Goal: Task Accomplishment & Management: Manage account settings

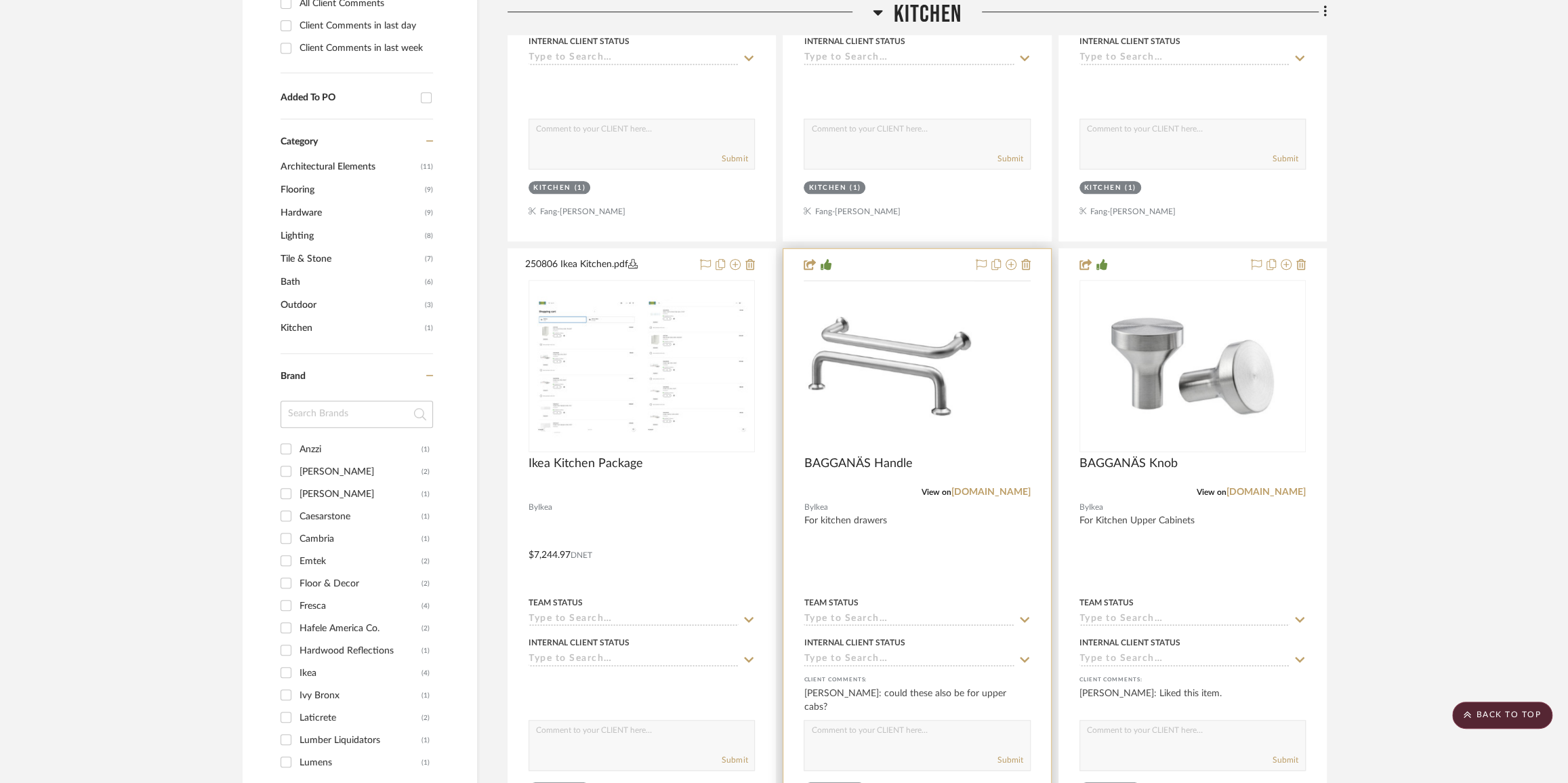
scroll to position [863, 0]
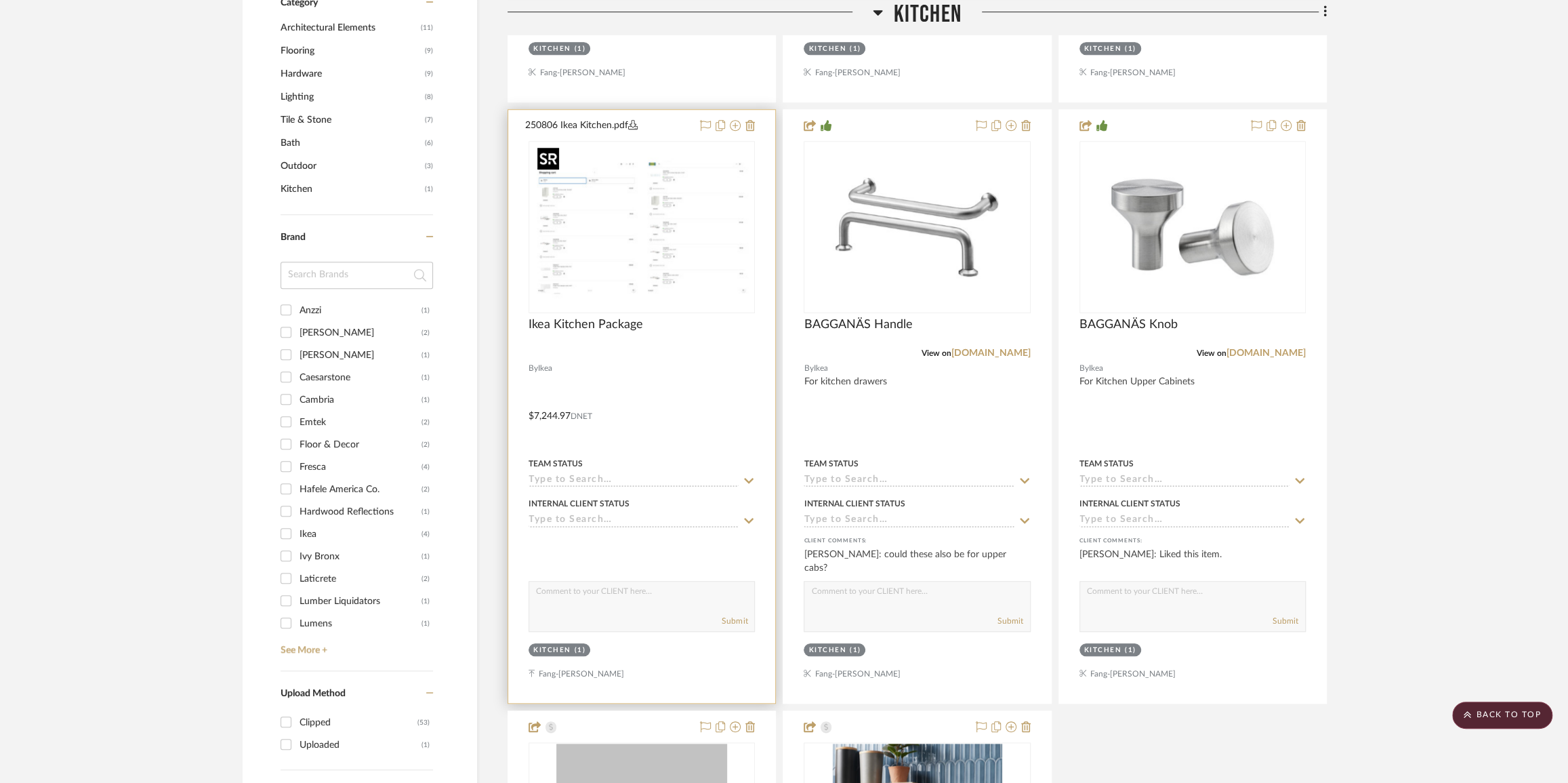
click at [0, 0] on img at bounding box center [0, 0] width 0 height 0
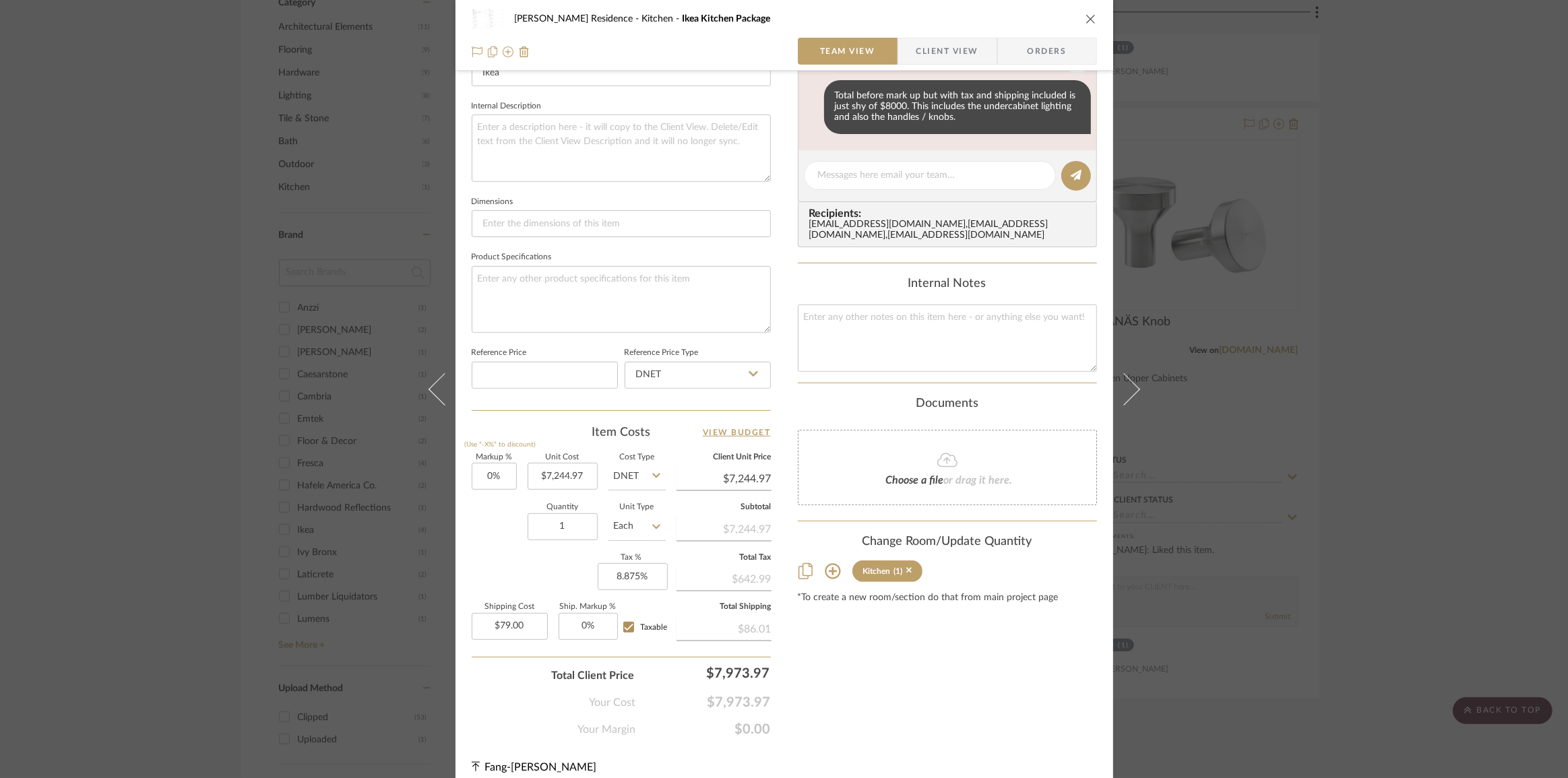
scroll to position [468, 0]
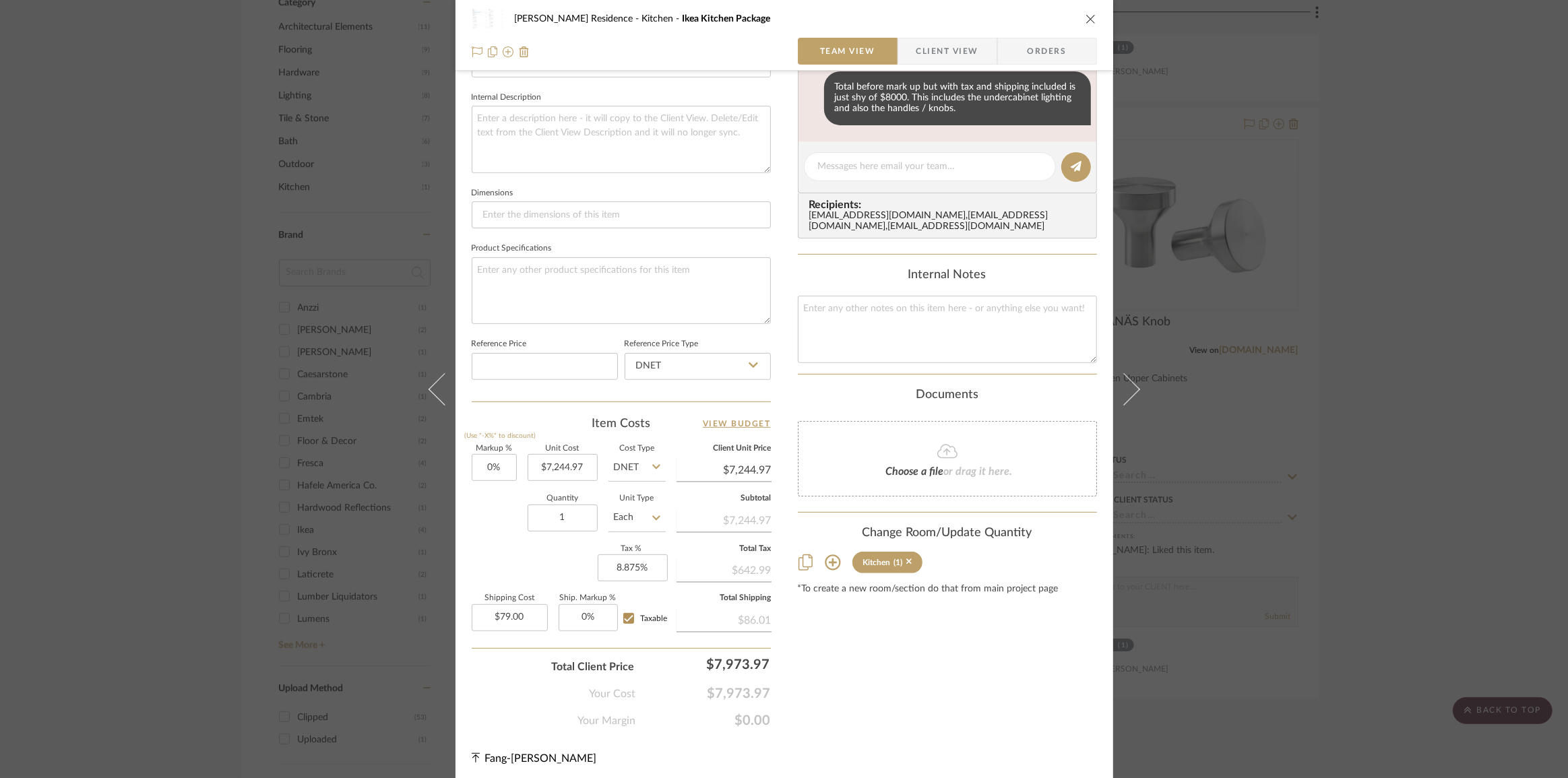
click at [865, 684] on div "Content here copies to Client View - confirm visibility there. Show in Client D…" at bounding box center [947, 176] width 299 height 1106
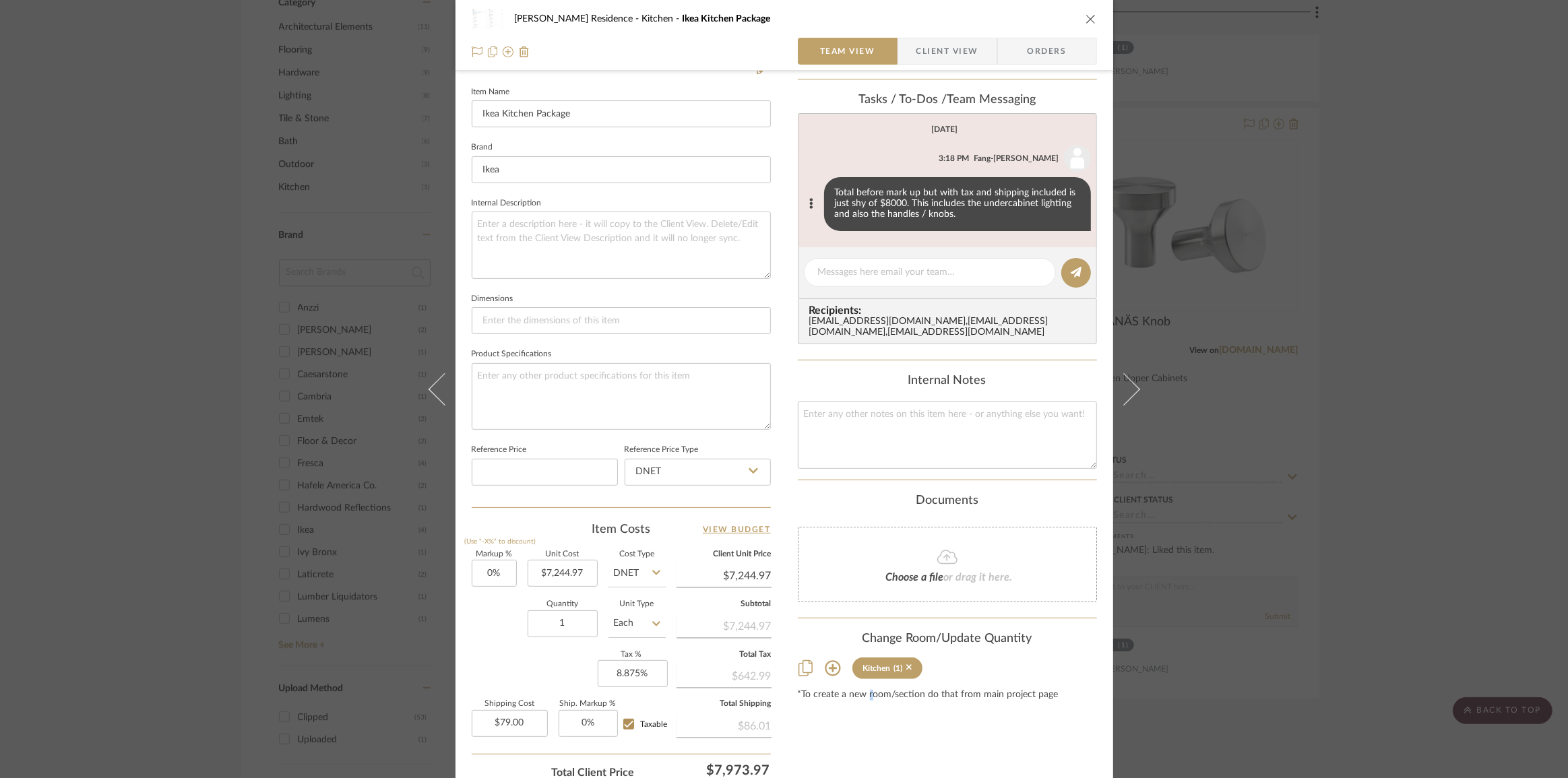
scroll to position [346, 0]
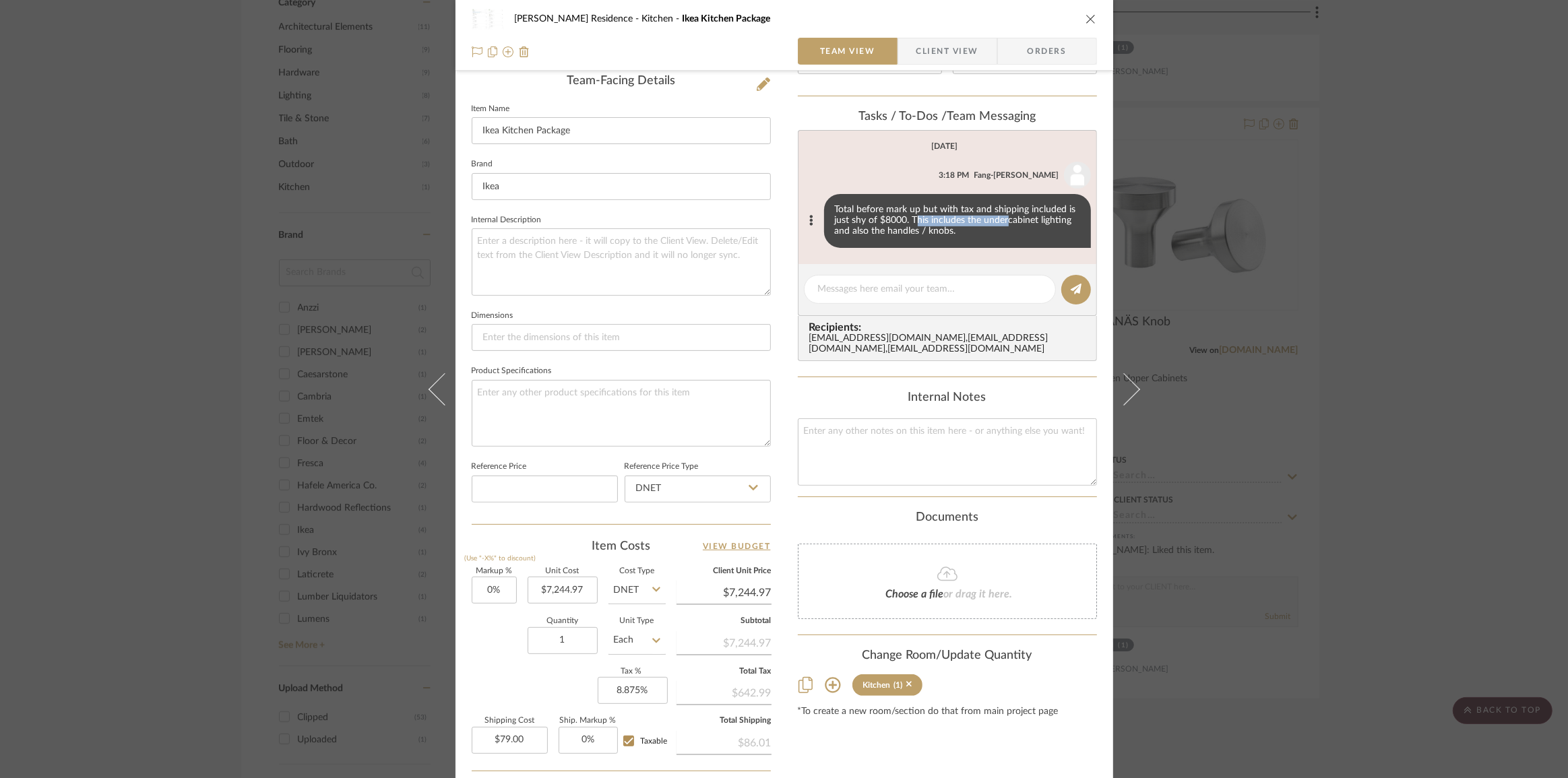
drag, startPoint x: 931, startPoint y: 223, endPoint x: 1004, endPoint y: 222, distance: 73.0
click at [1004, 222] on div "Total before mark up but with tax and shipping included is just shy of $8000. T…" at bounding box center [957, 221] width 267 height 54
drag, startPoint x: 1010, startPoint y: 220, endPoint x: 1020, endPoint y: 219, distance: 10.0
click at [1012, 220] on div "Total before mark up but with tax and shipping included is just shy of $8000. T…" at bounding box center [957, 221] width 267 height 54
drag, startPoint x: 913, startPoint y: 226, endPoint x: 888, endPoint y: 229, distance: 25.2
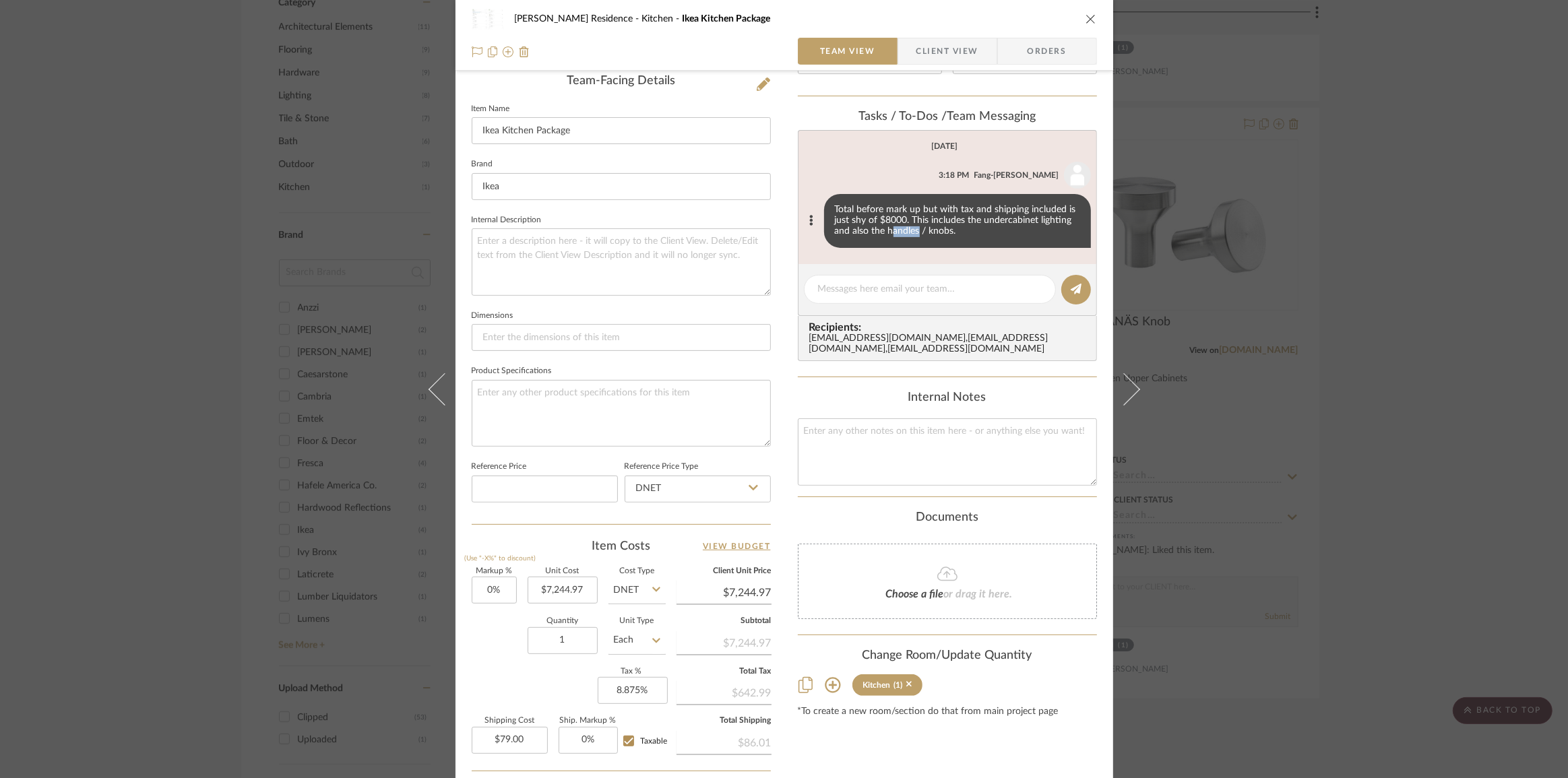
click at [888, 229] on div "Total before mark up but with tax and shipping included is just shy of $8000. T…" at bounding box center [957, 221] width 267 height 54
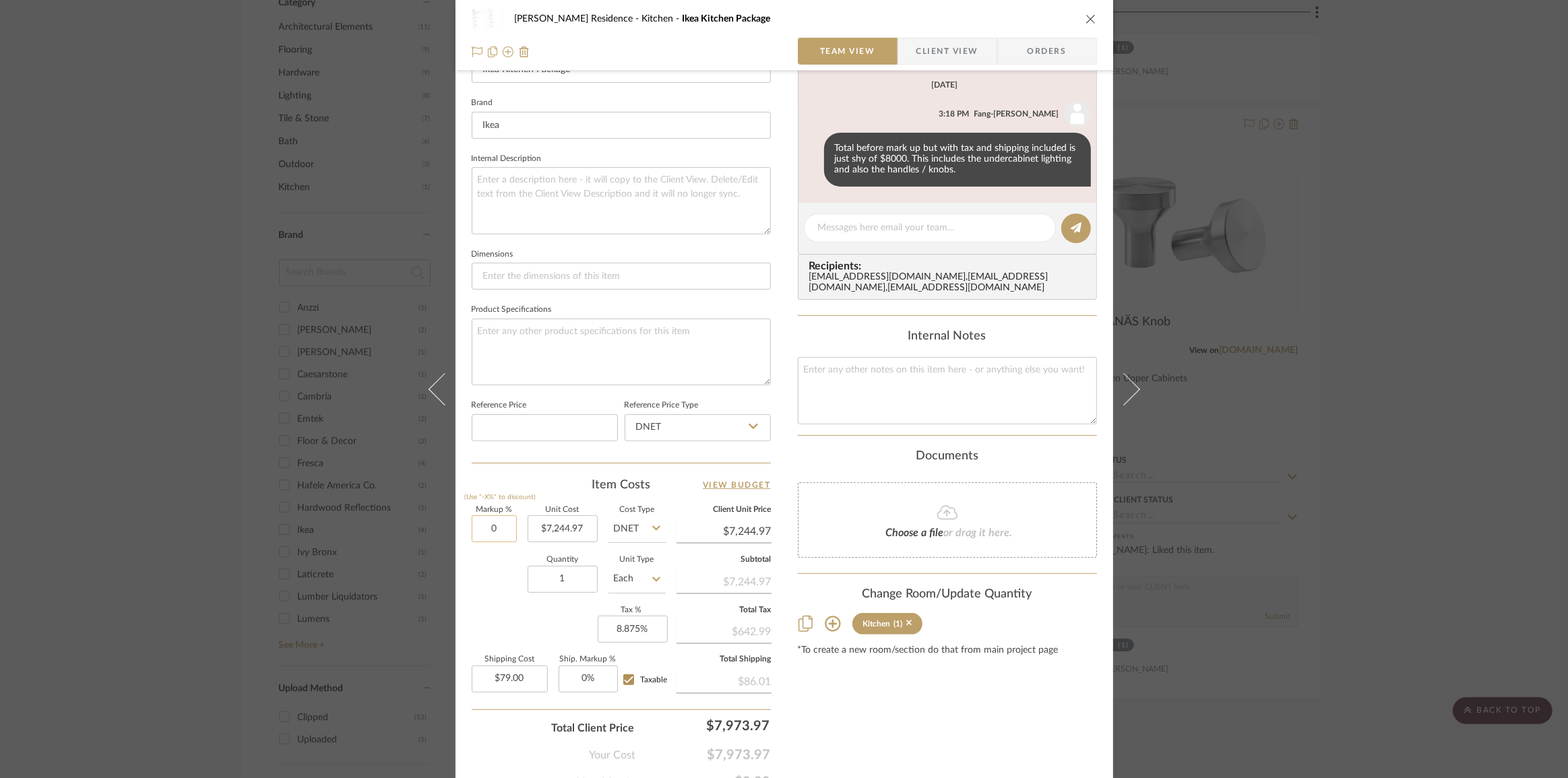
click at [481, 515] on input "0" at bounding box center [494, 529] width 46 height 27
type input "15%"
click at [551, 415] on input at bounding box center [544, 428] width 146 height 27
type input "$8,331.72"
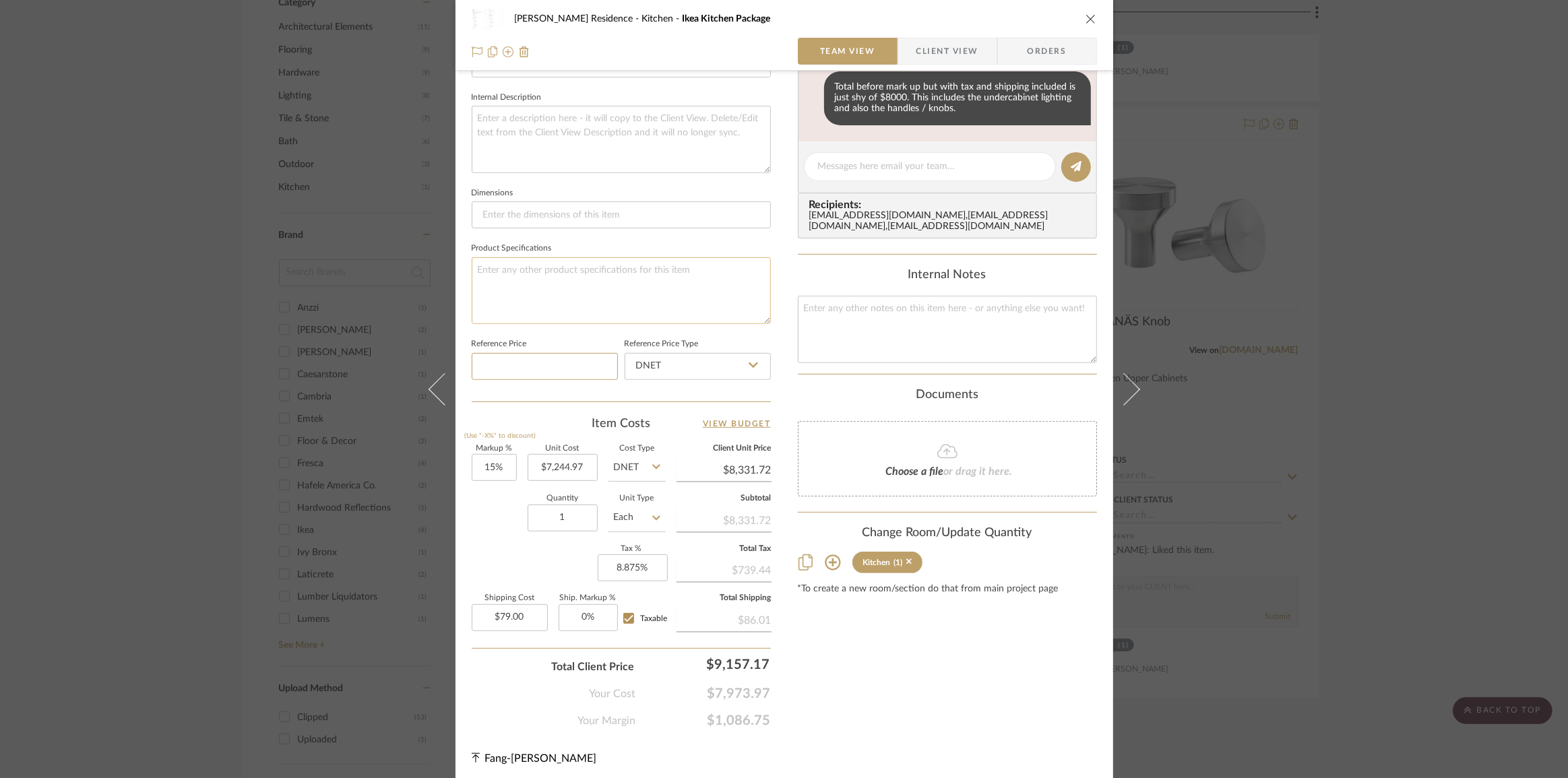
scroll to position [101, 0]
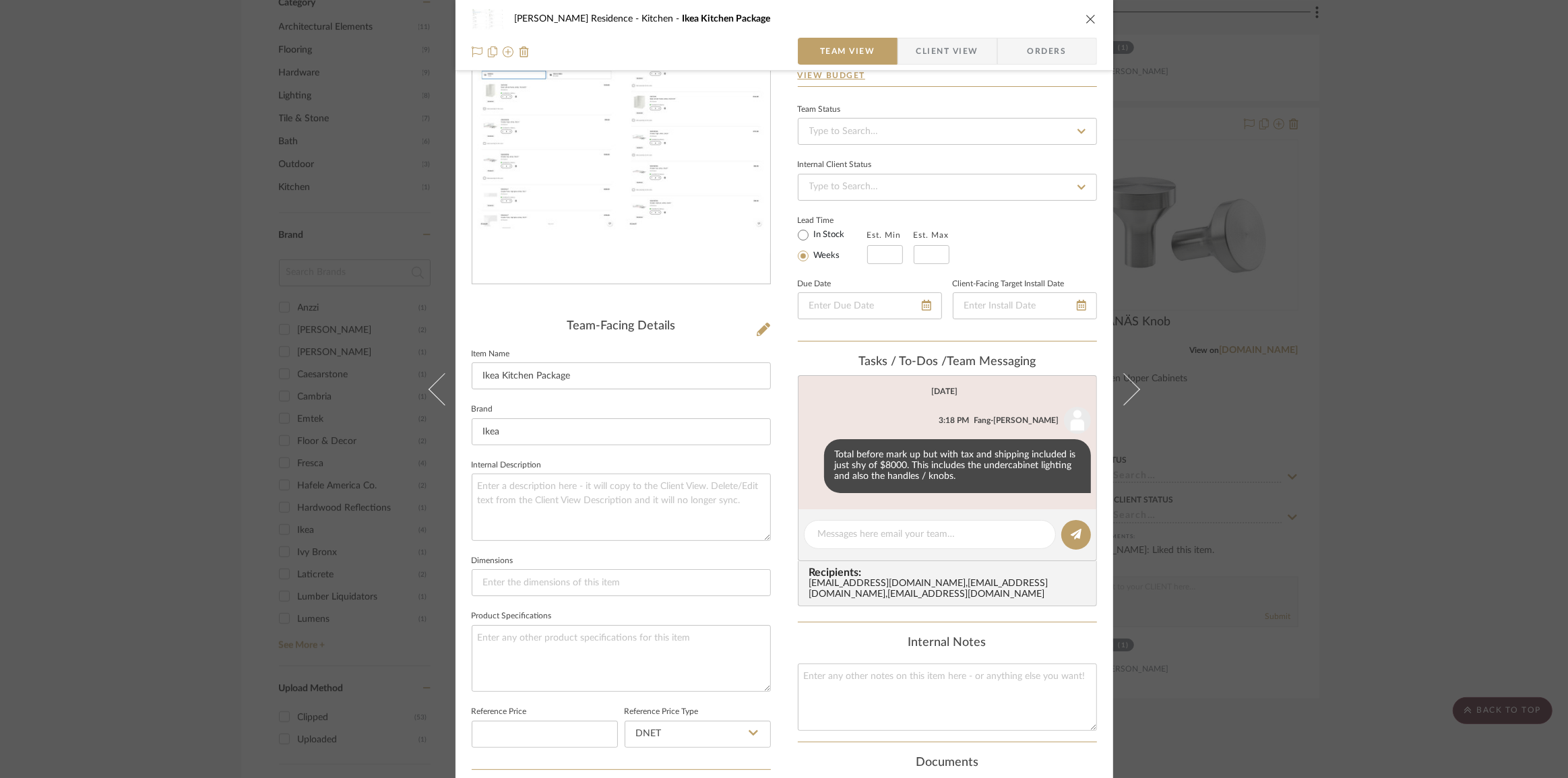
click at [1355, 369] on div "[PERSON_NAME] Residence Kitchen Ikea Kitchen Package Team View Client View Orde…" at bounding box center [784, 389] width 1568 height 778
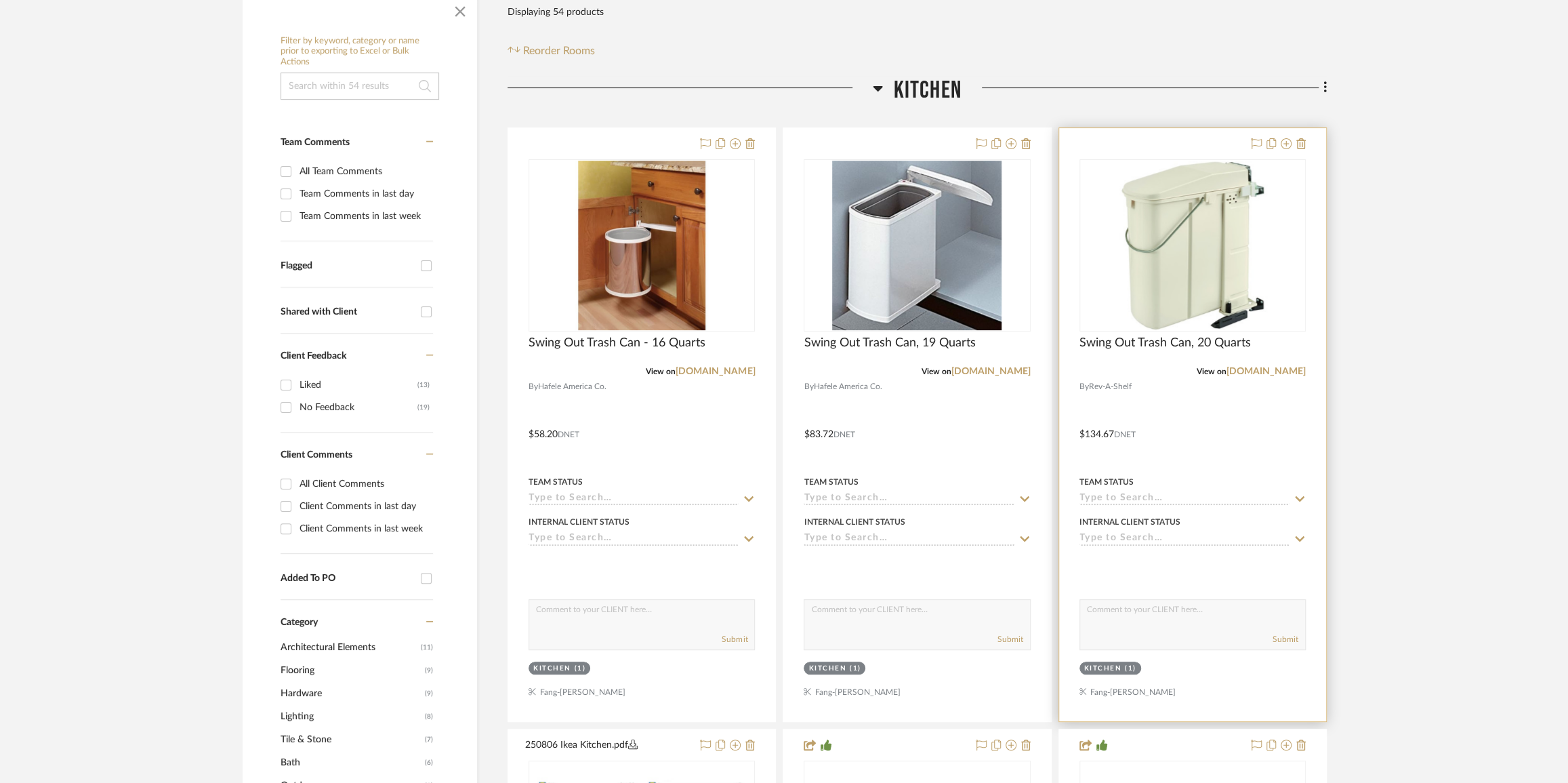
scroll to position [246, 0]
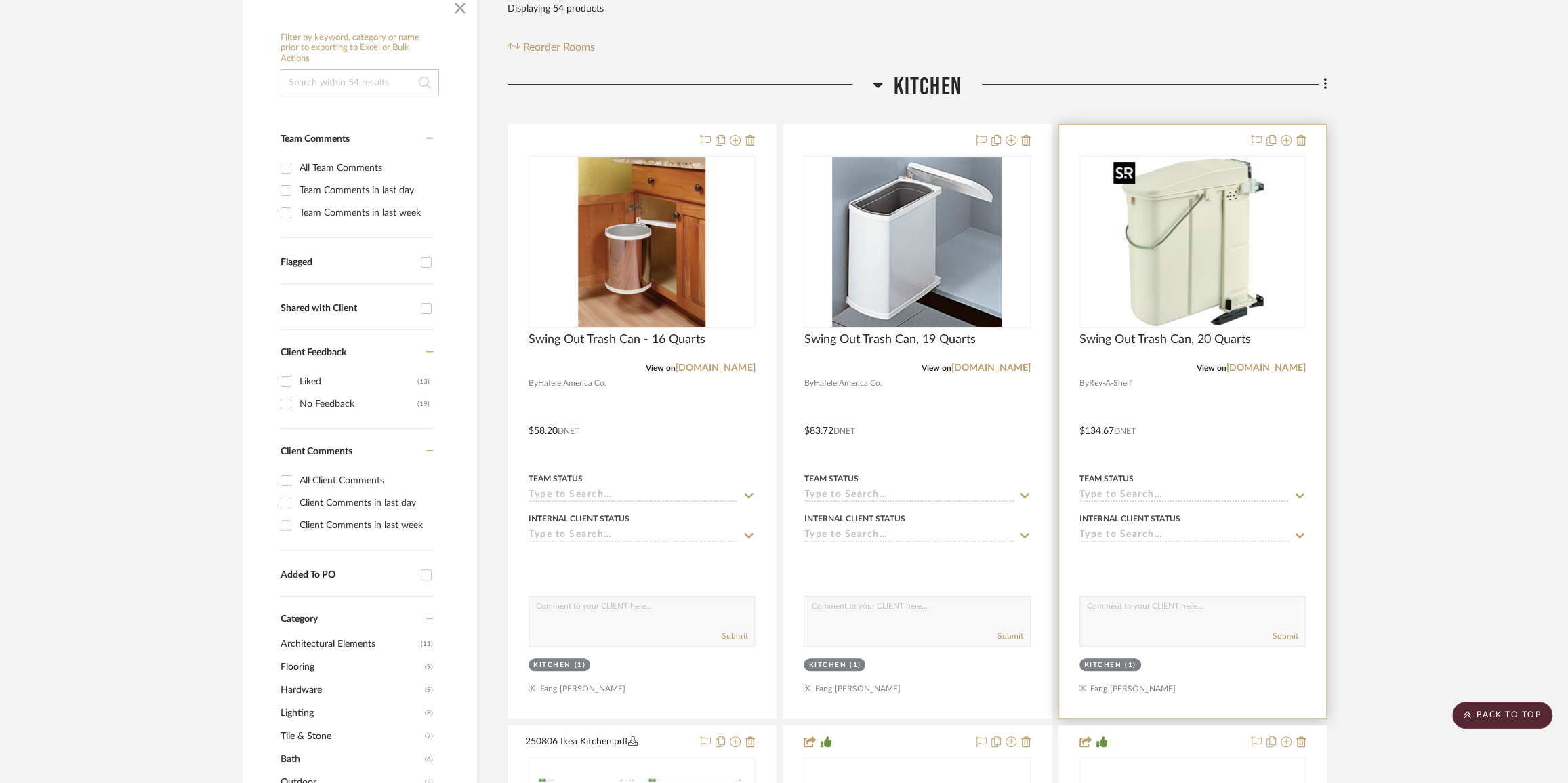
click at [1225, 217] on img "0" at bounding box center [1192, 242] width 169 height 169
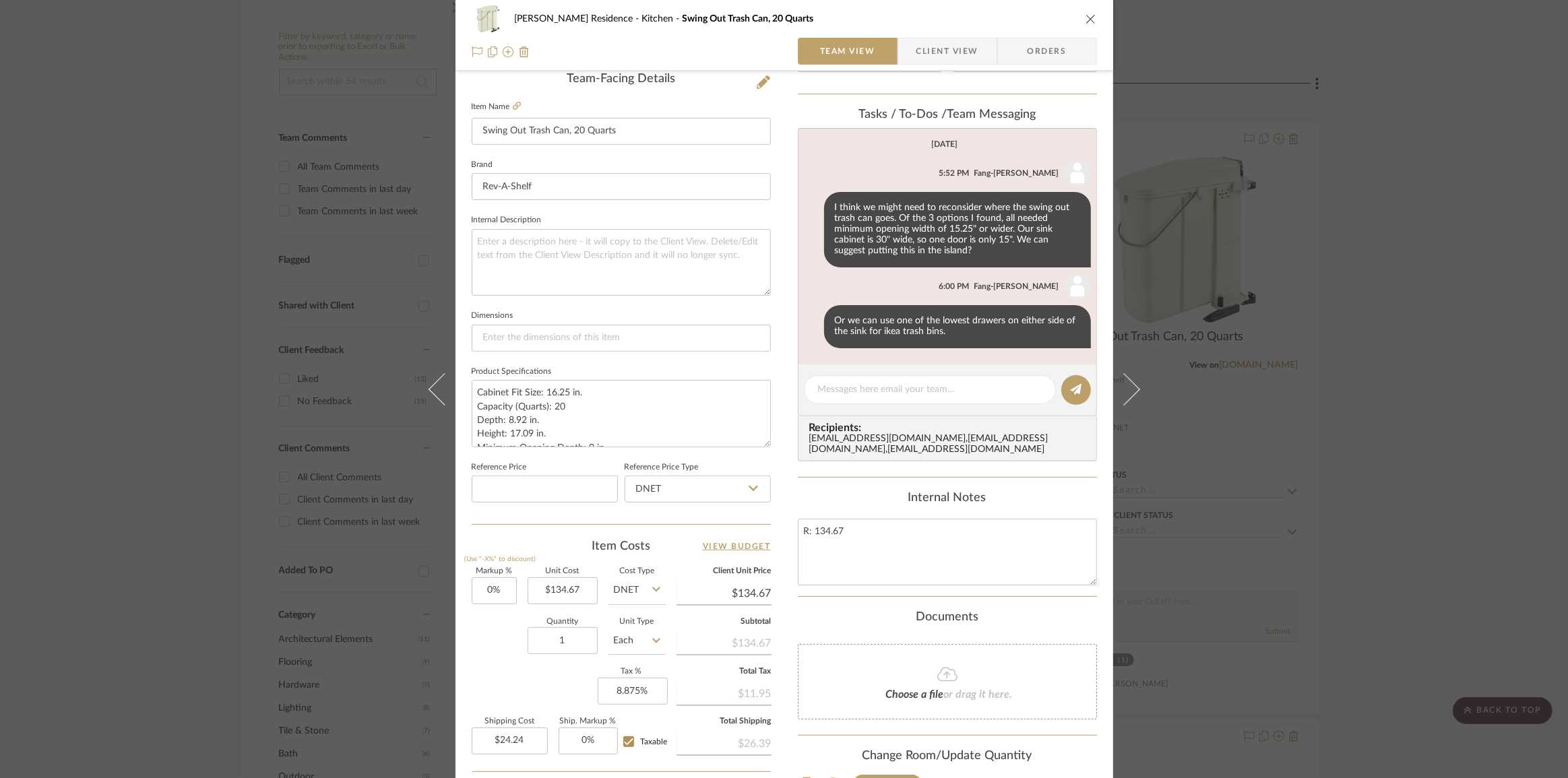
scroll to position [472, 0]
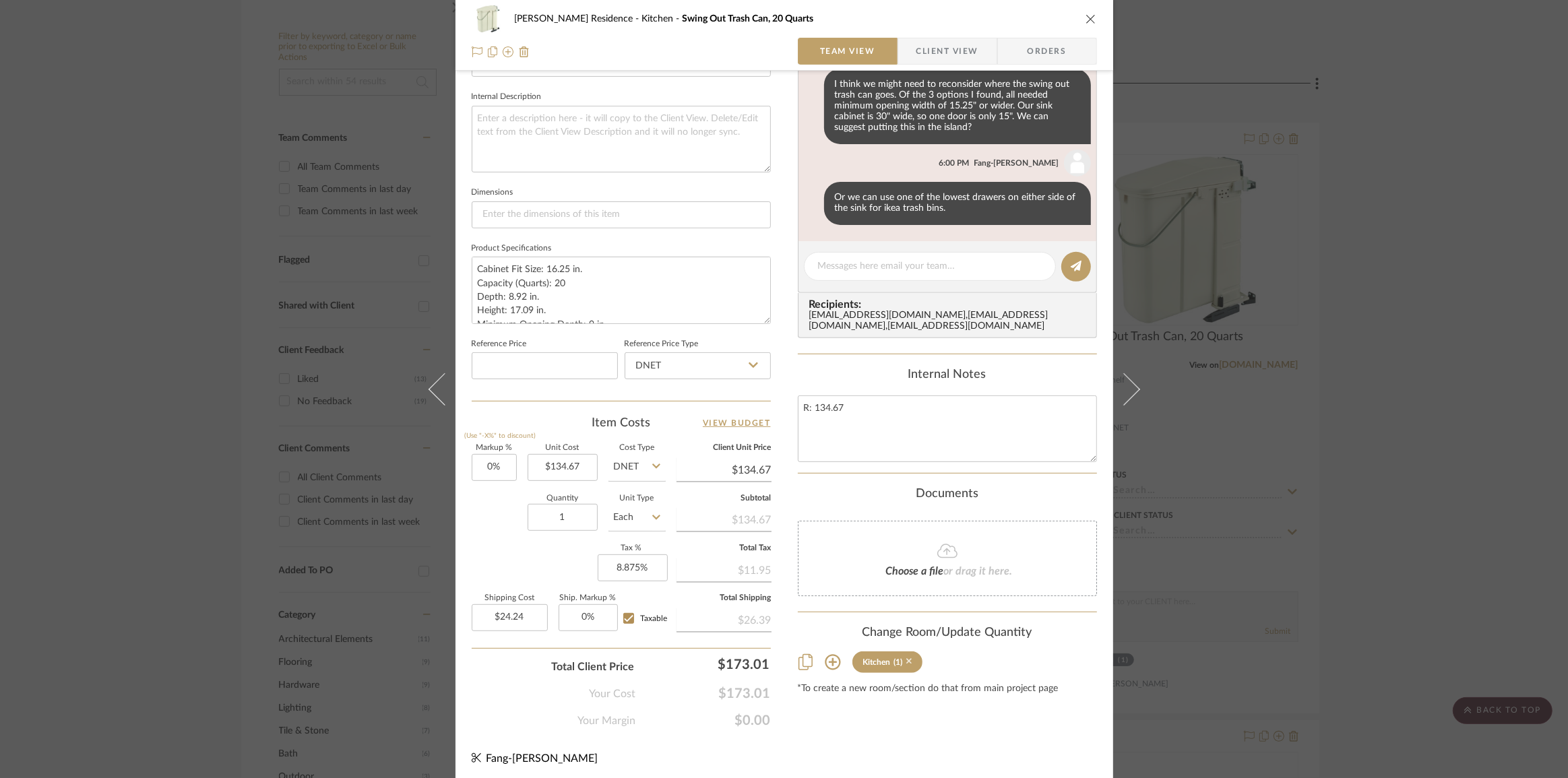
click at [906, 664] on icon at bounding box center [909, 661] width 6 height 6
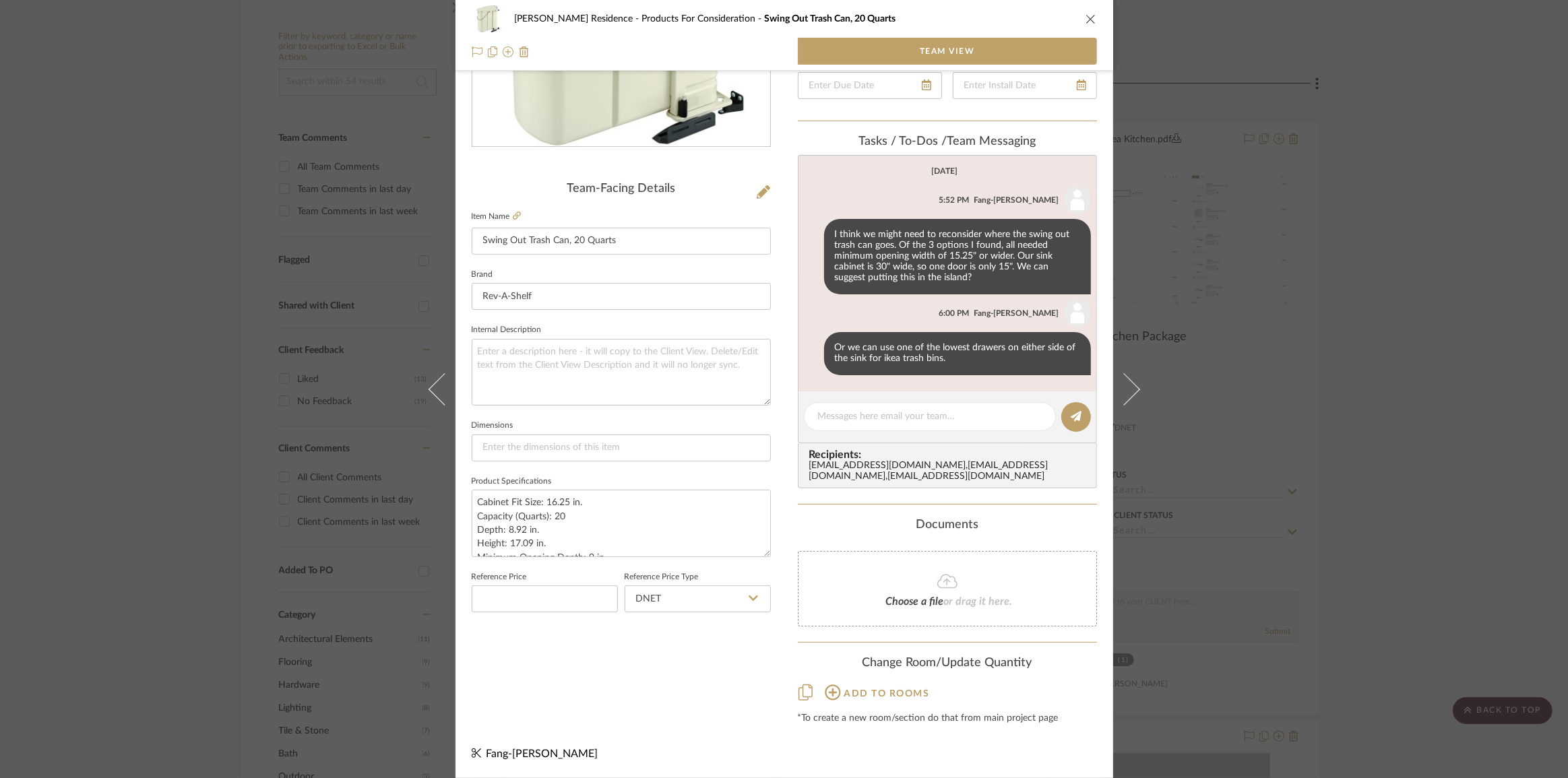
click at [1297, 530] on div "[PERSON_NAME] Residence Products For Consideration Swing Out Trash Can, 20 Quar…" at bounding box center [784, 389] width 1568 height 778
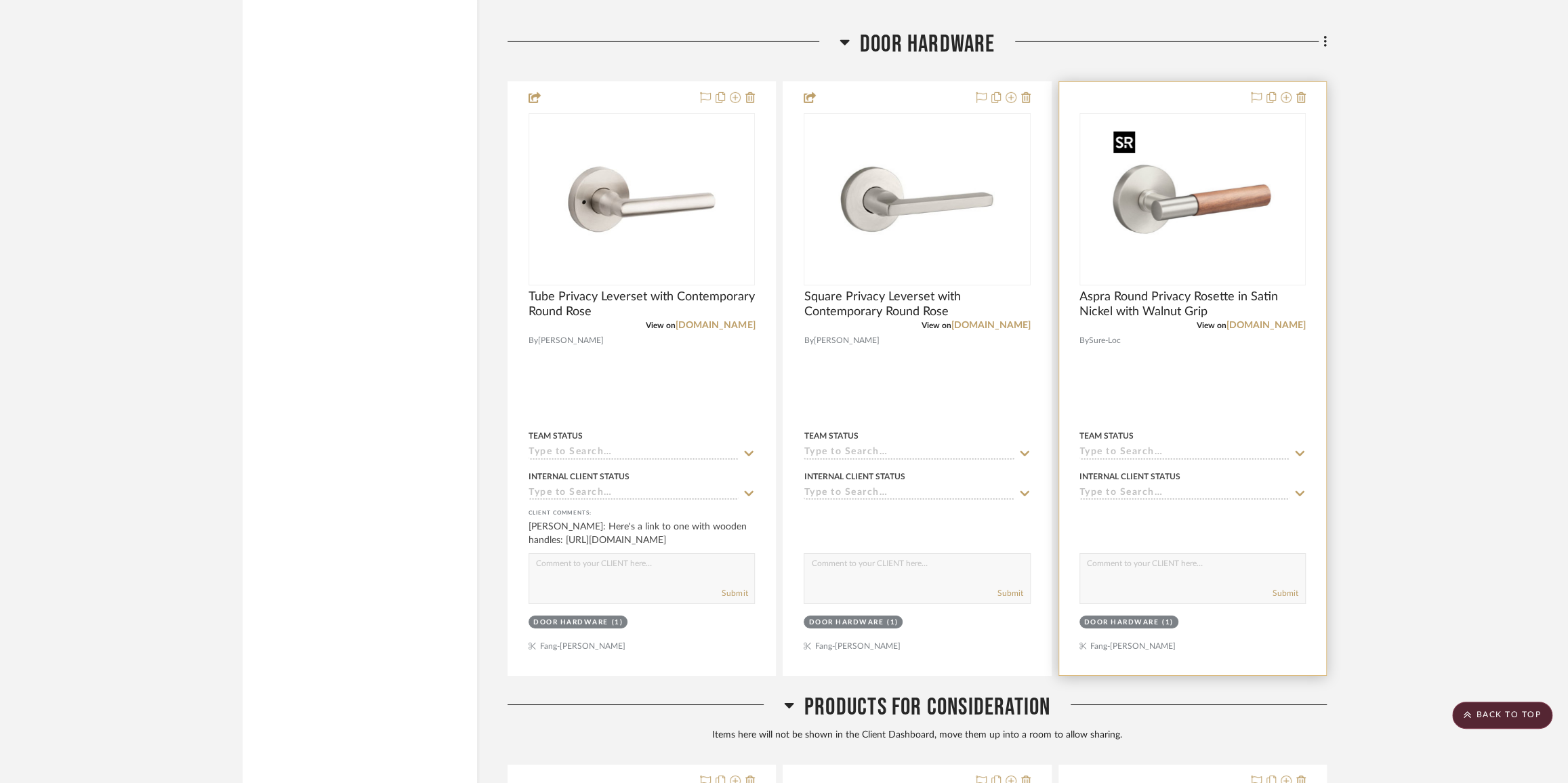
scroll to position [7986, 0]
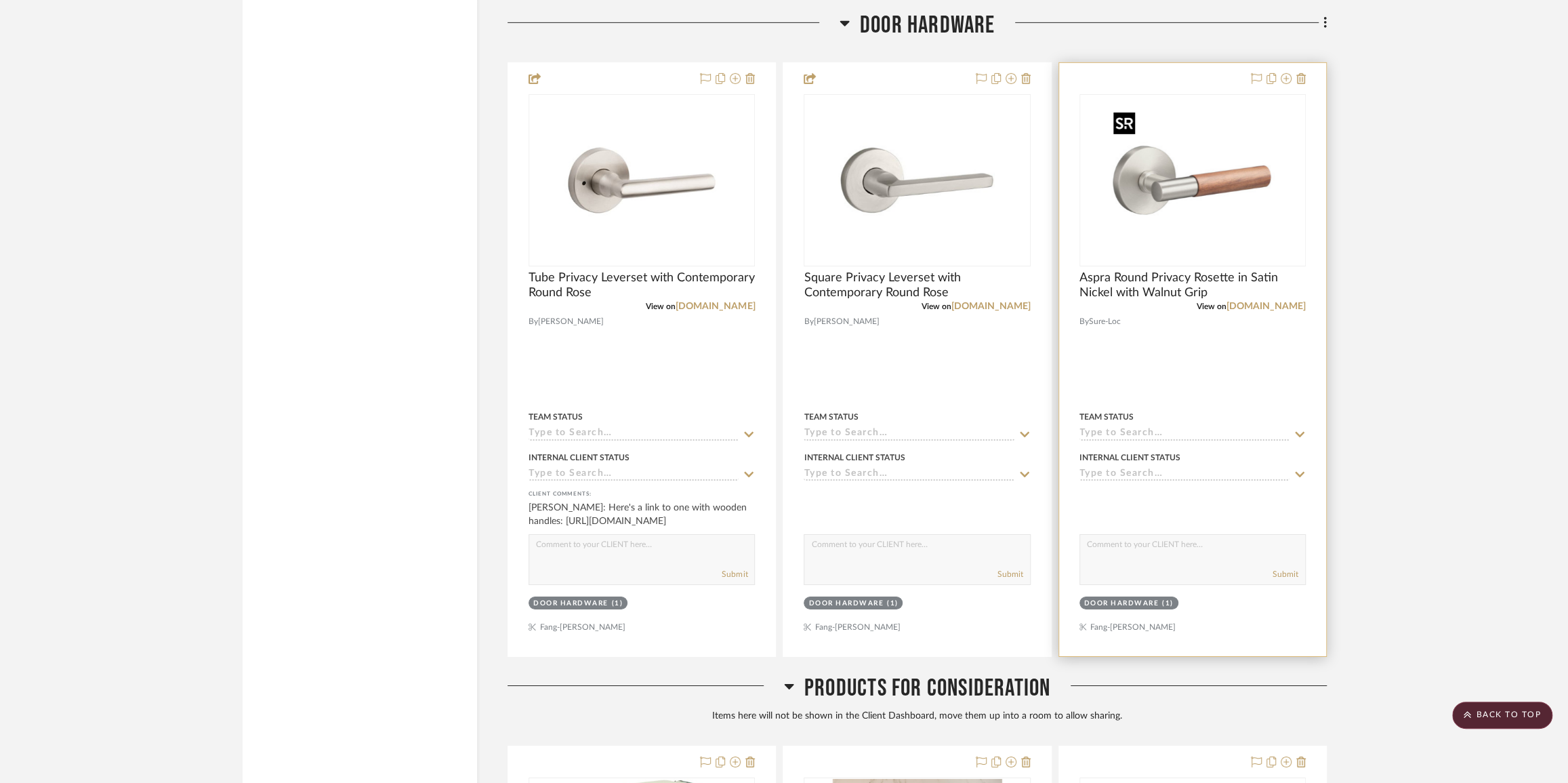
click at [1195, 224] on img "0" at bounding box center [1192, 180] width 169 height 169
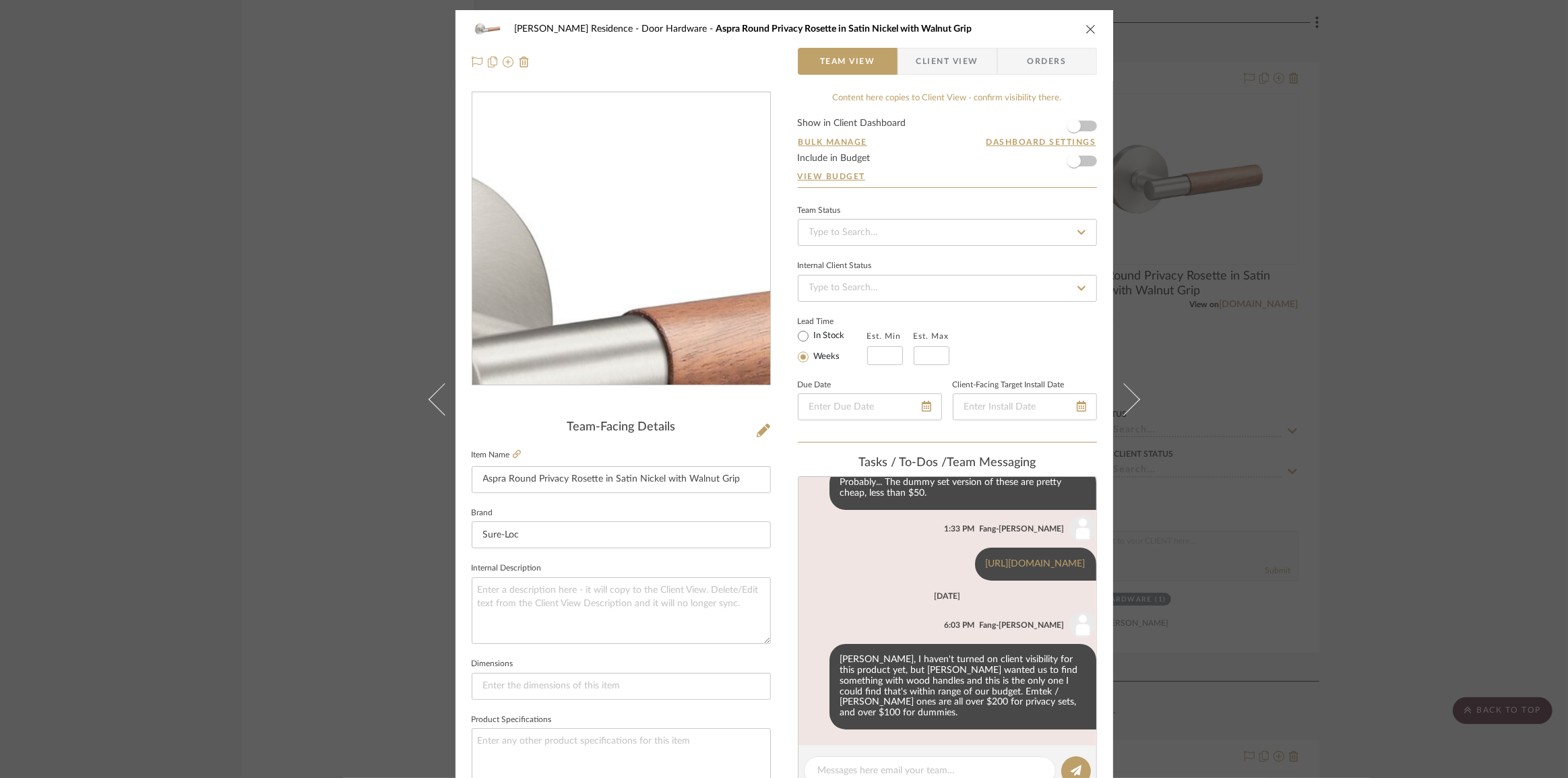
scroll to position [249, 0]
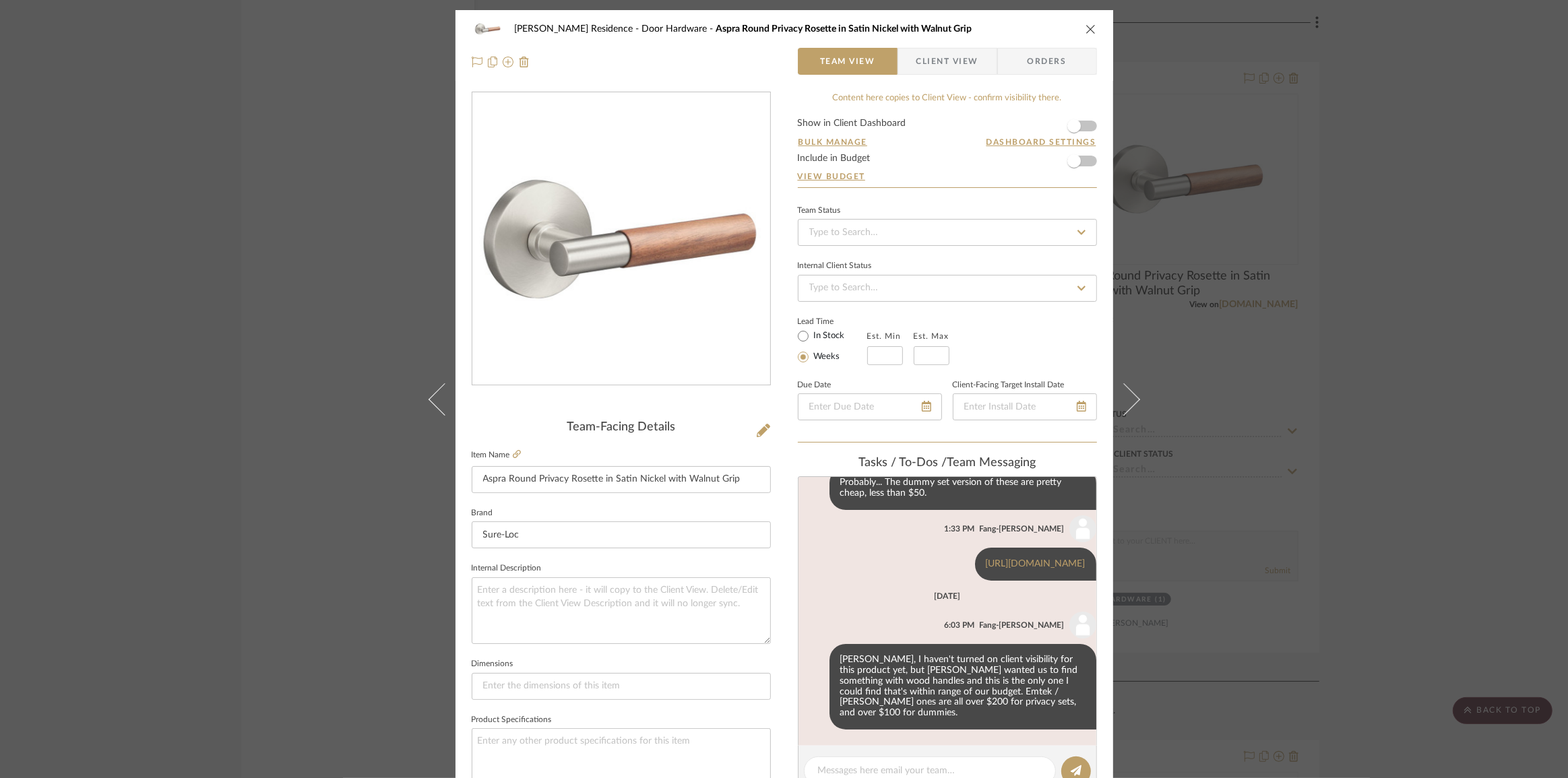
click at [1086, 27] on icon "close" at bounding box center [1091, 30] width 11 height 11
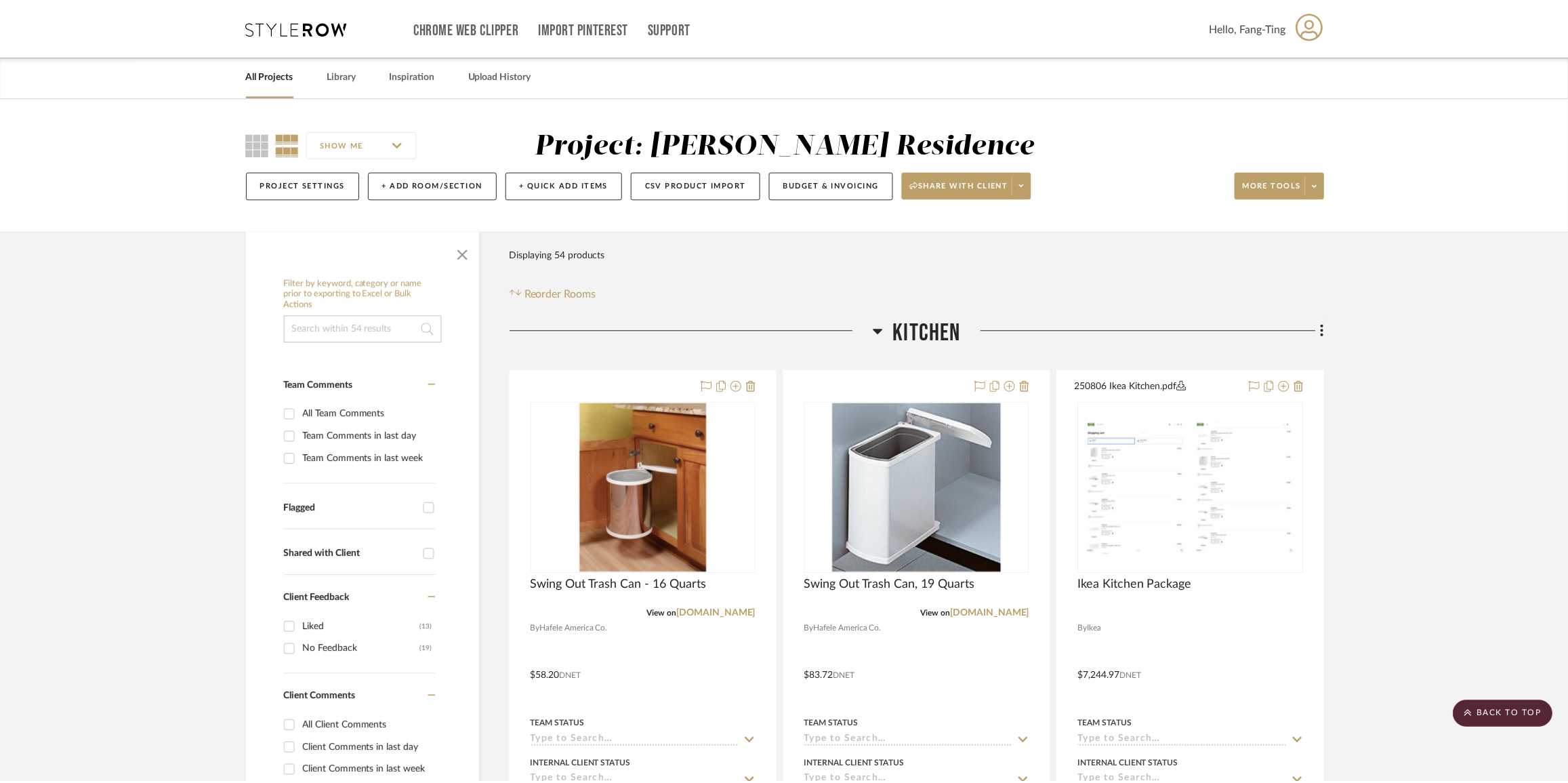
scroll to position [7986, 0]
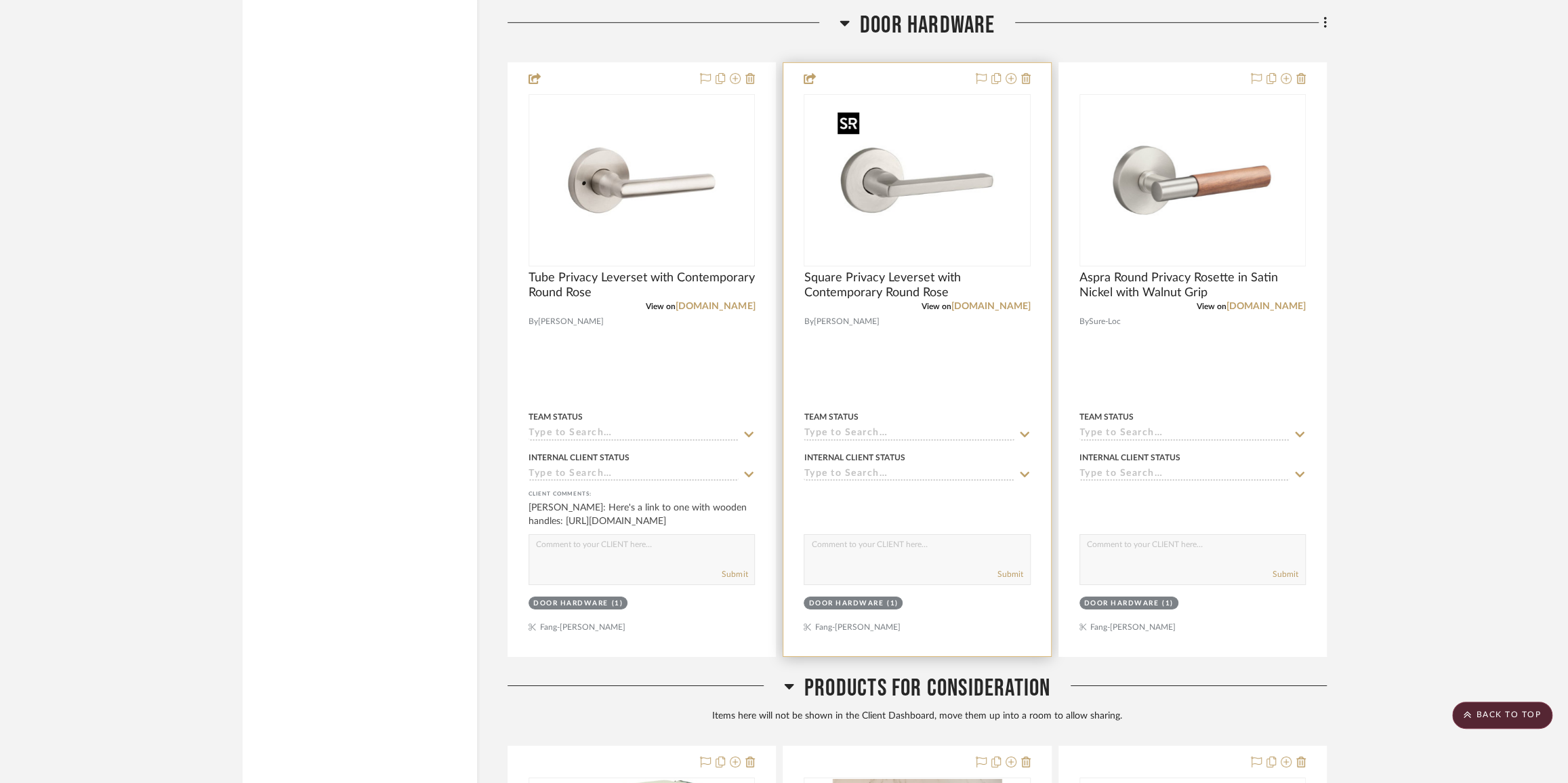
click at [891, 220] on img "0" at bounding box center [916, 180] width 169 height 169
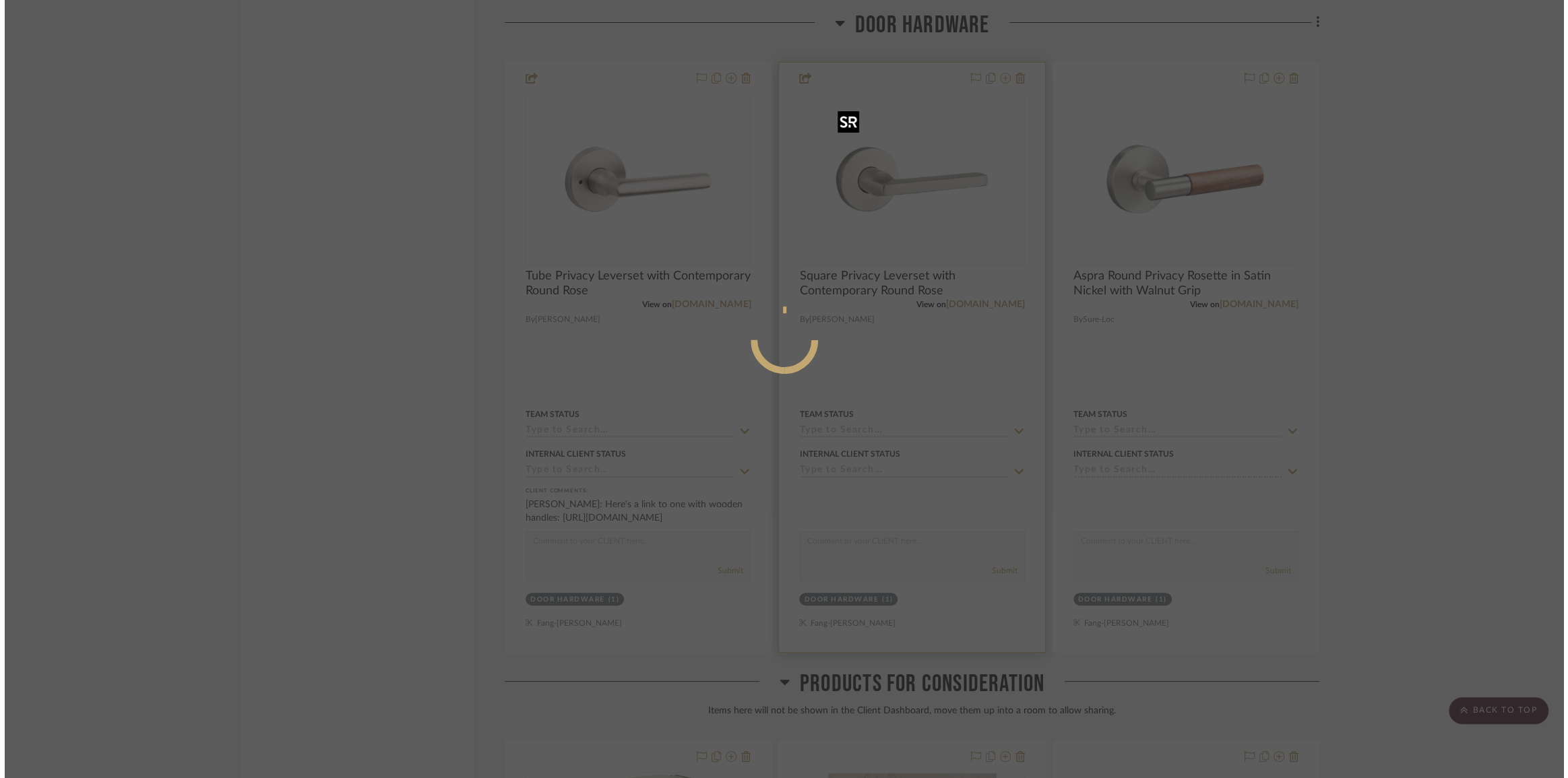
scroll to position [0, 0]
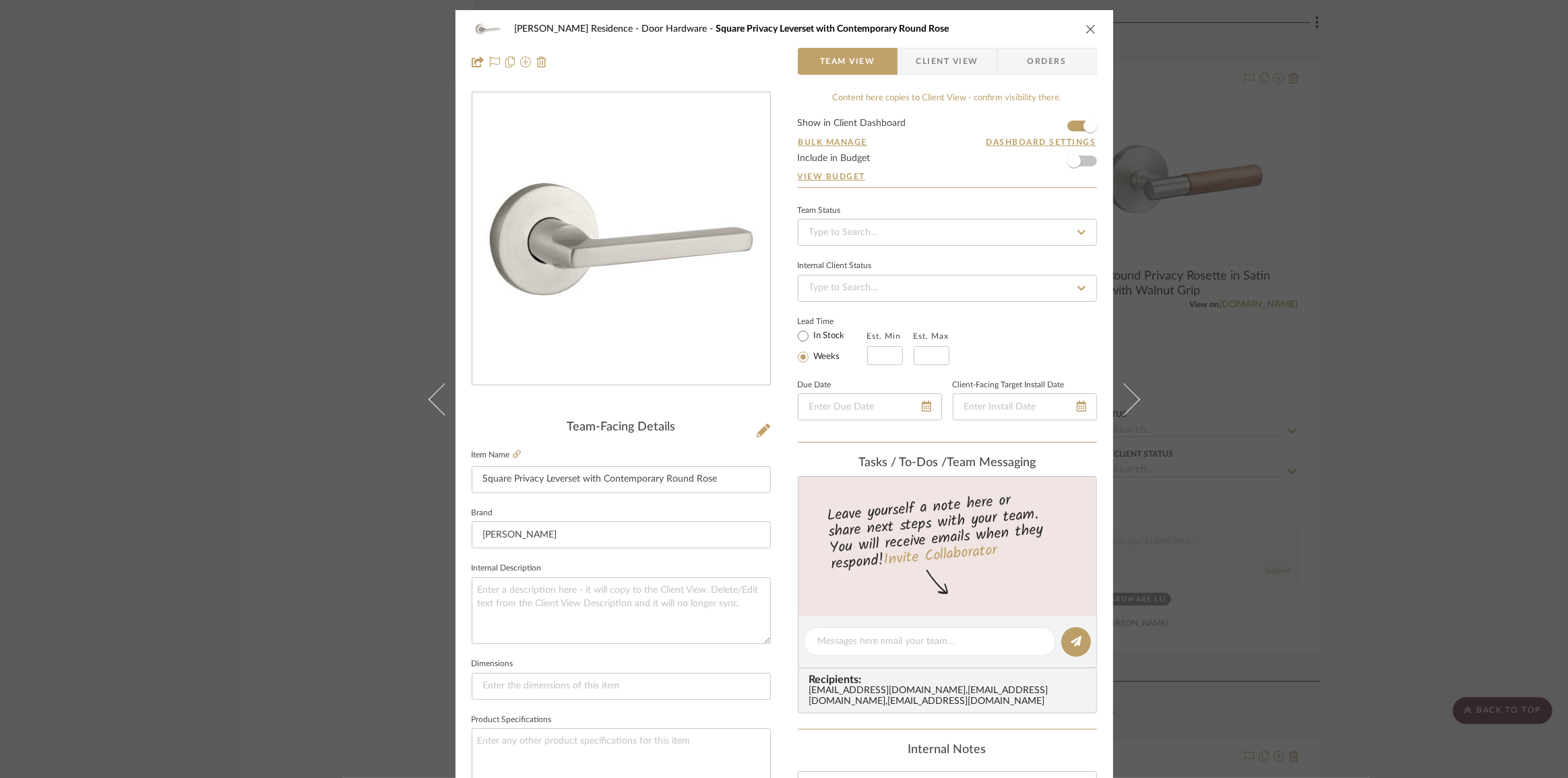
click at [1089, 22] on div "[PERSON_NAME] Residence Door Hardware Square Privacy Leverset with Contemporary…" at bounding box center [784, 29] width 625 height 27
click at [1086, 24] on icon "close" at bounding box center [1091, 30] width 11 height 11
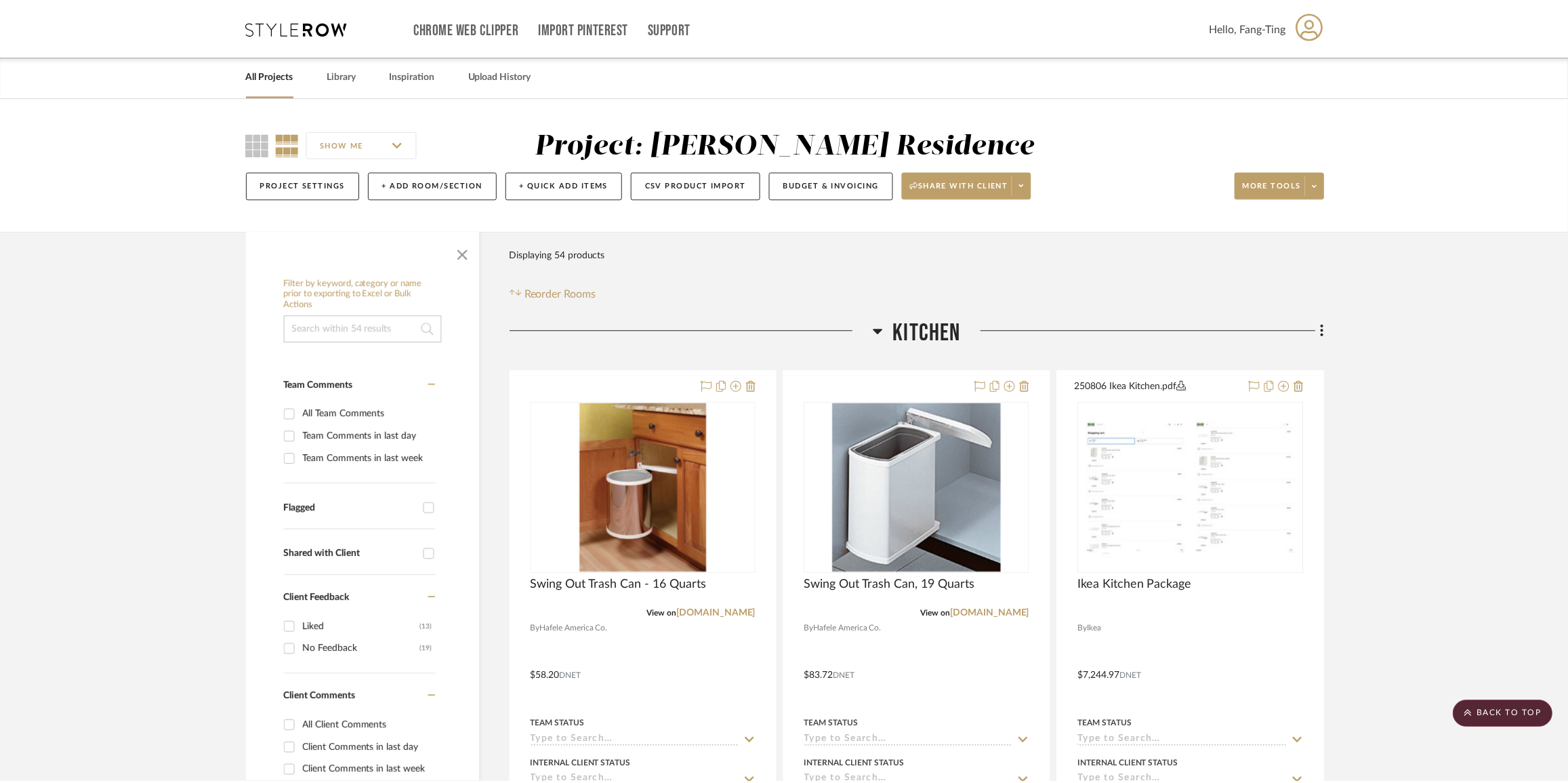
scroll to position [7986, 0]
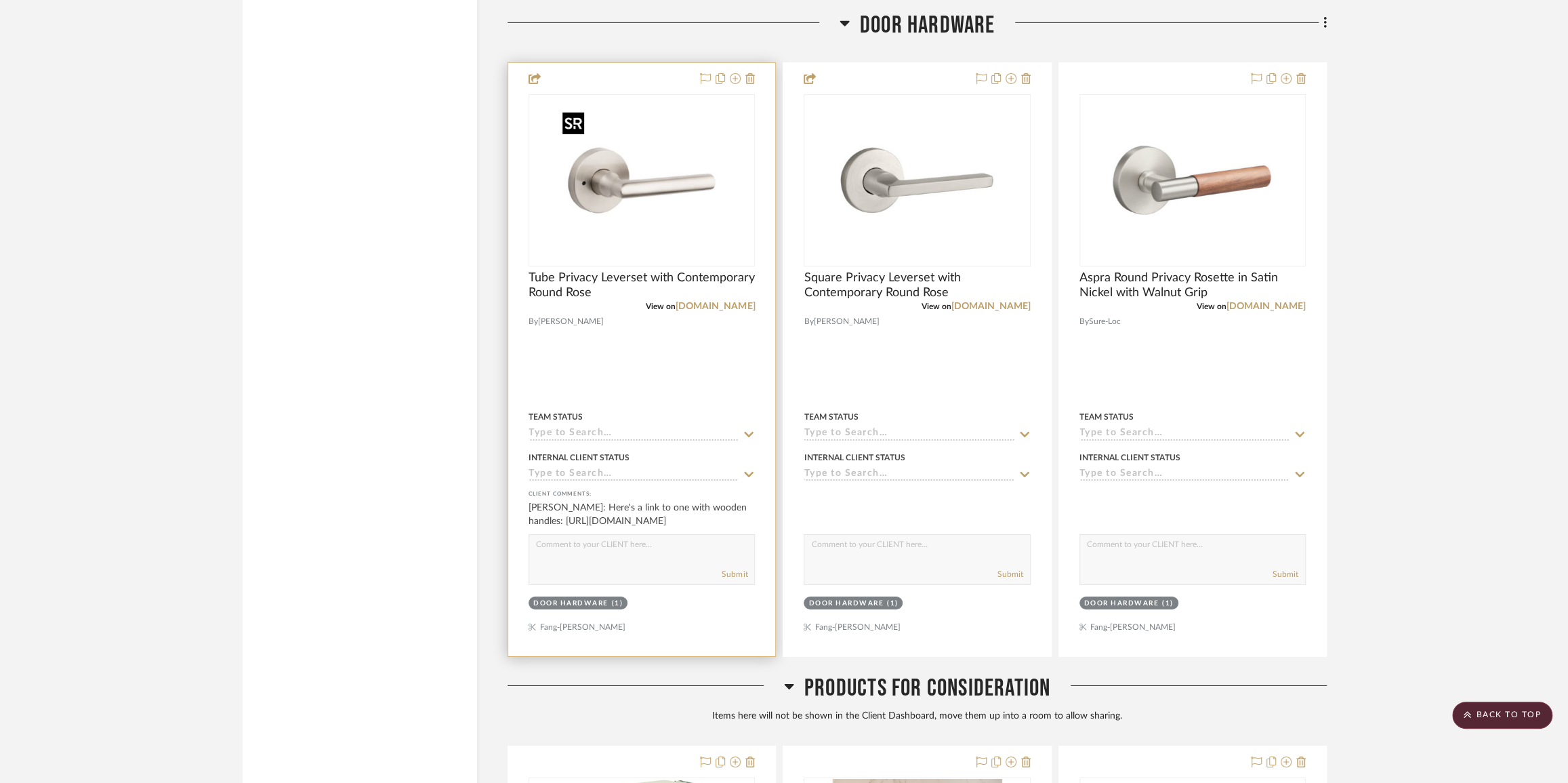
click at [0, 0] on img at bounding box center [0, 0] width 0 height 0
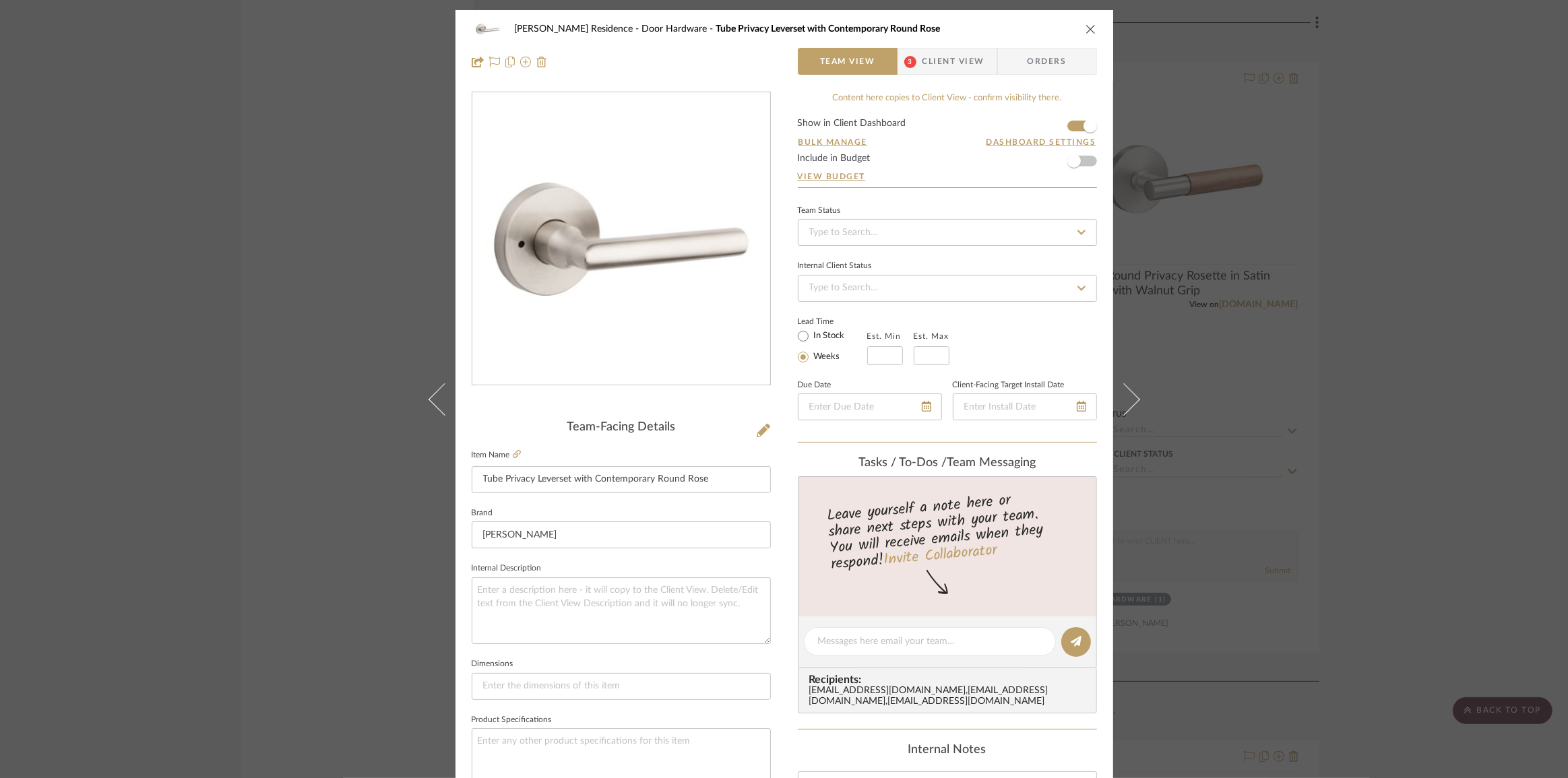
click at [936, 49] on span "Client View" at bounding box center [953, 61] width 62 height 27
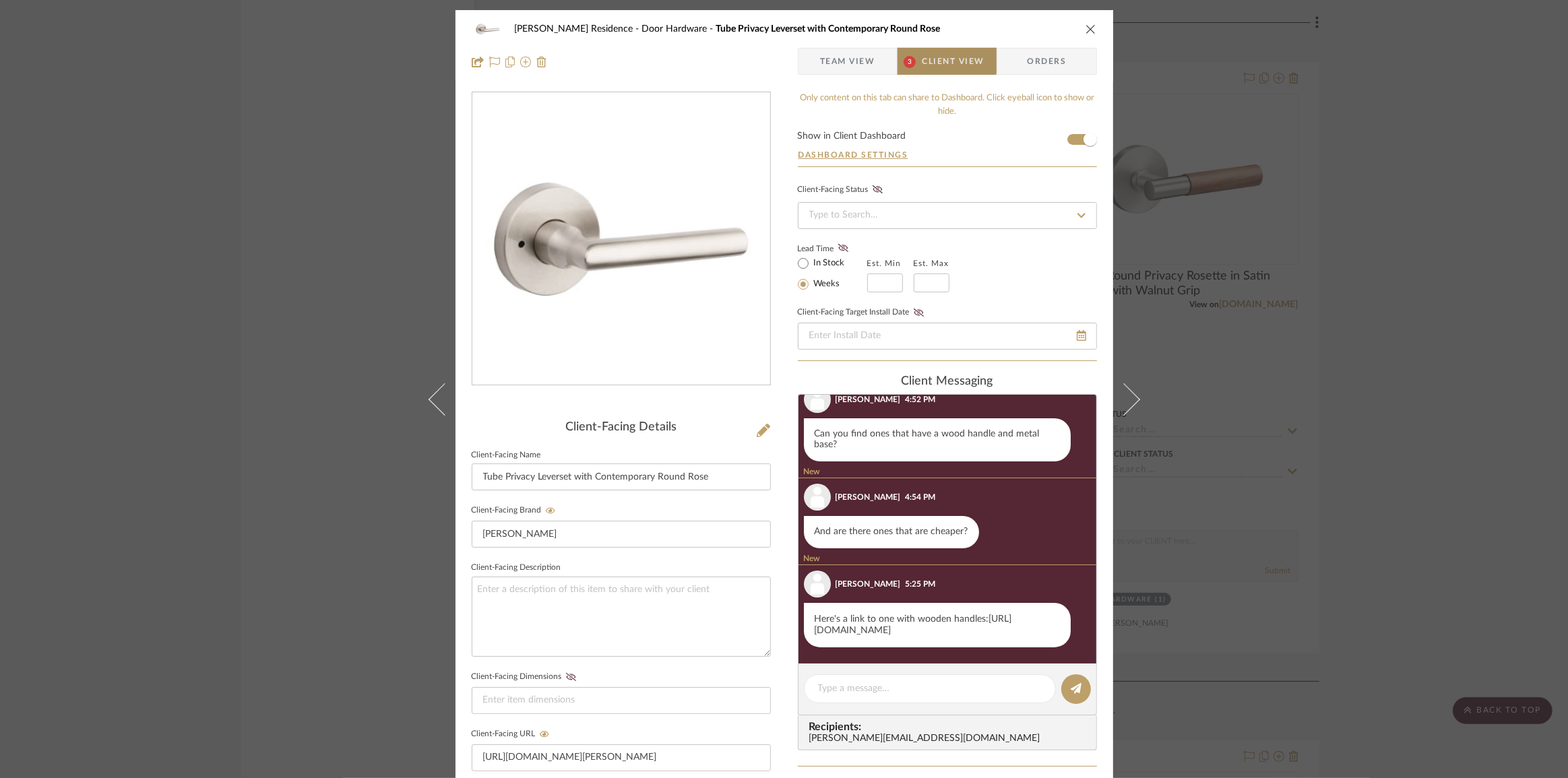
scroll to position [90, 0]
drag, startPoint x: 853, startPoint y: 585, endPoint x: 936, endPoint y: 585, distance: 83.0
click at [936, 602] on div "Here's a link to one with wooden handles: [URL][DOMAIN_NAME]" at bounding box center [937, 625] width 267 height 45
click at [1380, 448] on div "[PERSON_NAME] Residence Door Hardware Tube Privacy Leverset with Contemporary R…" at bounding box center [784, 389] width 1568 height 778
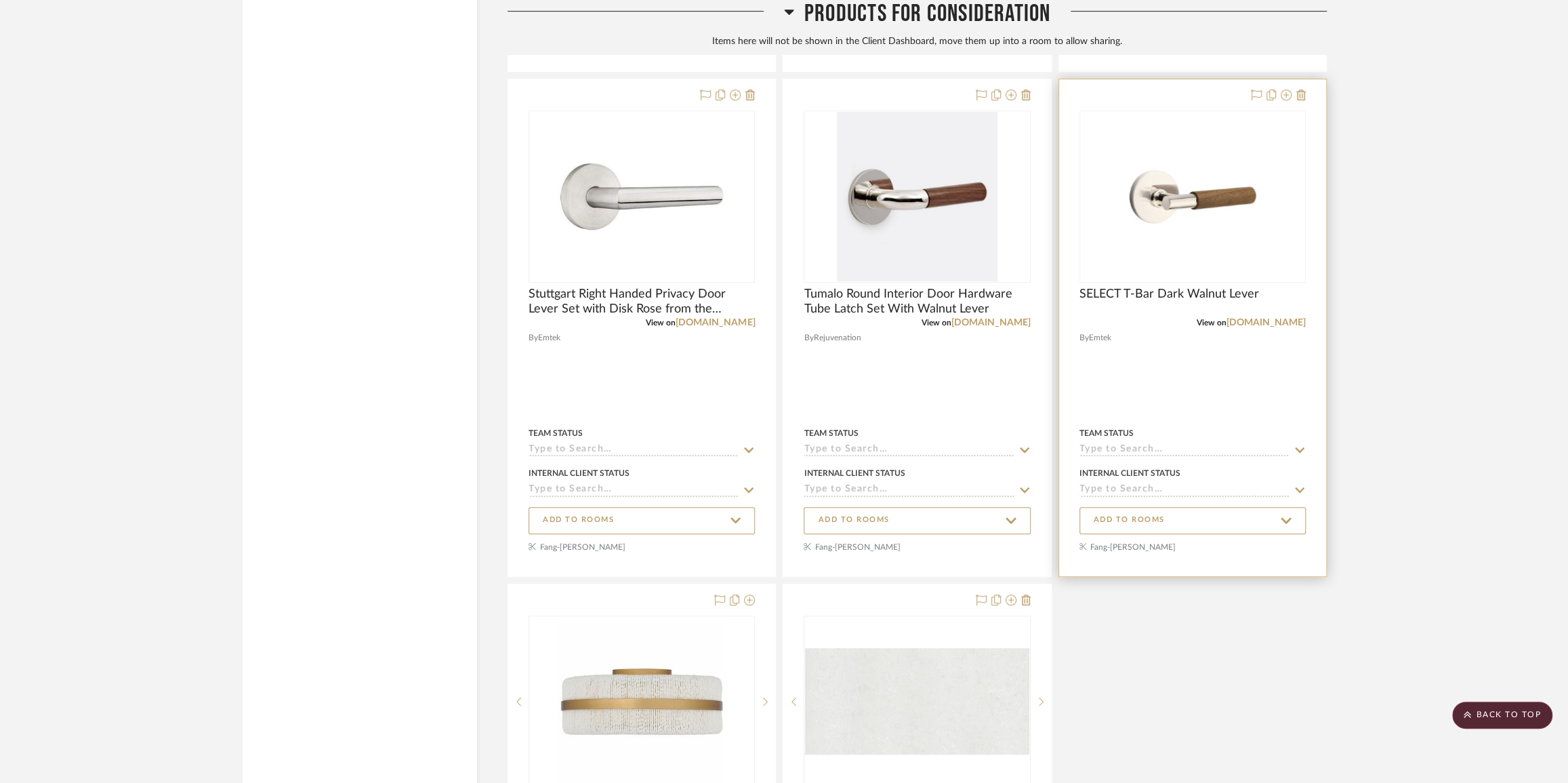
scroll to position [9157, 0]
click at [1224, 241] on img "0" at bounding box center [1192, 197] width 169 height 169
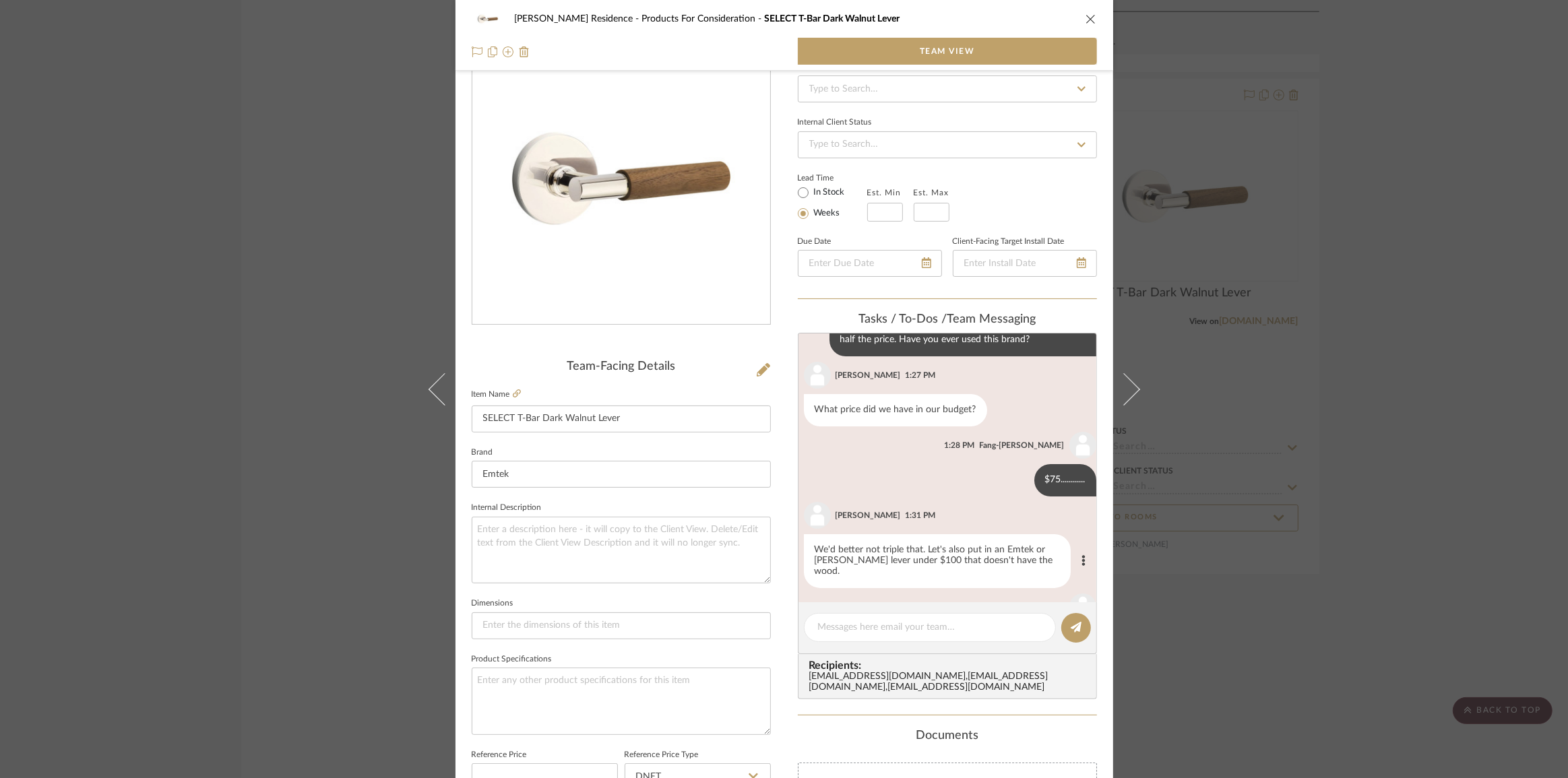
scroll to position [0, 0]
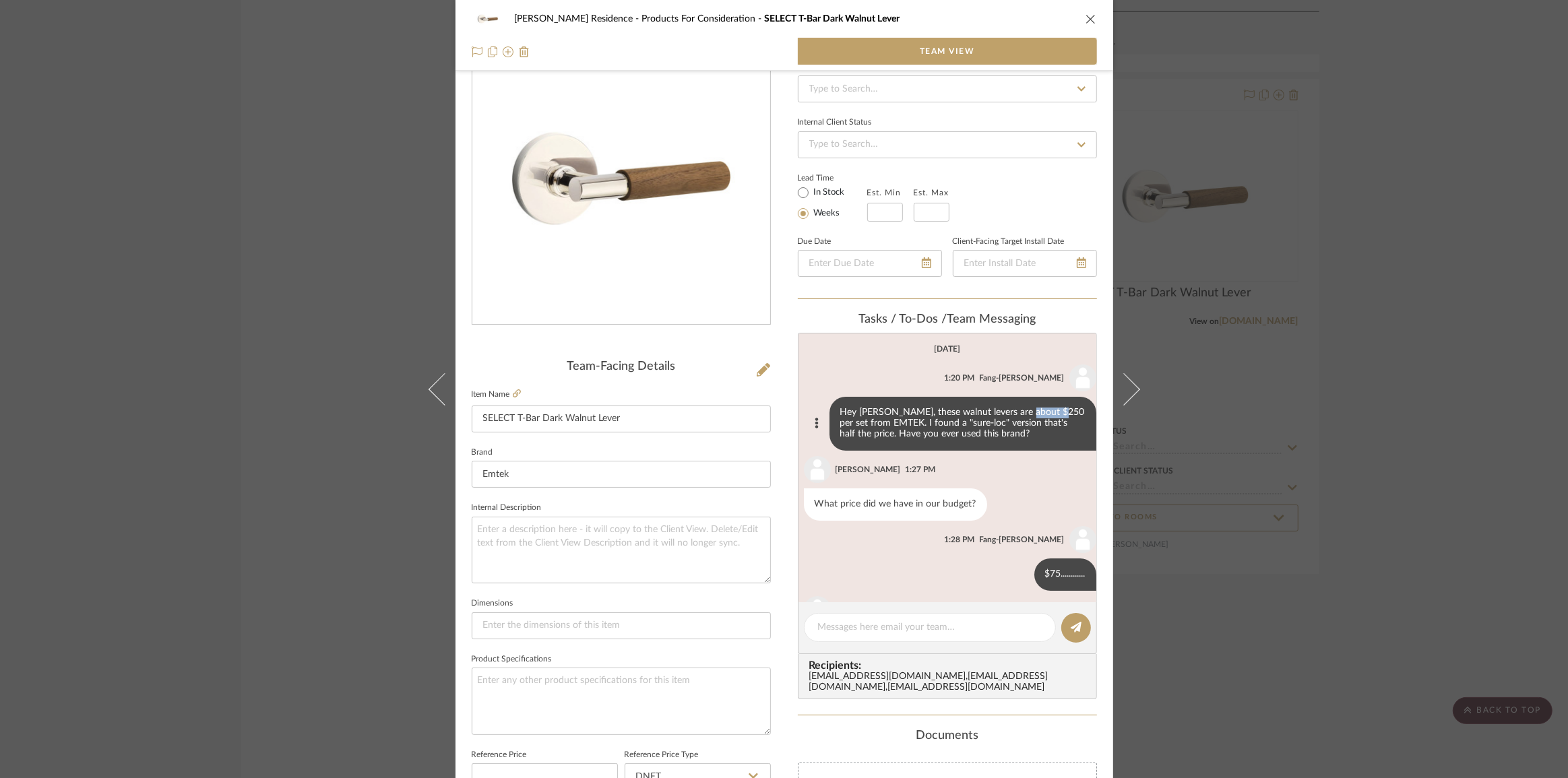
drag, startPoint x: 1008, startPoint y: 412, endPoint x: 1043, endPoint y: 408, distance: 35.2
click at [1043, 408] on div "Hey [PERSON_NAME], these walnut levers are about $250 per set from EMTEK. I fou…" at bounding box center [963, 424] width 267 height 54
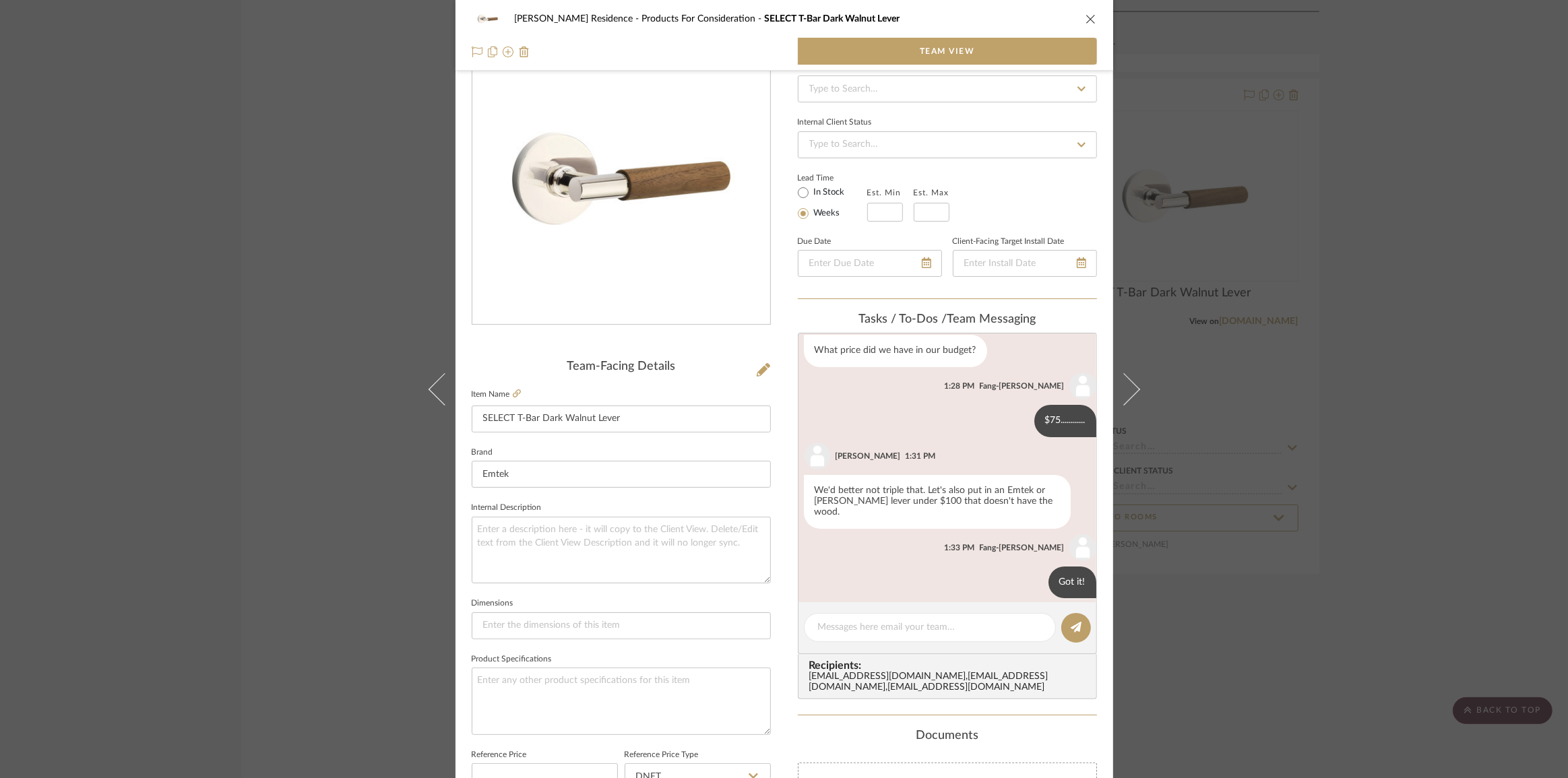
scroll to position [156, 0]
click at [1372, 432] on div "[PERSON_NAME] Residence Products For Consideration SELECT T-Bar Dark Walnut Lev…" at bounding box center [784, 389] width 1568 height 778
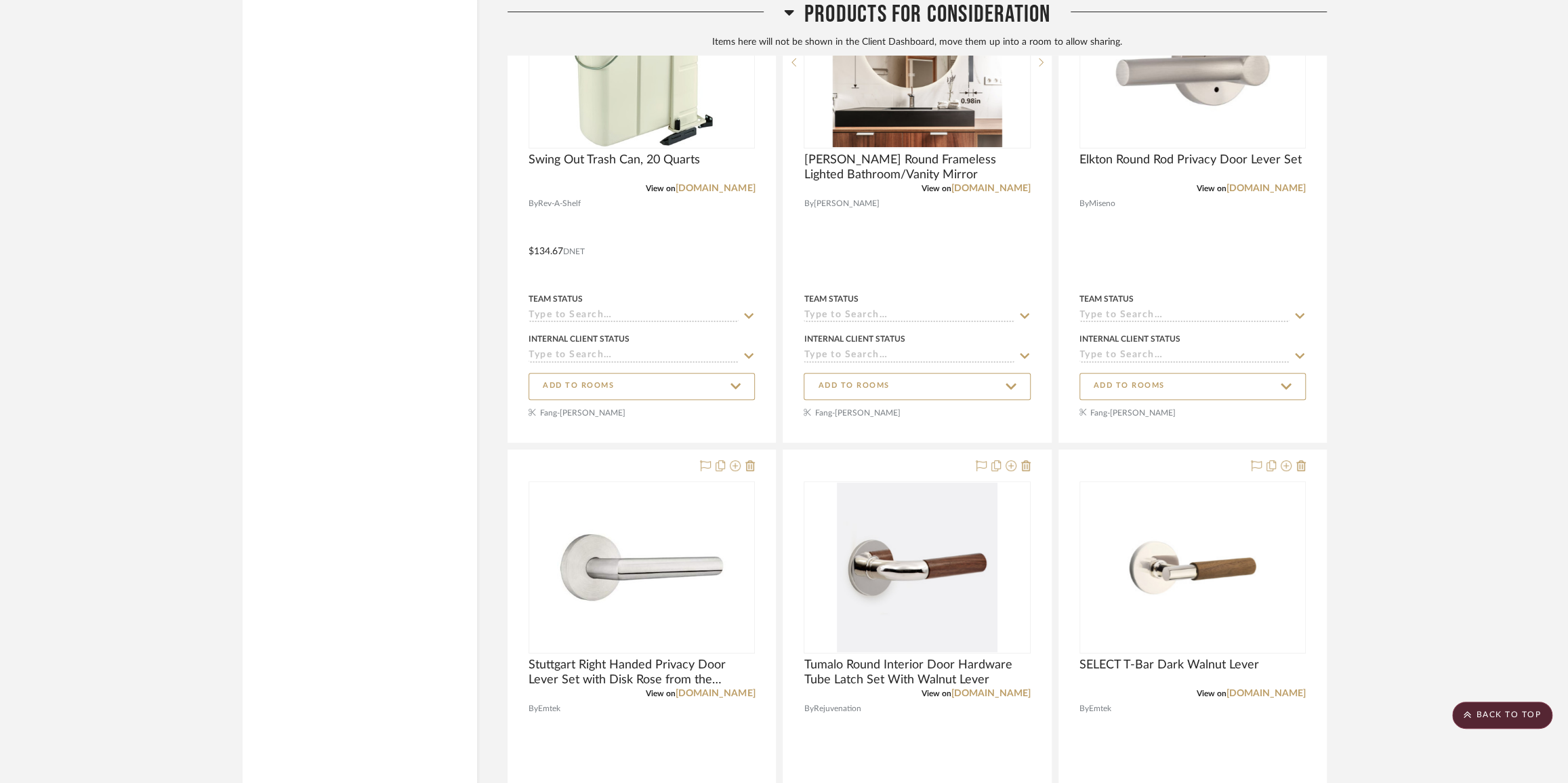
scroll to position [9157, 0]
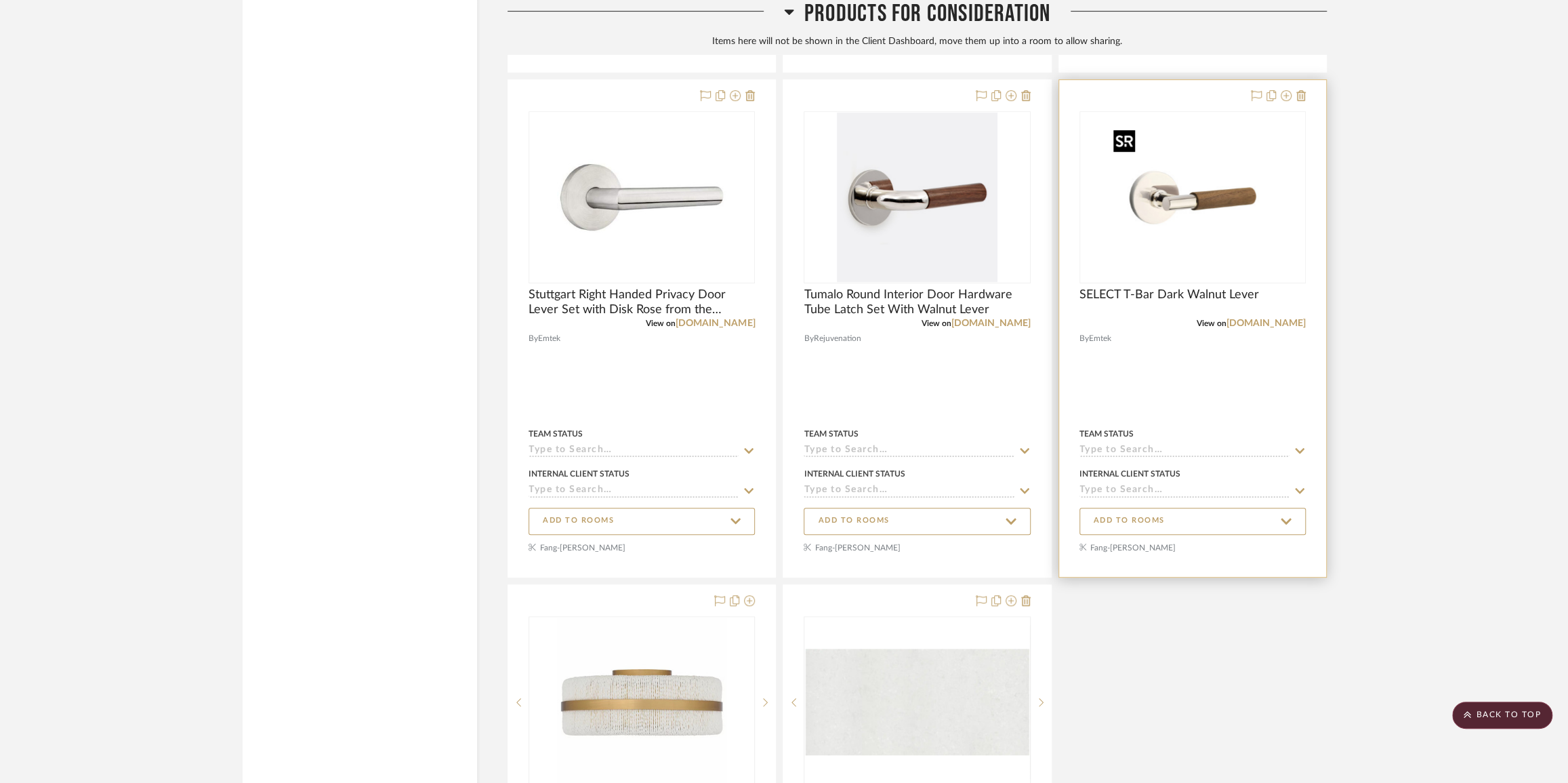
click at [1152, 227] on img "0" at bounding box center [1192, 197] width 169 height 169
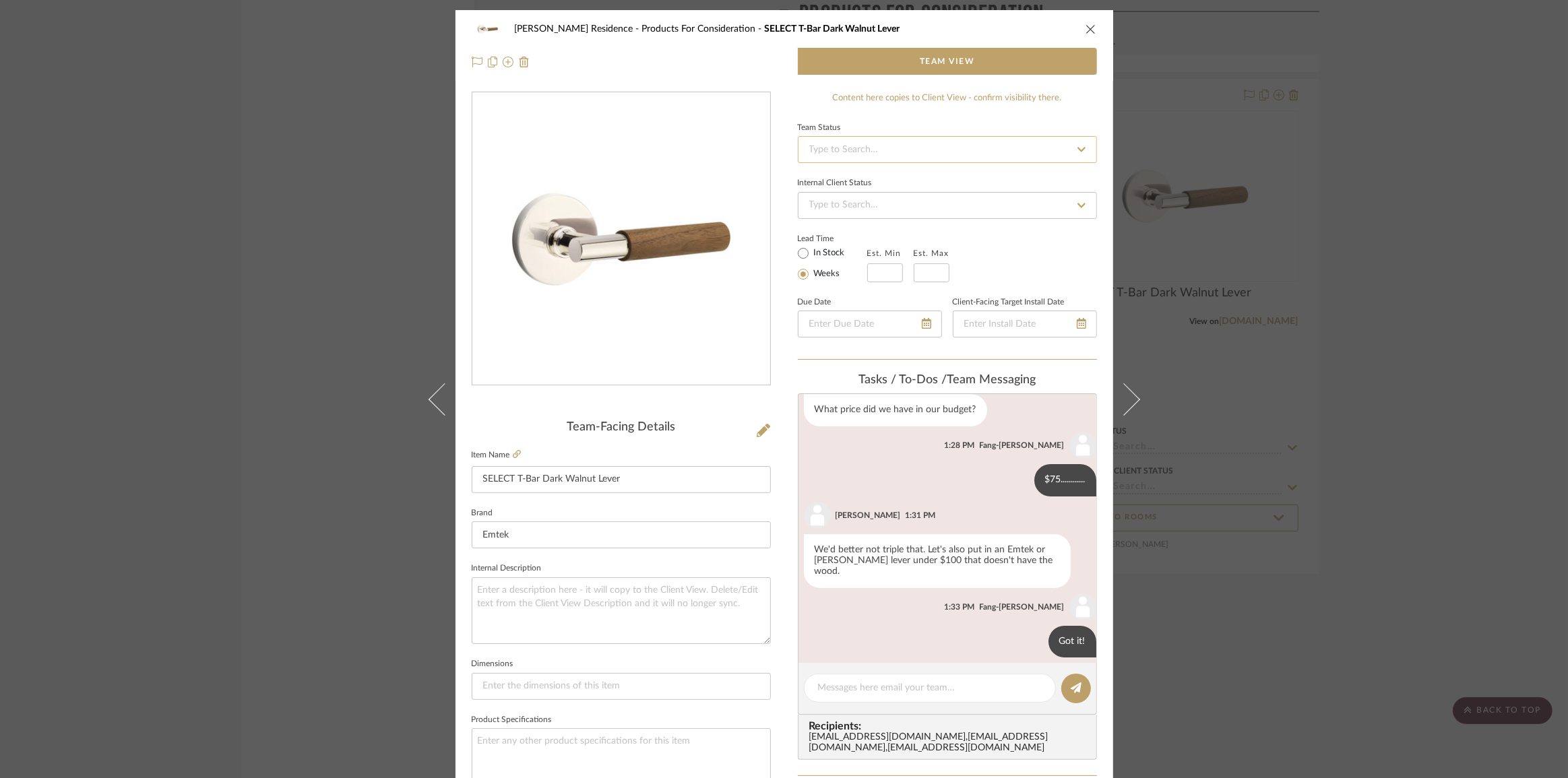
scroll to position [156, 0]
click at [1086, 33] on icon "close" at bounding box center [1091, 30] width 11 height 11
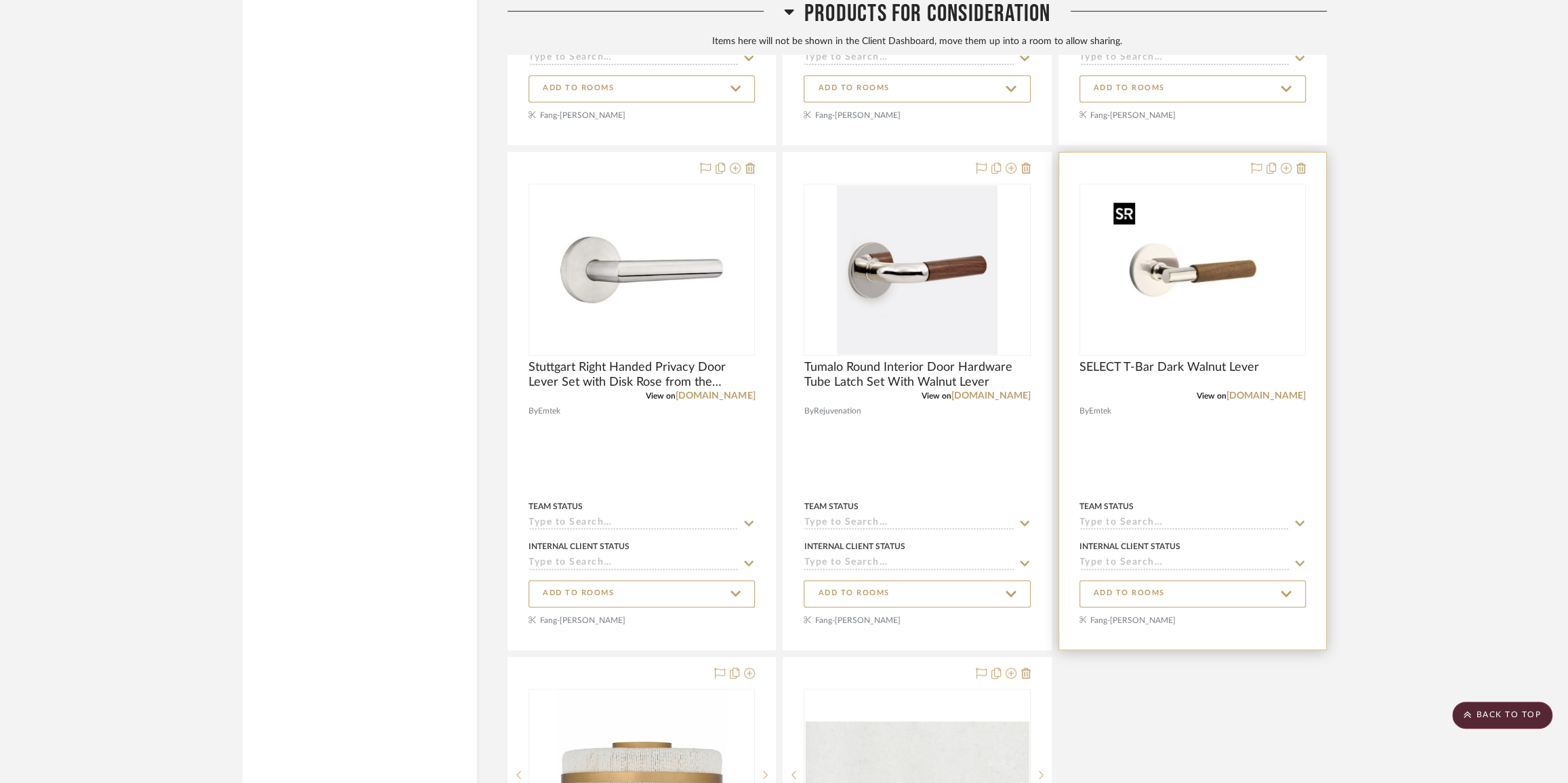
scroll to position [8972, 0]
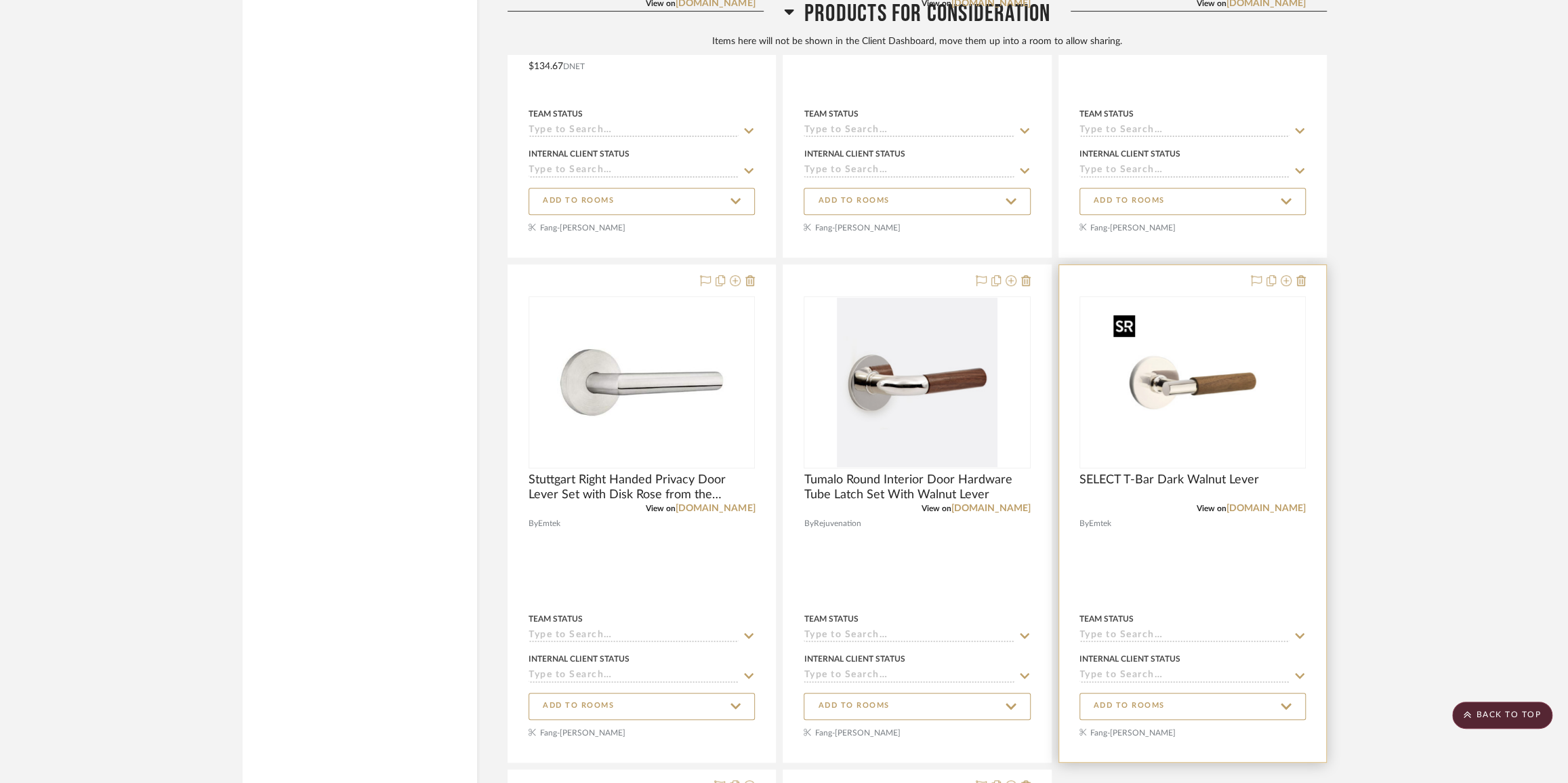
click at [1198, 409] on img "0" at bounding box center [1192, 382] width 169 height 169
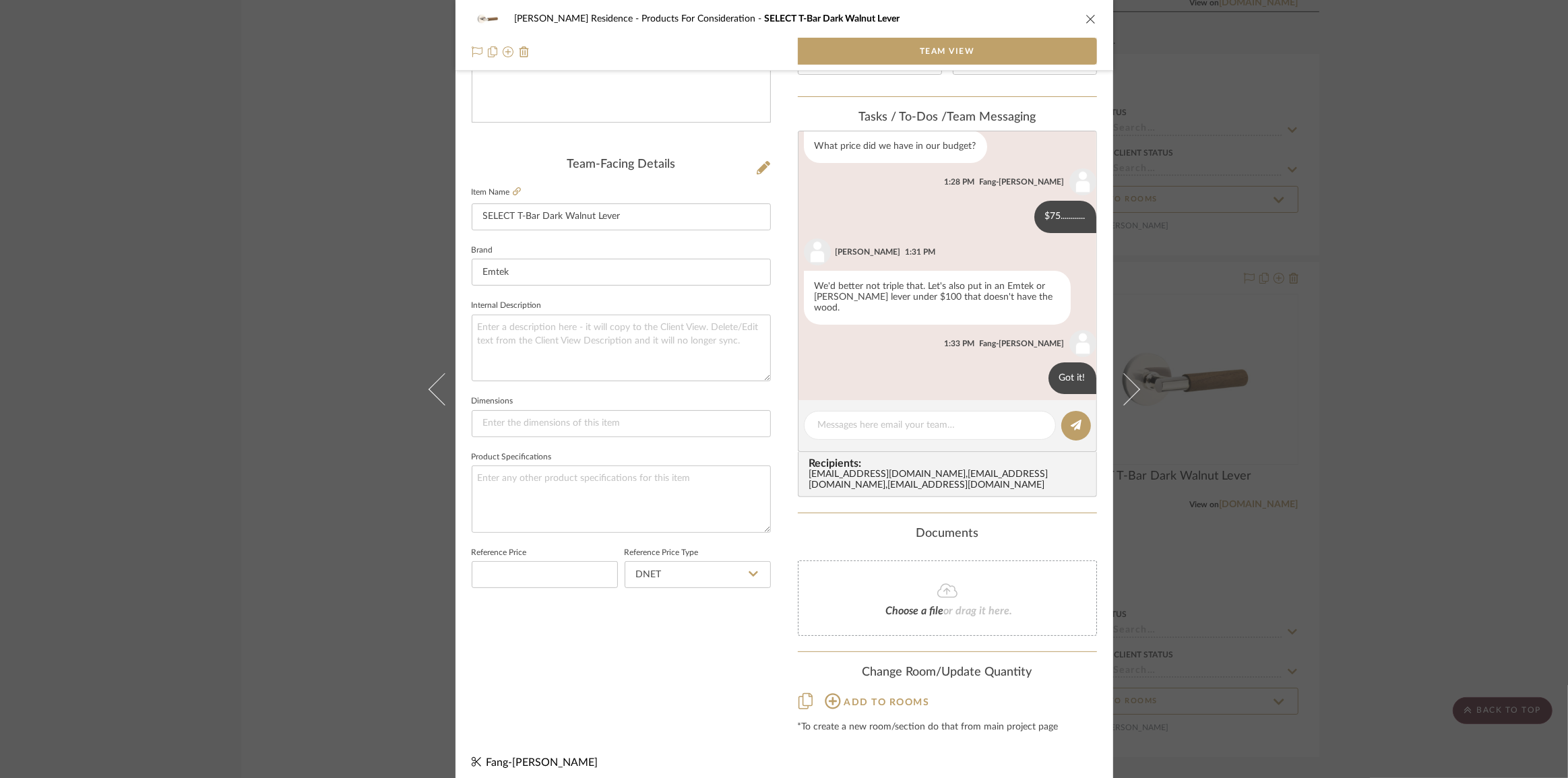
scroll to position [279, 0]
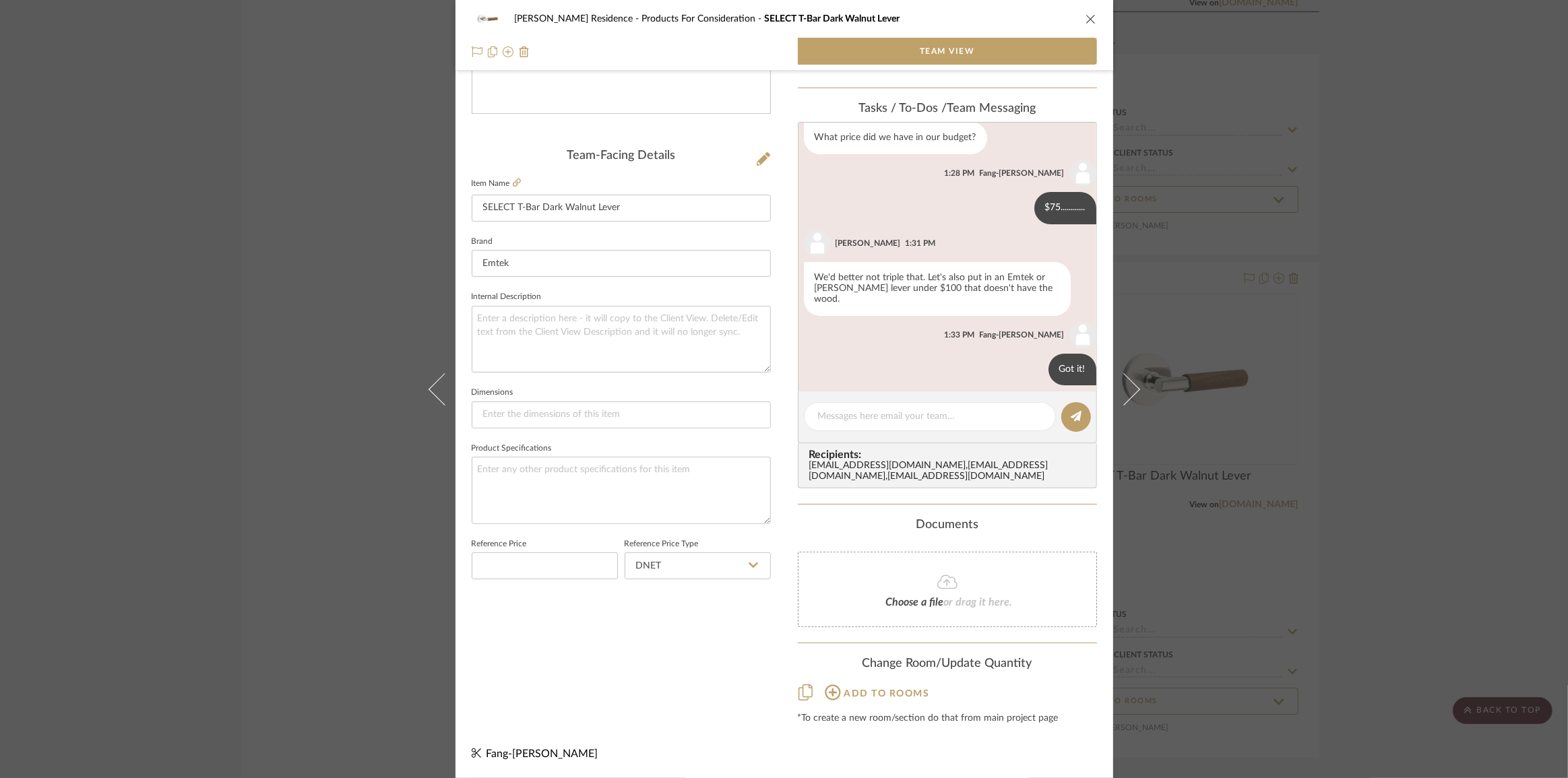
click at [827, 697] on icon at bounding box center [833, 693] width 16 height 16
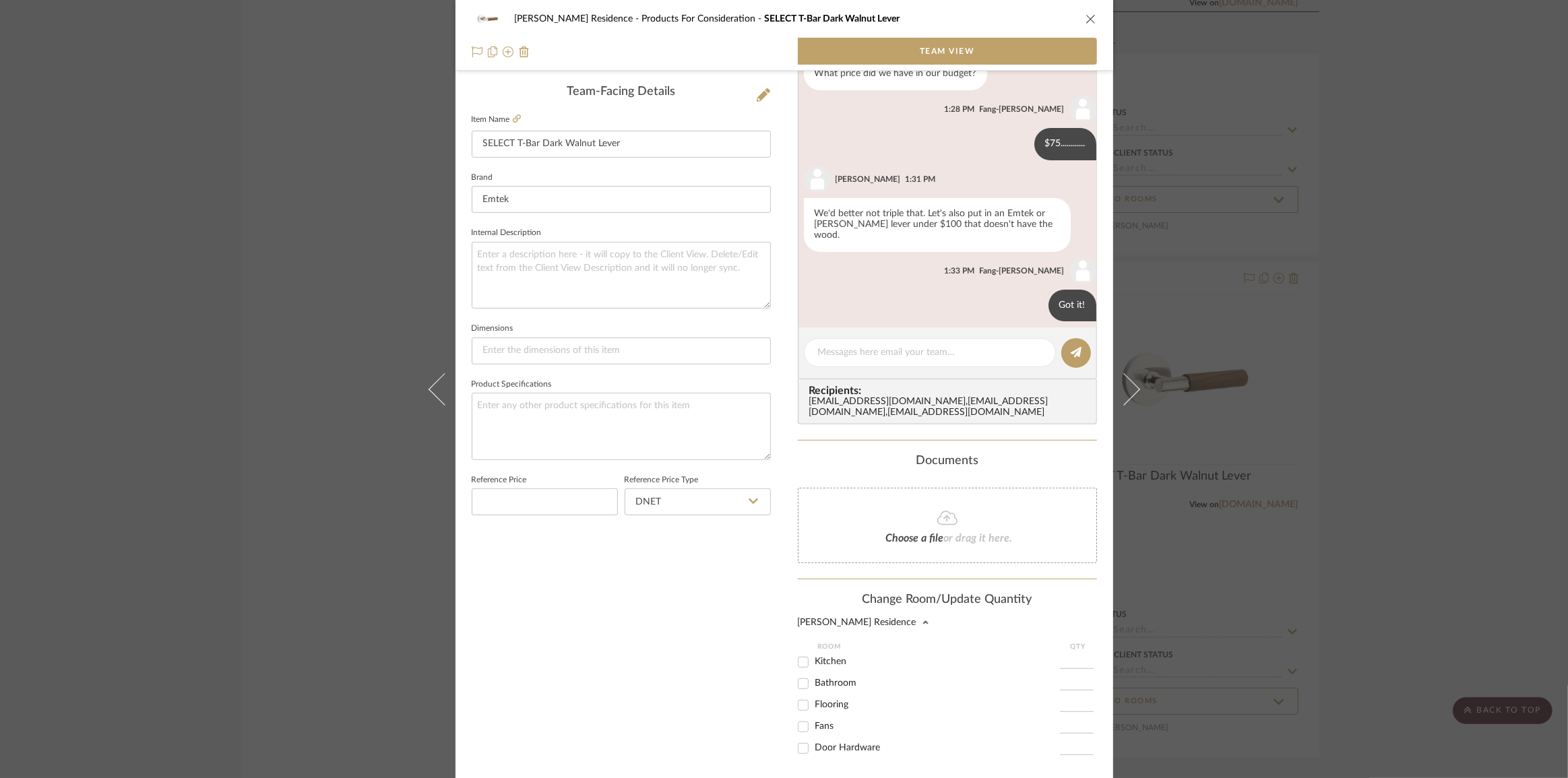
scroll to position [464, 0]
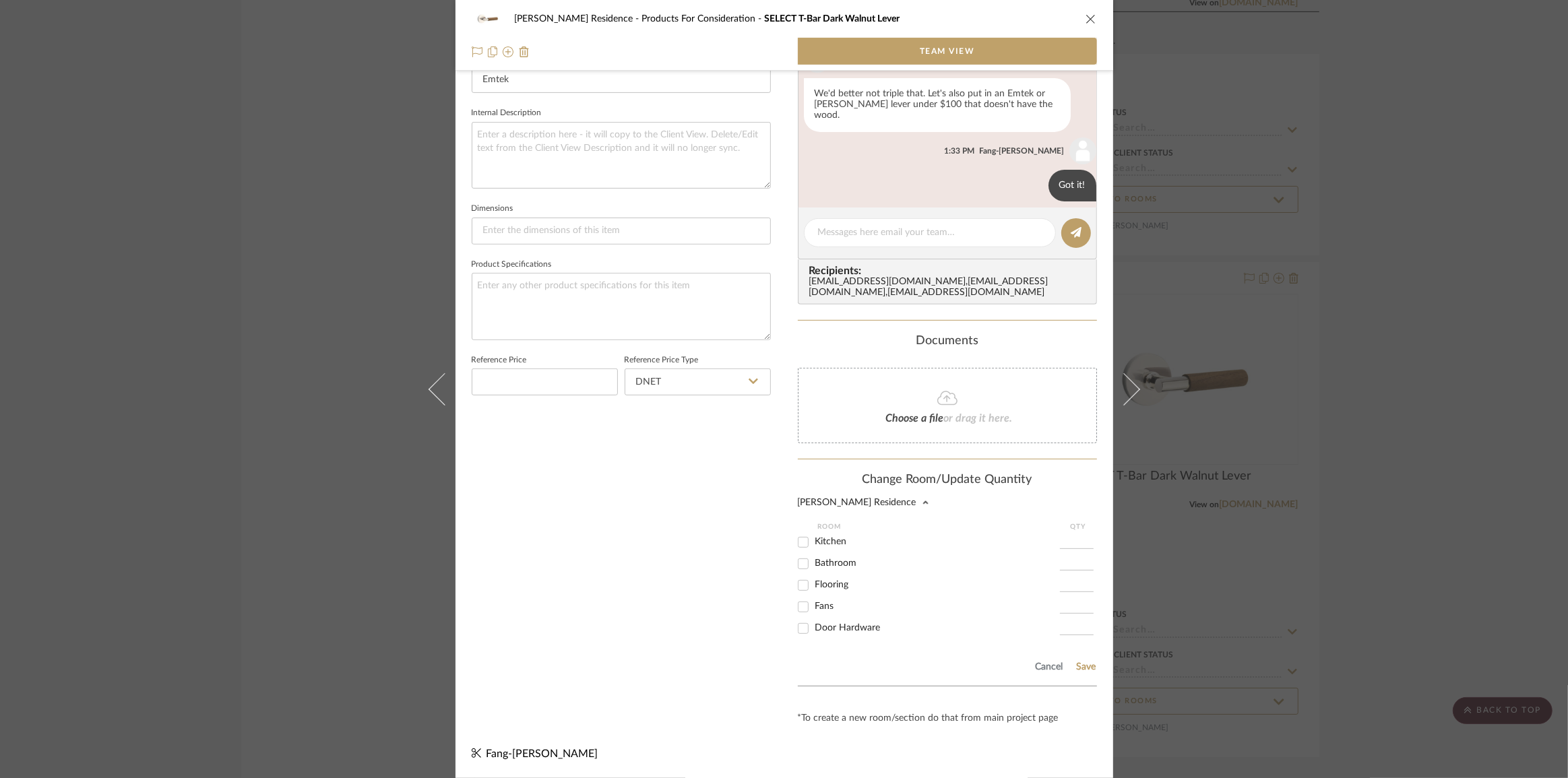
click at [797, 607] on input "Fans" at bounding box center [803, 606] width 22 height 22
checkbox input "true"
type input "1"
click at [796, 605] on input "Fans" at bounding box center [803, 606] width 22 height 22
checkbox input "false"
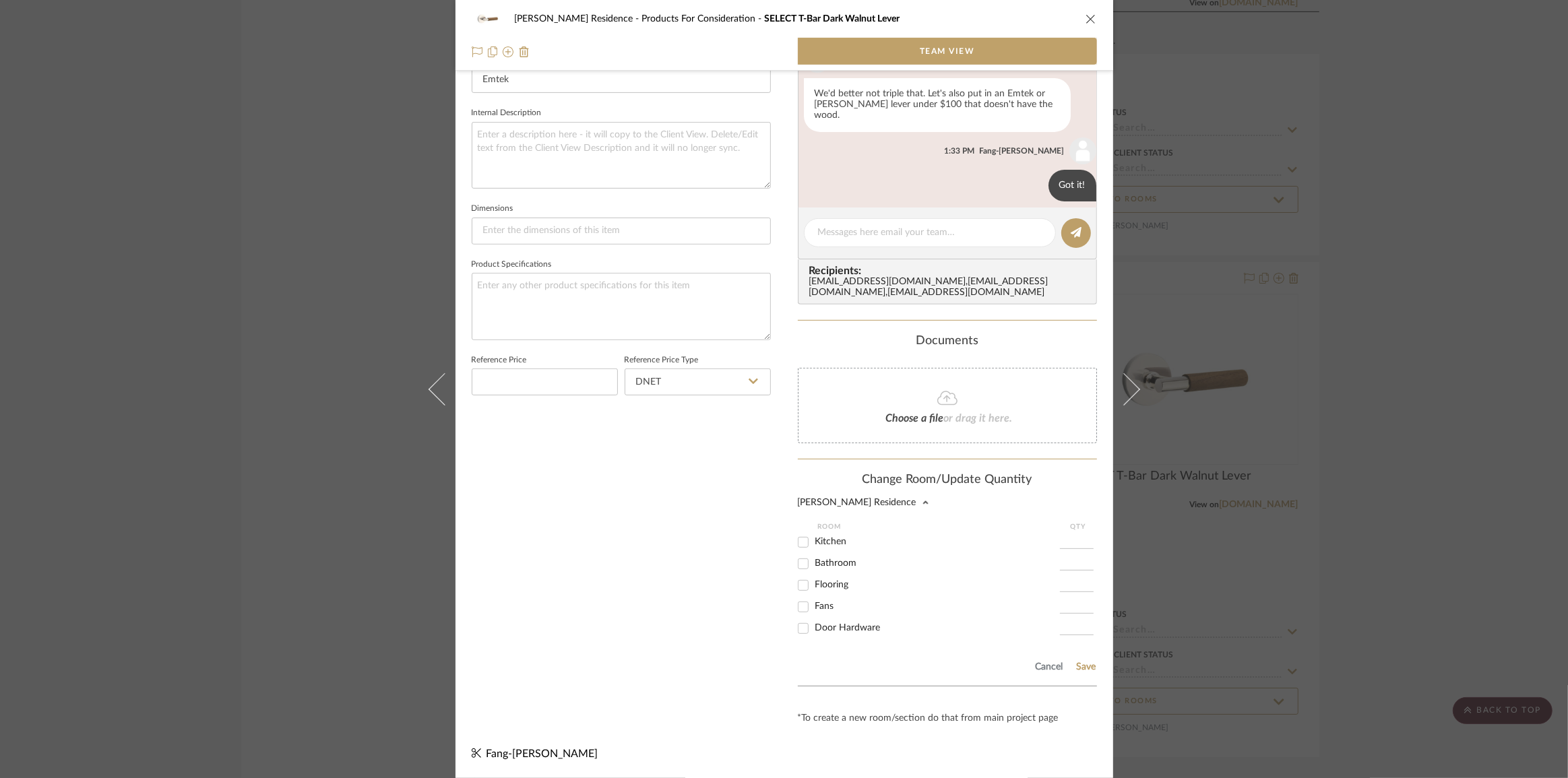
click at [802, 627] on input "Door Hardware" at bounding box center [803, 628] width 22 height 22
checkbox input "true"
type input "1"
click at [1078, 668] on button "Save" at bounding box center [1087, 667] width 21 height 11
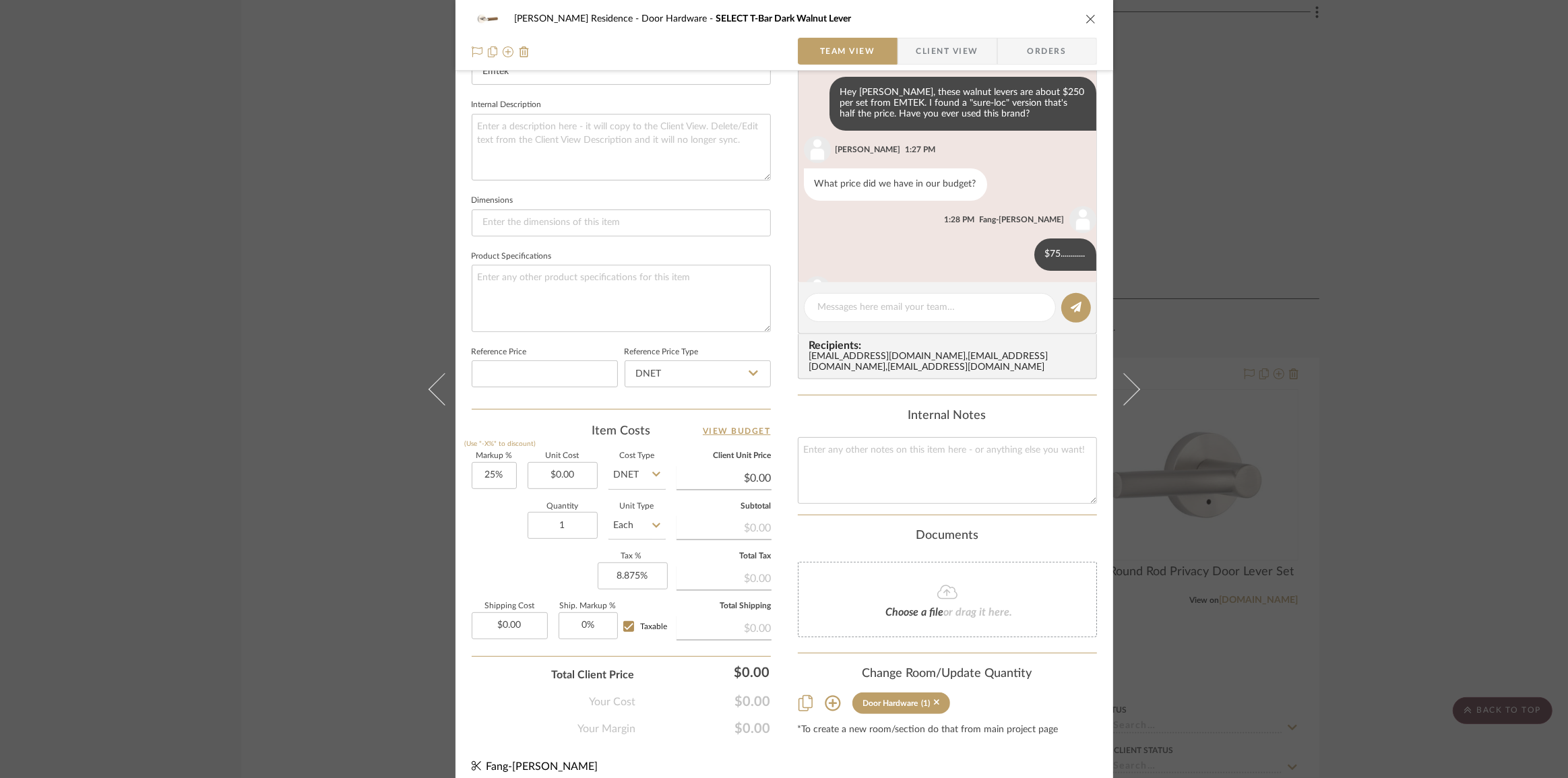
scroll to position [156, 0]
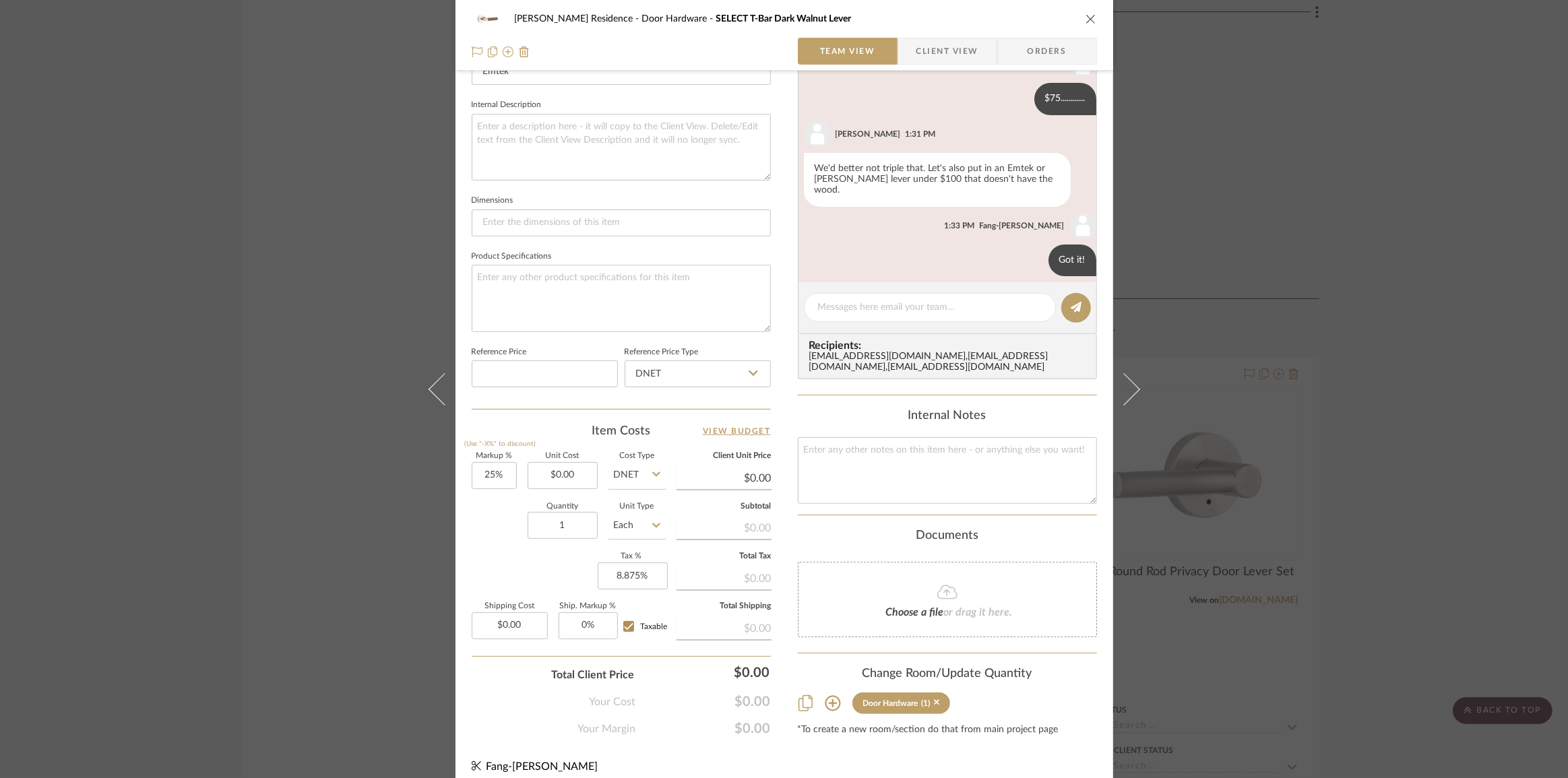
click at [1091, 18] on icon "close" at bounding box center [1091, 19] width 11 height 11
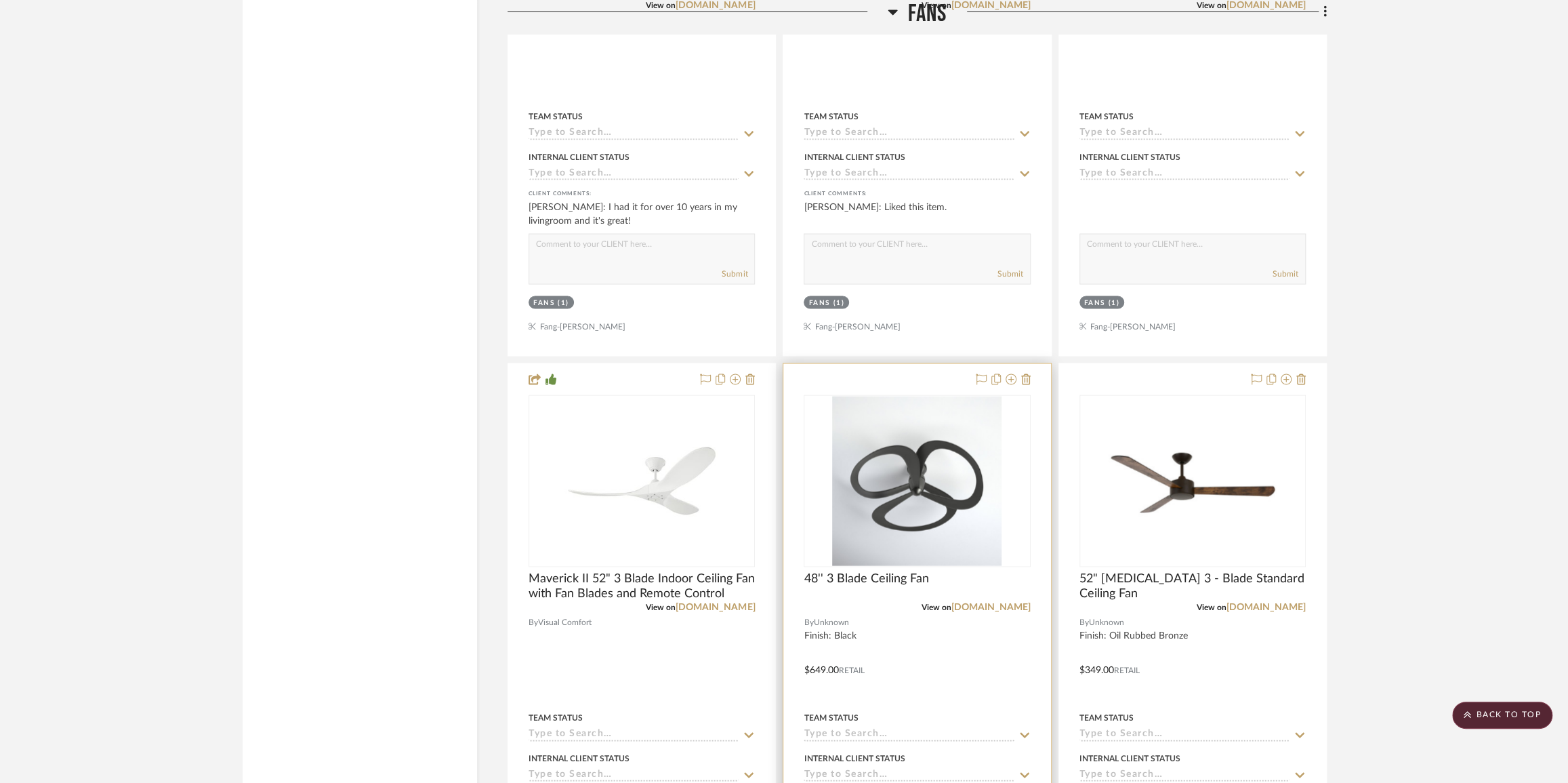
scroll to position [6394, 0]
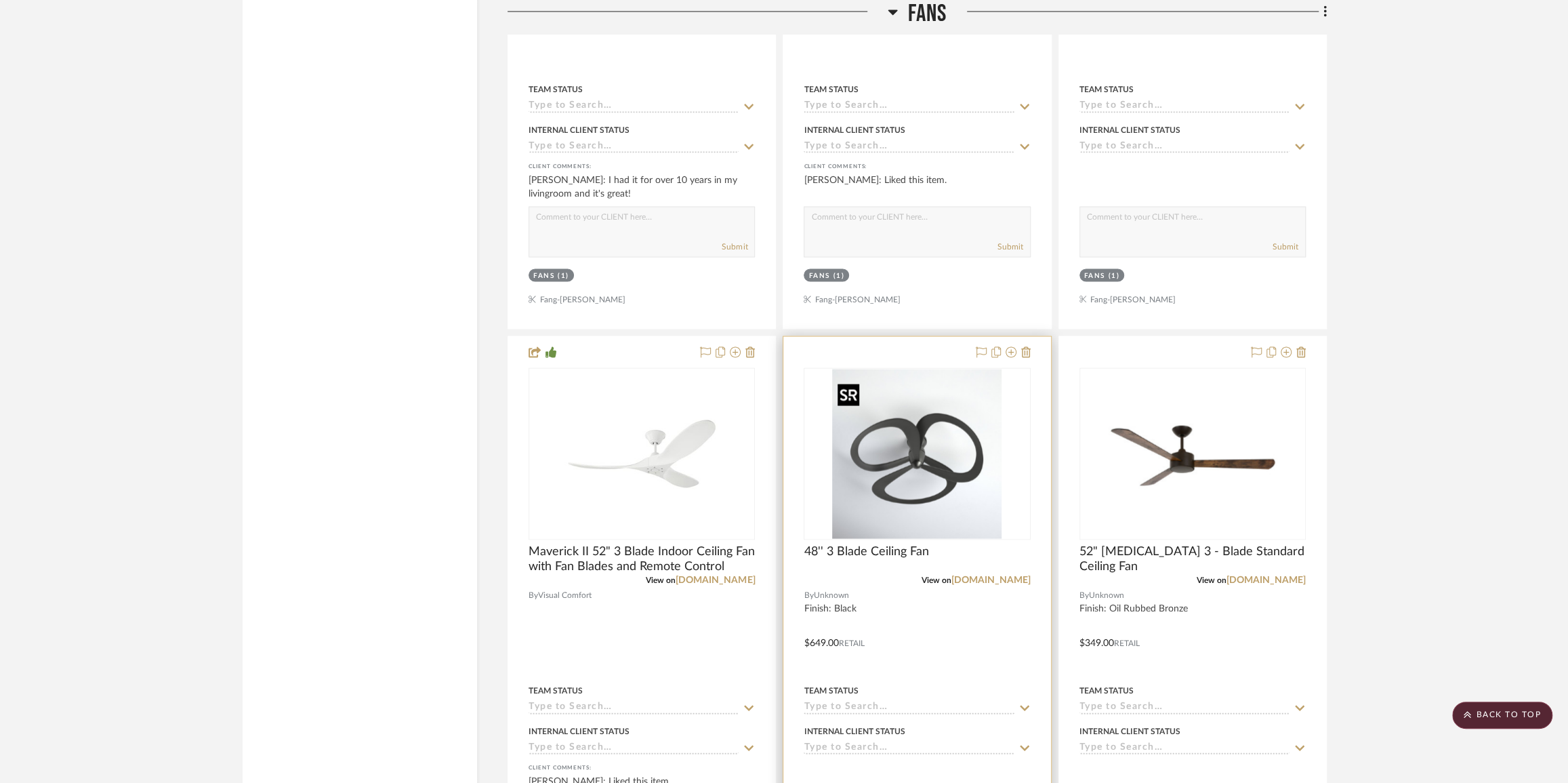
click at [918, 492] on img "0" at bounding box center [916, 453] width 169 height 169
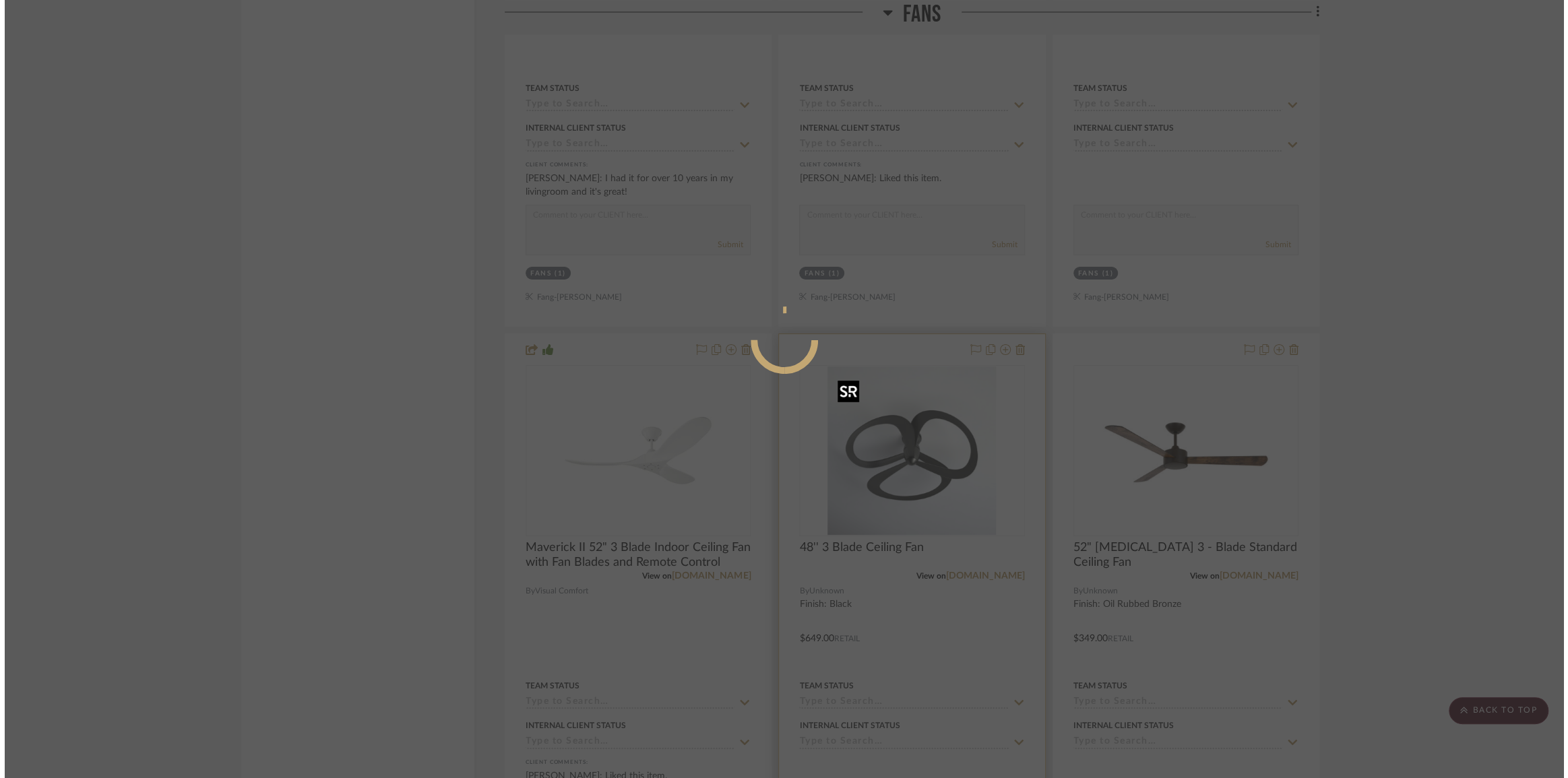
scroll to position [0, 0]
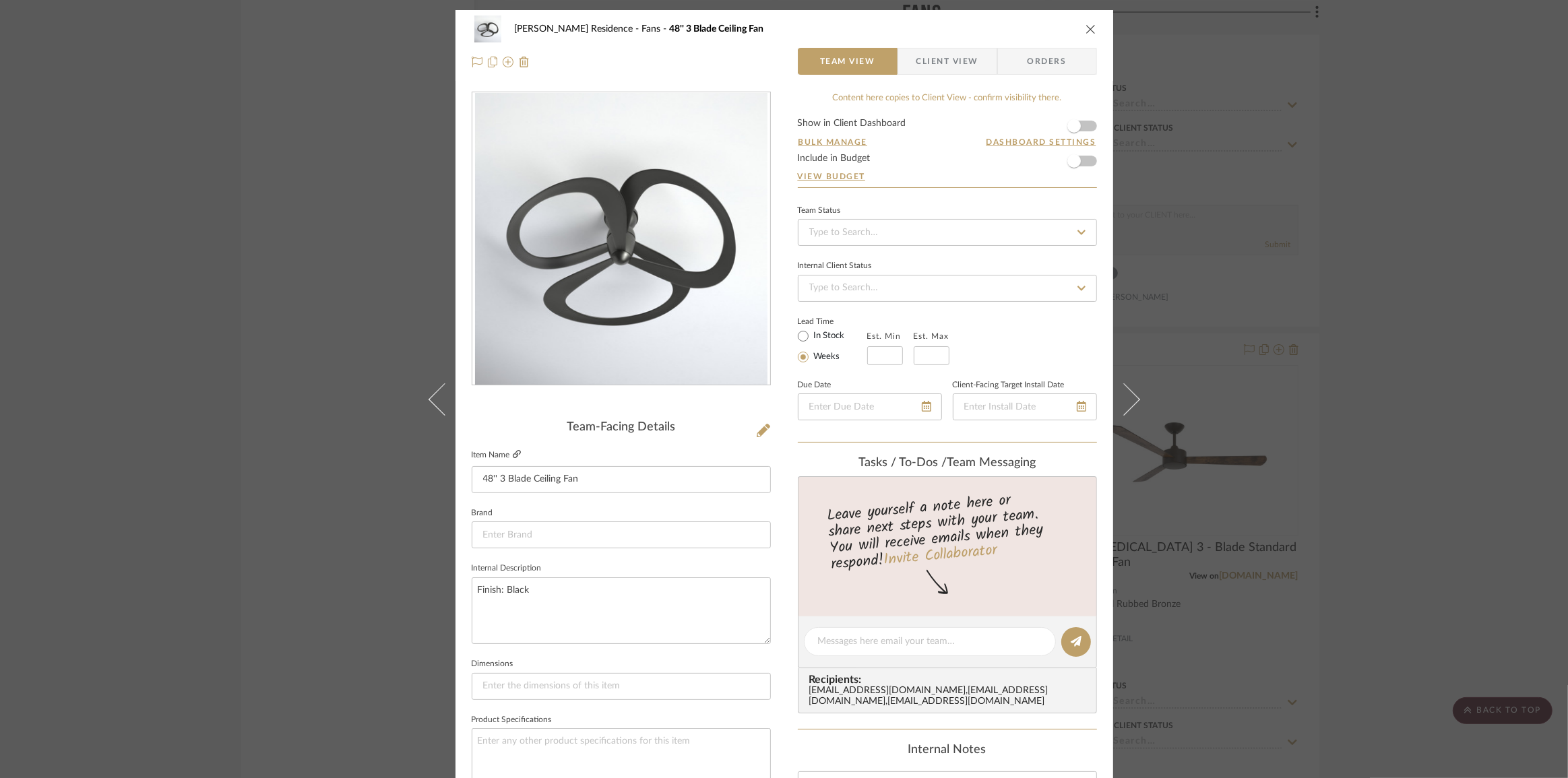
click at [513, 451] on icon at bounding box center [517, 454] width 8 height 8
click at [343, 417] on div "[PERSON_NAME] Residence Fans 48'' 3 Blade Ceiling Fan Team View Client View Ord…" at bounding box center [784, 389] width 1568 height 778
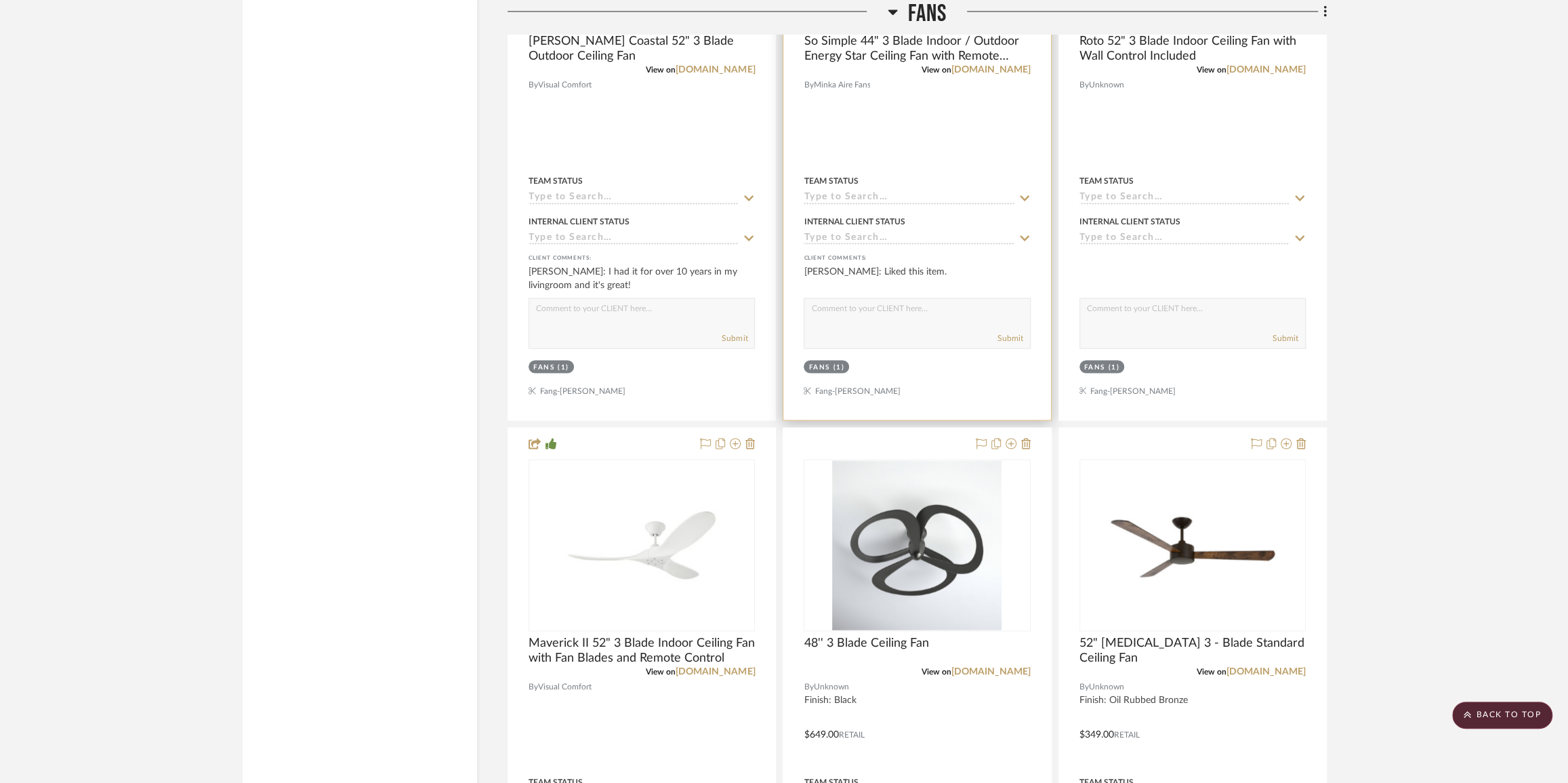
scroll to position [6148, 0]
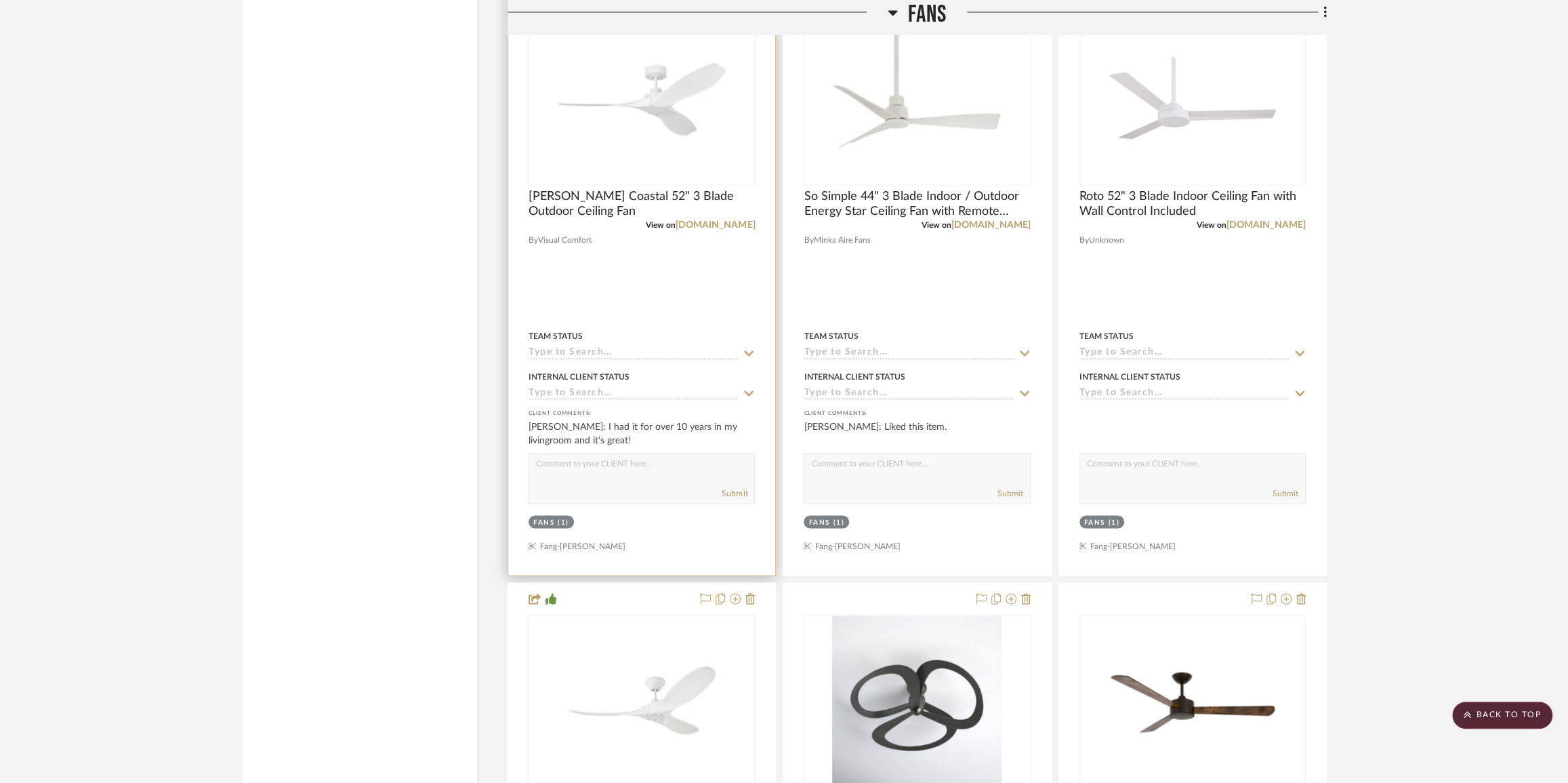
click at [616, 140] on img "0" at bounding box center [641, 99] width 169 height 169
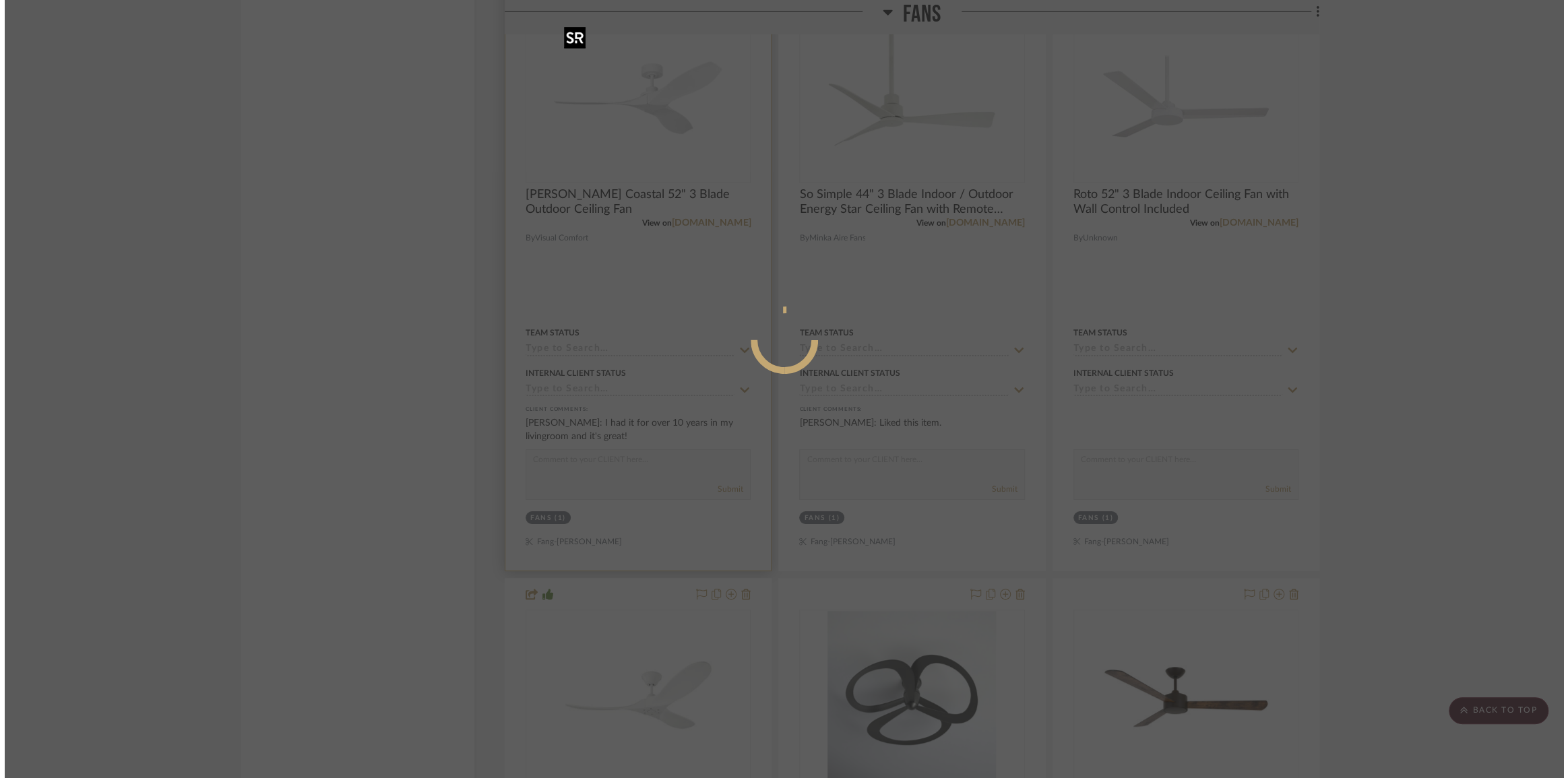
scroll to position [0, 0]
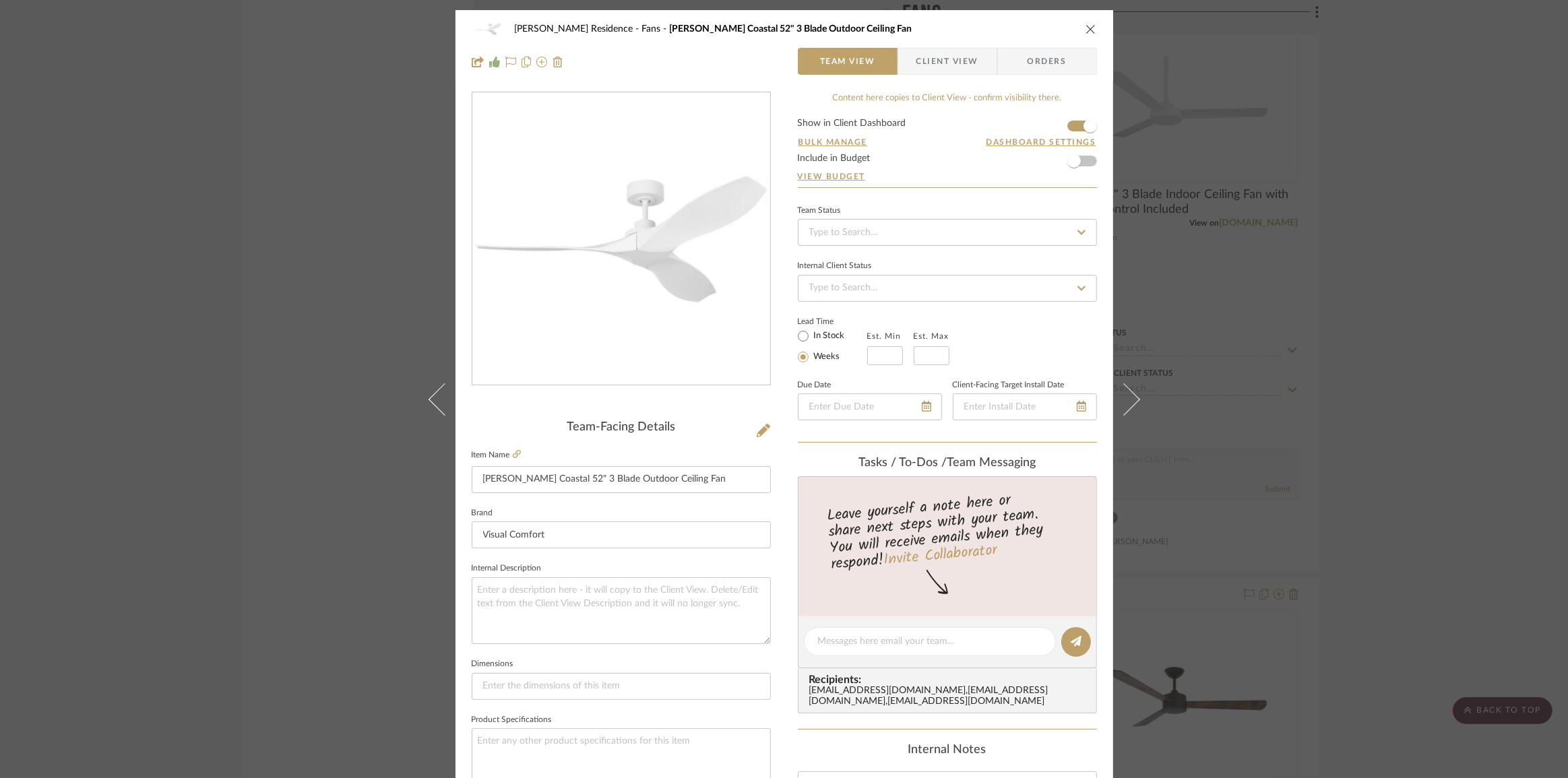
click at [909, 63] on span "button" at bounding box center [907, 61] width 18 height 27
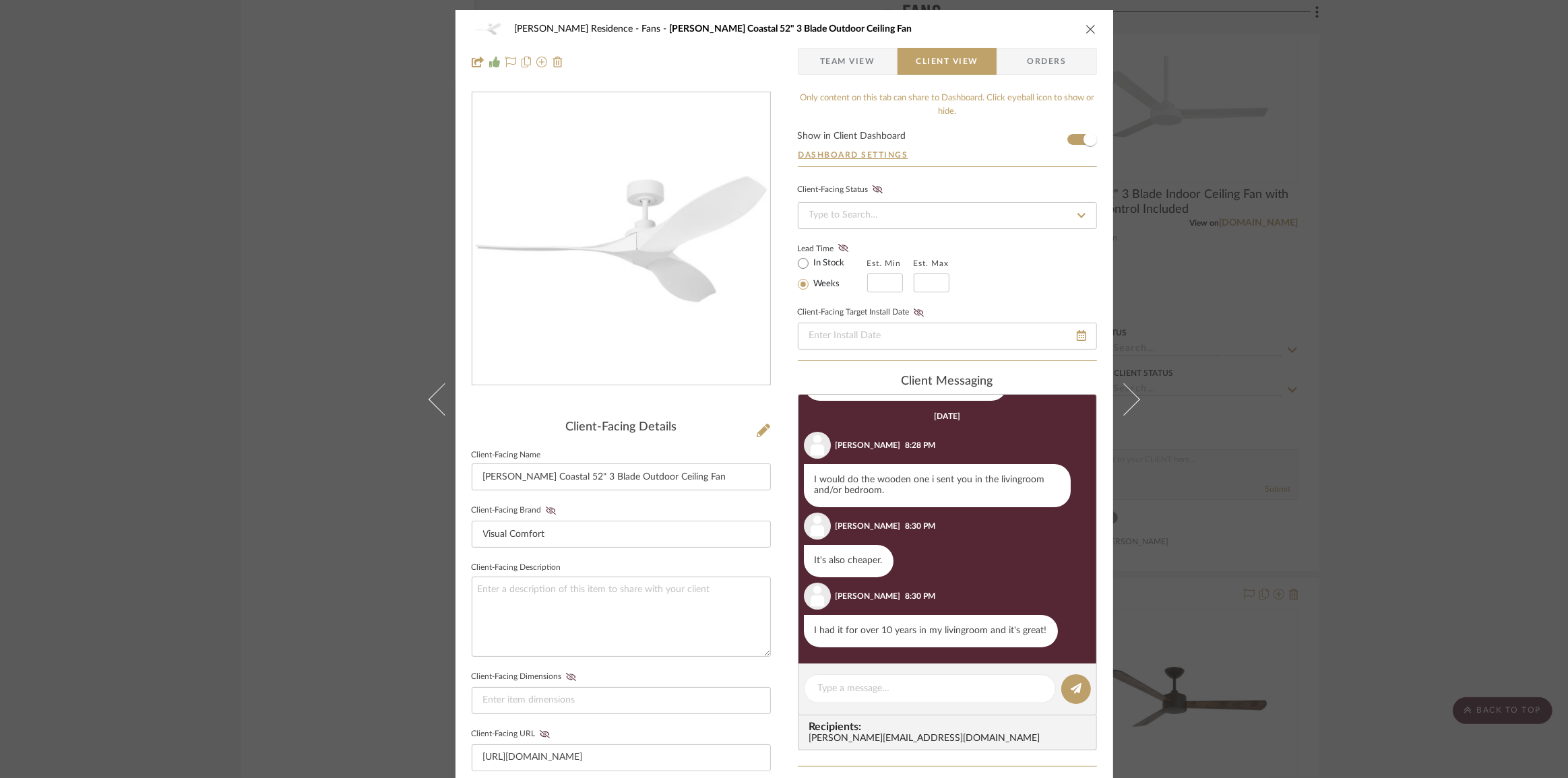
scroll to position [161, 0]
drag, startPoint x: 865, startPoint y: 476, endPoint x: 1025, endPoint y: 478, distance: 160.0
click at [1025, 478] on div "I would do the wooden one i sent you in the livingroom and/or bedroom." at bounding box center [937, 486] width 267 height 43
drag, startPoint x: 863, startPoint y: 484, endPoint x: 958, endPoint y: 484, distance: 95.0
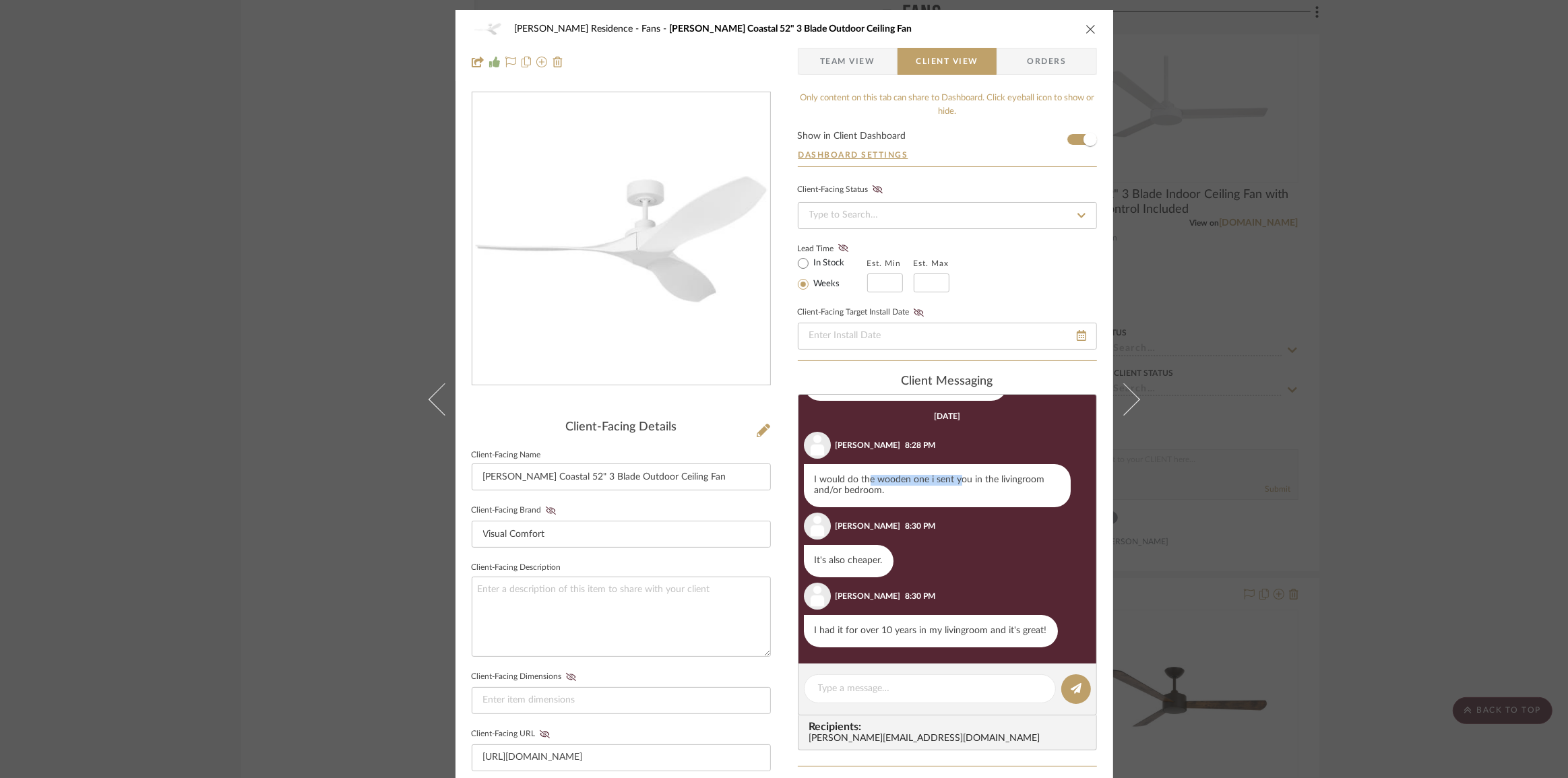
click at [958, 484] on div "I would do the wooden one i sent you in the livingroom and/or bedroom." at bounding box center [937, 486] width 267 height 43
drag, startPoint x: 944, startPoint y: 476, endPoint x: 878, endPoint y: 475, distance: 66.0
click at [878, 475] on div "I would do the wooden one i sent you in the livingroom and/or bedroom." at bounding box center [937, 486] width 267 height 43
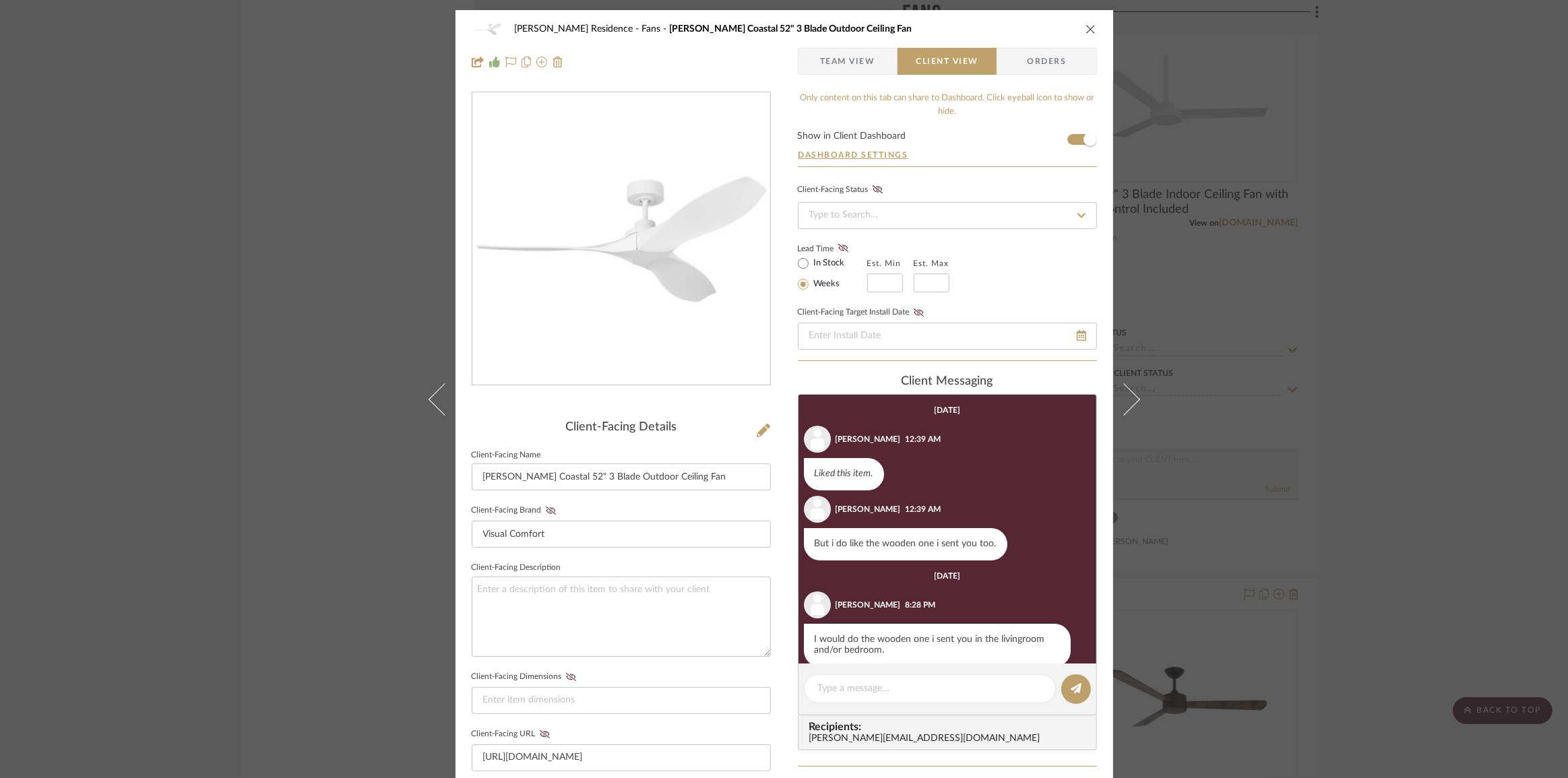
scroll to position [122, 0]
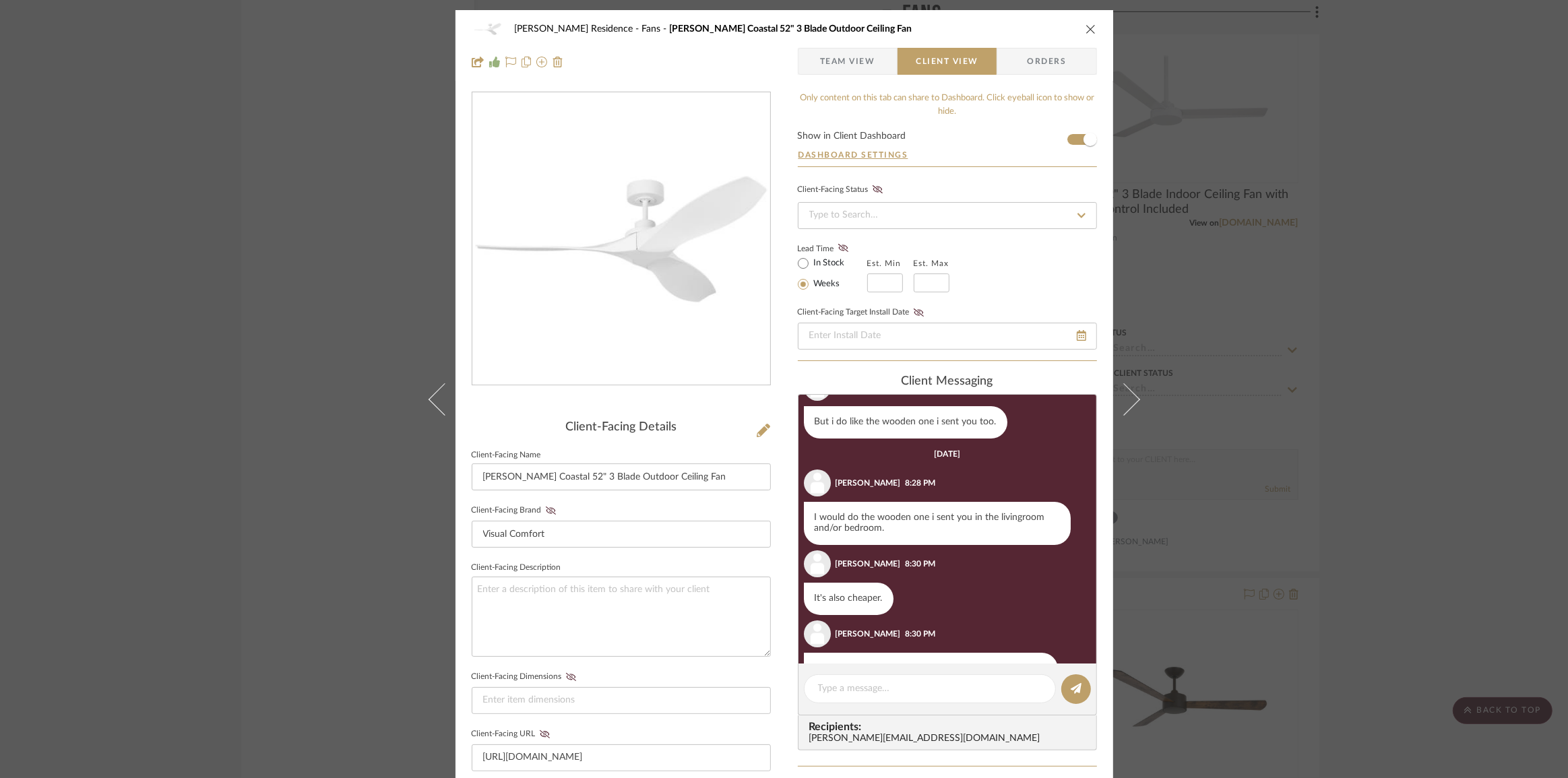
click at [1378, 452] on div "[PERSON_NAME] Residence Fans [PERSON_NAME] Coastal 52" 3 Blade Outdoor Ceiling …" at bounding box center [784, 389] width 1568 height 778
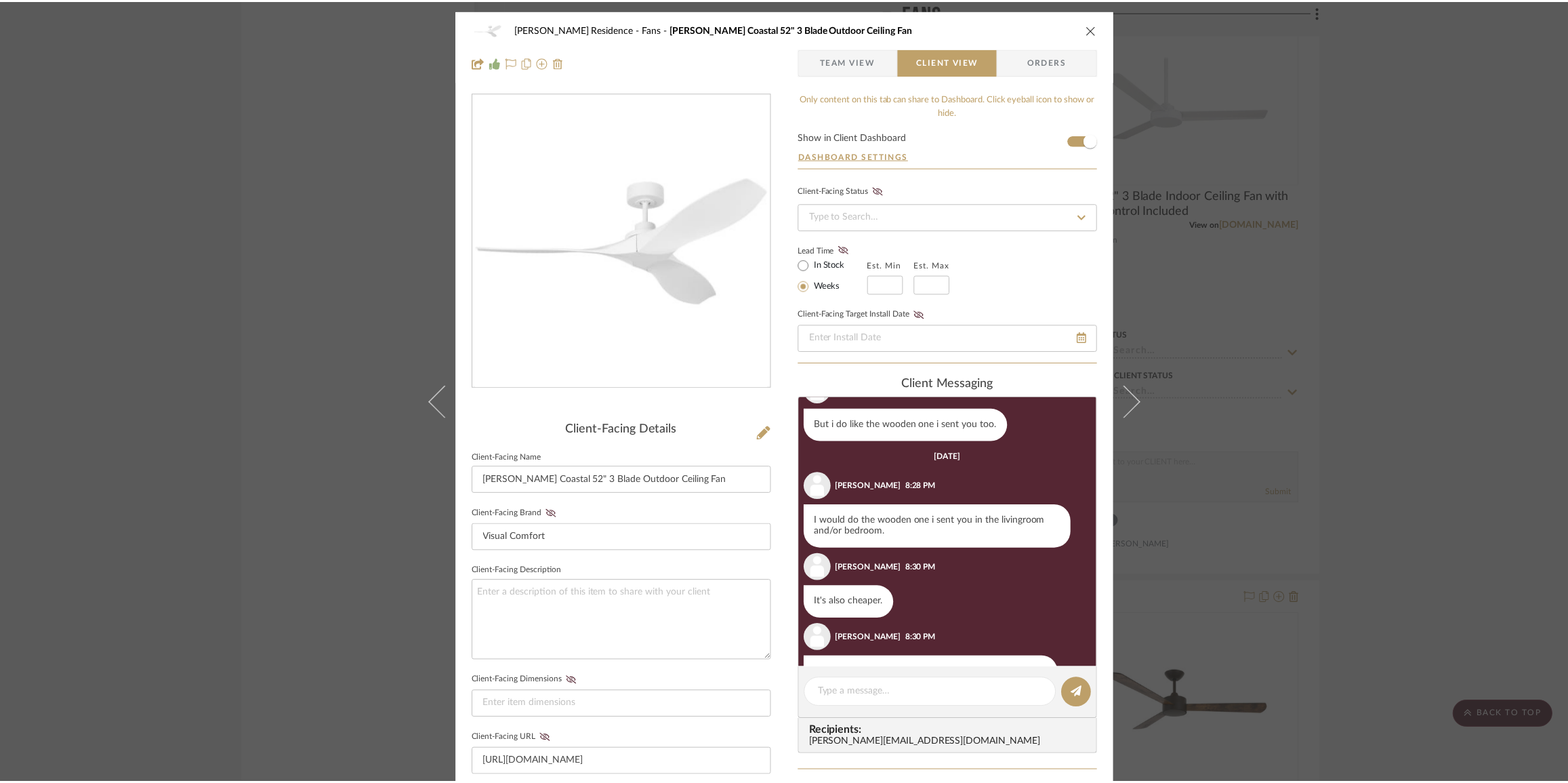
scroll to position [6148, 0]
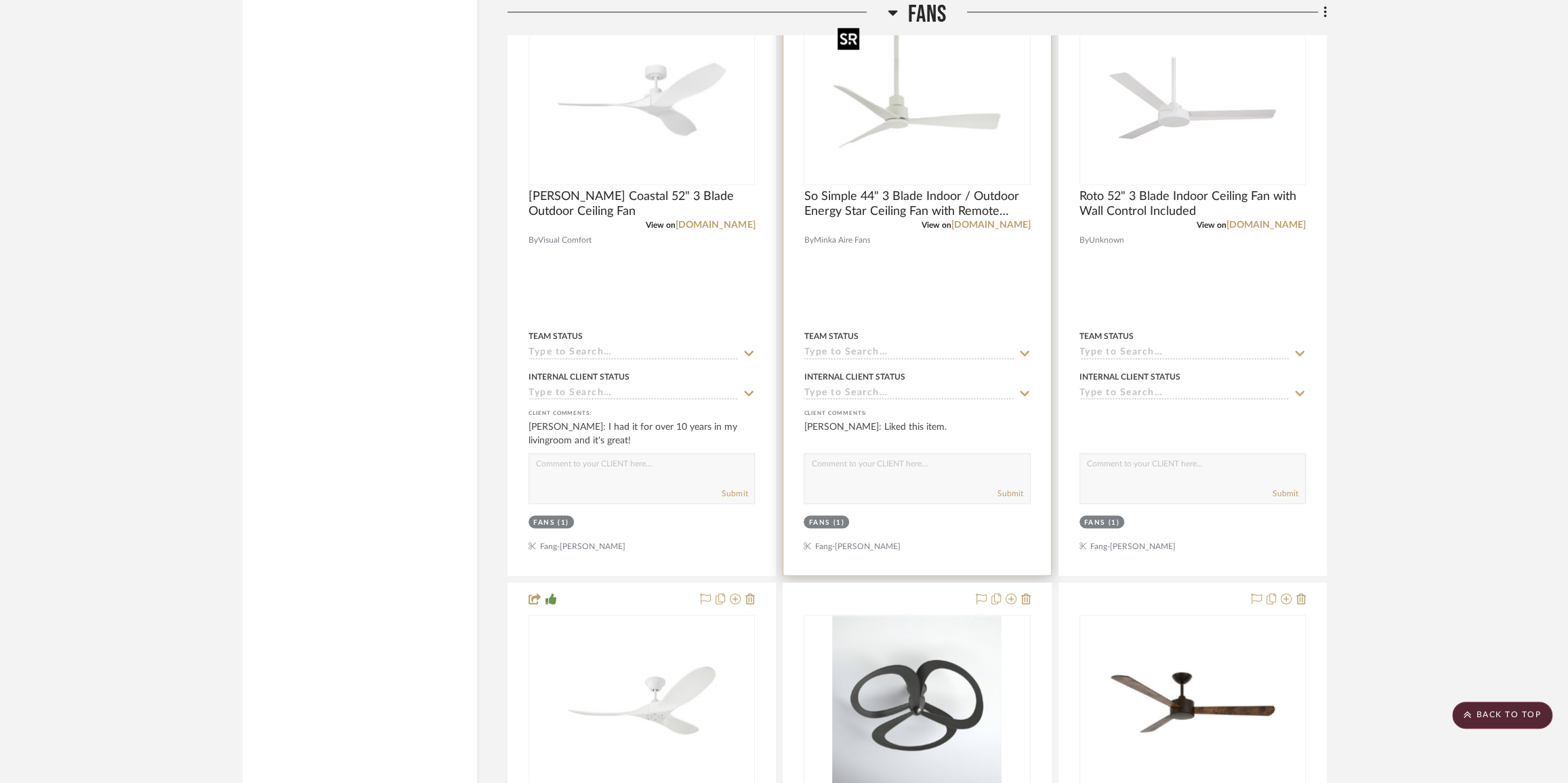
click at [931, 120] on img "0" at bounding box center [916, 99] width 169 height 169
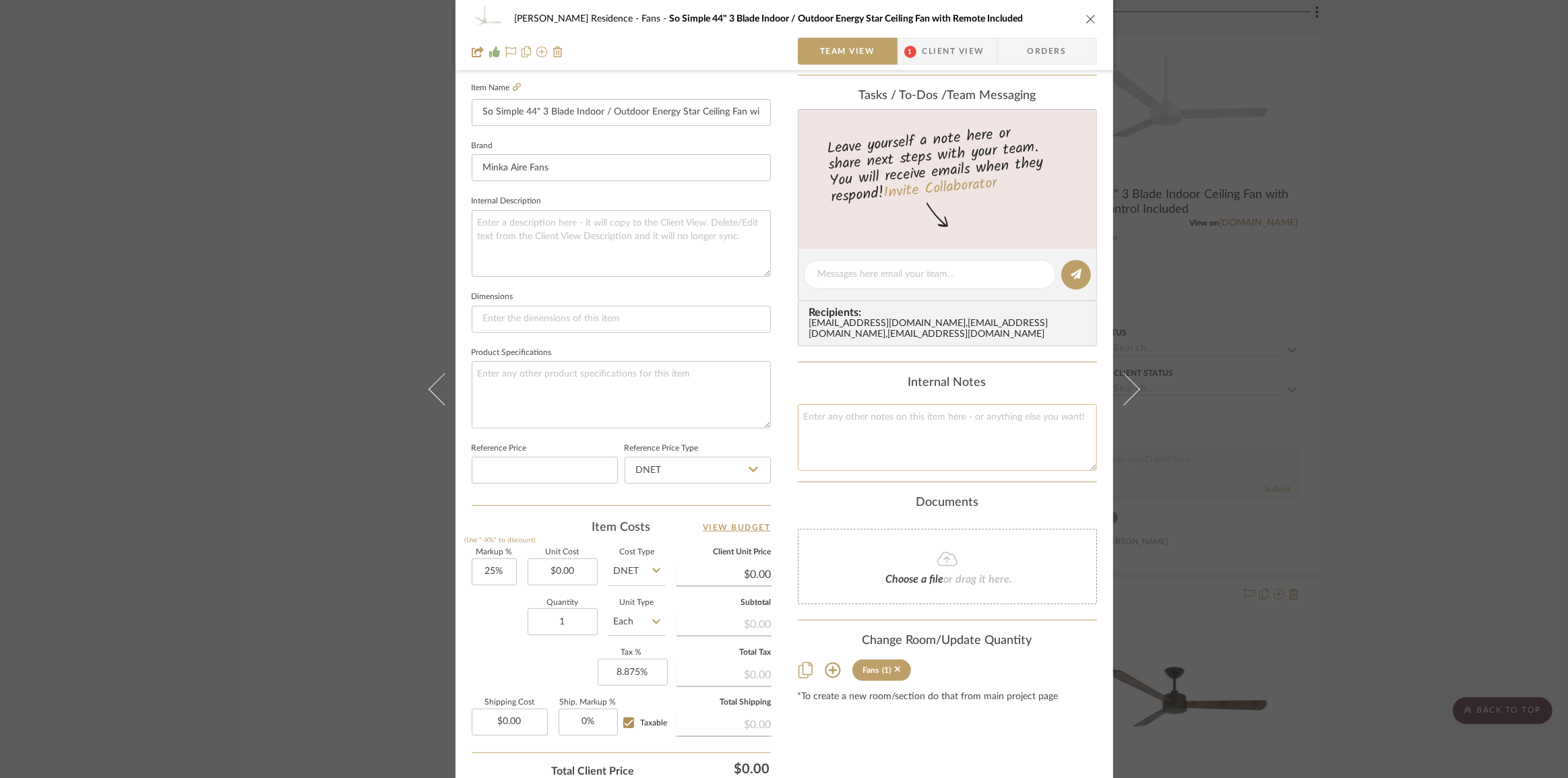
scroll to position [0, 0]
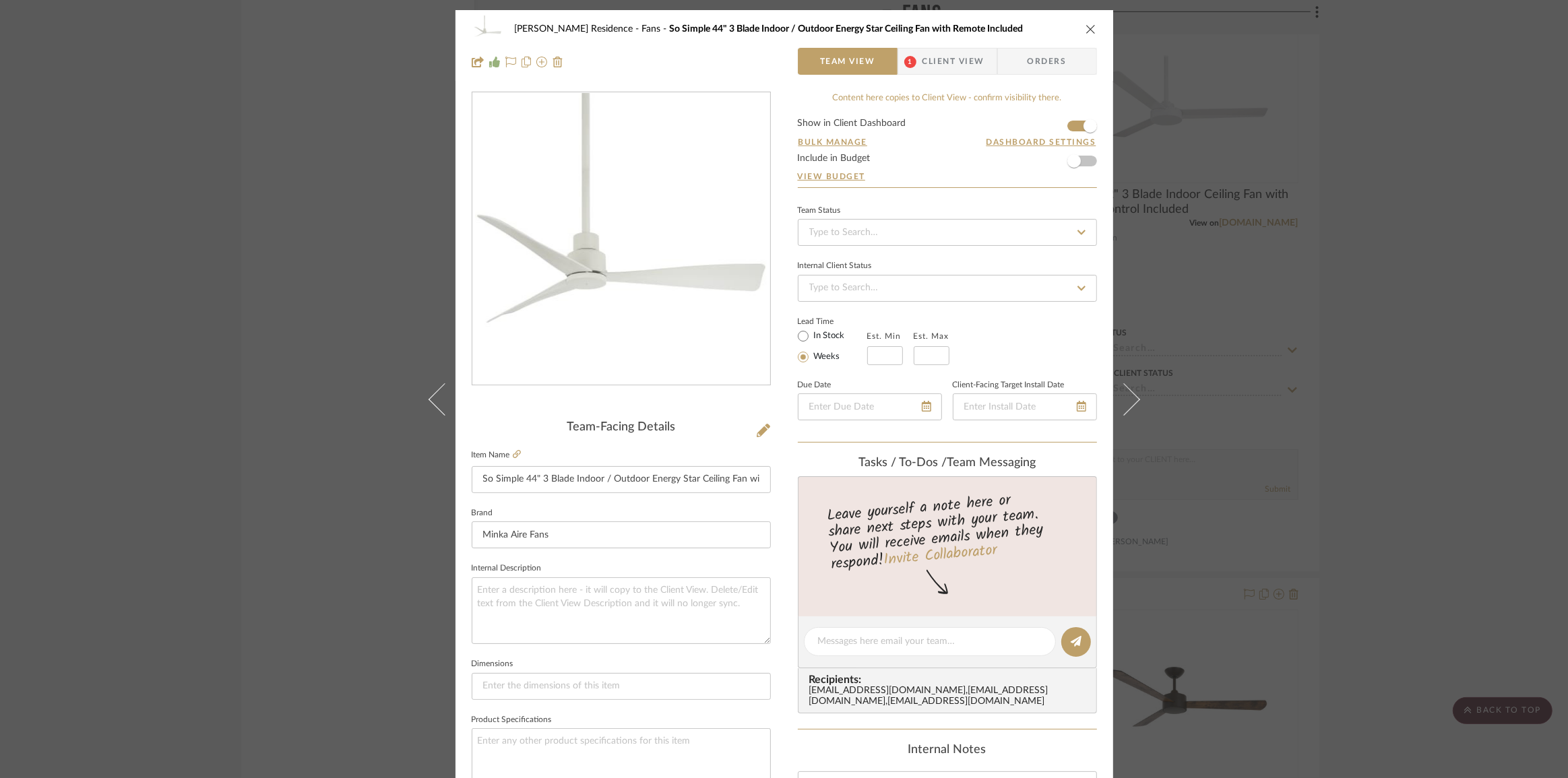
click at [936, 57] on span "Client View" at bounding box center [953, 61] width 62 height 27
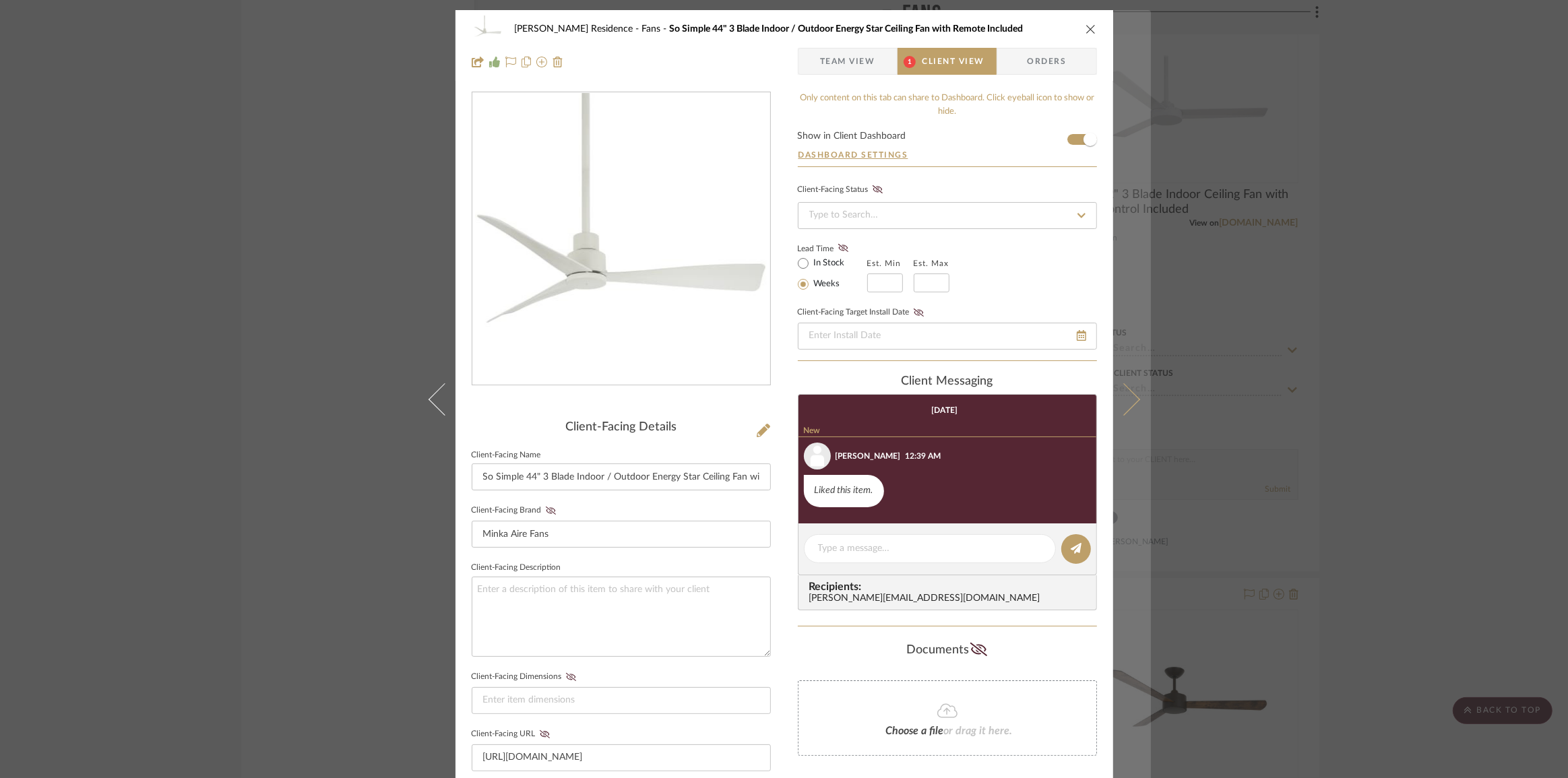
click at [1117, 405] on icon at bounding box center [1123, 398] width 33 height 33
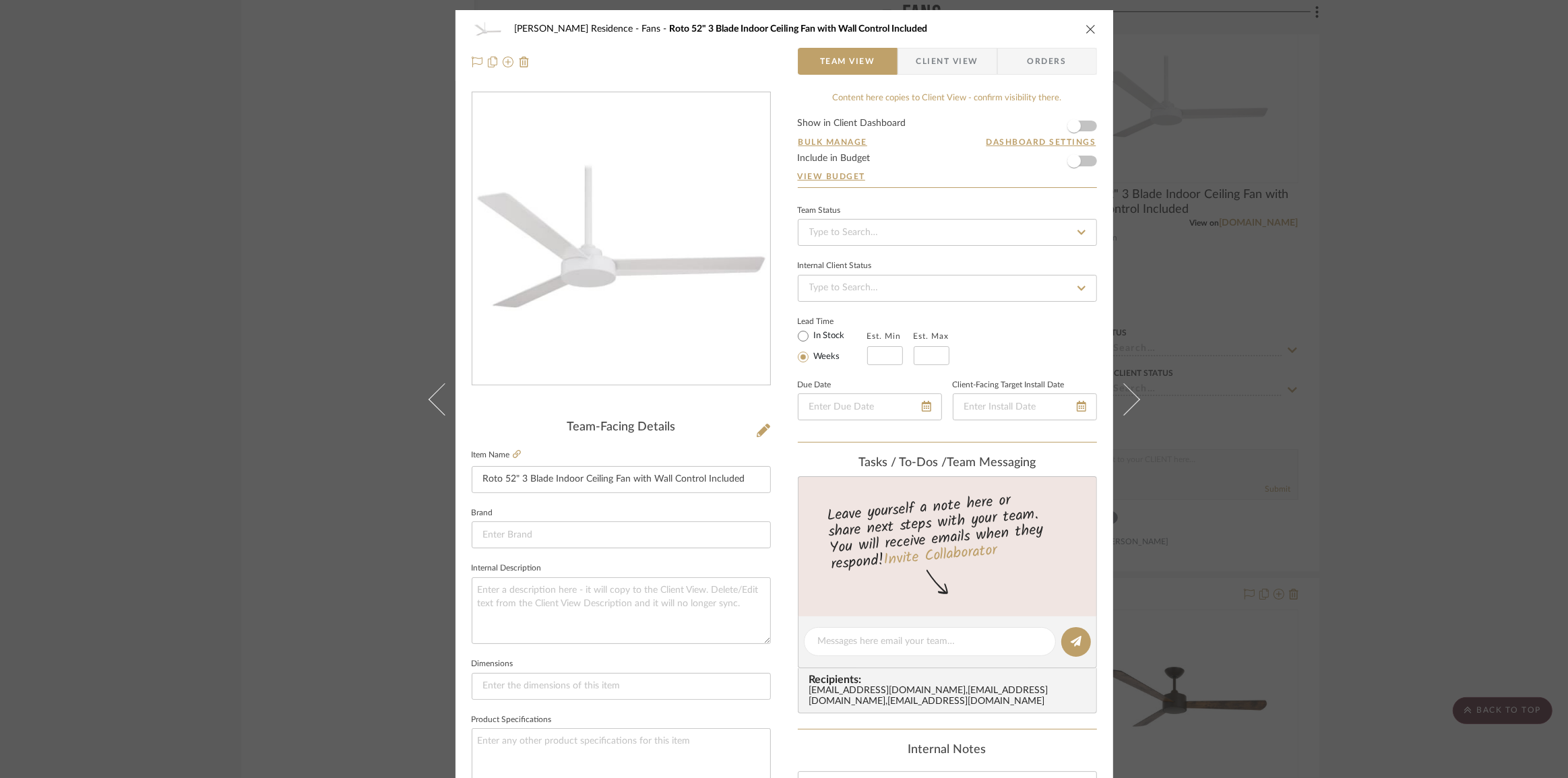
click at [943, 57] on span "Client View" at bounding box center [948, 61] width 62 height 27
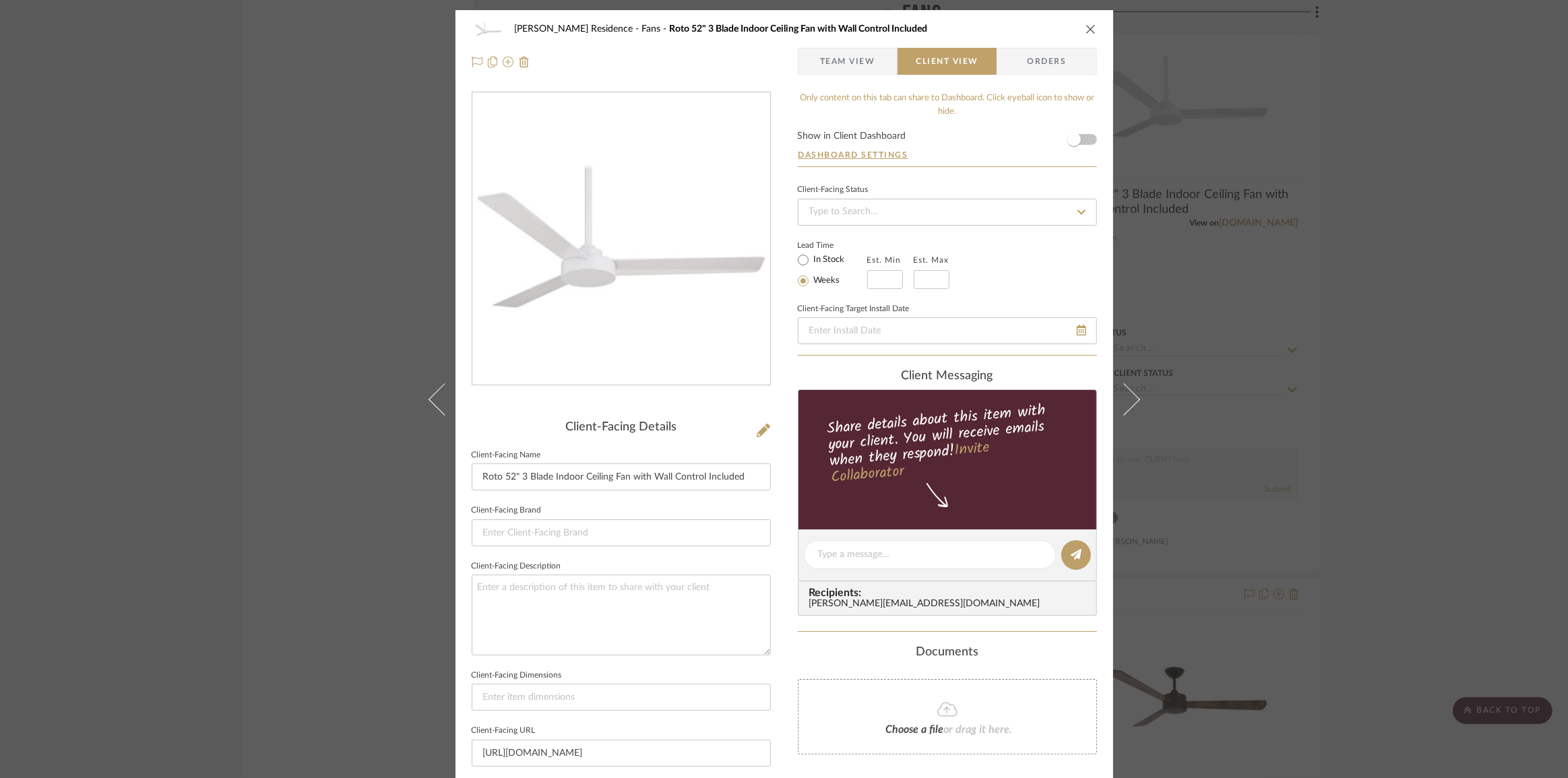
click at [1378, 350] on div "[PERSON_NAME] Residence Fans Roto 52" 3 Blade Indoor Ceiling Fan with Wall Cont…" at bounding box center [784, 389] width 1568 height 778
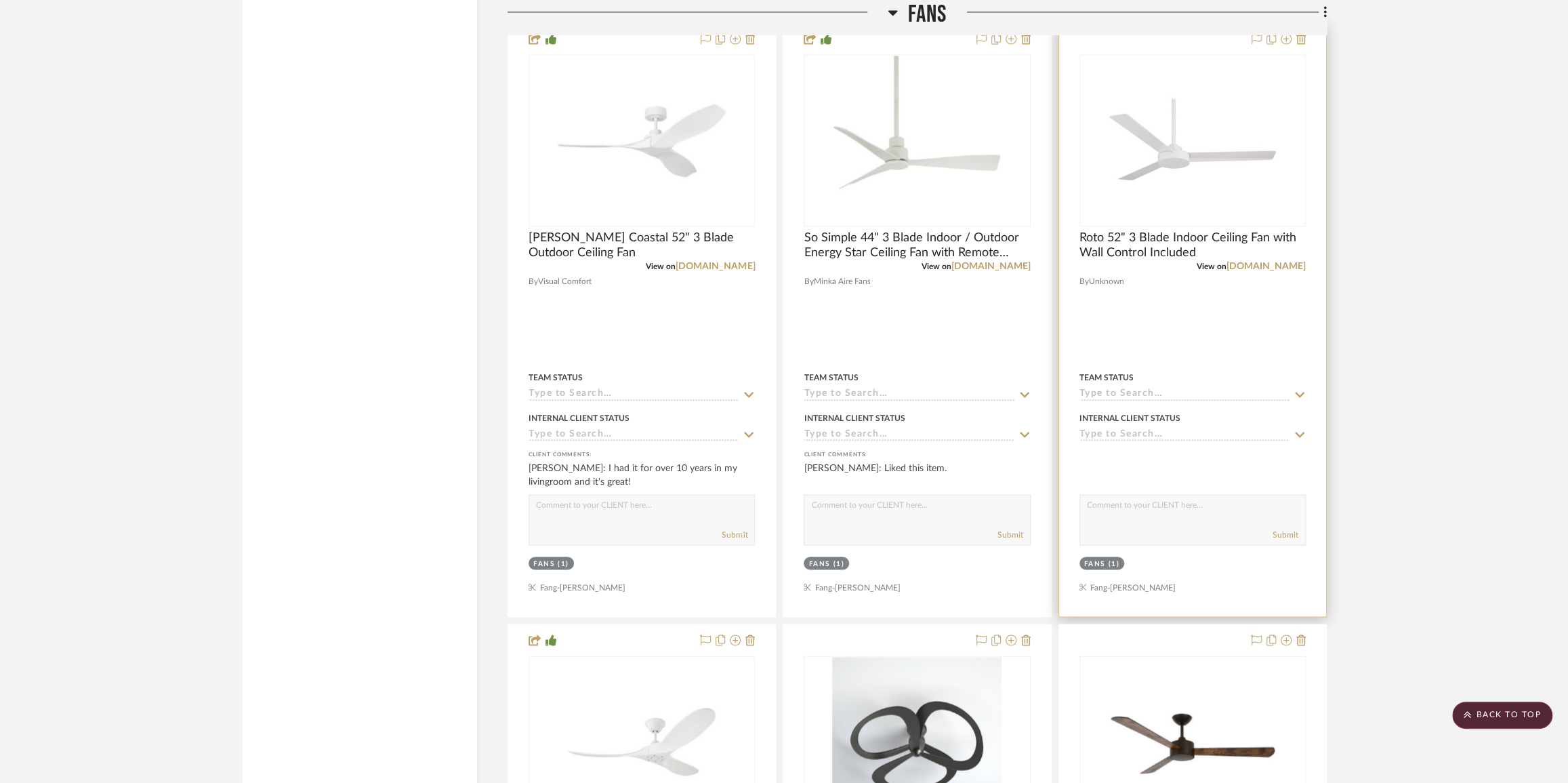
scroll to position [6087, 0]
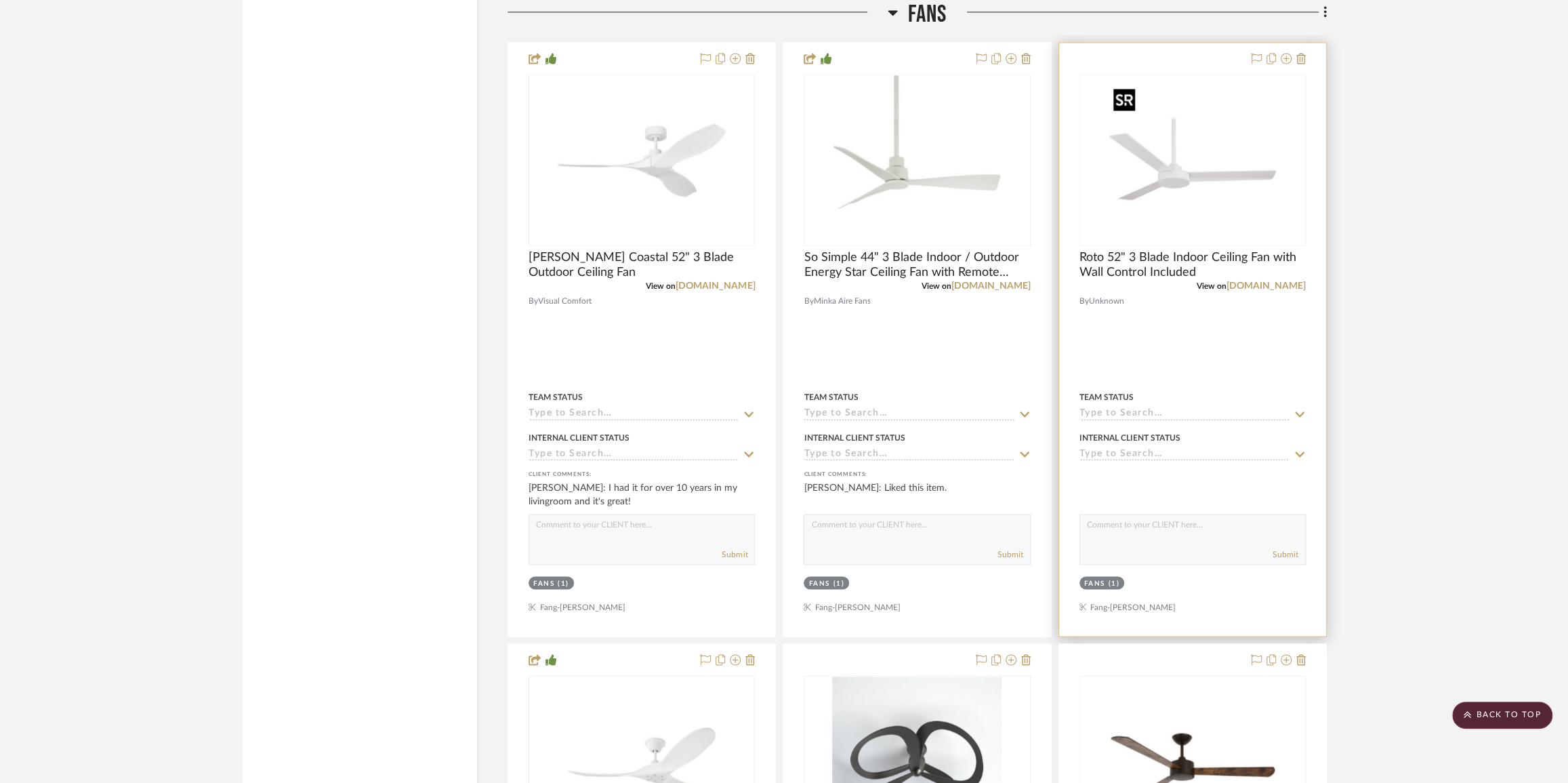
click at [0, 0] on img at bounding box center [0, 0] width 0 height 0
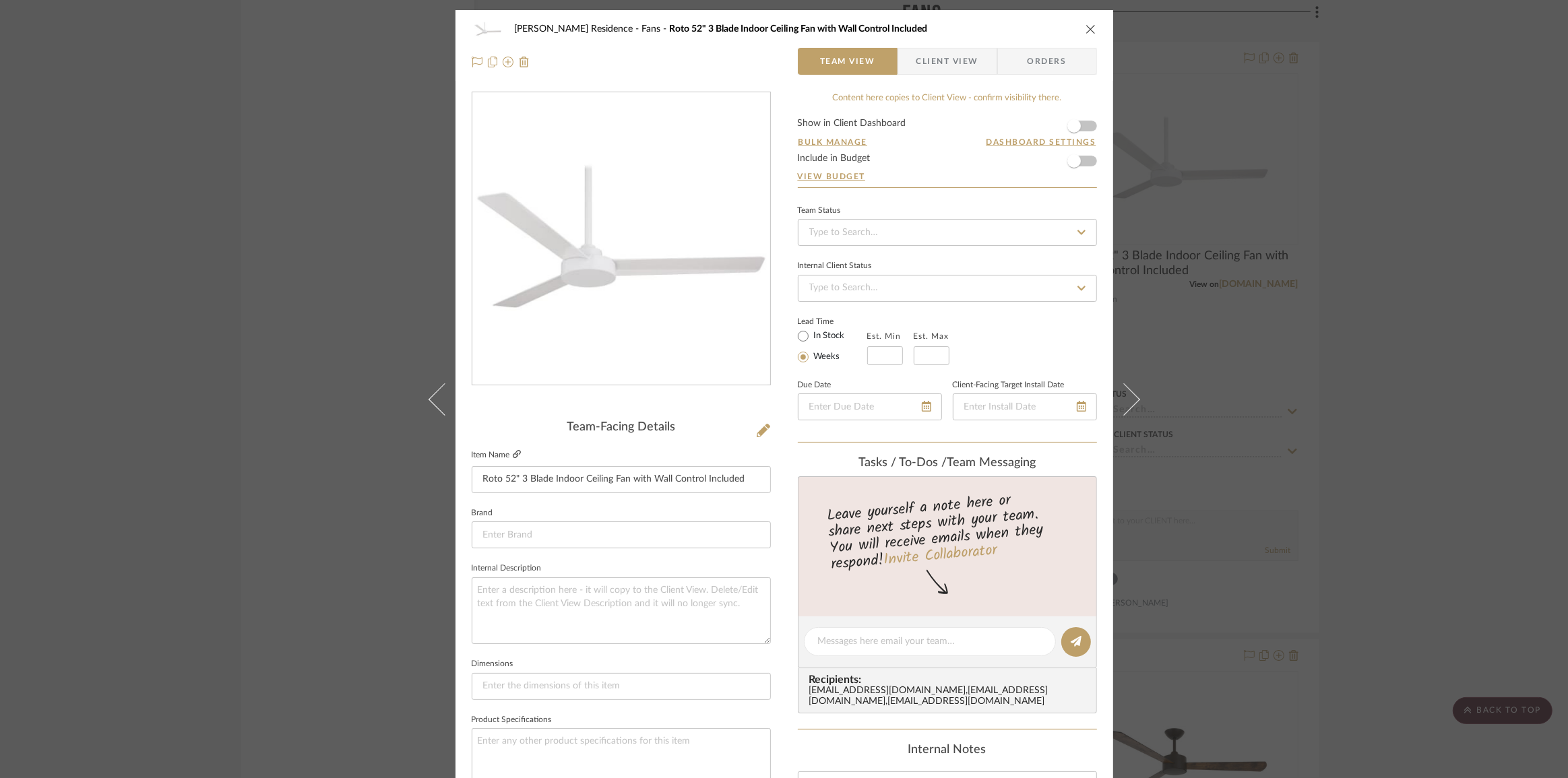
click at [513, 452] on icon at bounding box center [517, 454] width 8 height 8
click at [1482, 336] on div "[PERSON_NAME] Residence Fans Roto 52" 3 Blade Indoor Ceiling Fan with Wall Cont…" at bounding box center [784, 389] width 1568 height 778
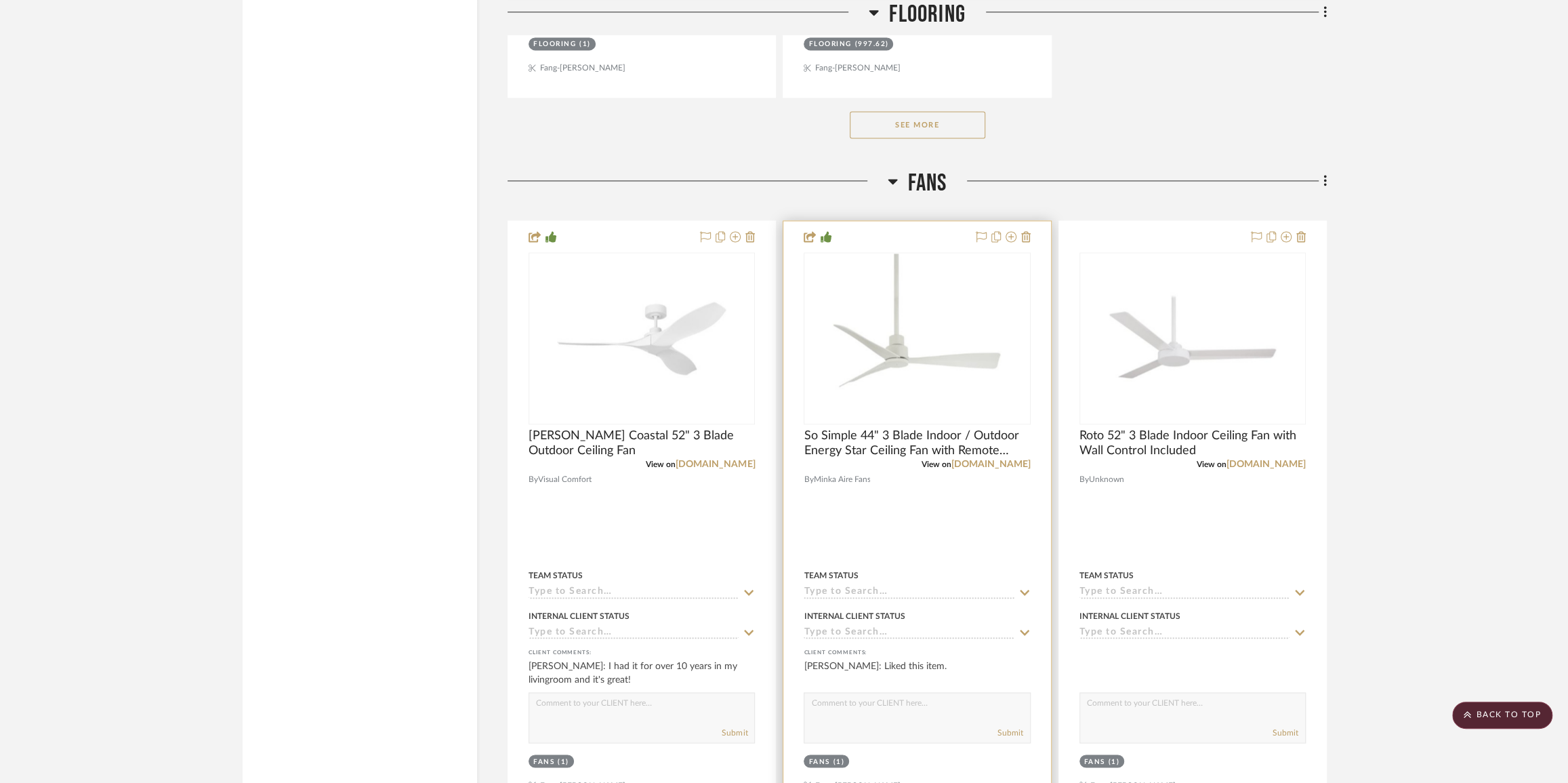
scroll to position [5902, 0]
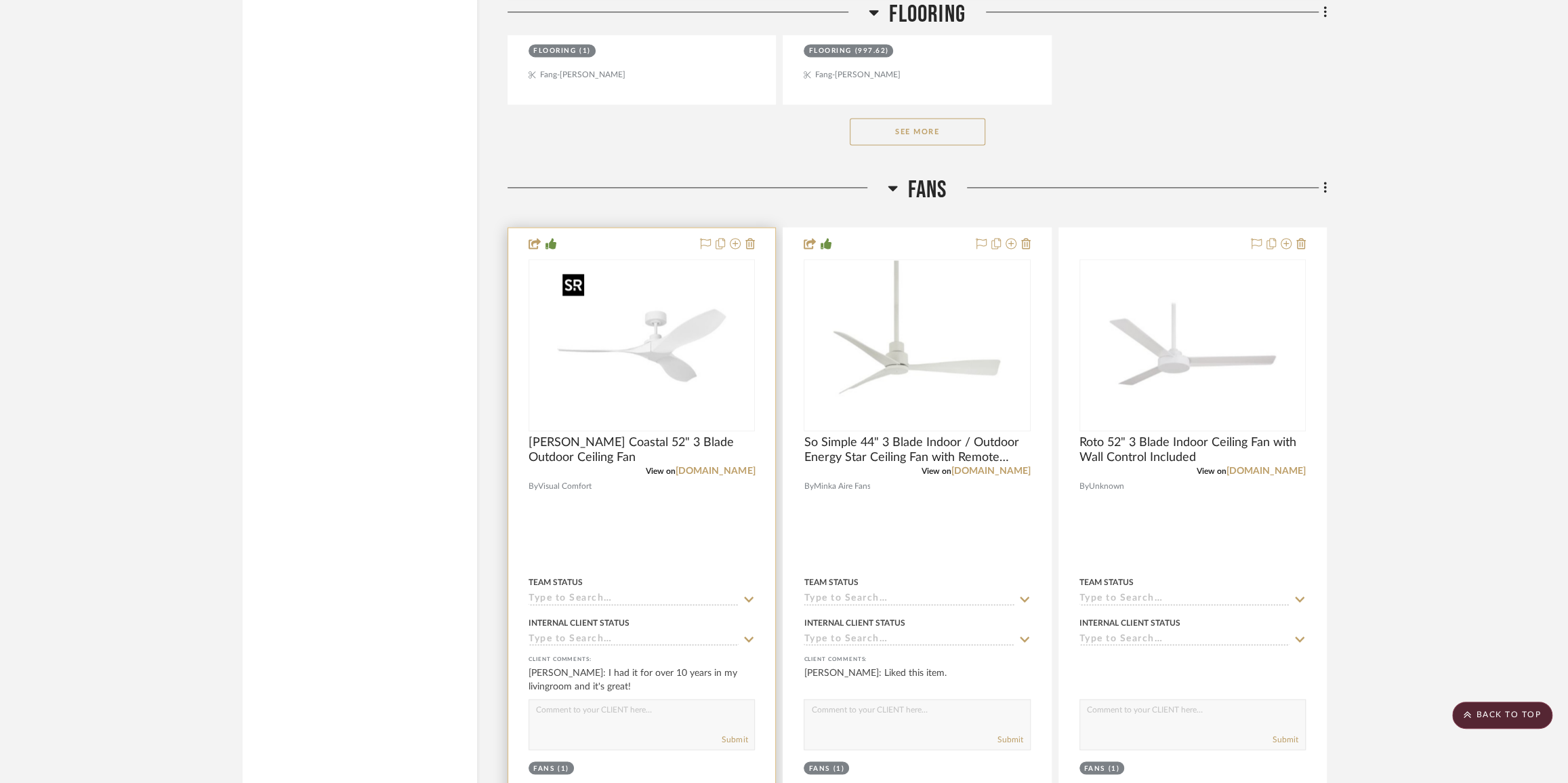
click at [651, 324] on img "0" at bounding box center [641, 345] width 169 height 169
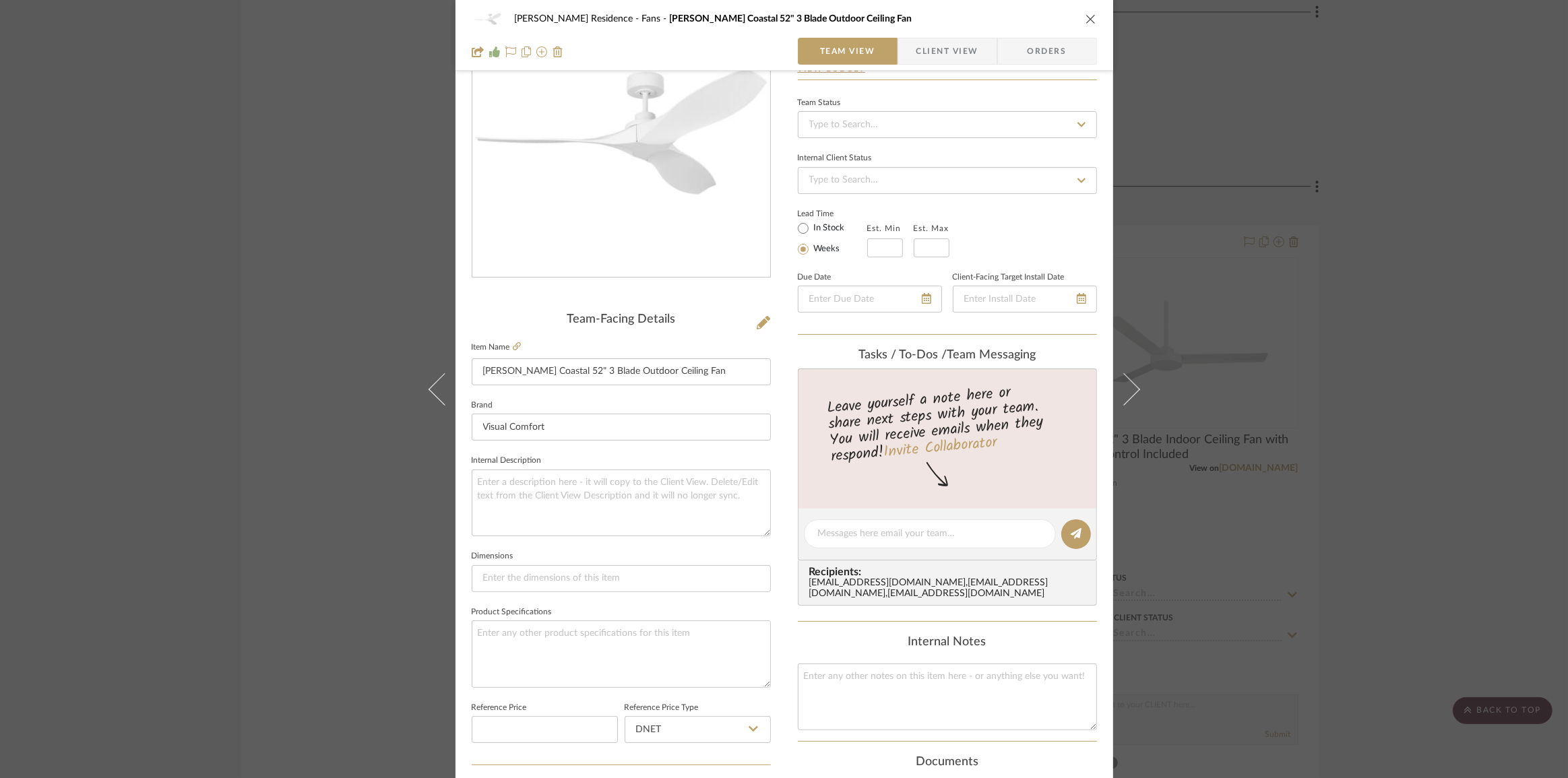
scroll to position [0, 0]
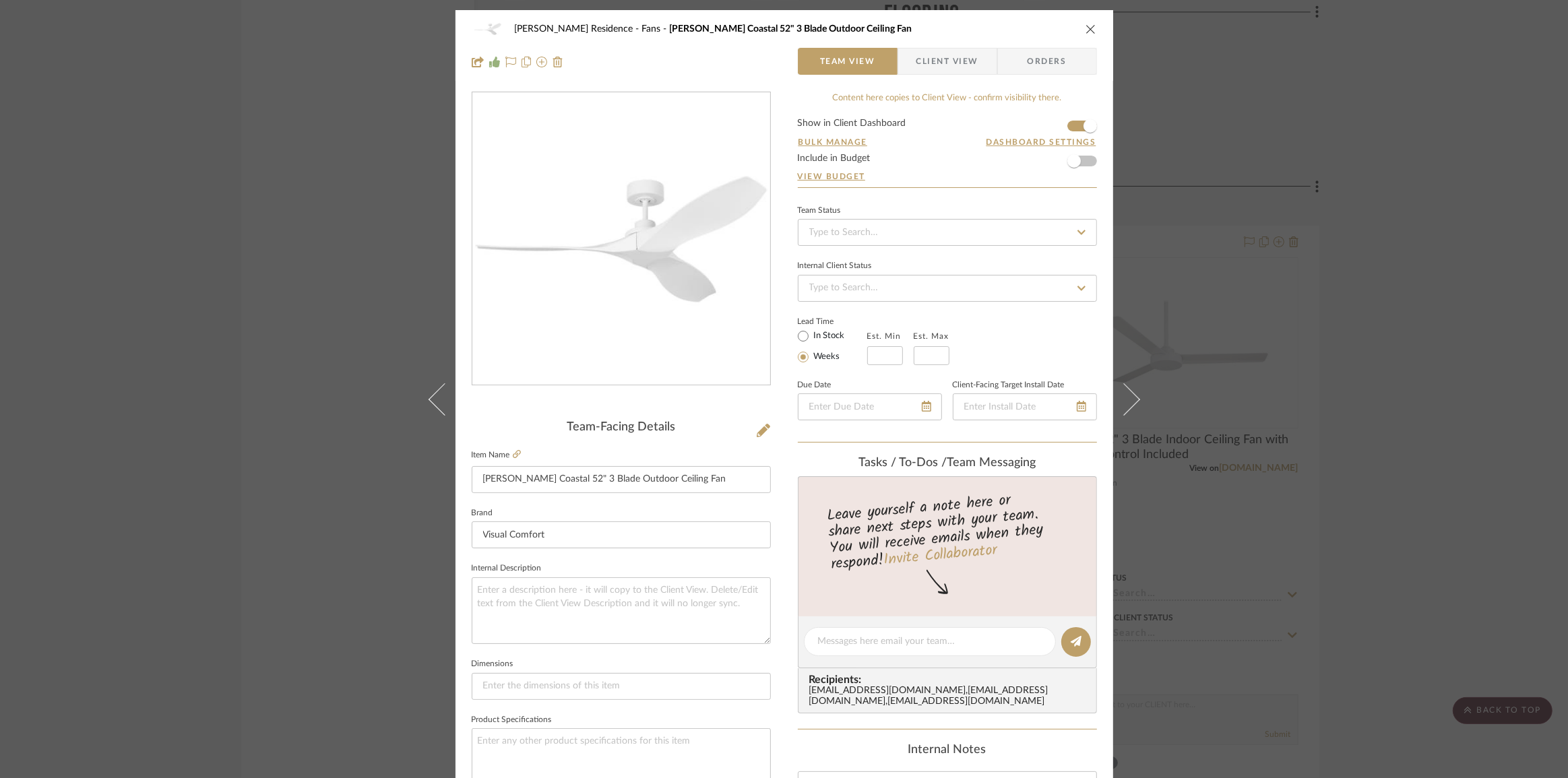
click at [1360, 400] on div "[PERSON_NAME] Residence Fans [PERSON_NAME] Coastal 52" 3 Blade Outdoor Ceiling …" at bounding box center [784, 389] width 1568 height 778
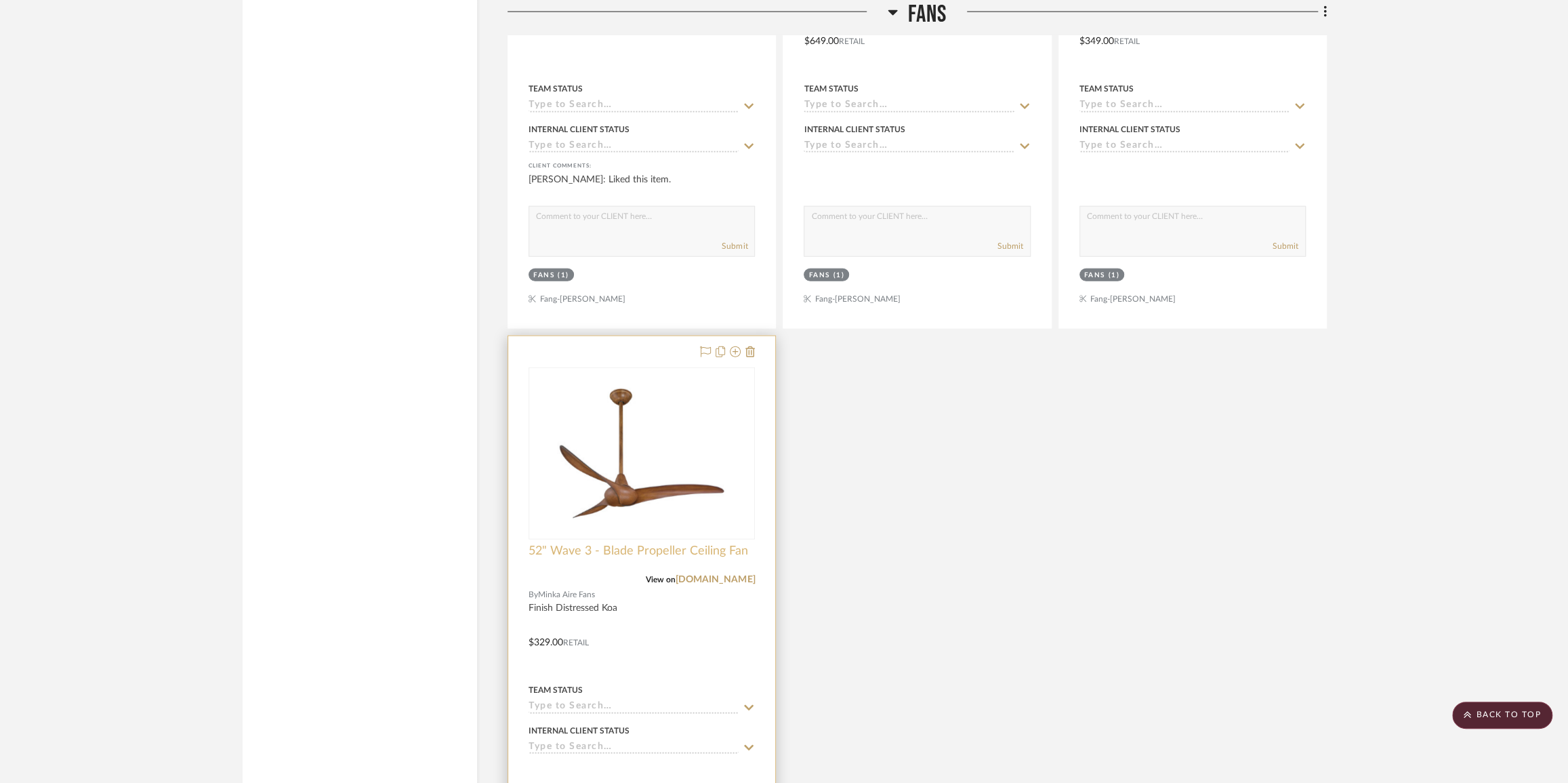
scroll to position [7011, 0]
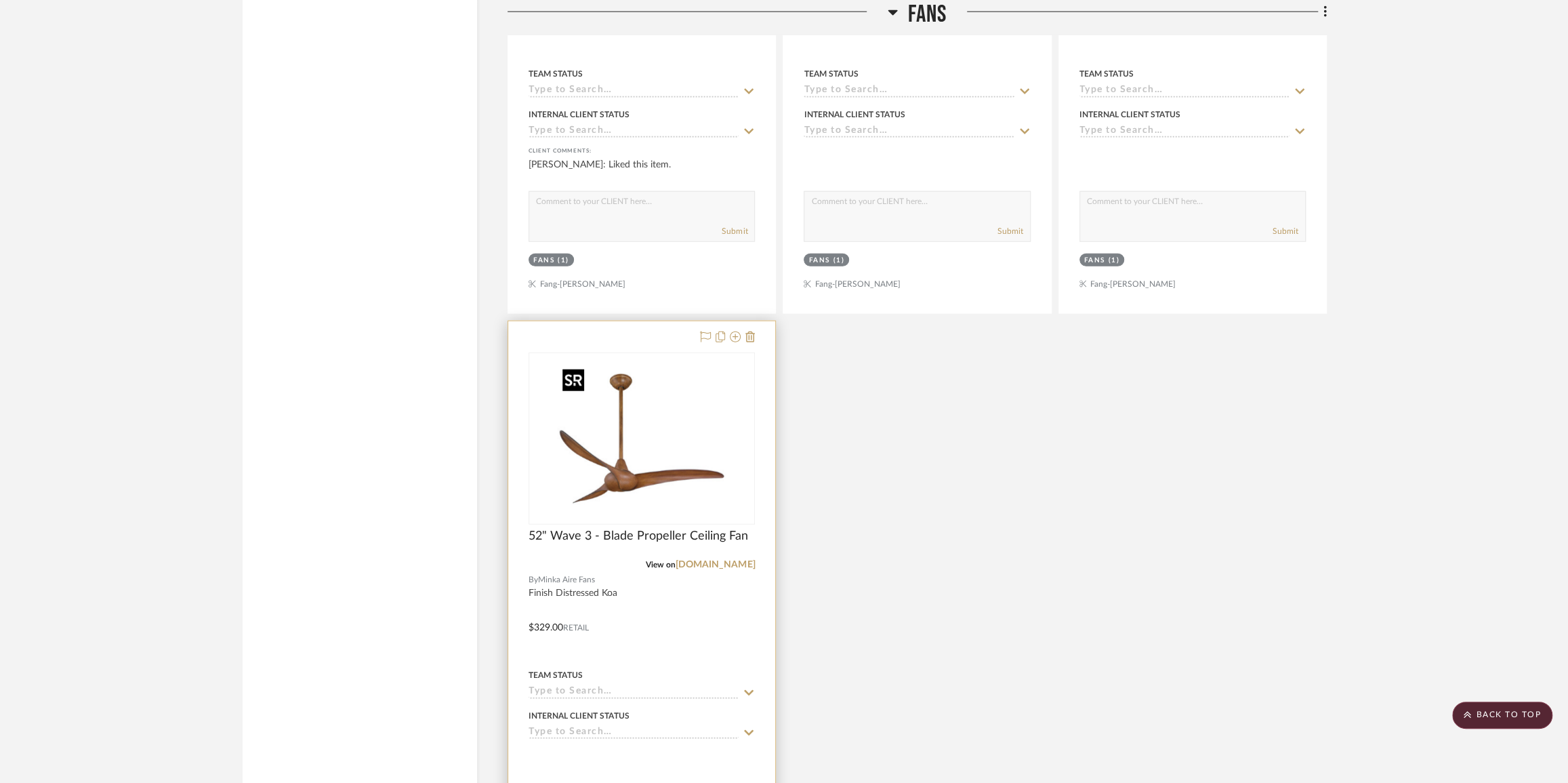
click at [597, 489] on img "0" at bounding box center [641, 438] width 169 height 169
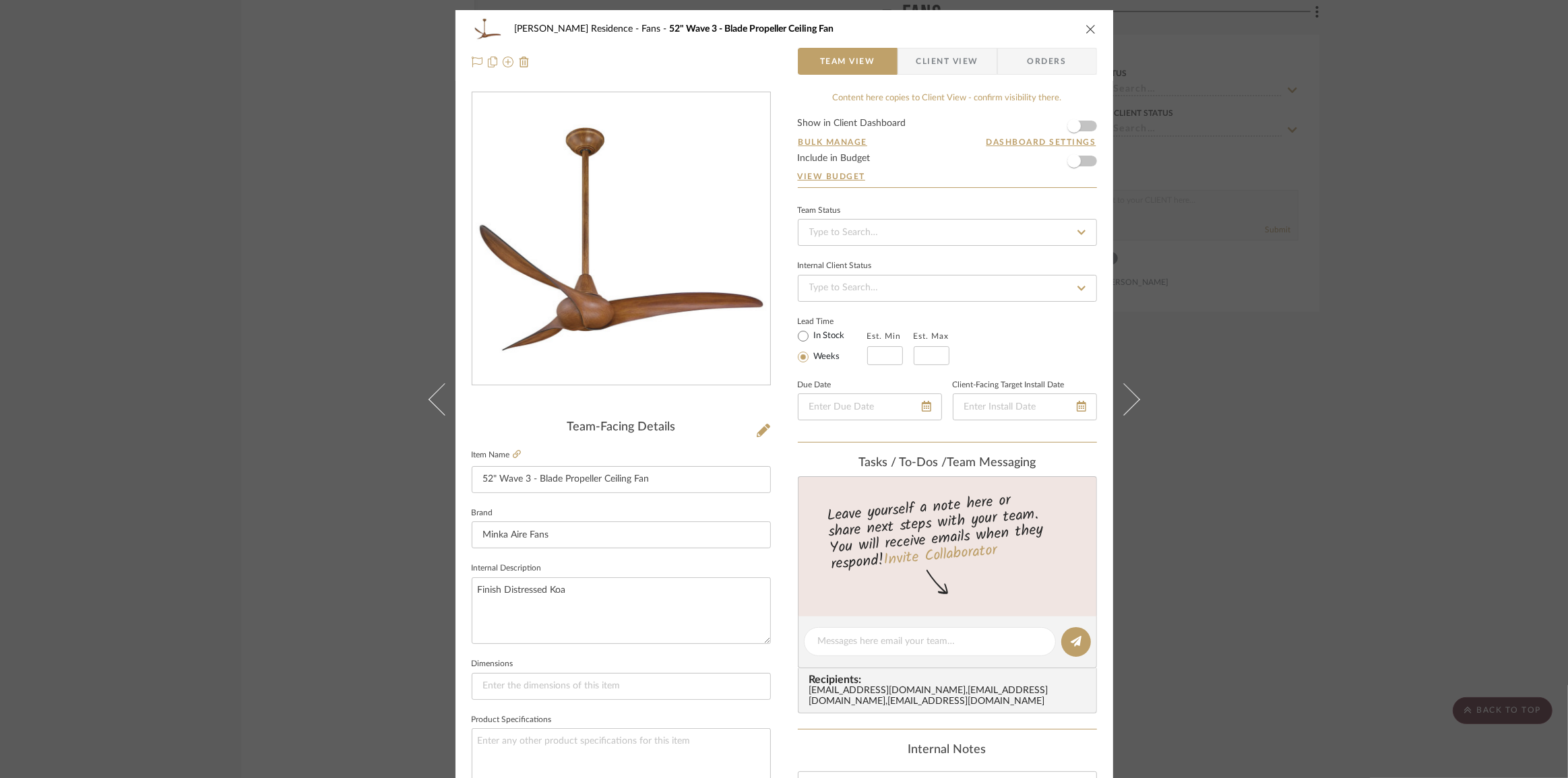
click at [1345, 498] on div "[PERSON_NAME] Residence Fans 52" Wave 3 - Blade Propeller Ceiling Fan Team View…" at bounding box center [784, 389] width 1568 height 778
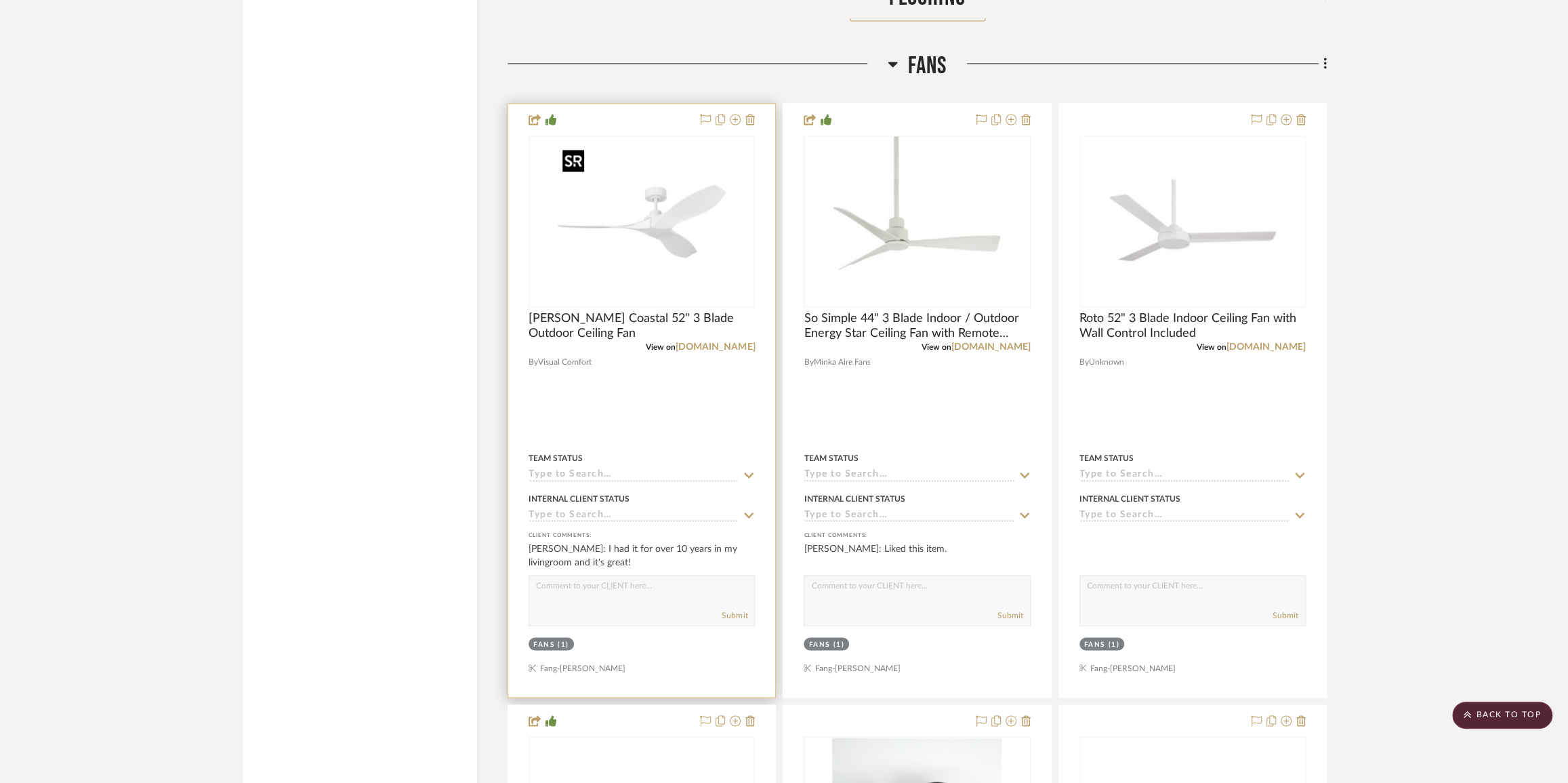
scroll to position [5964, 0]
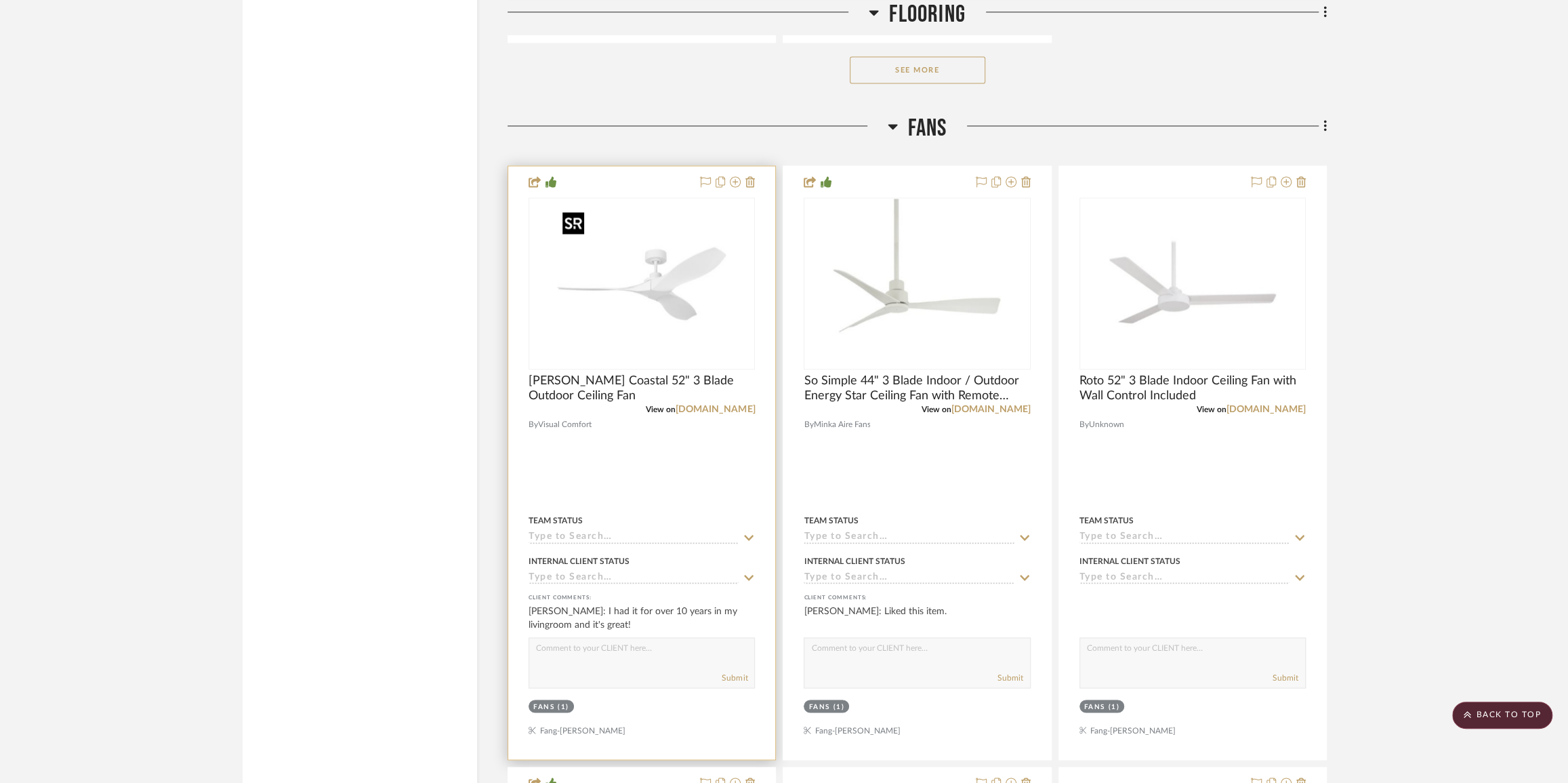
click at [705, 265] on img "0" at bounding box center [641, 283] width 169 height 169
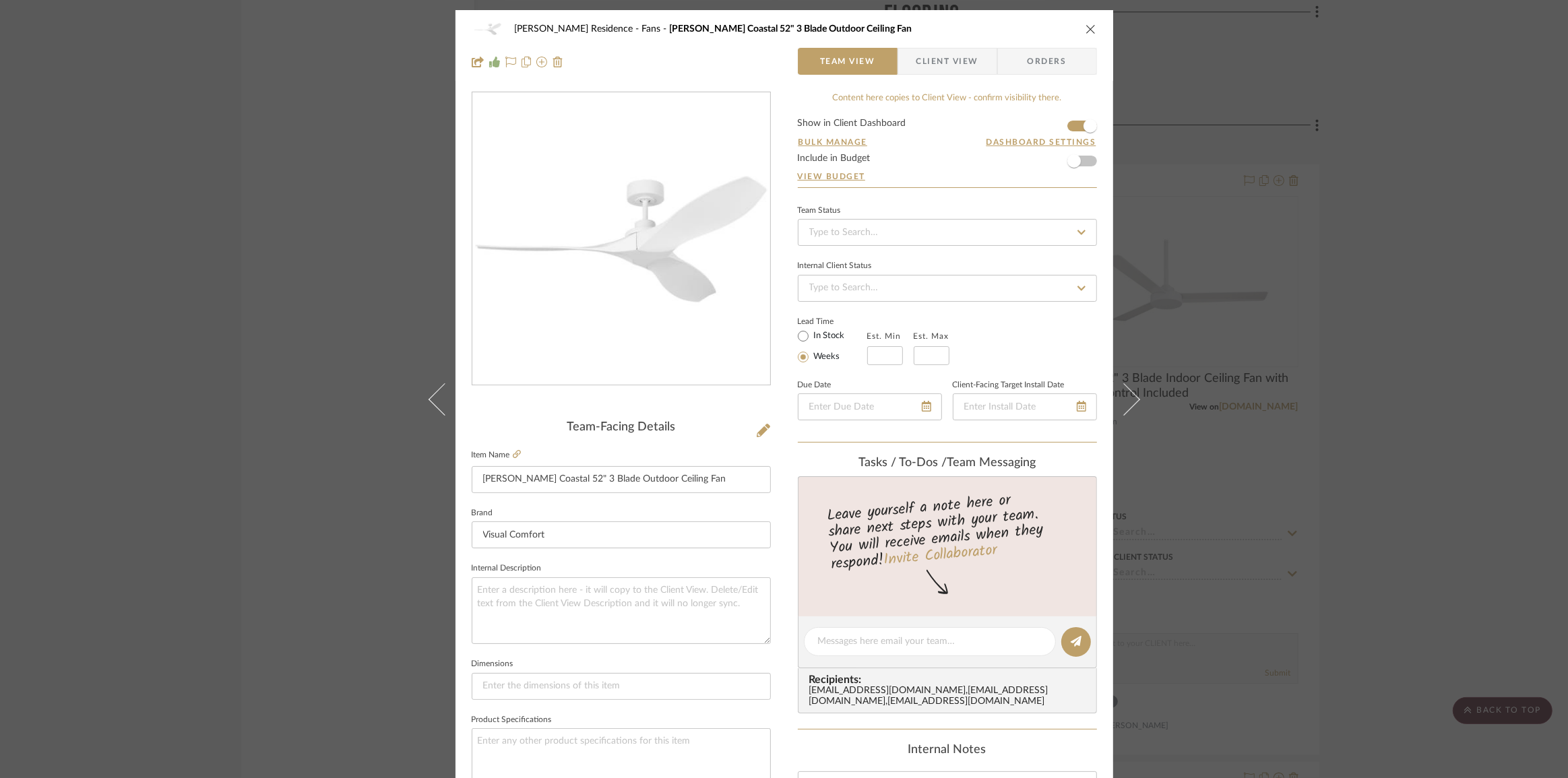
click at [949, 75] on div "[PERSON_NAME] Residence Fans [PERSON_NAME] Coastal 52" 3 Blade Outdoor Ceiling …" at bounding box center [785, 45] width 658 height 71
click at [955, 67] on span "Client View" at bounding box center [948, 61] width 62 height 27
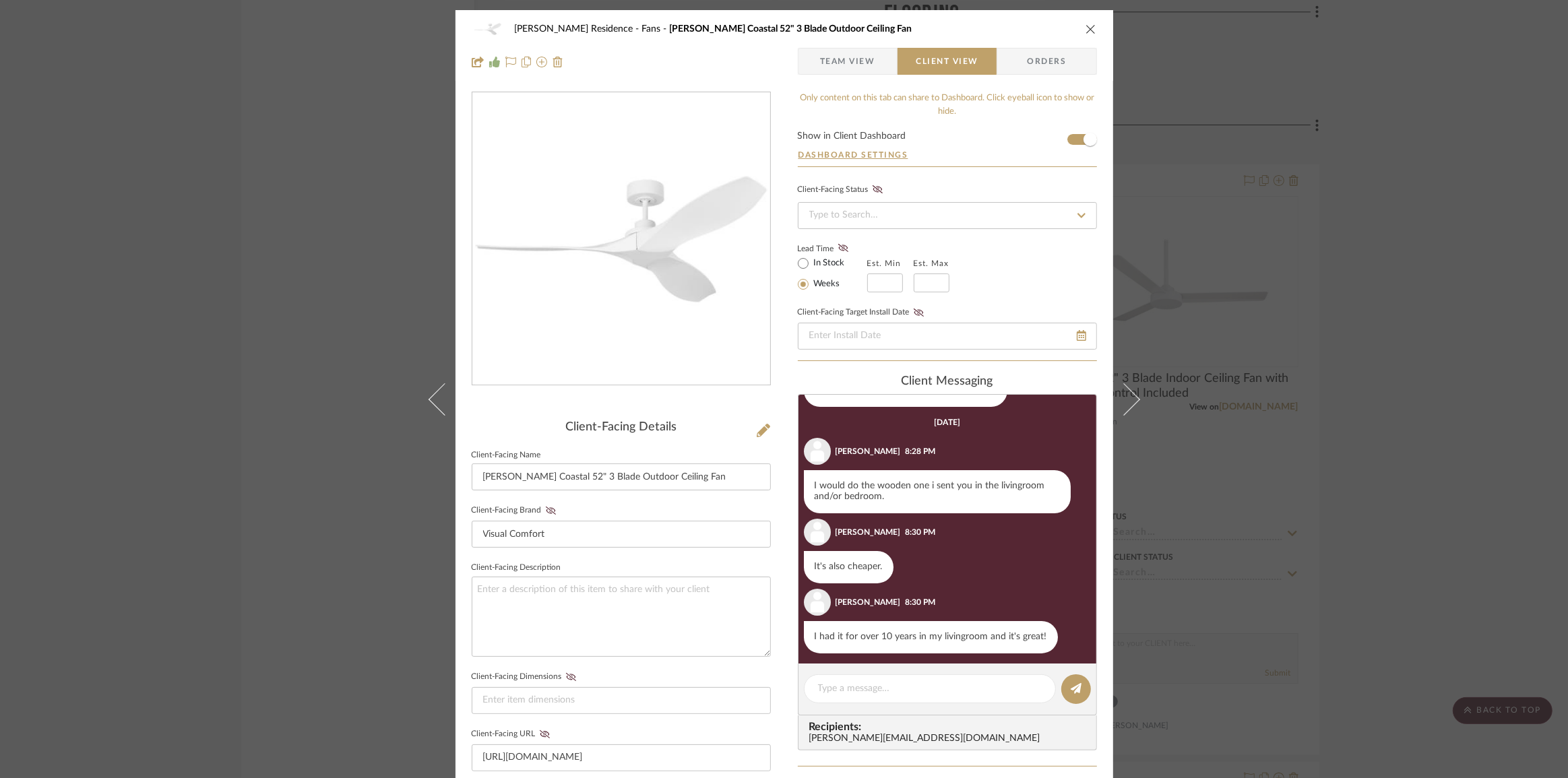
scroll to position [161, 0]
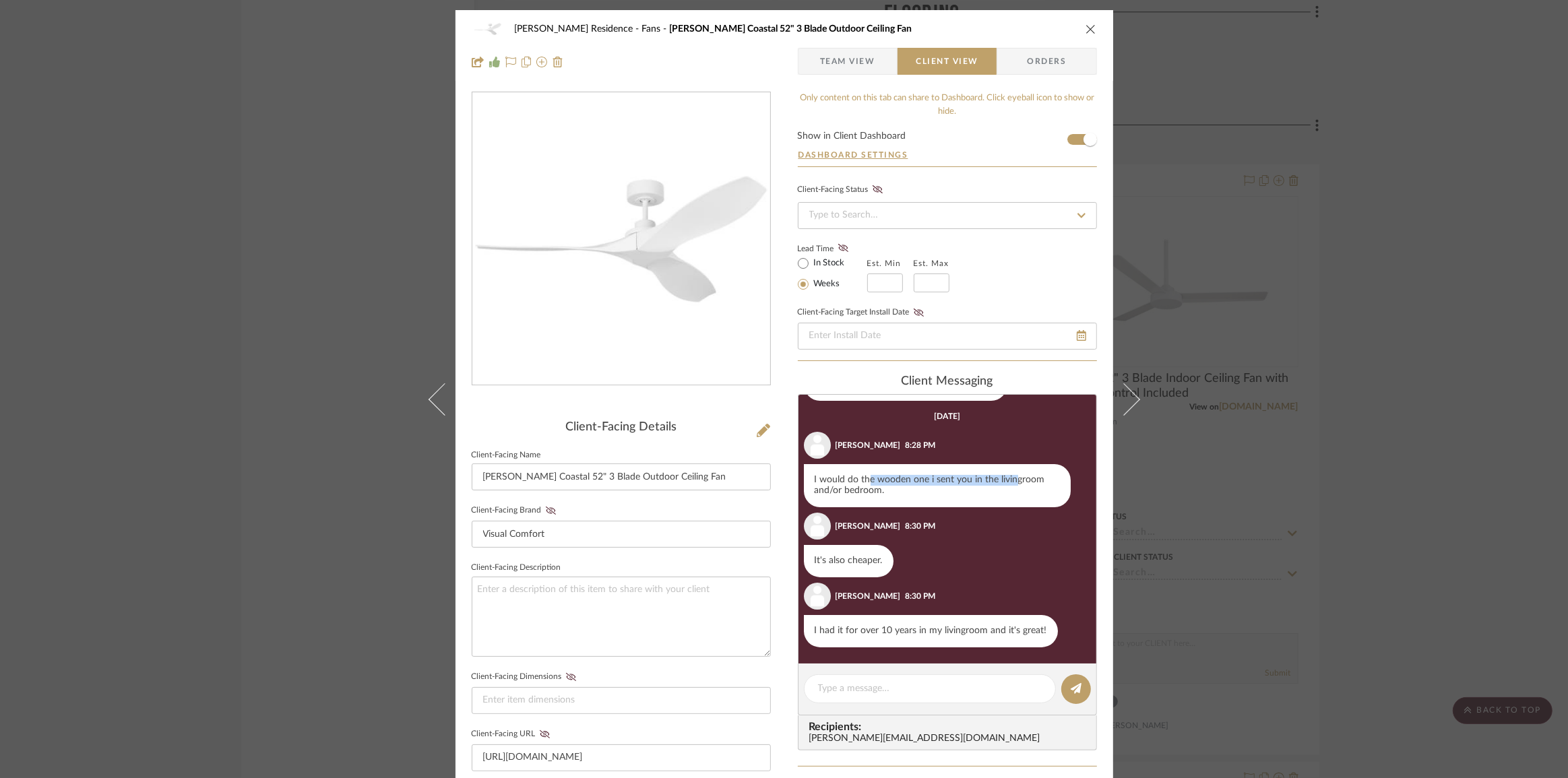
drag, startPoint x: 897, startPoint y: 478, endPoint x: 1008, endPoint y: 479, distance: 111.0
click at [1008, 479] on div "I would do the wooden one i sent you in the livingroom and/or bedroom." at bounding box center [937, 486] width 267 height 43
click at [1009, 479] on div "I would do the wooden one i sent you in the livingroom and/or bedroom." at bounding box center [937, 486] width 267 height 43
drag, startPoint x: 849, startPoint y: 490, endPoint x: 833, endPoint y: 490, distance: 16.0
click at [833, 490] on div "I would do the wooden one i sent you in the livingroom and/or bedroom." at bounding box center [937, 486] width 267 height 43
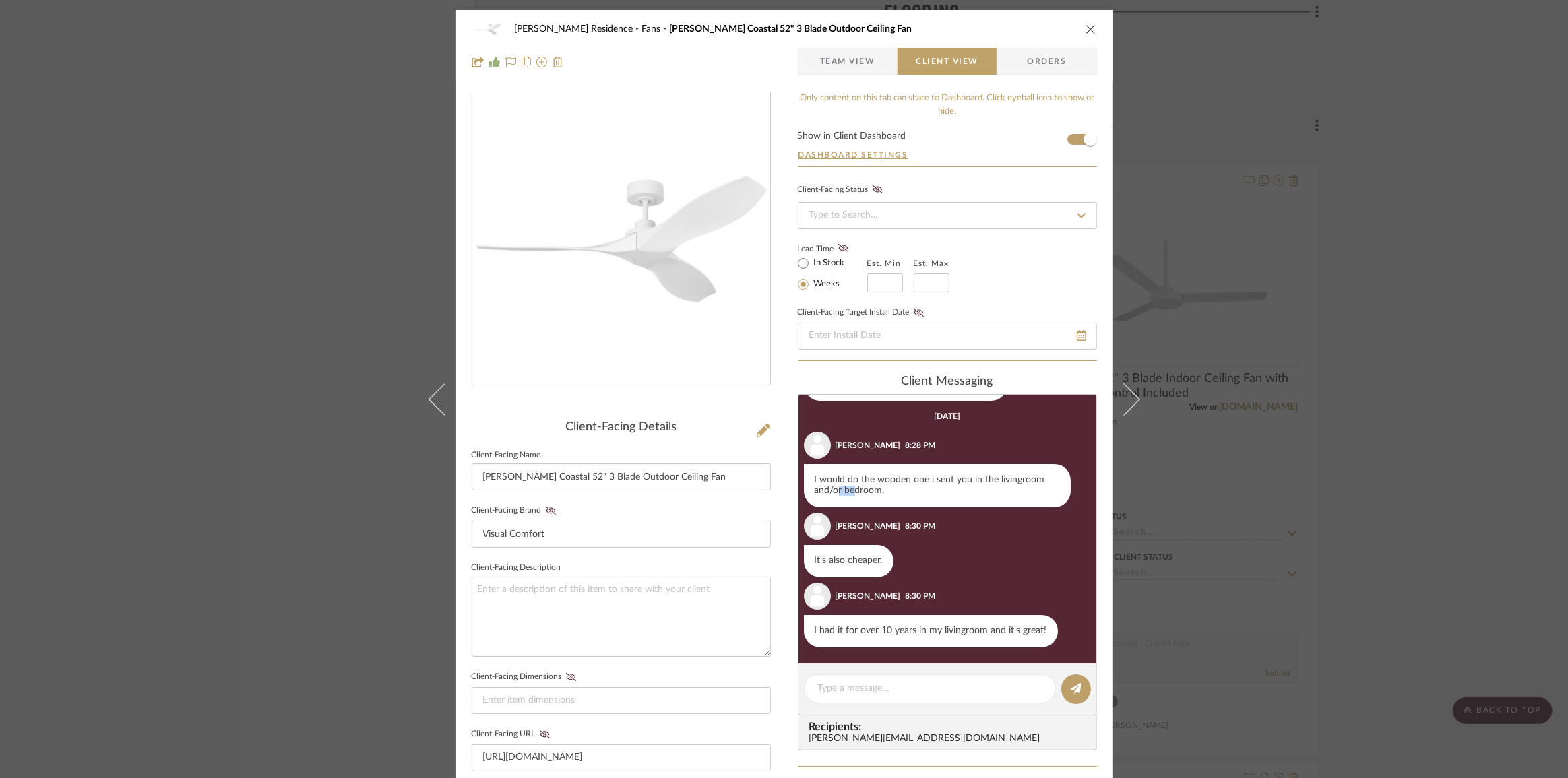
click at [833, 490] on div "I would do the wooden one i sent you in the livingroom and/or bedroom." at bounding box center [937, 486] width 267 height 43
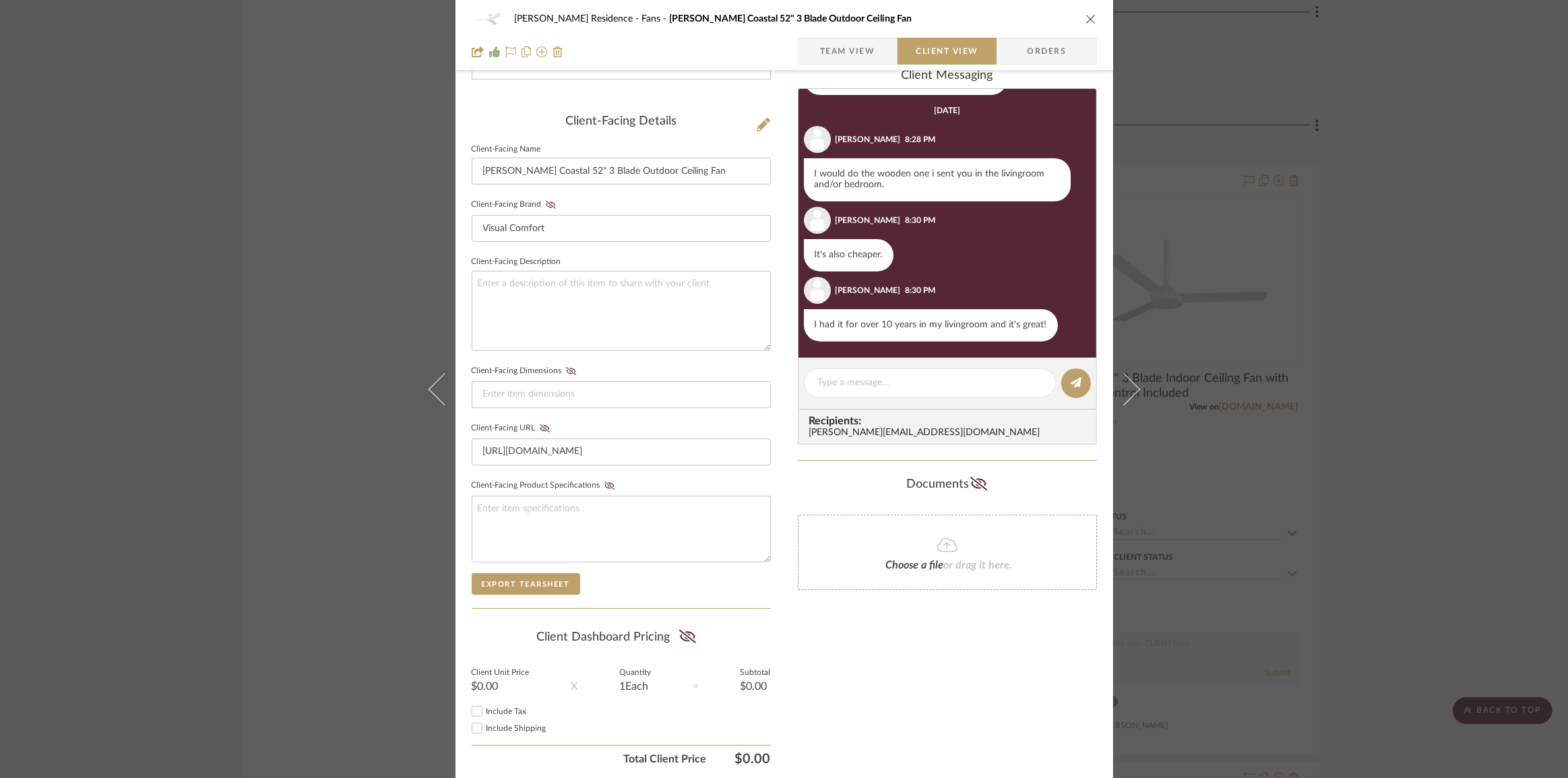
click at [1091, 18] on icon "close" at bounding box center [1091, 19] width 11 height 11
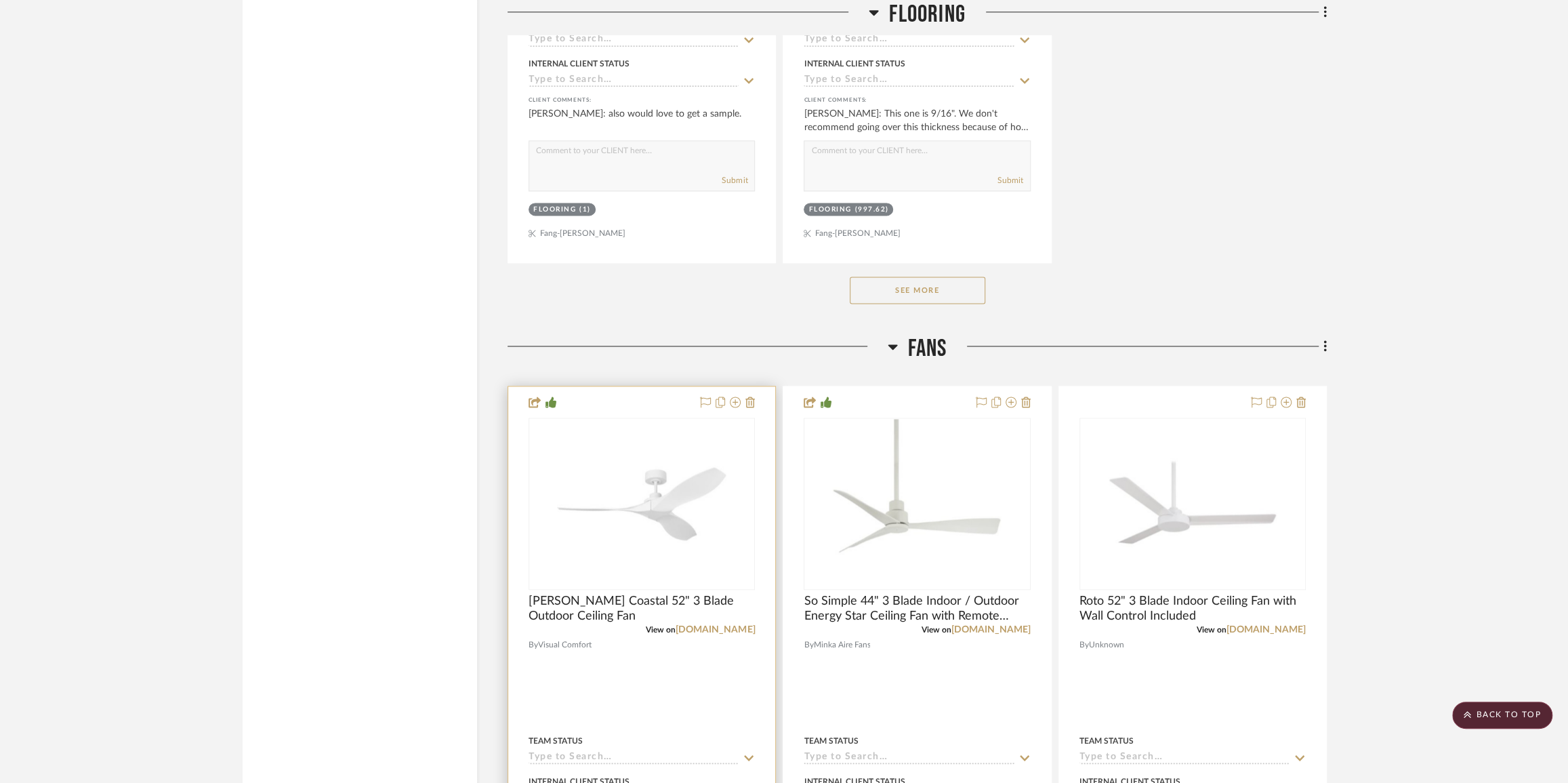
scroll to position [5716, 0]
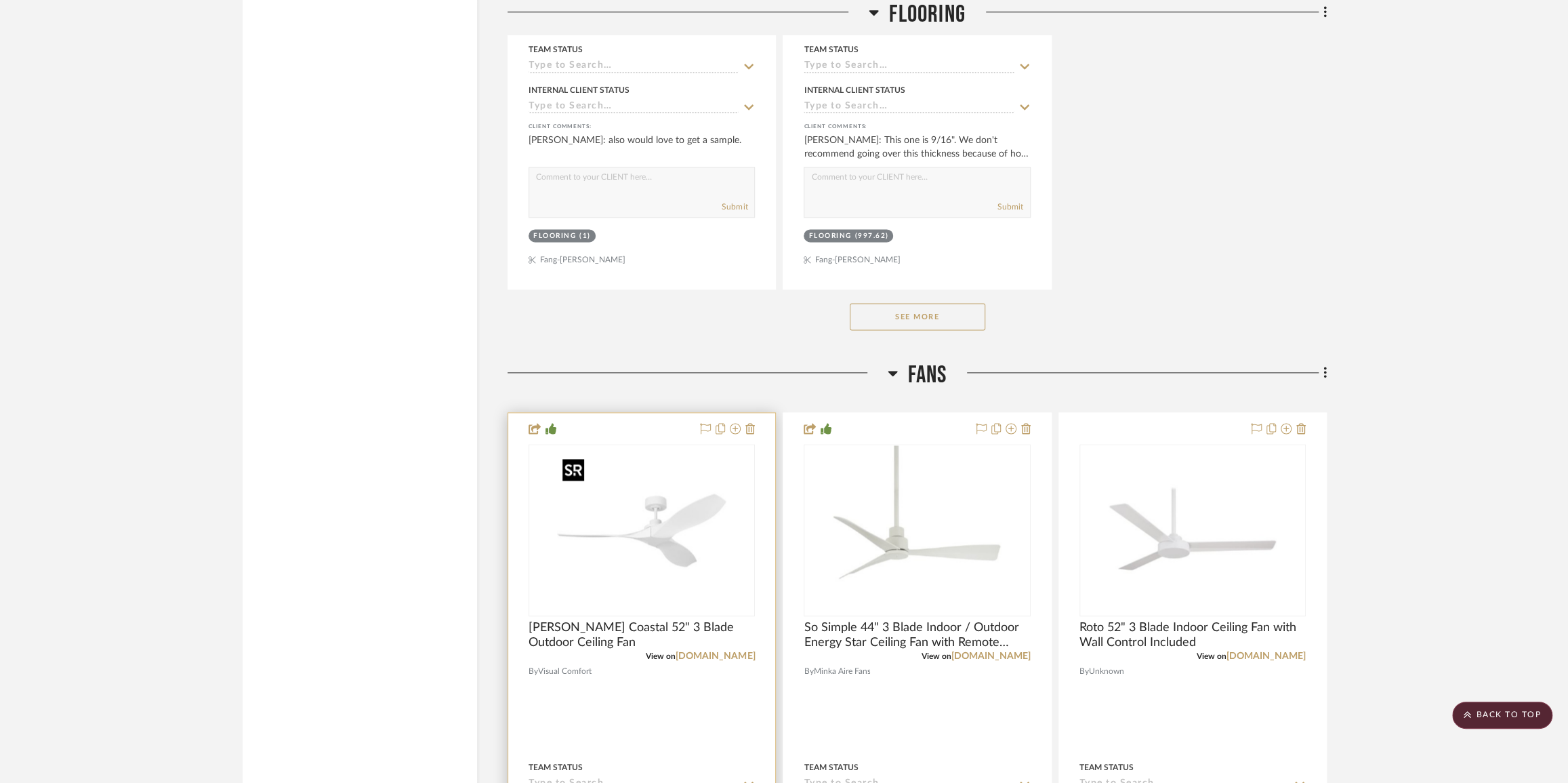
click at [670, 532] on img "0" at bounding box center [641, 530] width 169 height 169
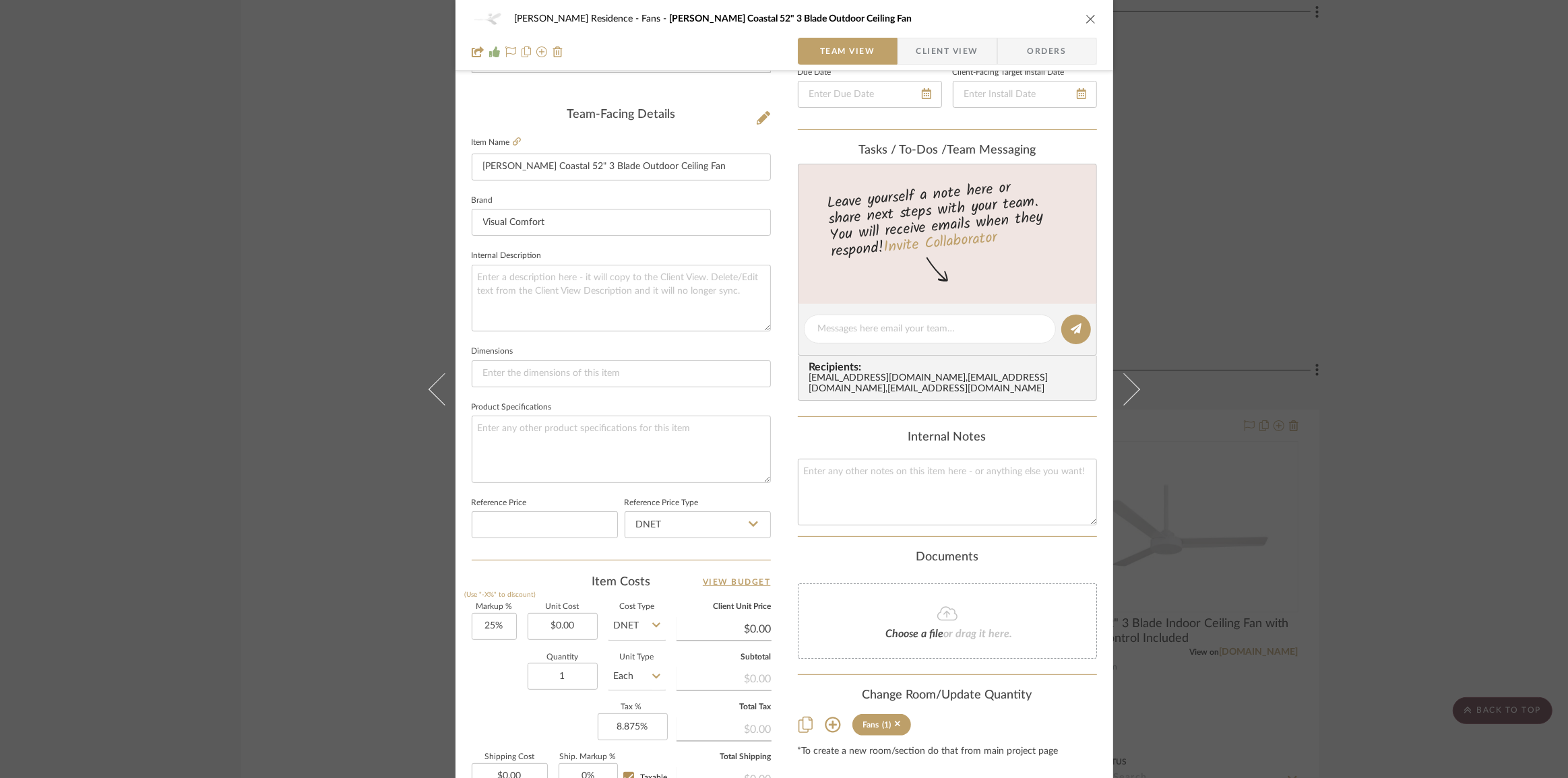
scroll to position [428, 0]
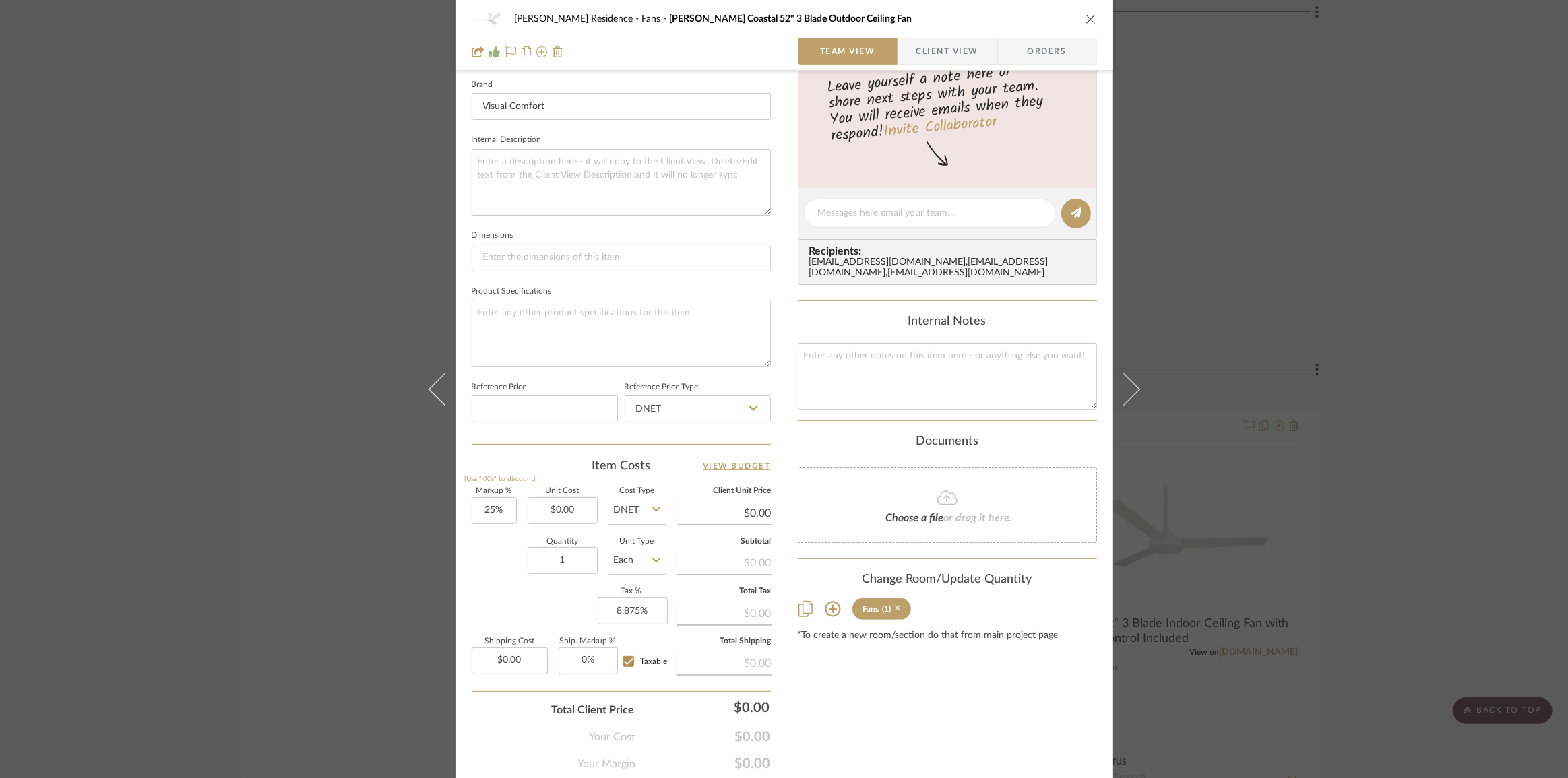
click at [895, 611] on icon at bounding box center [898, 609] width 6 height 6
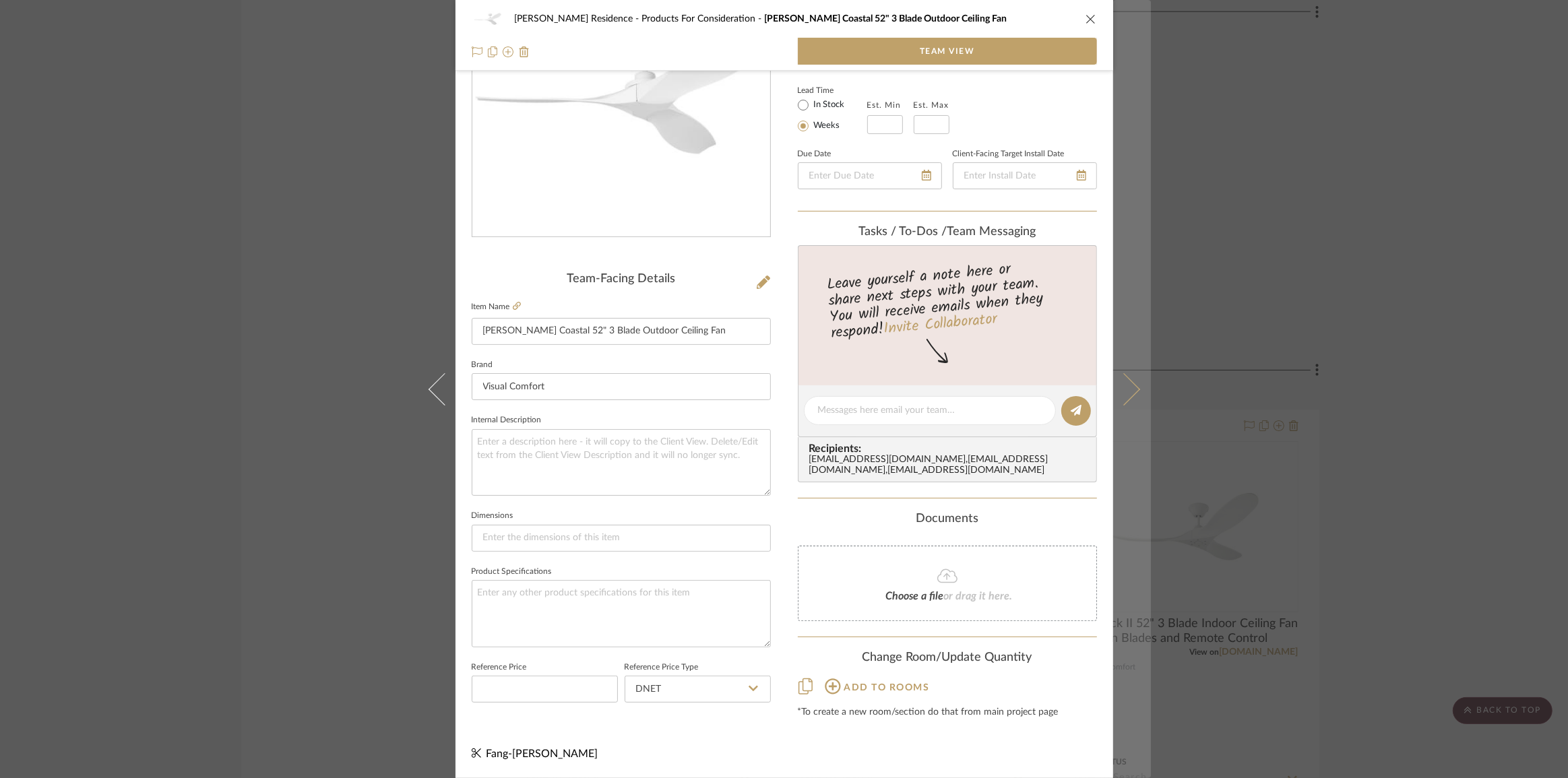
click at [1134, 391] on button at bounding box center [1131, 389] width 38 height 778
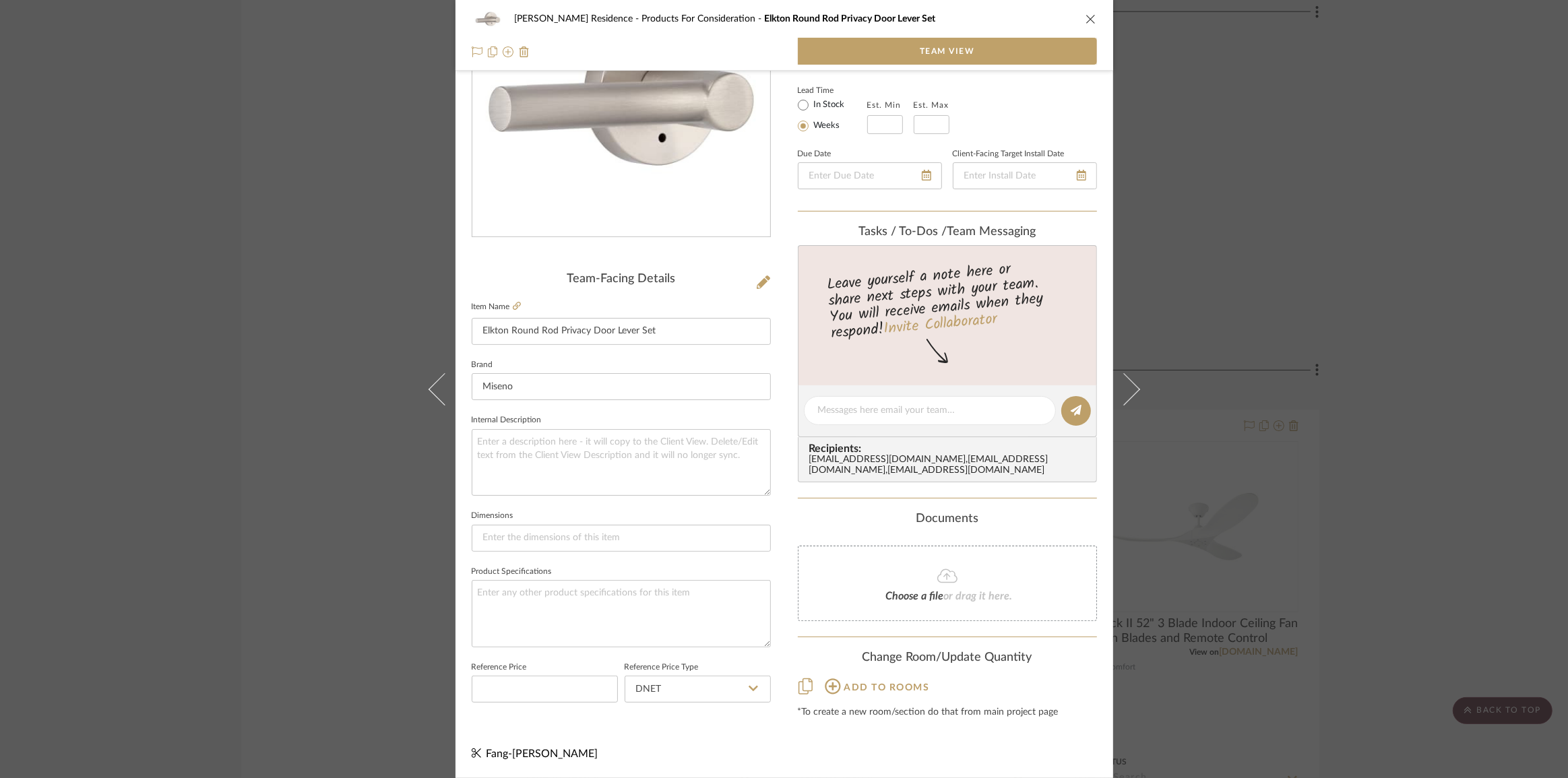
click at [1376, 550] on div "[PERSON_NAME] Residence Products For Consideration Elkton Round Rod Privacy Doo…" at bounding box center [784, 389] width 1568 height 778
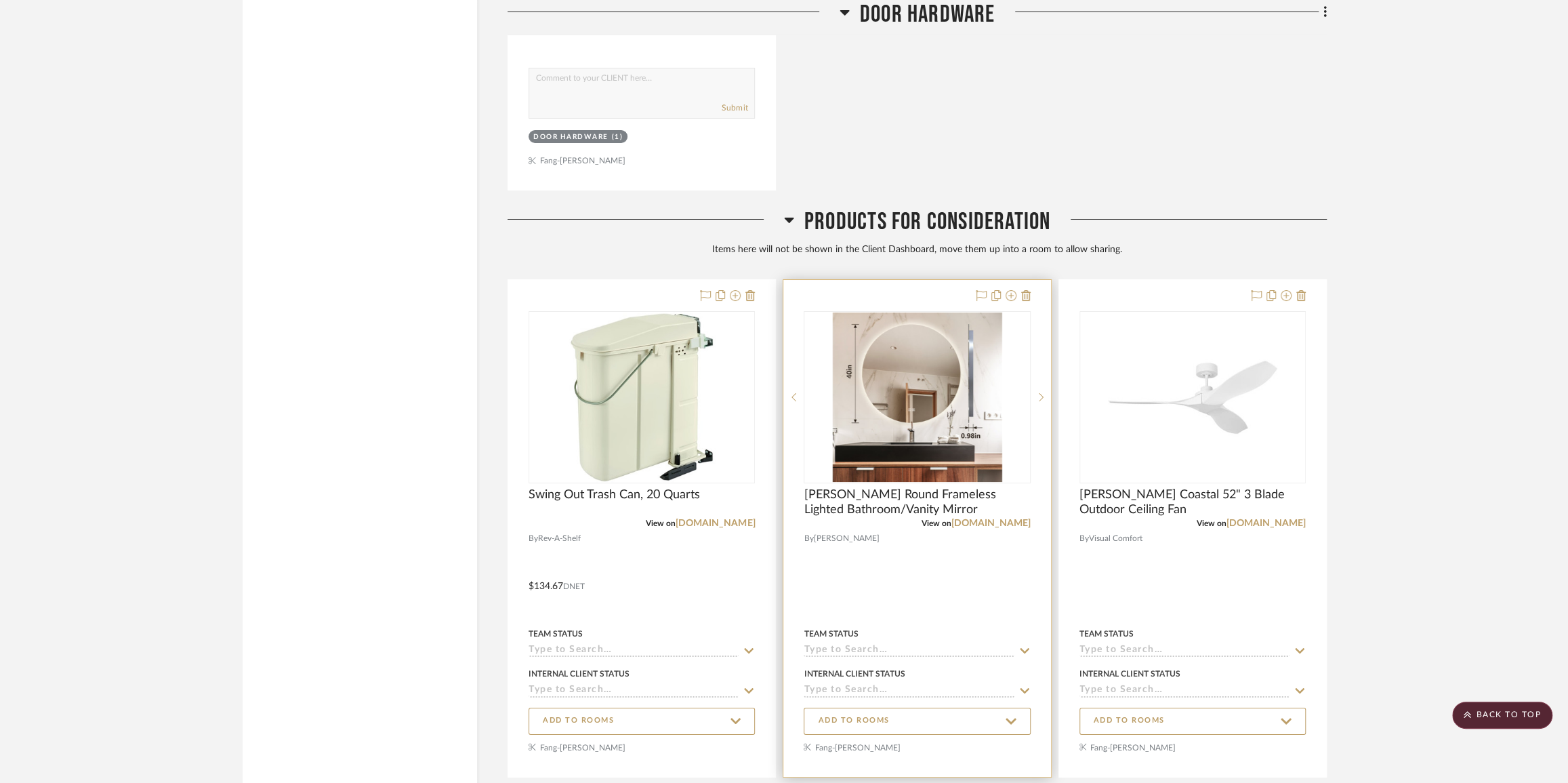
scroll to position [8551, 0]
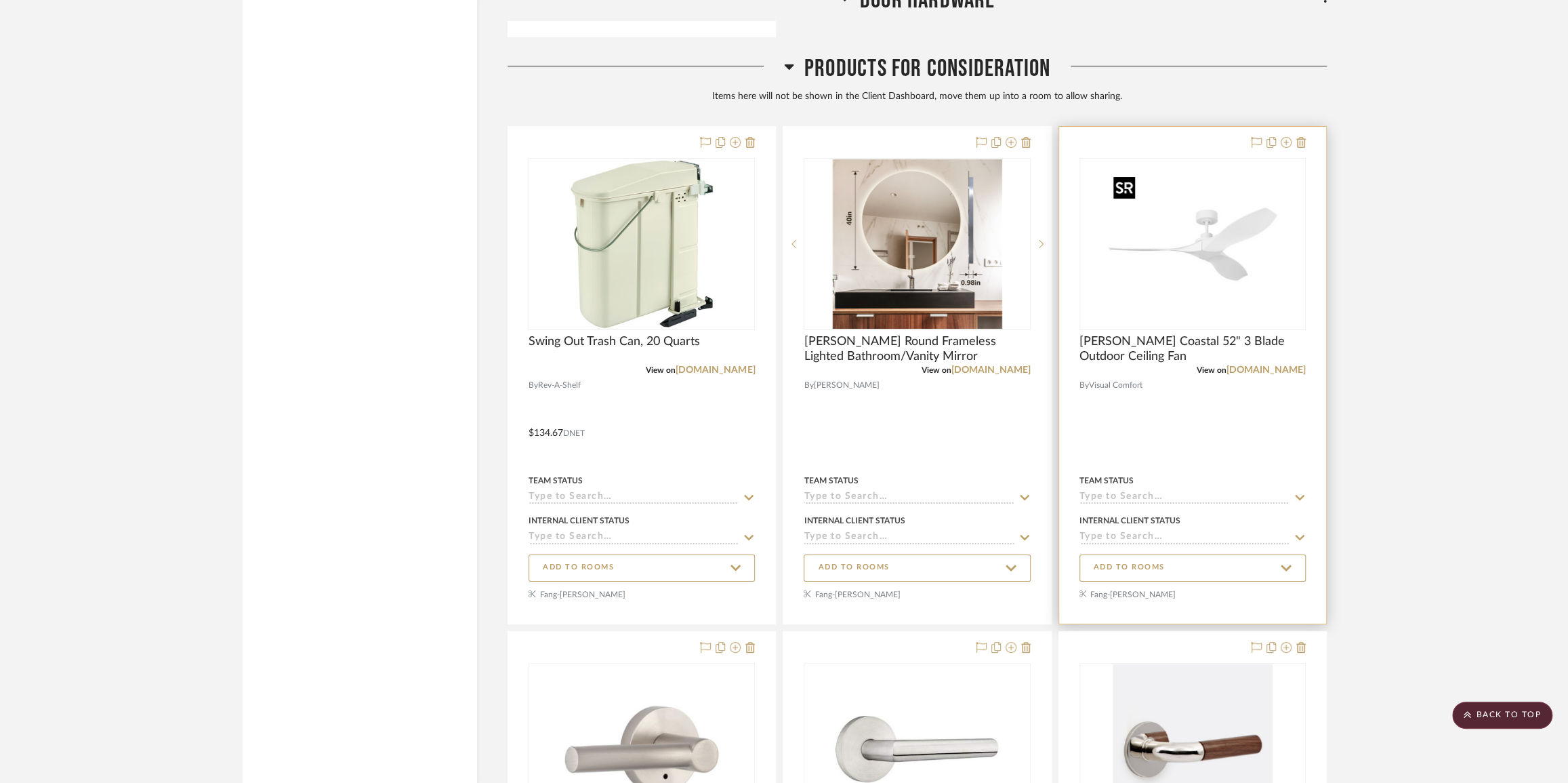
click at [0, 0] on img at bounding box center [0, 0] width 0 height 0
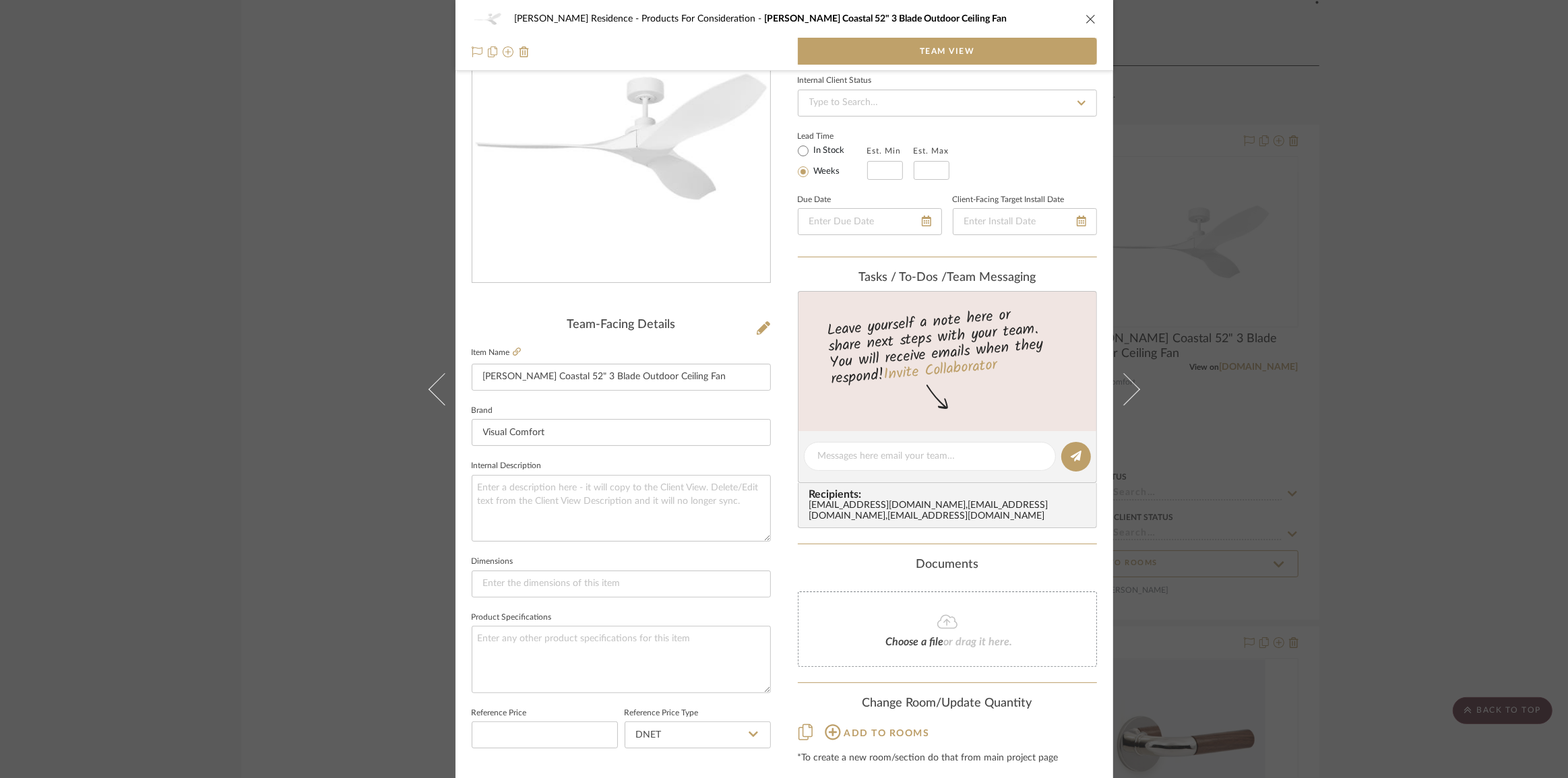
scroll to position [149, 0]
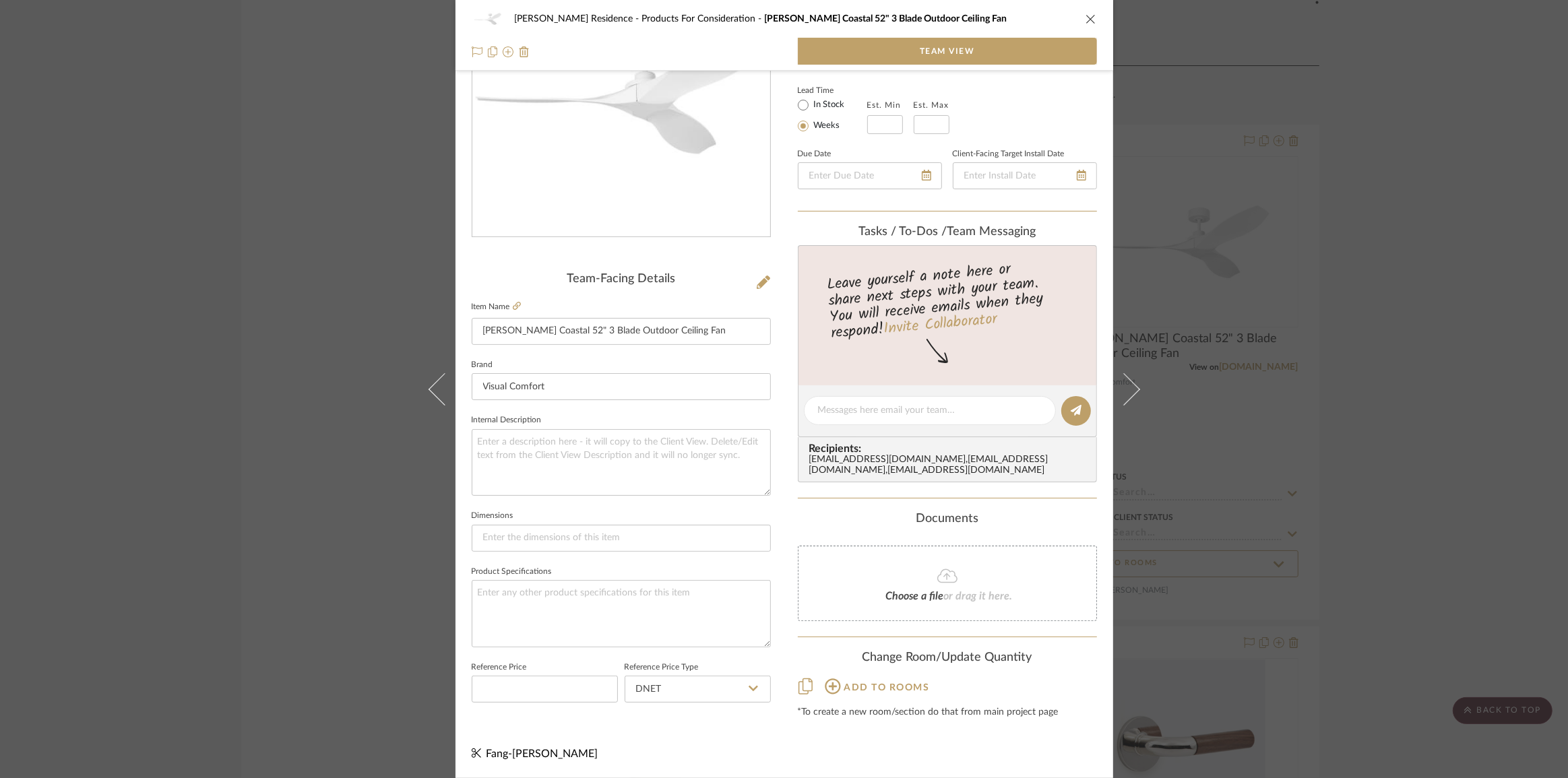
click at [845, 693] on span "Add to rooms" at bounding box center [887, 688] width 85 height 10
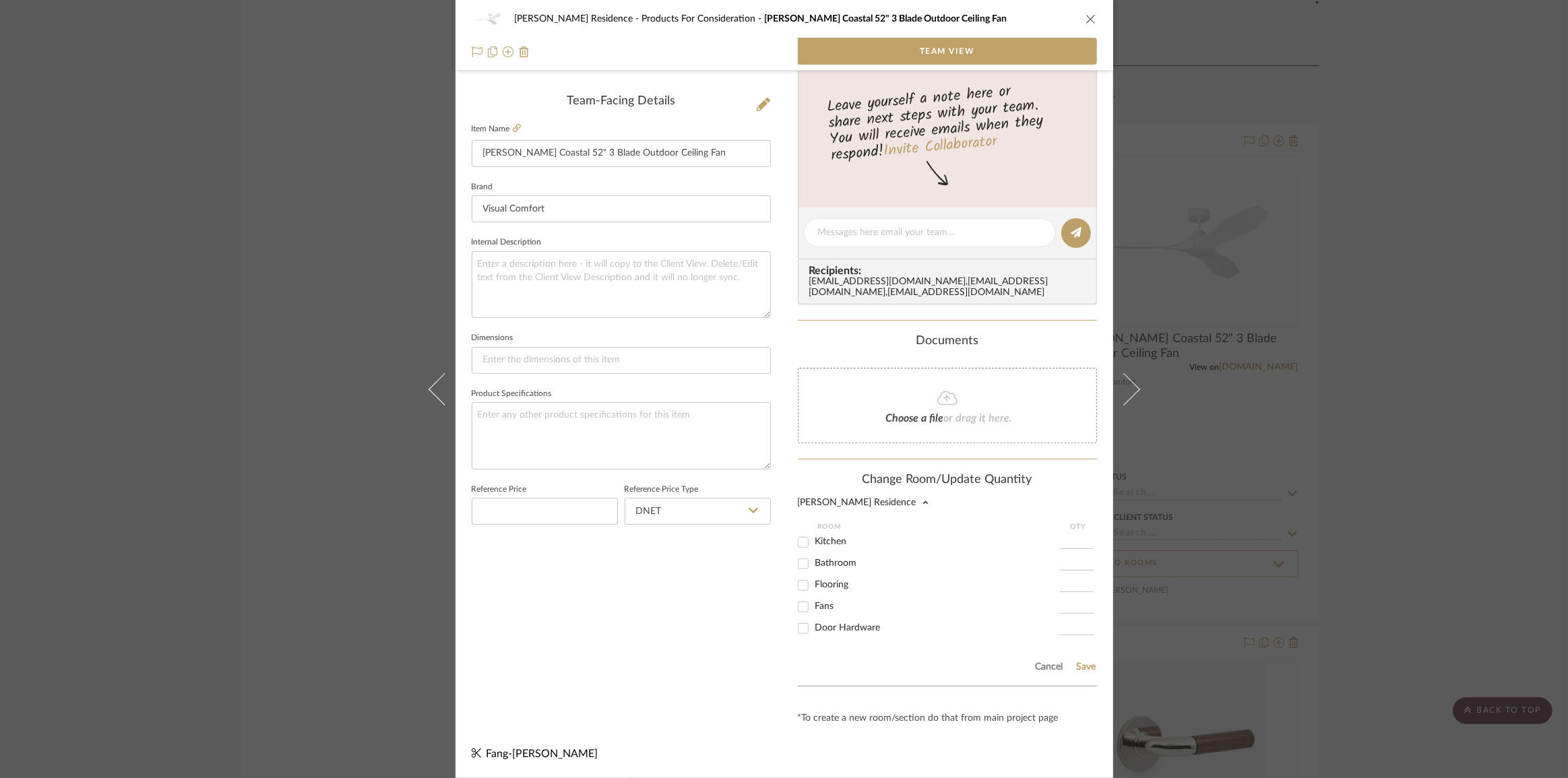
scroll to position [334, 0]
click at [802, 609] on input "Fans" at bounding box center [803, 606] width 22 height 22
checkbox input "true"
type input "1"
click at [1086, 669] on button "Save" at bounding box center [1087, 667] width 21 height 11
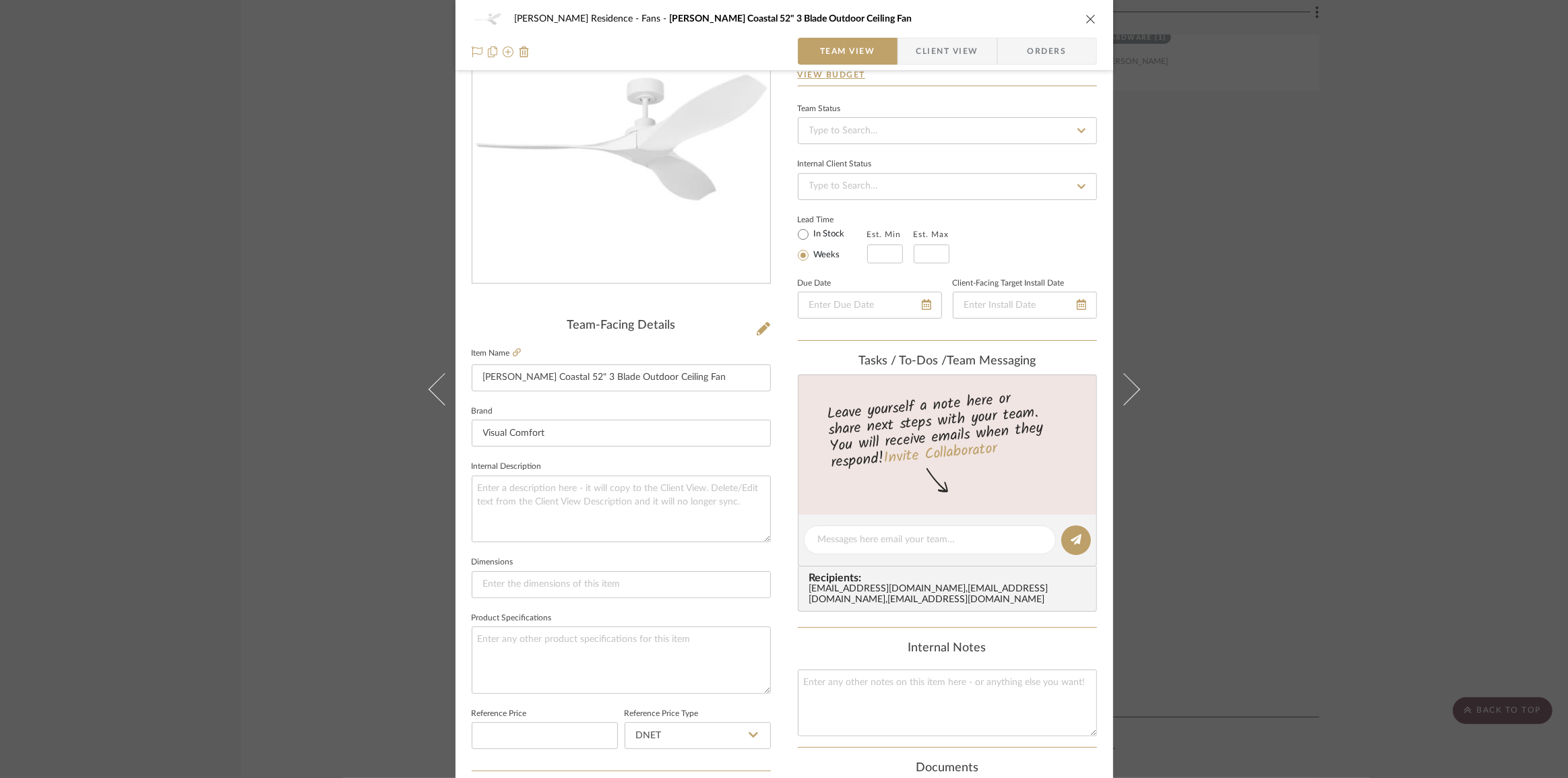
scroll to position [28, 0]
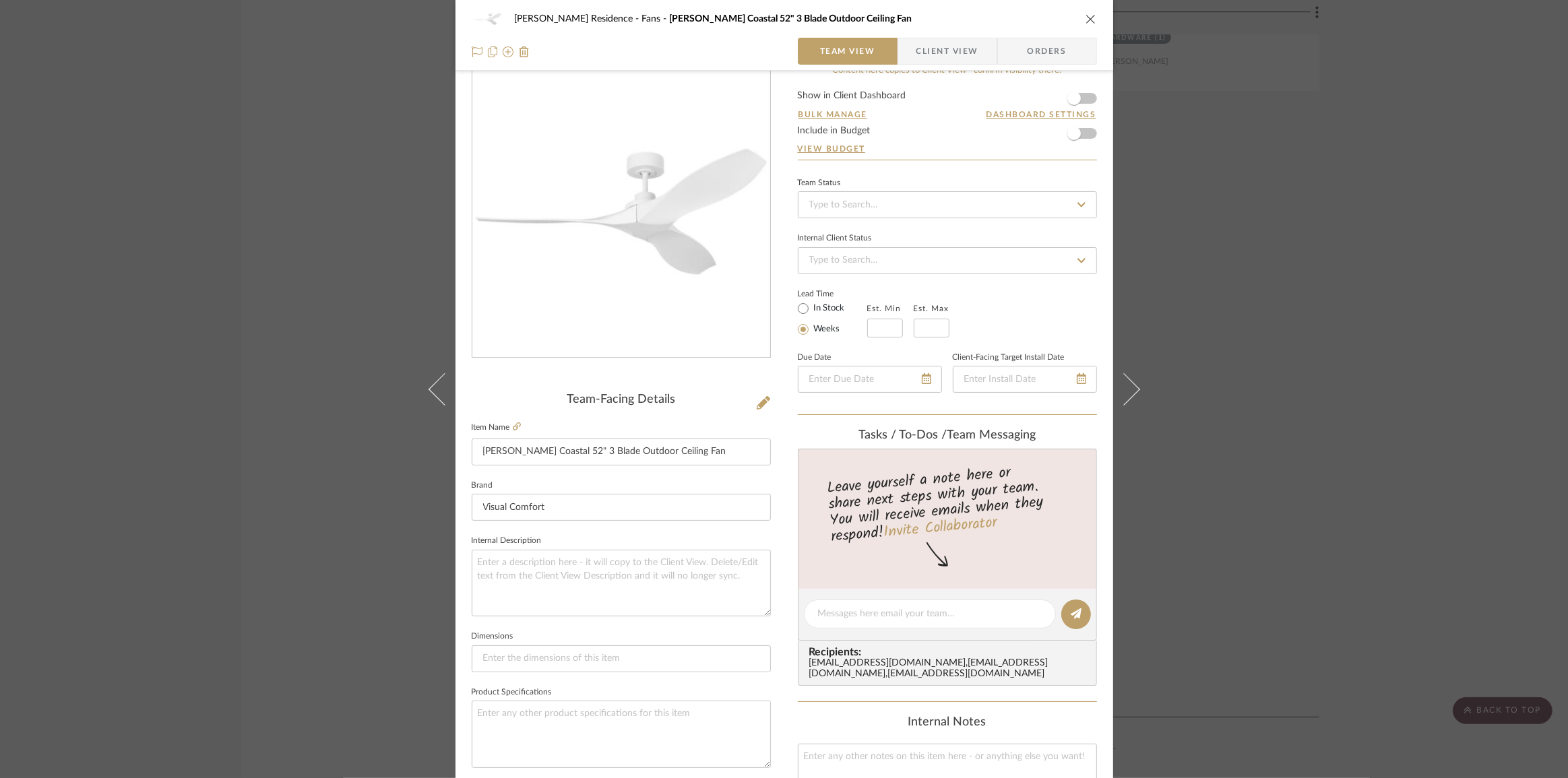
click at [944, 50] on span "Client View" at bounding box center [948, 51] width 62 height 27
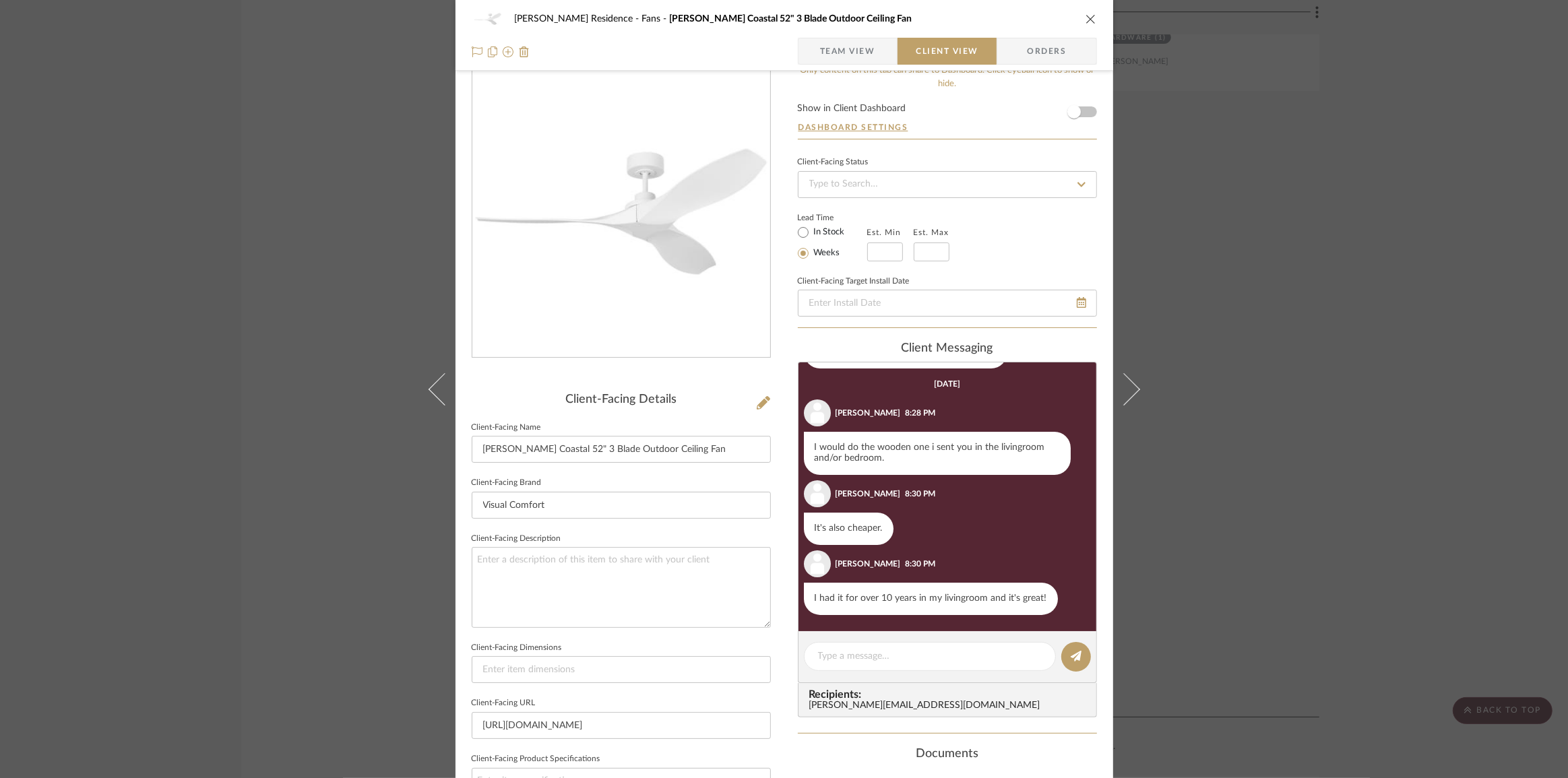
scroll to position [0, 0]
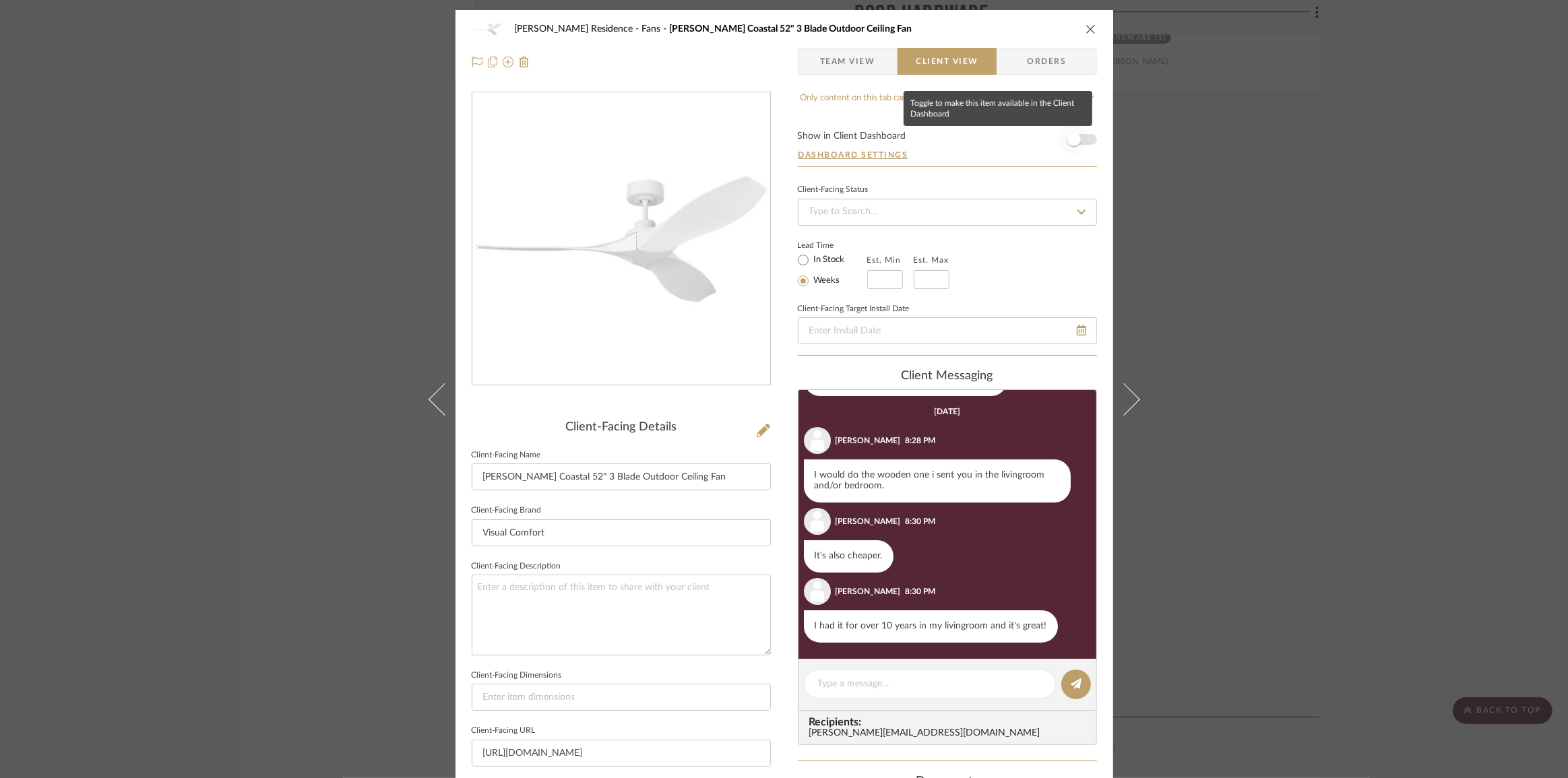
click at [1072, 138] on span "button" at bounding box center [1074, 139] width 14 height 14
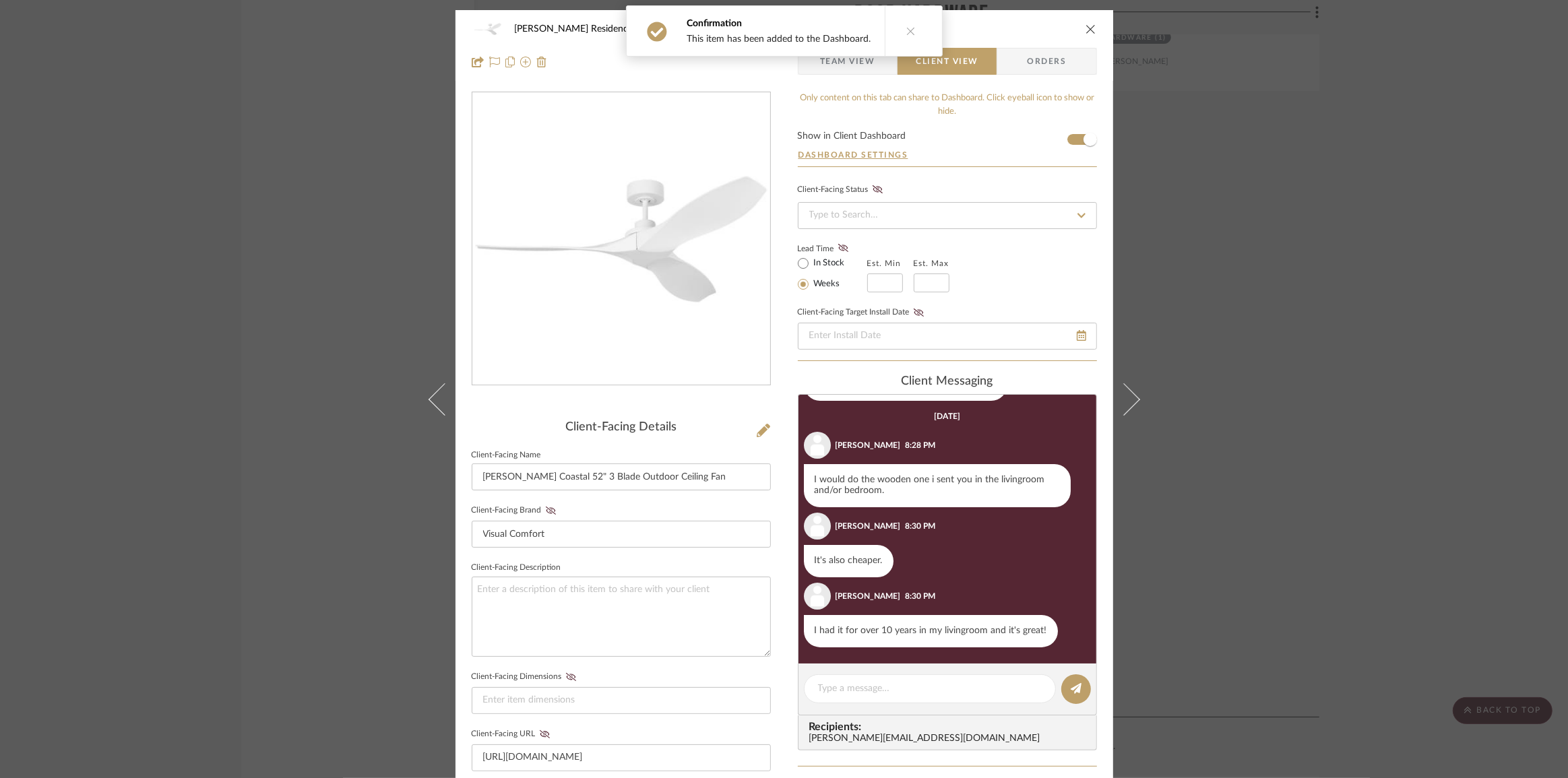
click at [1345, 310] on div "[PERSON_NAME] Residence Fans [PERSON_NAME] Coastal 52" 3 Blade Outdoor Ceiling …" at bounding box center [784, 389] width 1568 height 778
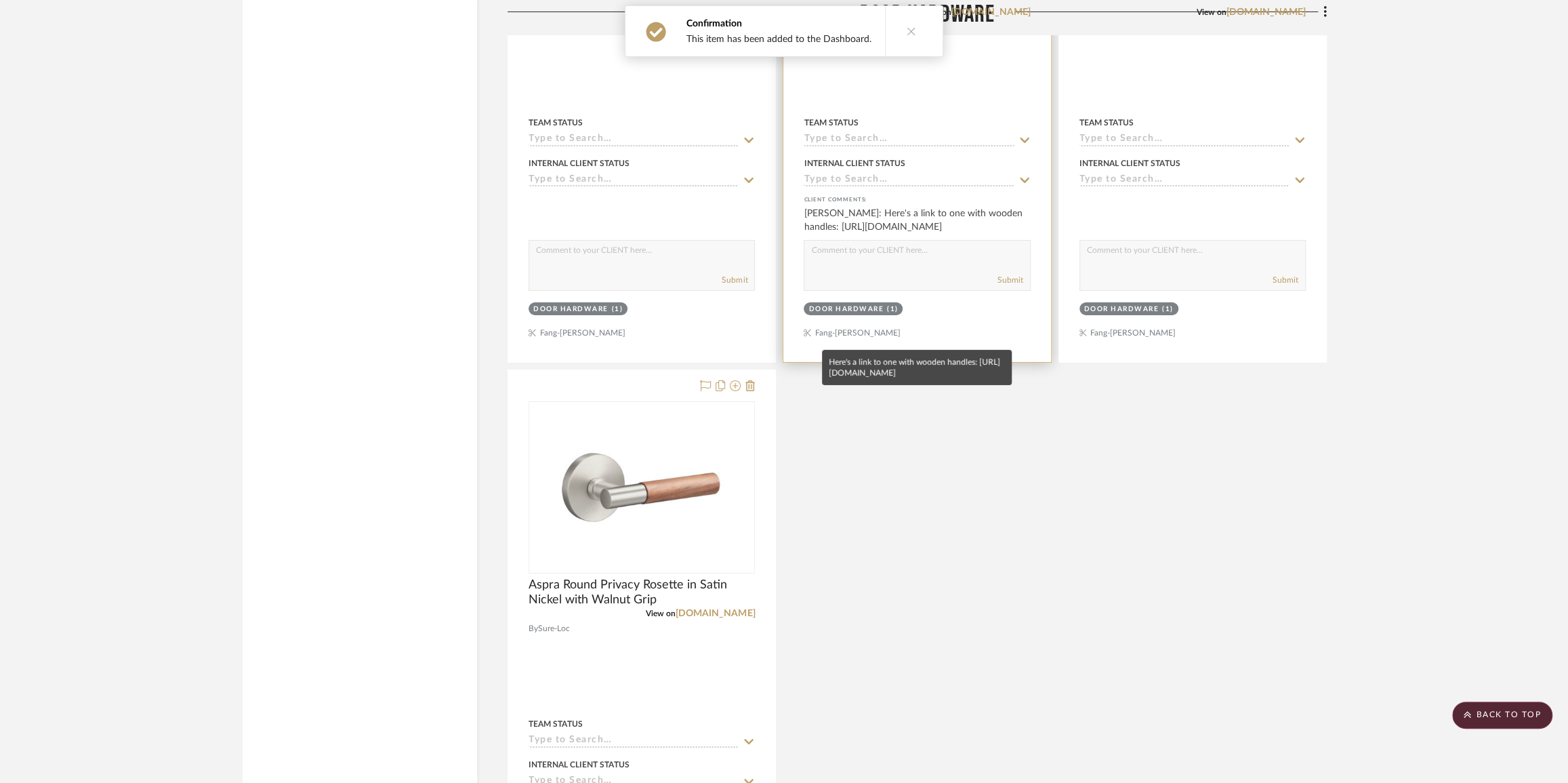
scroll to position [8181, 0]
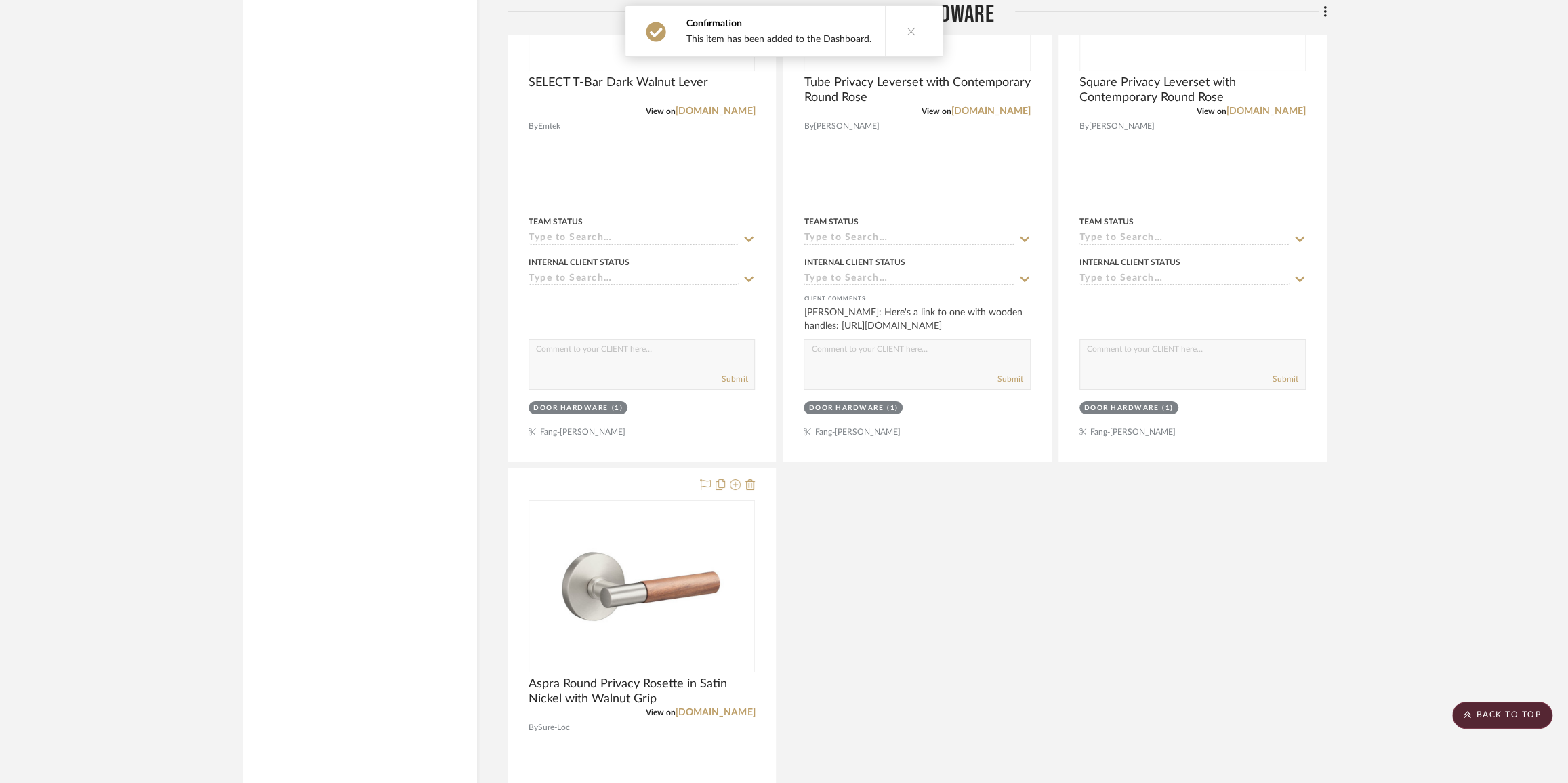
click at [918, 28] on button at bounding box center [910, 31] width 52 height 50
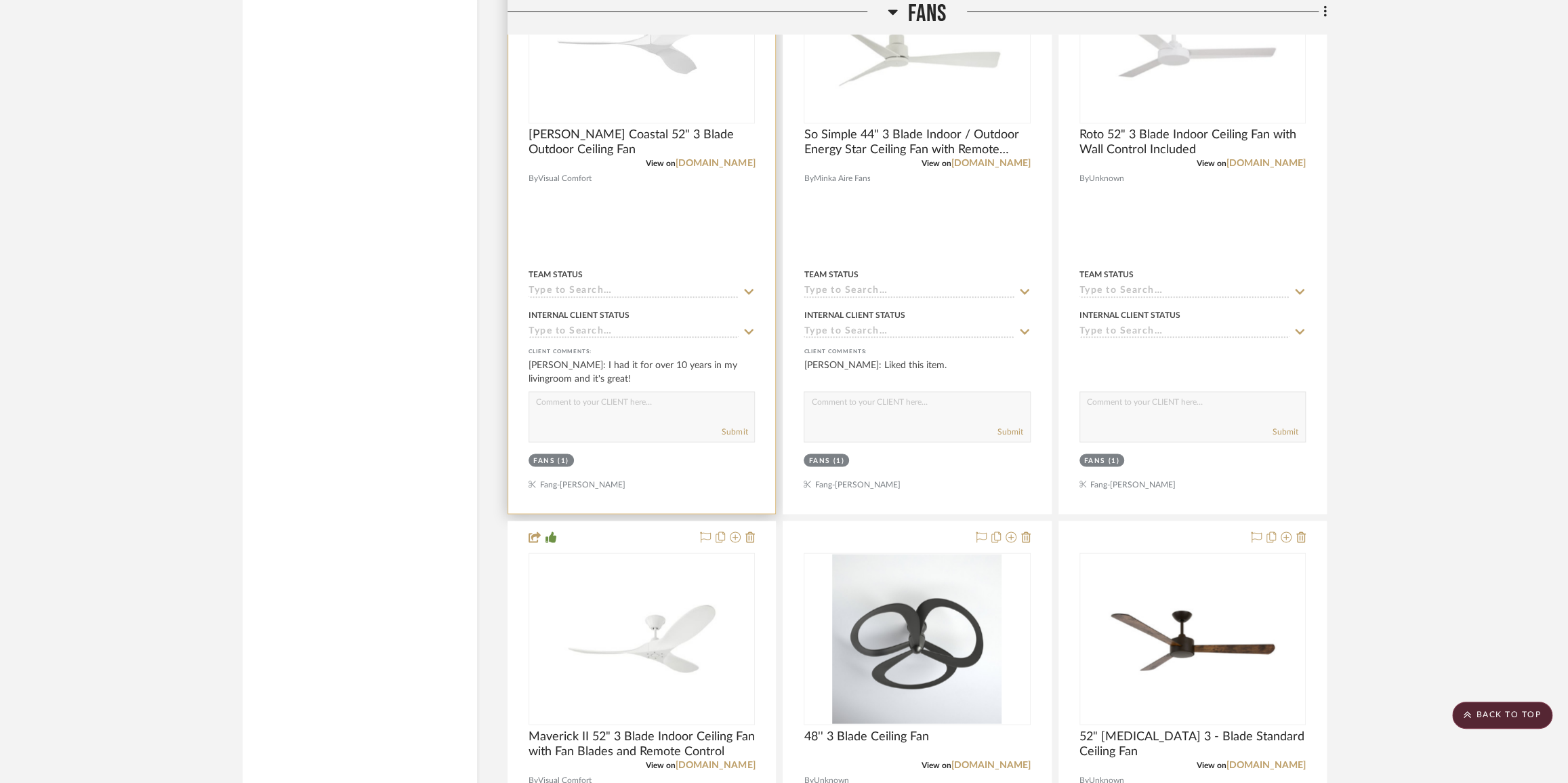
scroll to position [5902, 0]
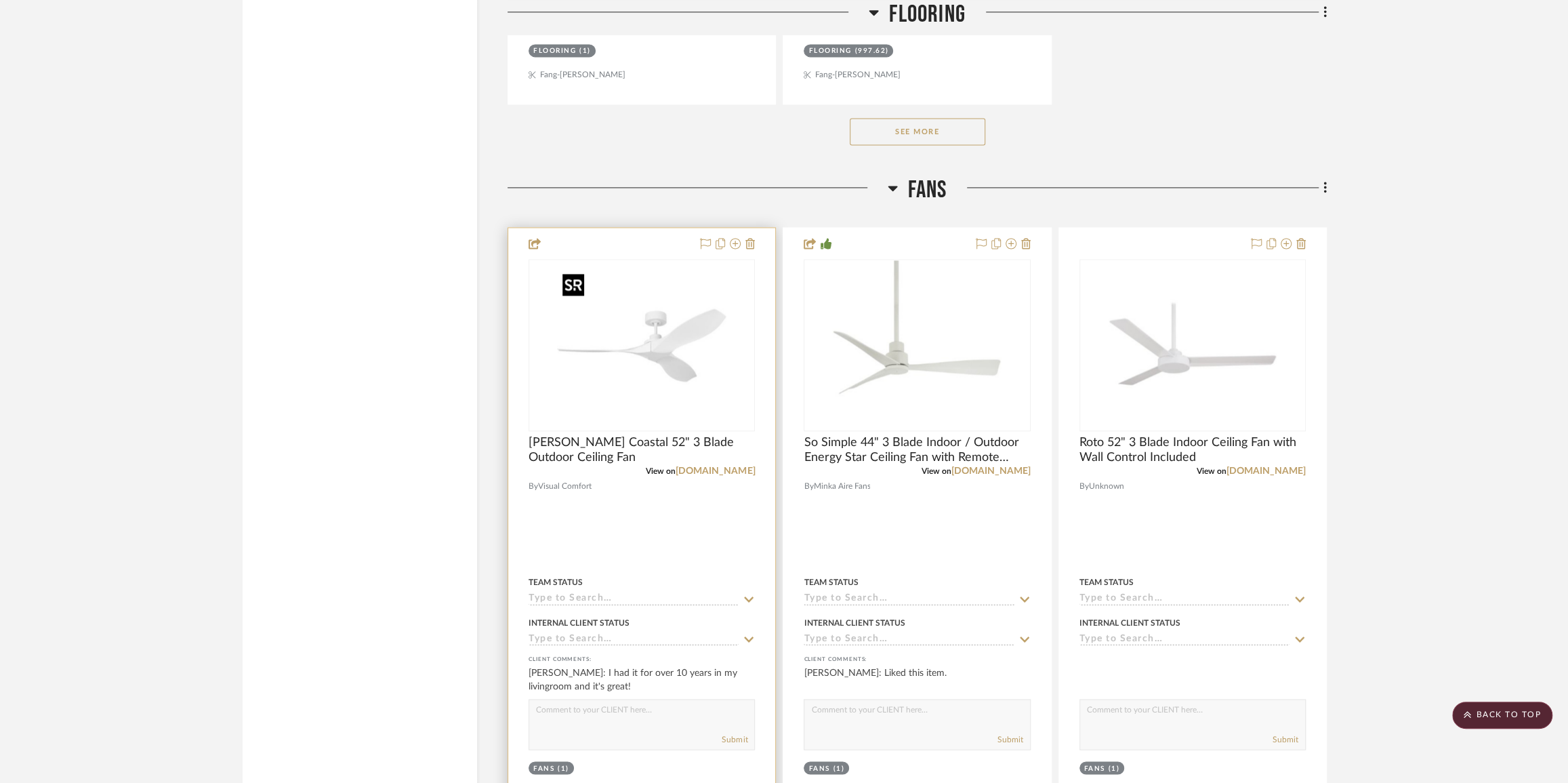
click at [0, 0] on img at bounding box center [0, 0] width 0 height 0
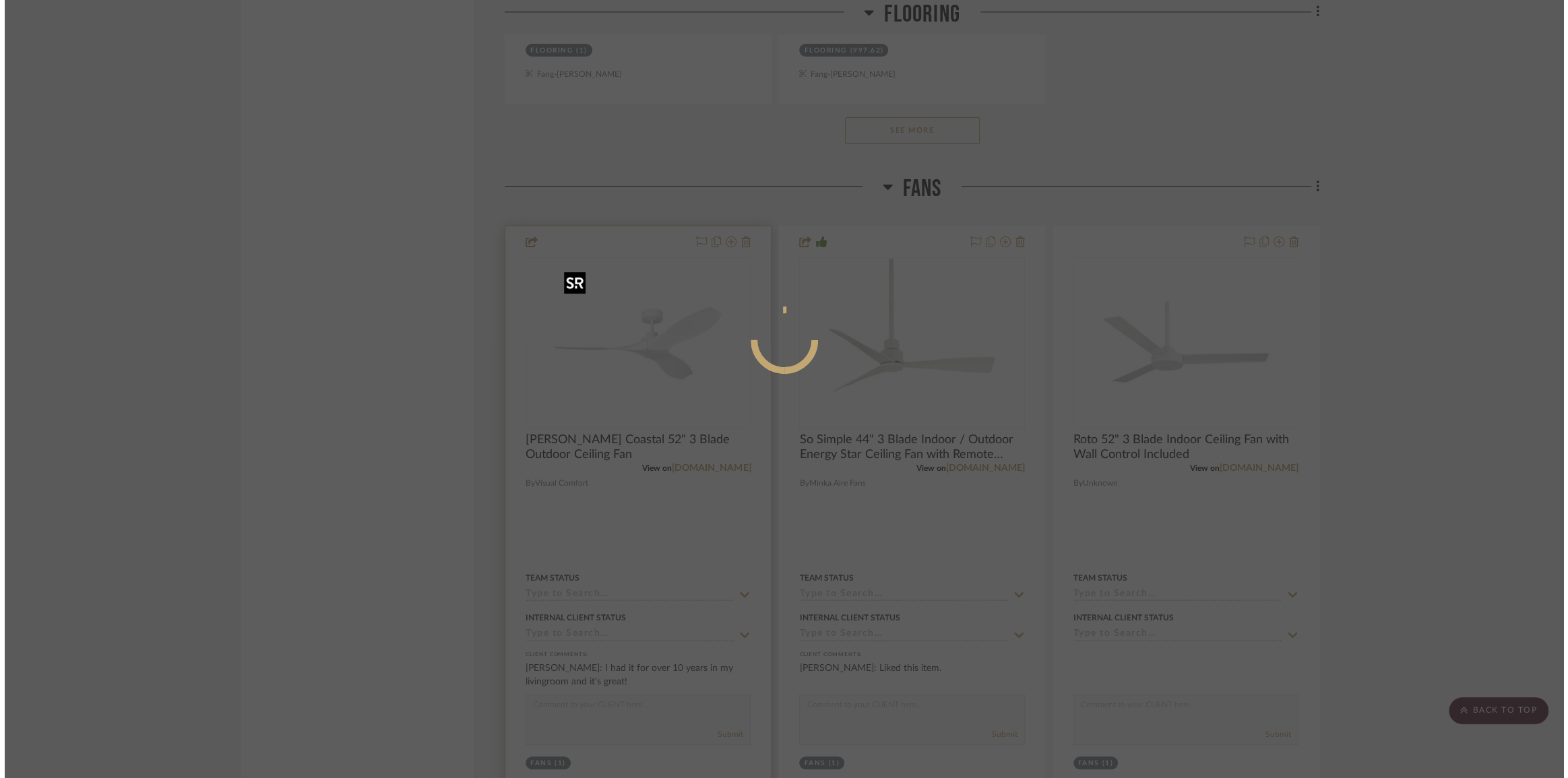
scroll to position [0, 0]
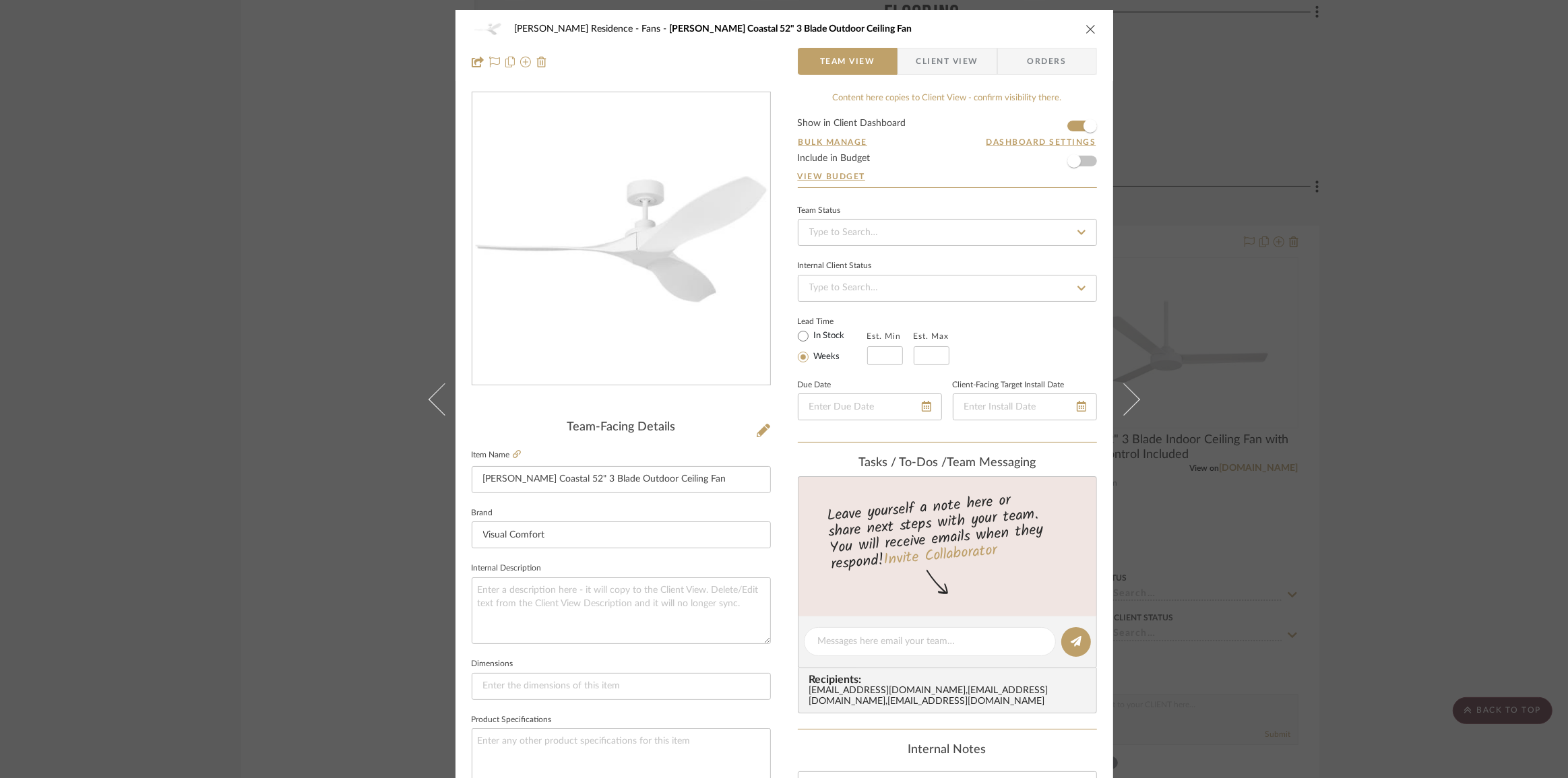
click at [1069, 122] on form "Show in Client Dashboard Bulk Manage Dashboard Settings Include in Budget View …" at bounding box center [947, 153] width 299 height 69
click at [1083, 123] on span "button" at bounding box center [1090, 125] width 14 height 14
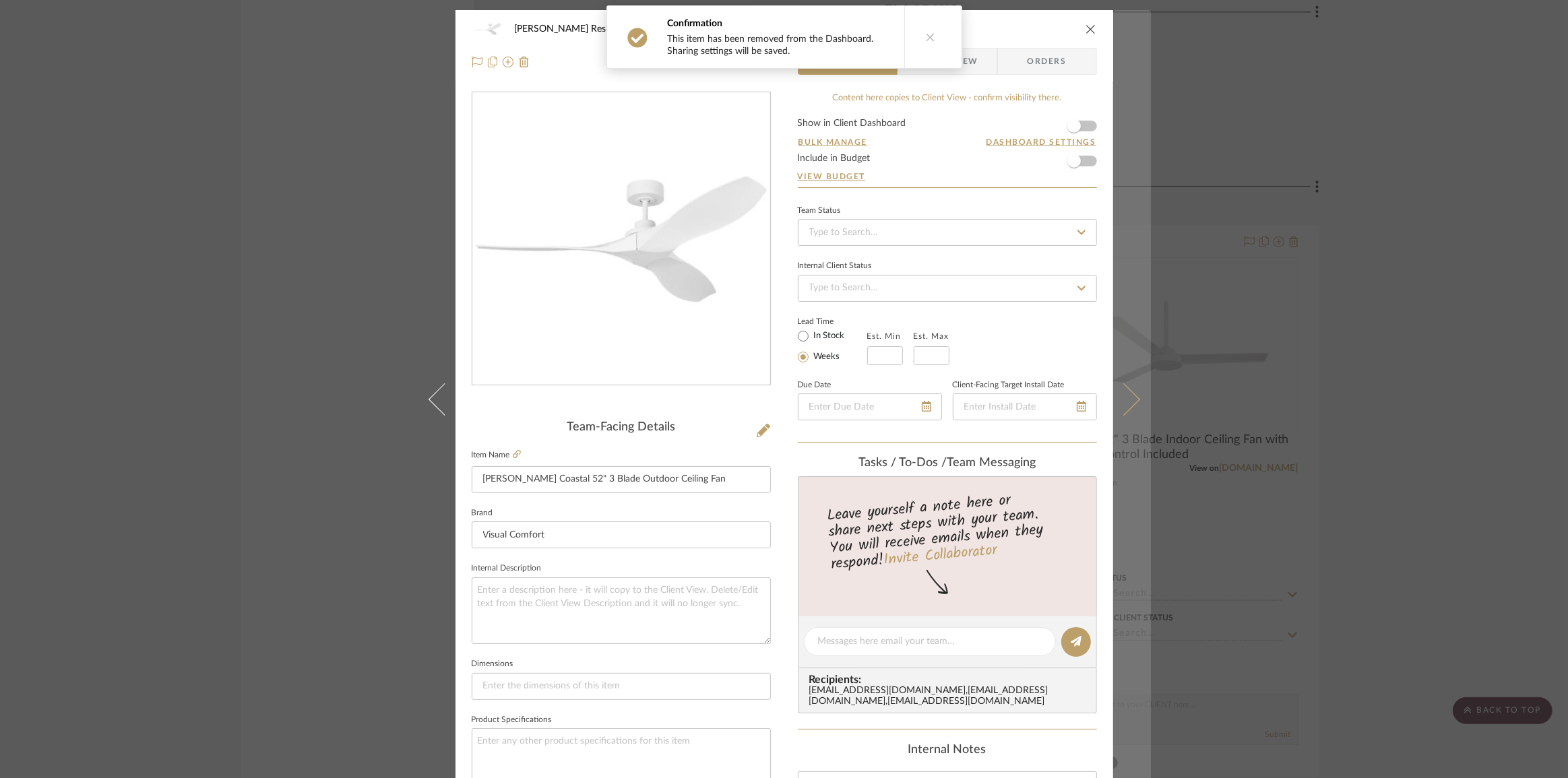
click at [1127, 398] on icon at bounding box center [1123, 398] width 33 height 33
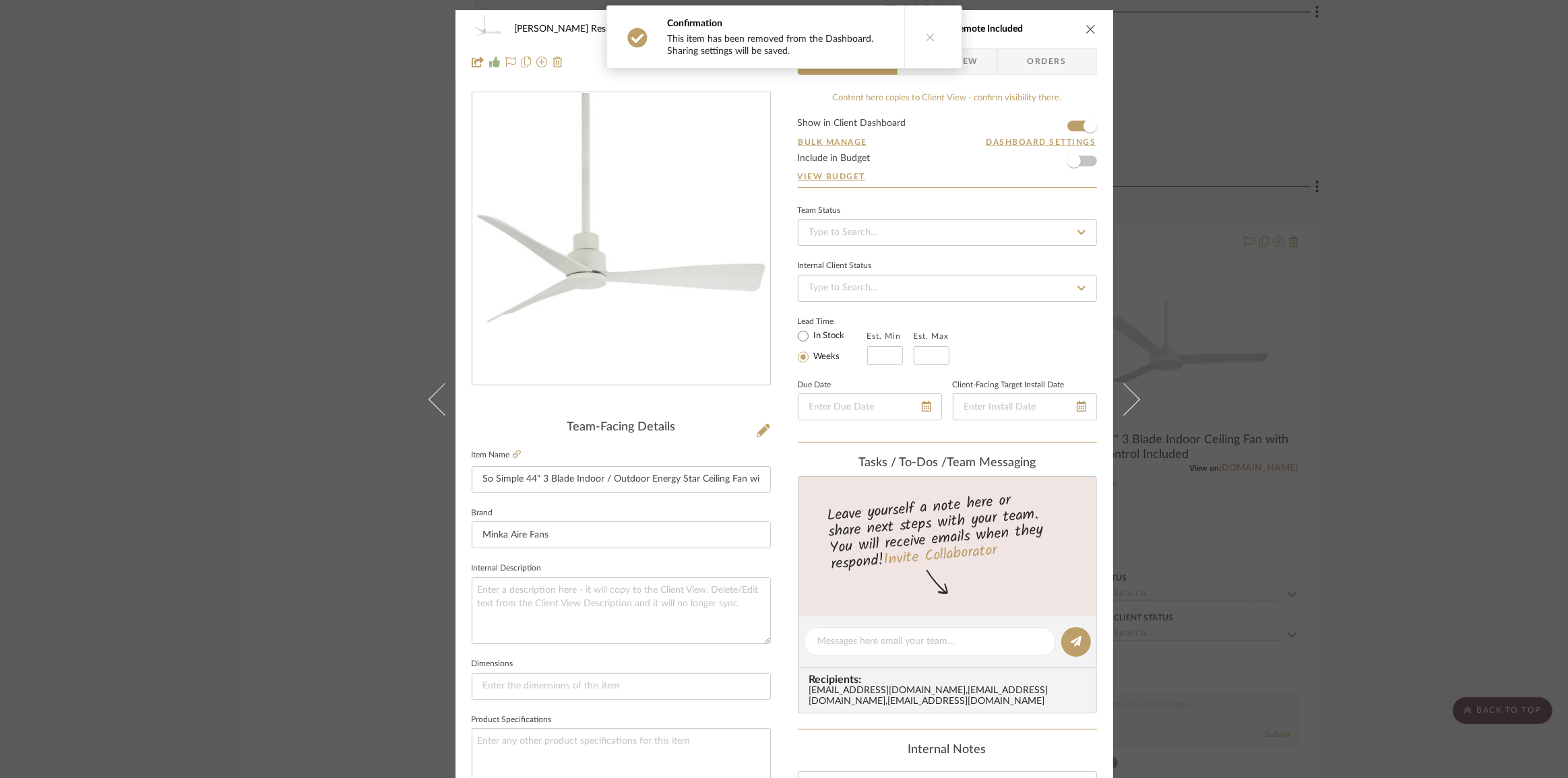
click at [1067, 128] on form "Show in Client Dashboard Bulk Manage Dashboard Settings Include in Budget View …" at bounding box center [947, 153] width 299 height 69
click at [1075, 131] on span "button" at bounding box center [1090, 125] width 30 height 30
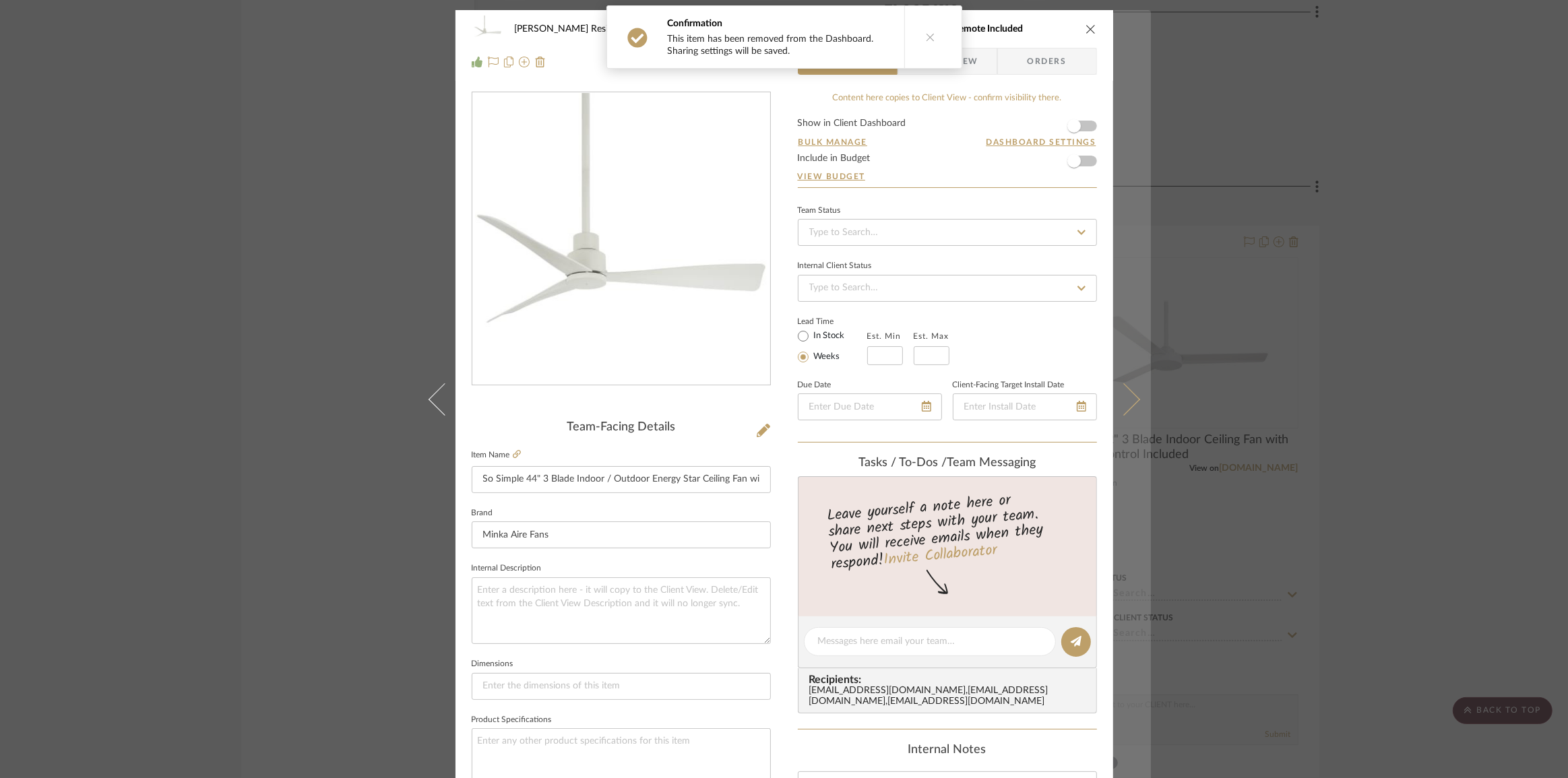
click at [1125, 406] on icon at bounding box center [1123, 398] width 33 height 33
click at [1127, 397] on icon at bounding box center [1123, 398] width 33 height 33
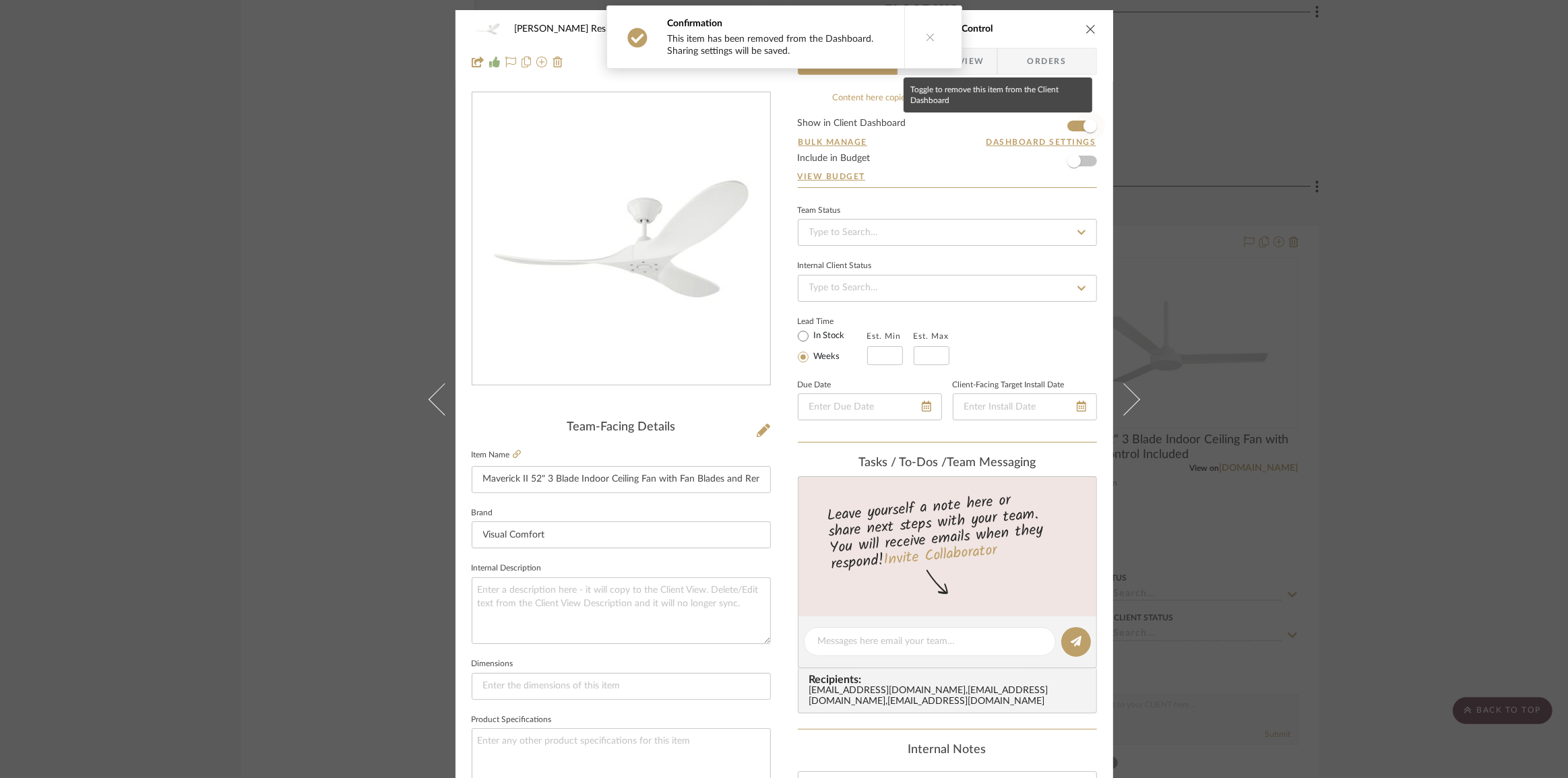
click at [1075, 128] on span "button" at bounding box center [1090, 125] width 30 height 30
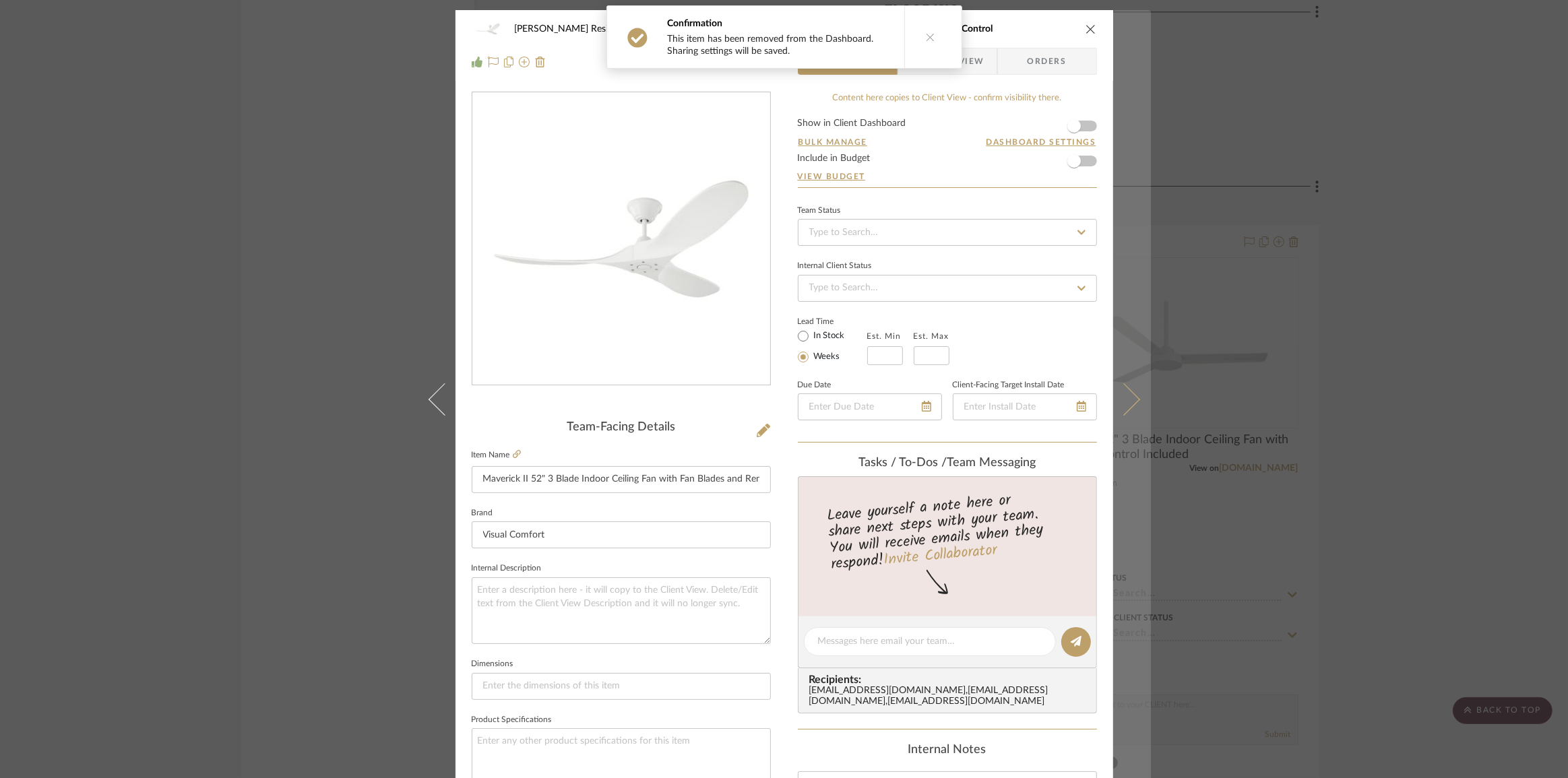
click at [1129, 407] on button at bounding box center [1131, 399] width 38 height 778
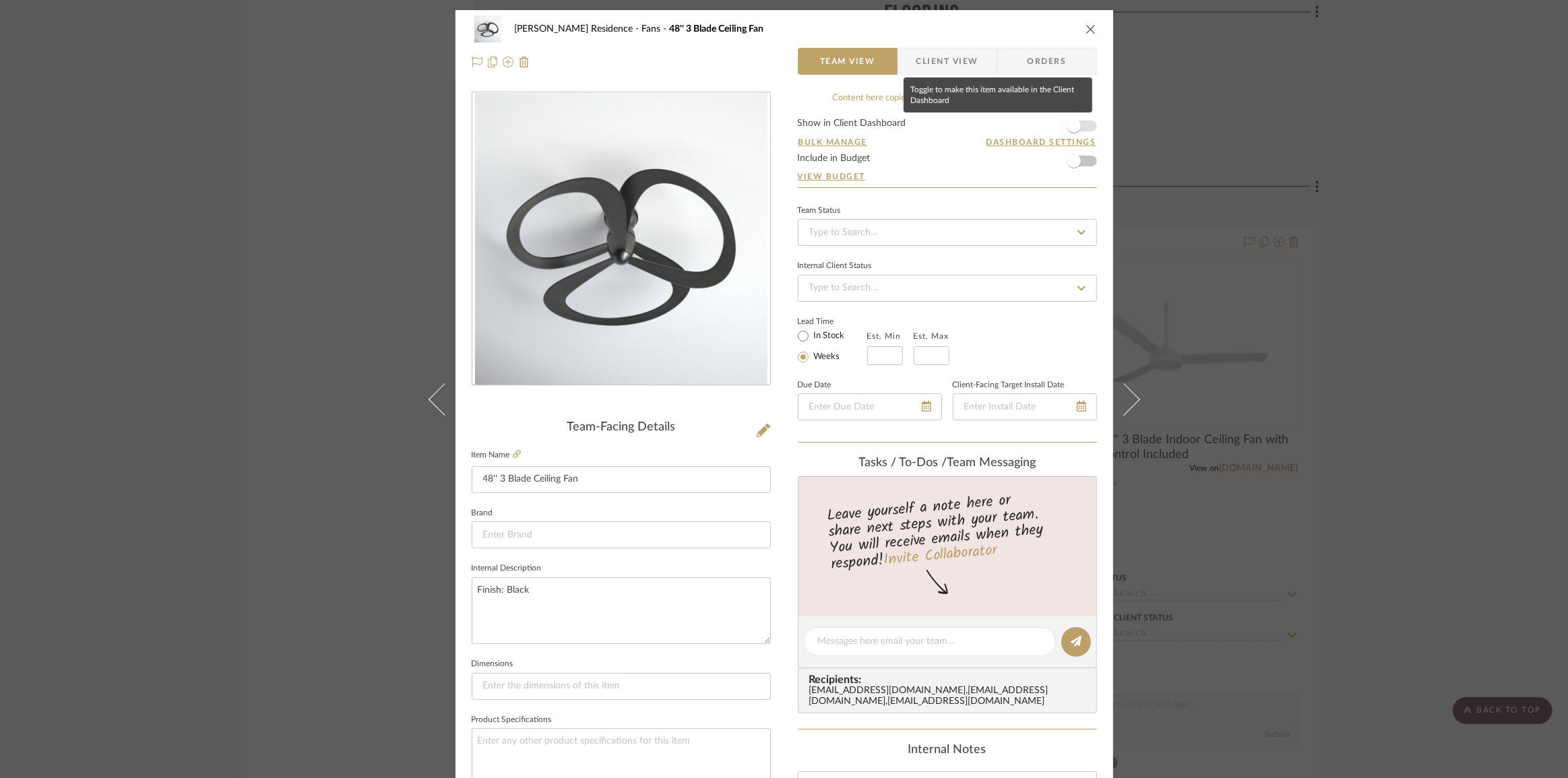
click at [1075, 128] on span "button" at bounding box center [1074, 125] width 14 height 14
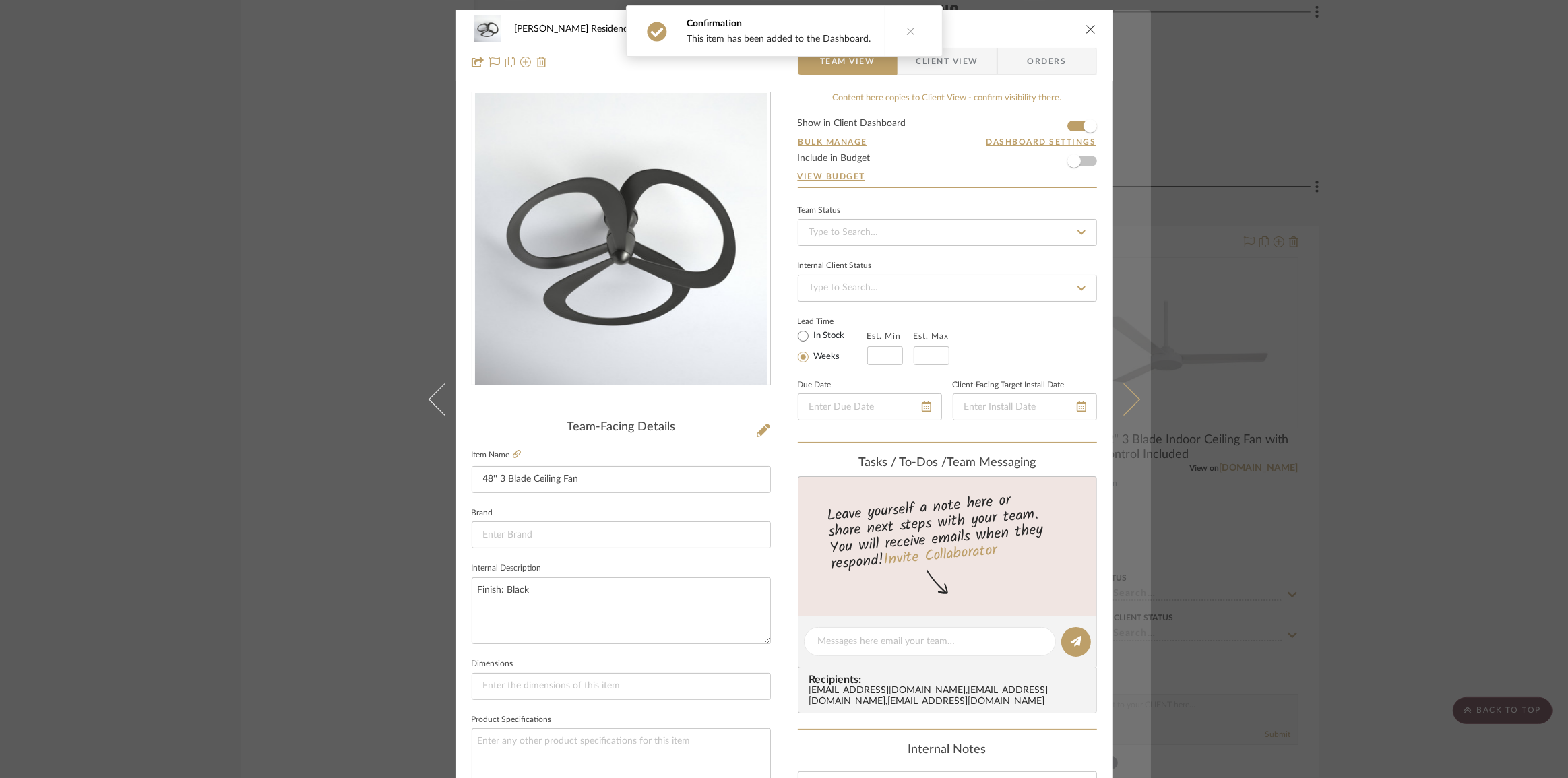
click at [1126, 397] on icon at bounding box center [1123, 398] width 33 height 33
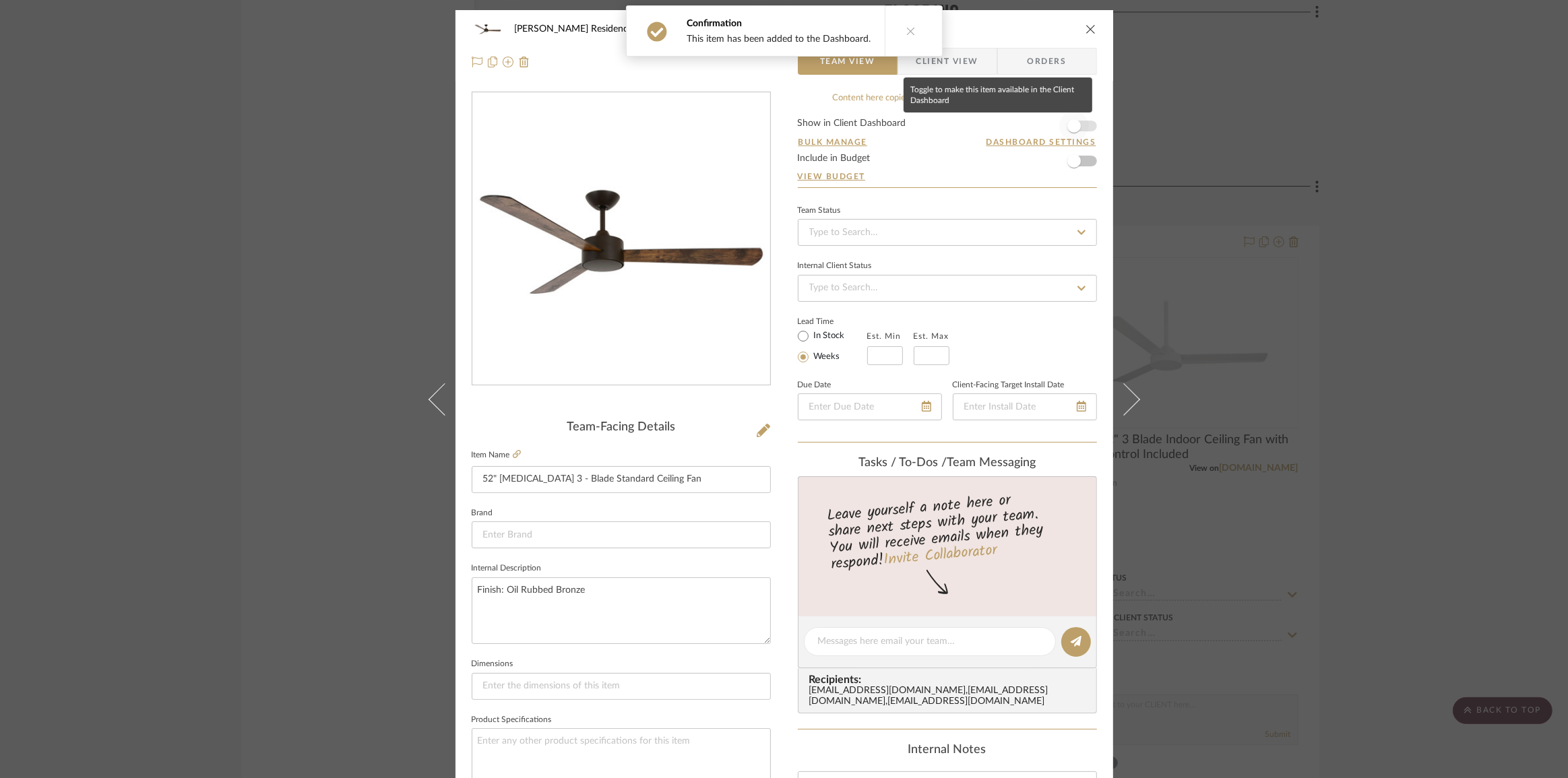
click at [1070, 128] on span "button" at bounding box center [1074, 125] width 14 height 14
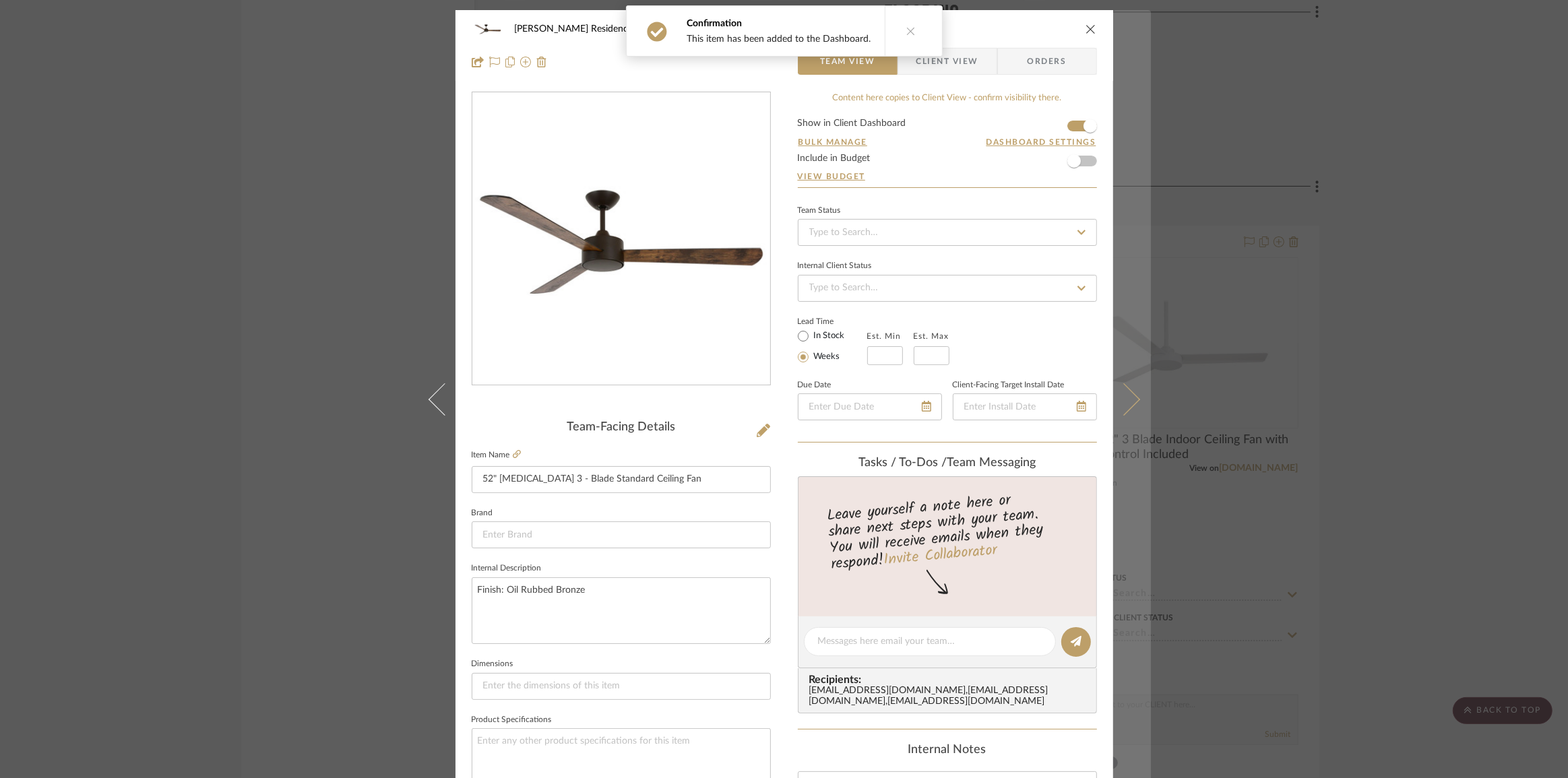
click at [1112, 406] on icon at bounding box center [1123, 398] width 33 height 33
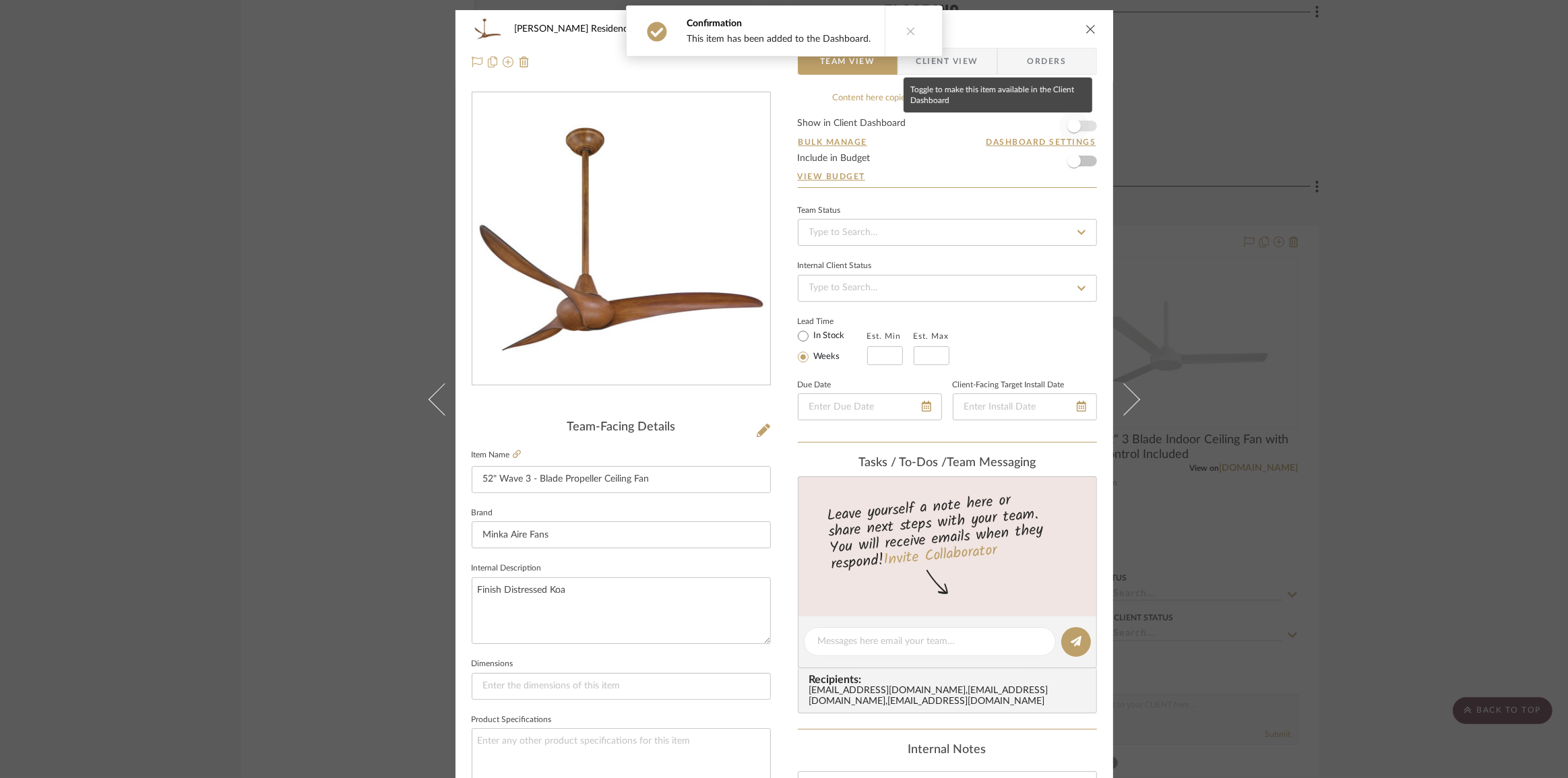
click at [1071, 128] on span "button" at bounding box center [1074, 125] width 14 height 14
click at [1380, 453] on div "[PERSON_NAME] Residence Fans 52" Wave 3 - Blade Propeller Ceiling Fan Team View…" at bounding box center [784, 389] width 1568 height 778
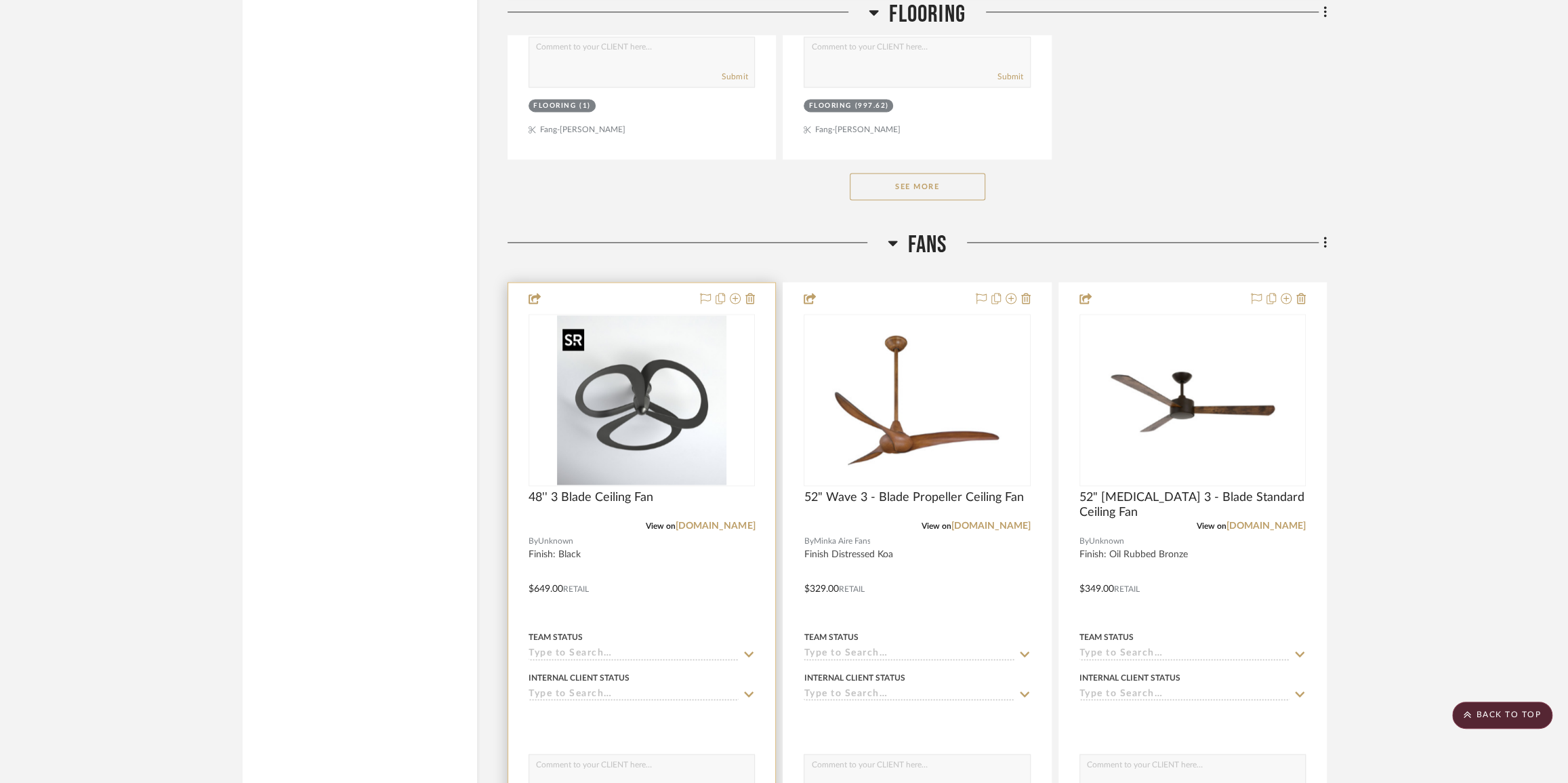
scroll to position [5846, 0]
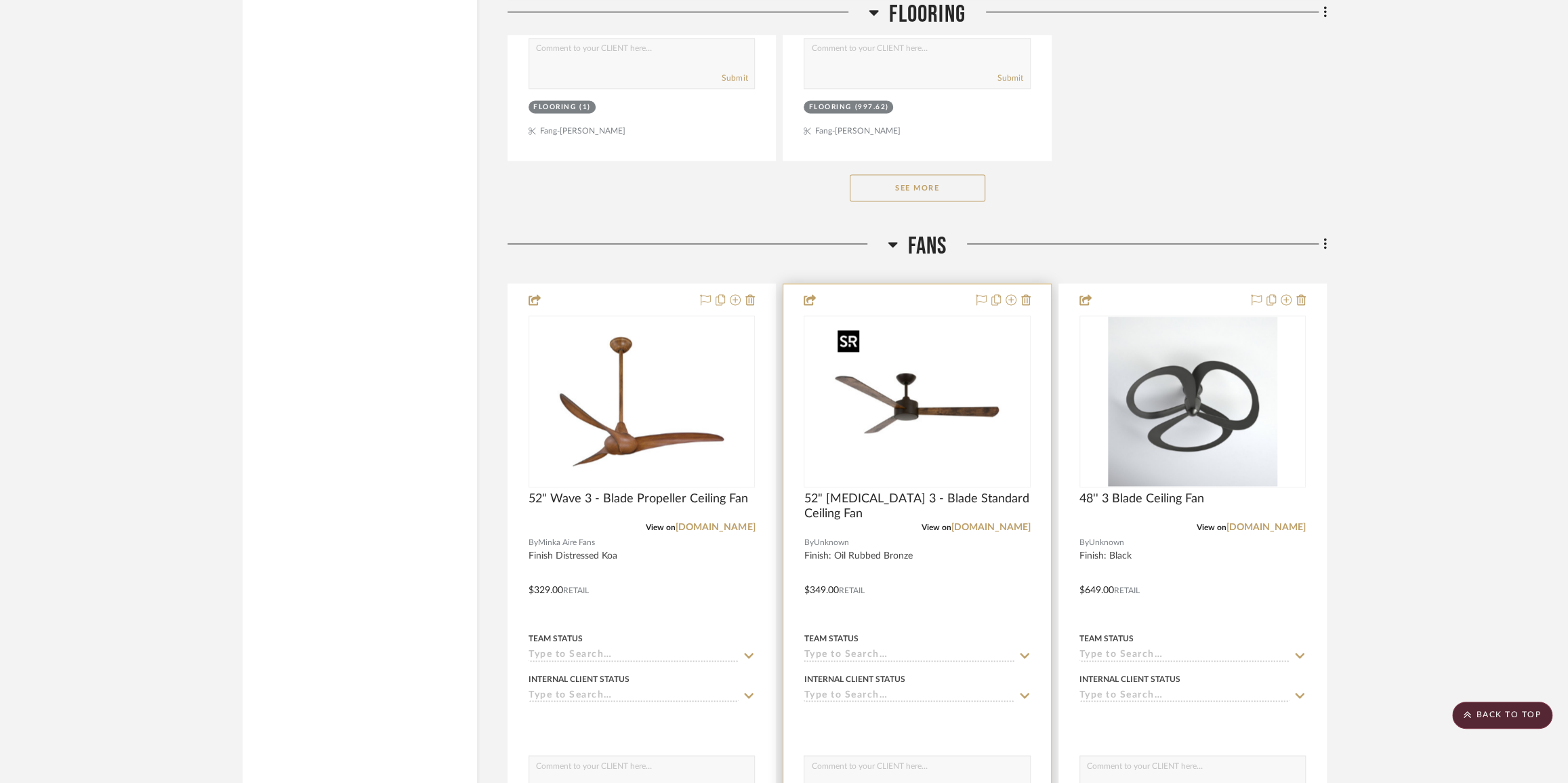
click at [927, 426] on img "0" at bounding box center [916, 401] width 169 height 169
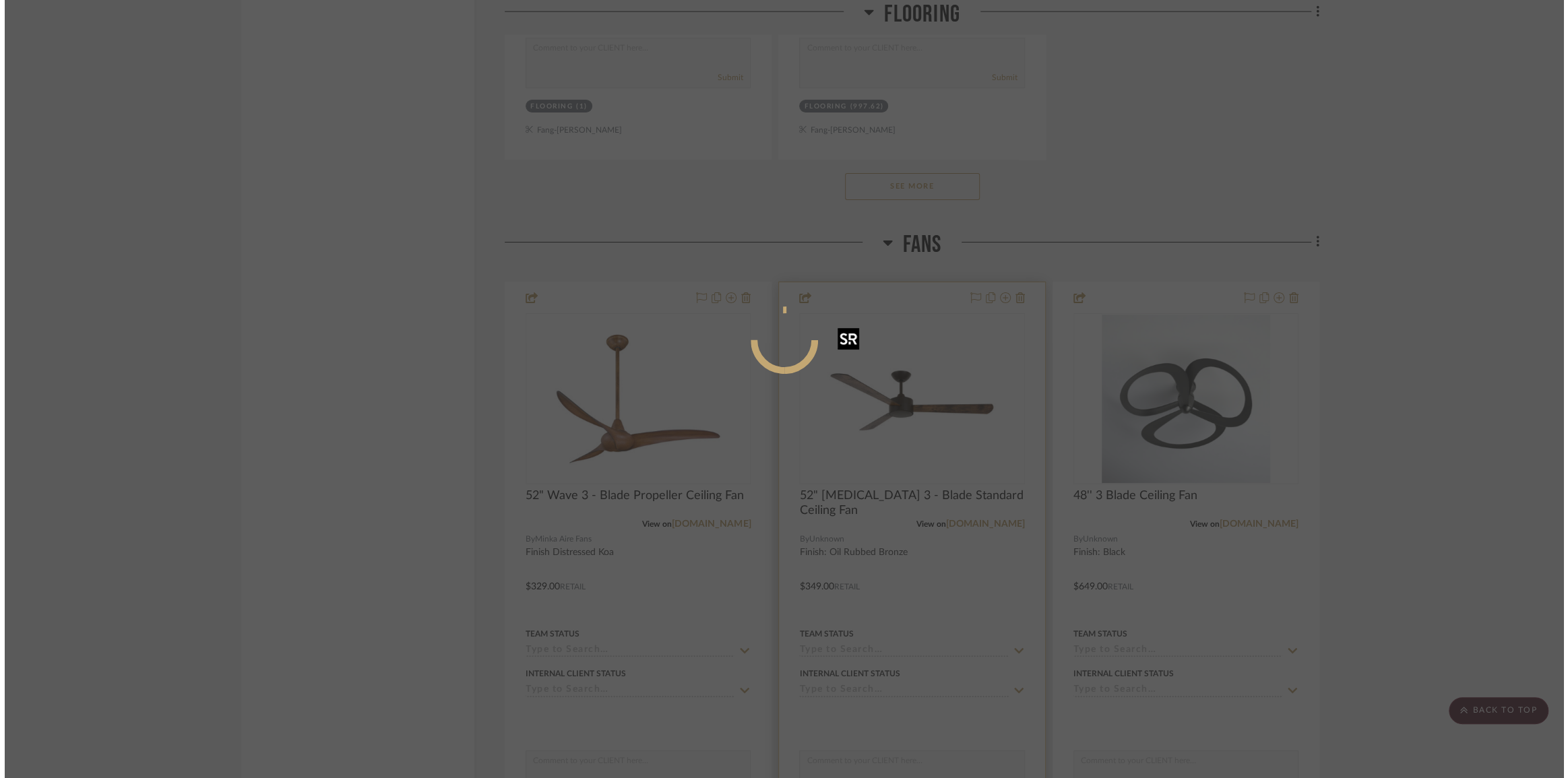
scroll to position [0, 0]
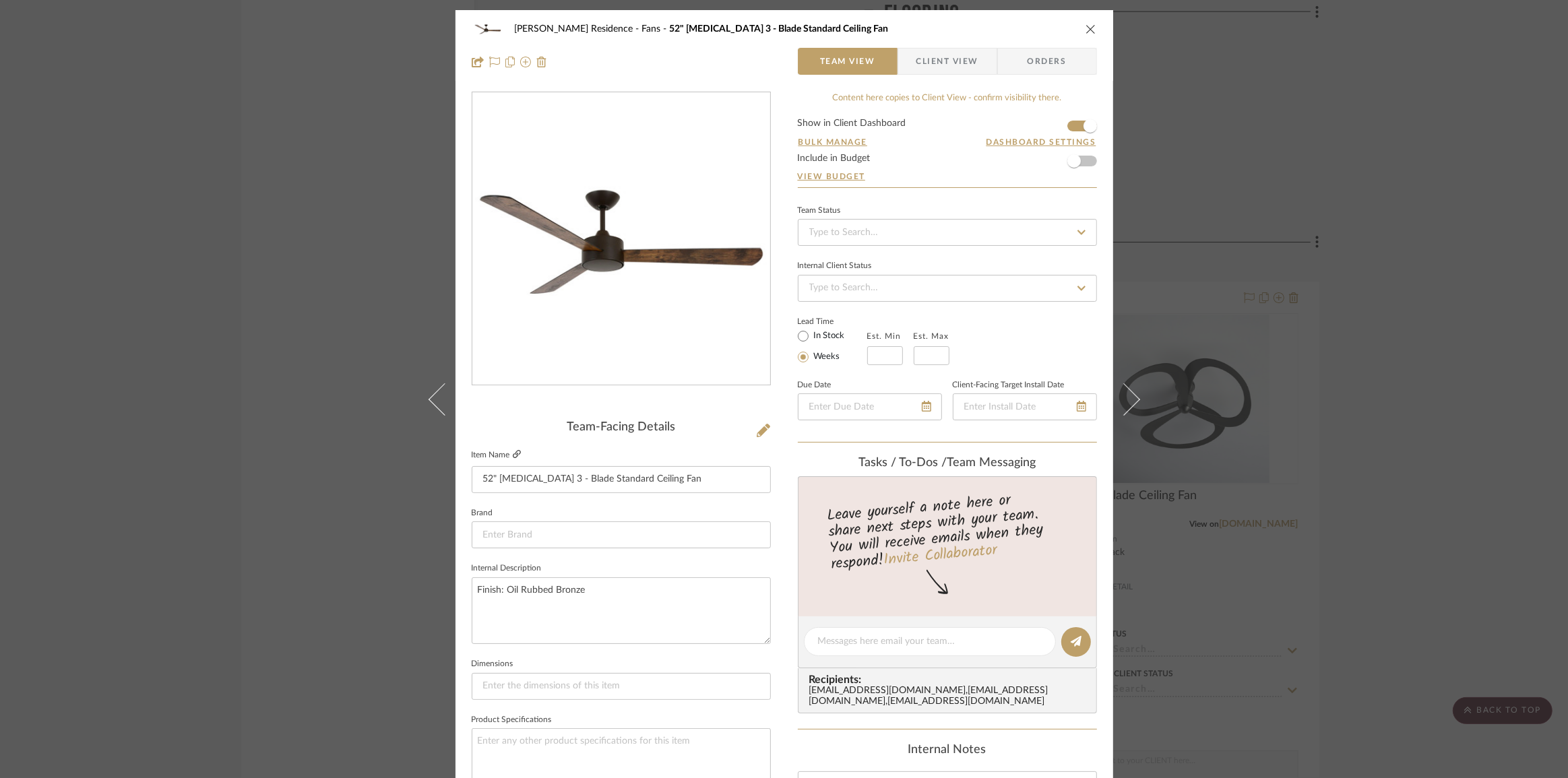
click at [513, 451] on icon at bounding box center [517, 454] width 8 height 8
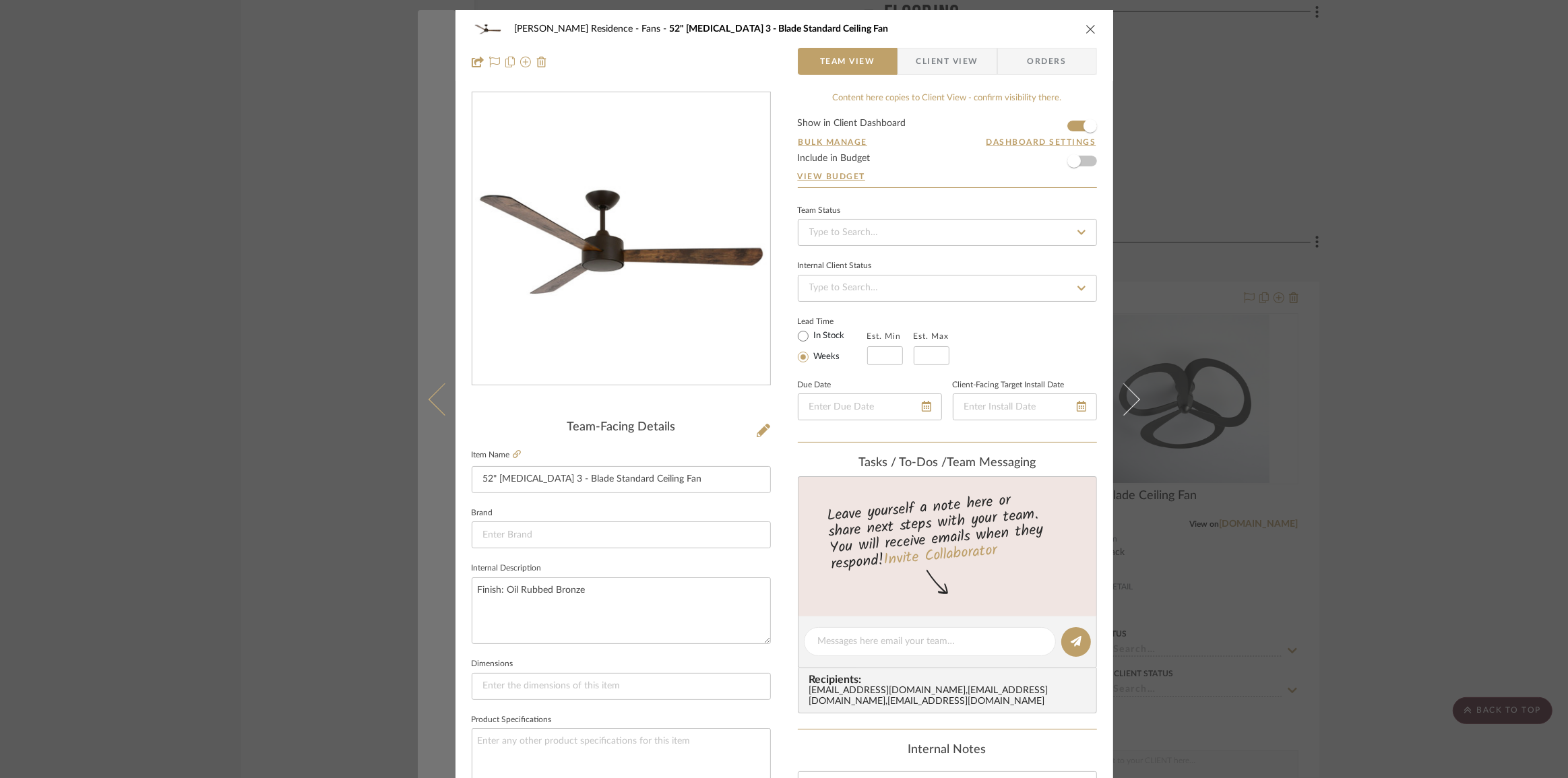
click at [431, 407] on icon at bounding box center [444, 398] width 33 height 33
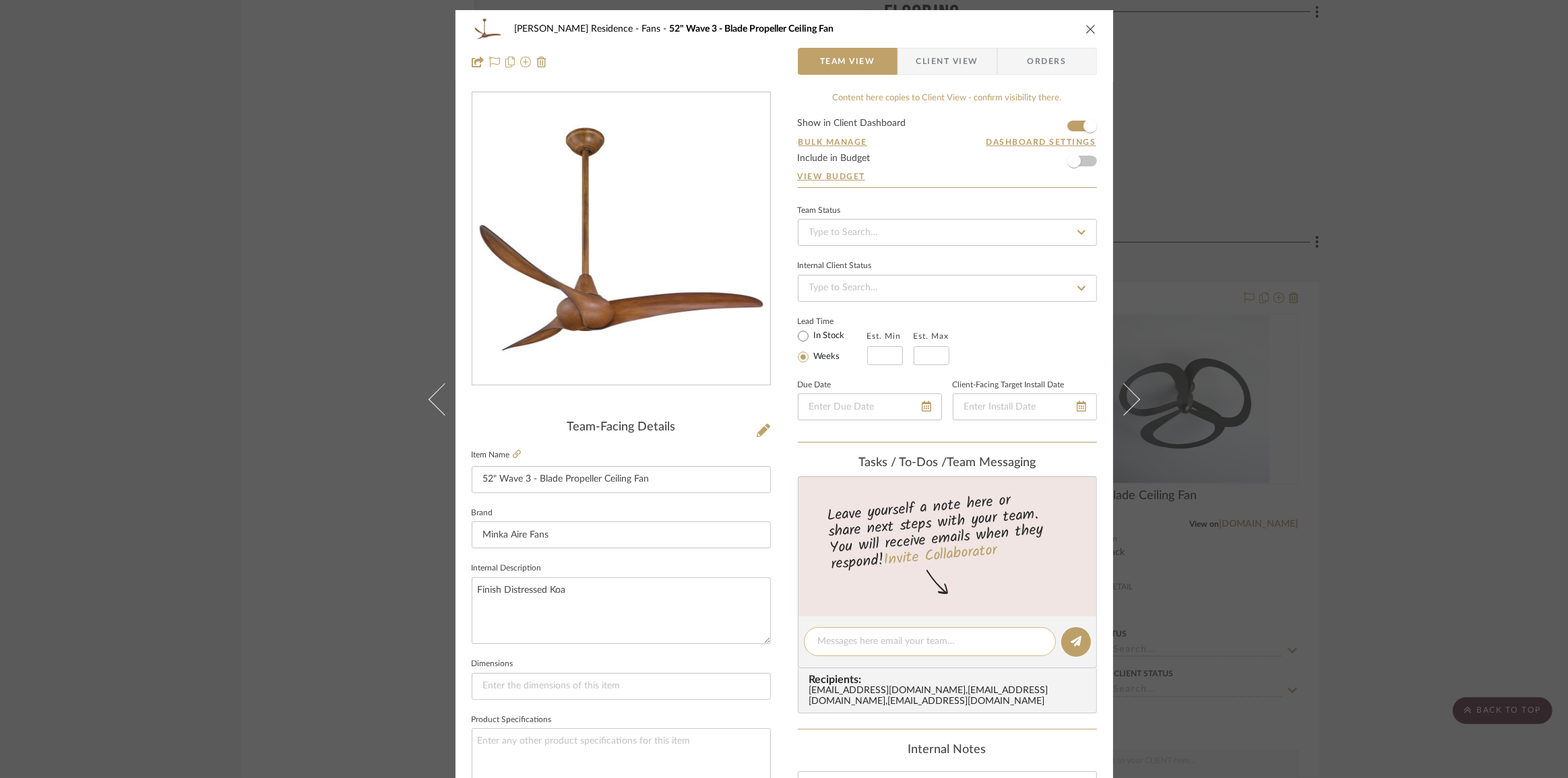
click at [881, 644] on textarea at bounding box center [930, 642] width 224 height 14
type textarea "Look up alternate sizes"
click at [1071, 638] on icon at bounding box center [1076, 642] width 11 height 11
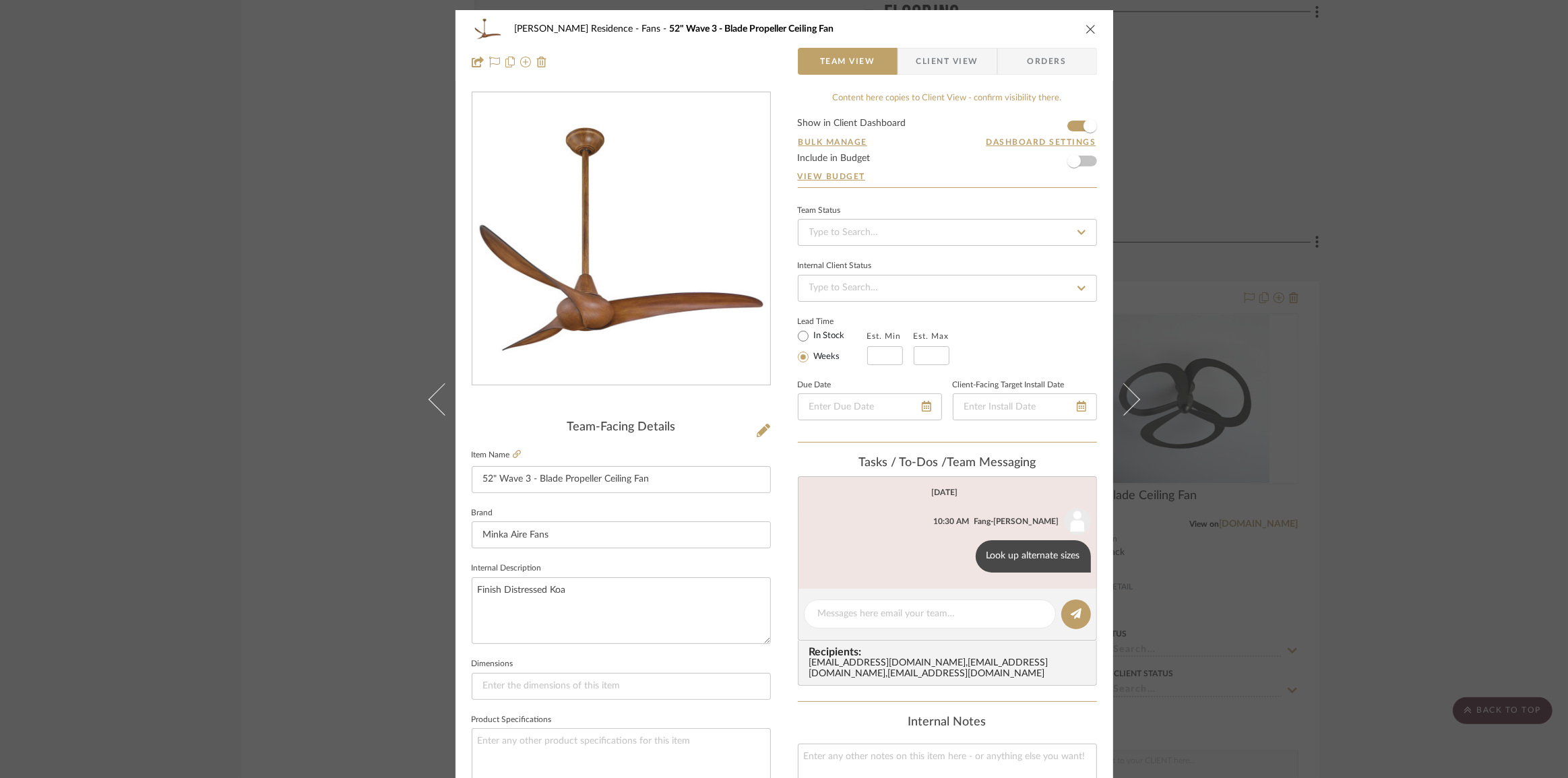
click at [1455, 513] on div "[PERSON_NAME] Residence Fans 52" Wave 3 - Blade Propeller Ceiling Fan Team View…" at bounding box center [784, 389] width 1568 height 778
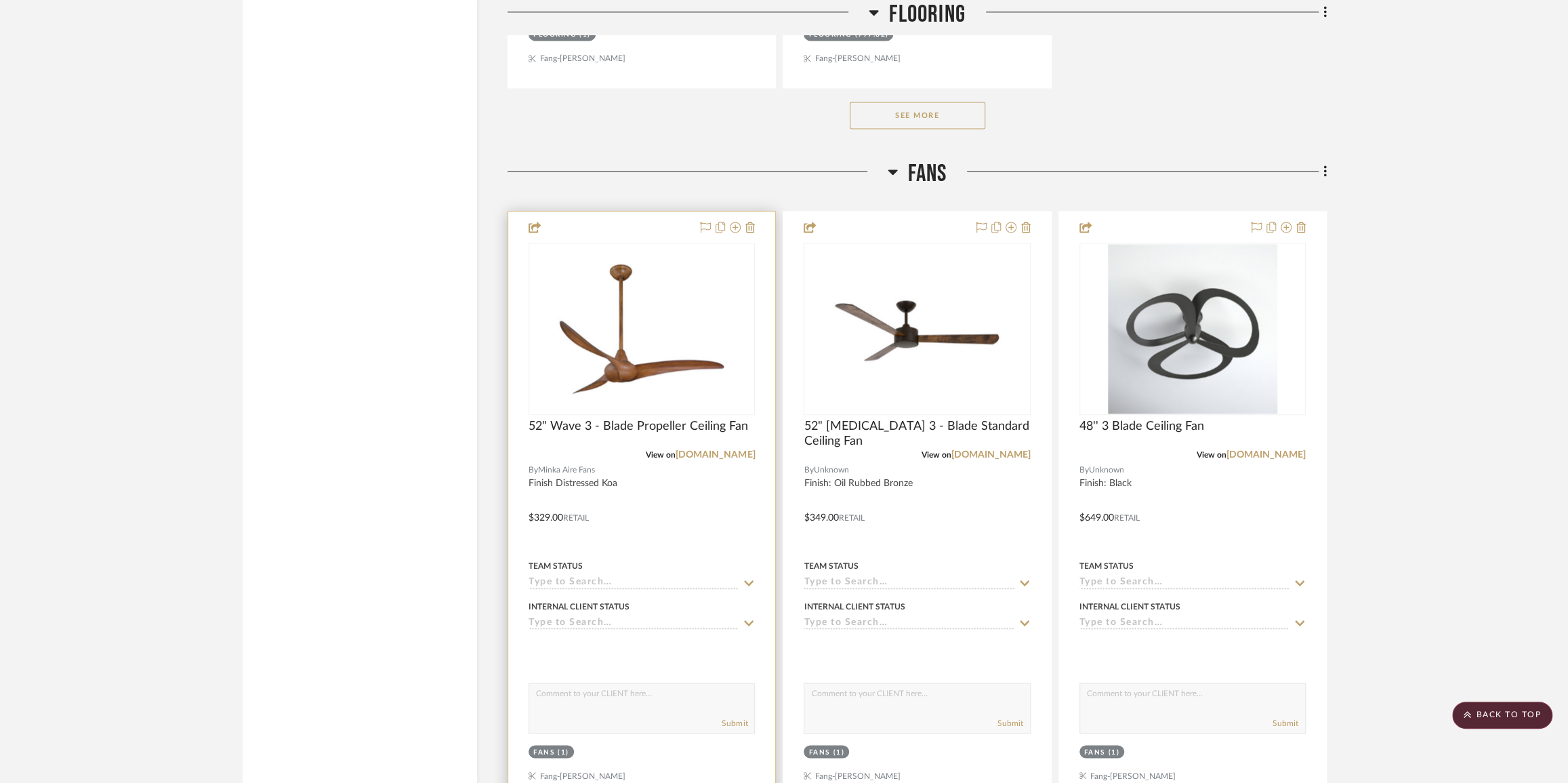
scroll to position [5907, 0]
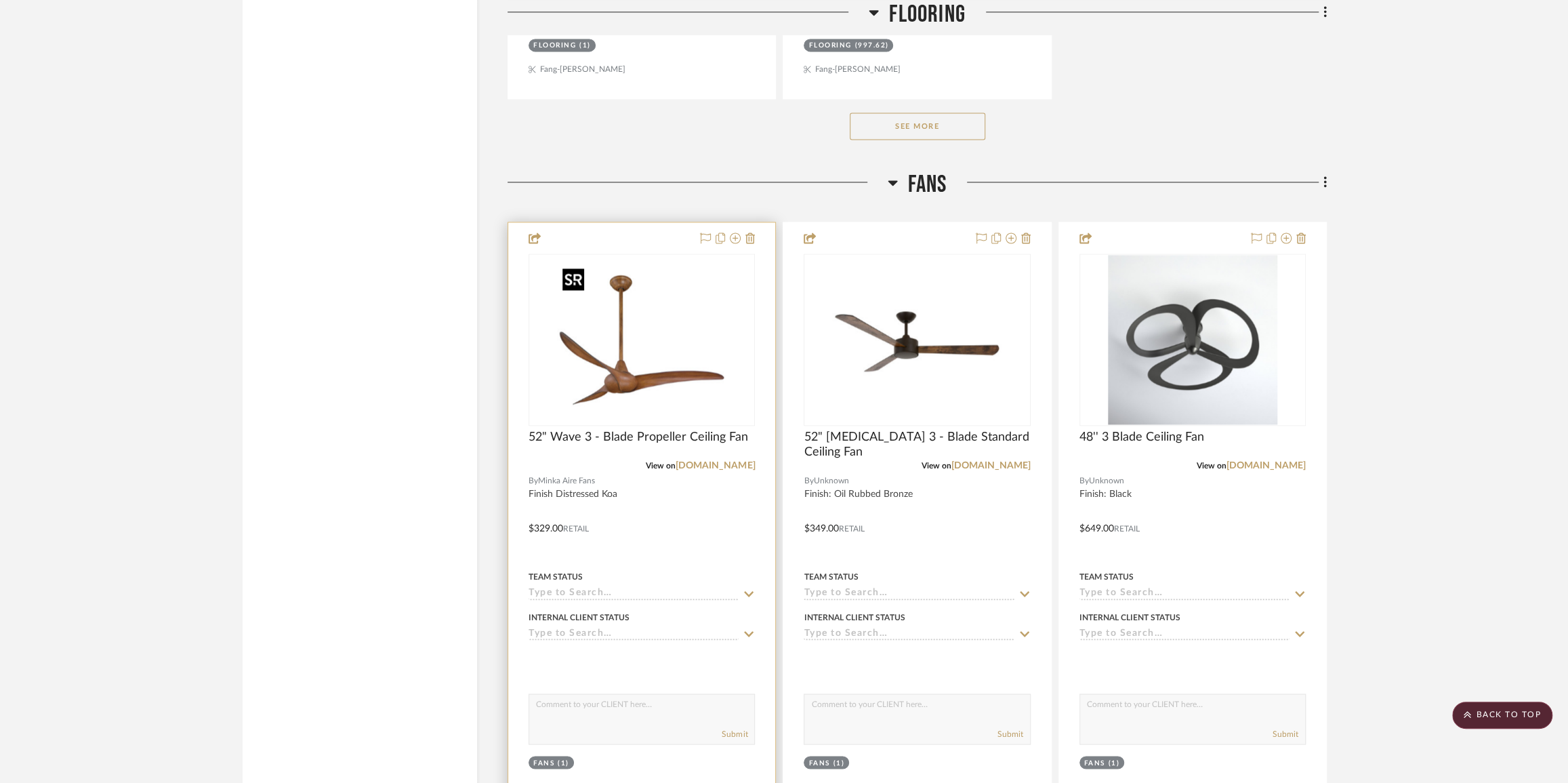
click at [684, 332] on img "0" at bounding box center [641, 339] width 169 height 169
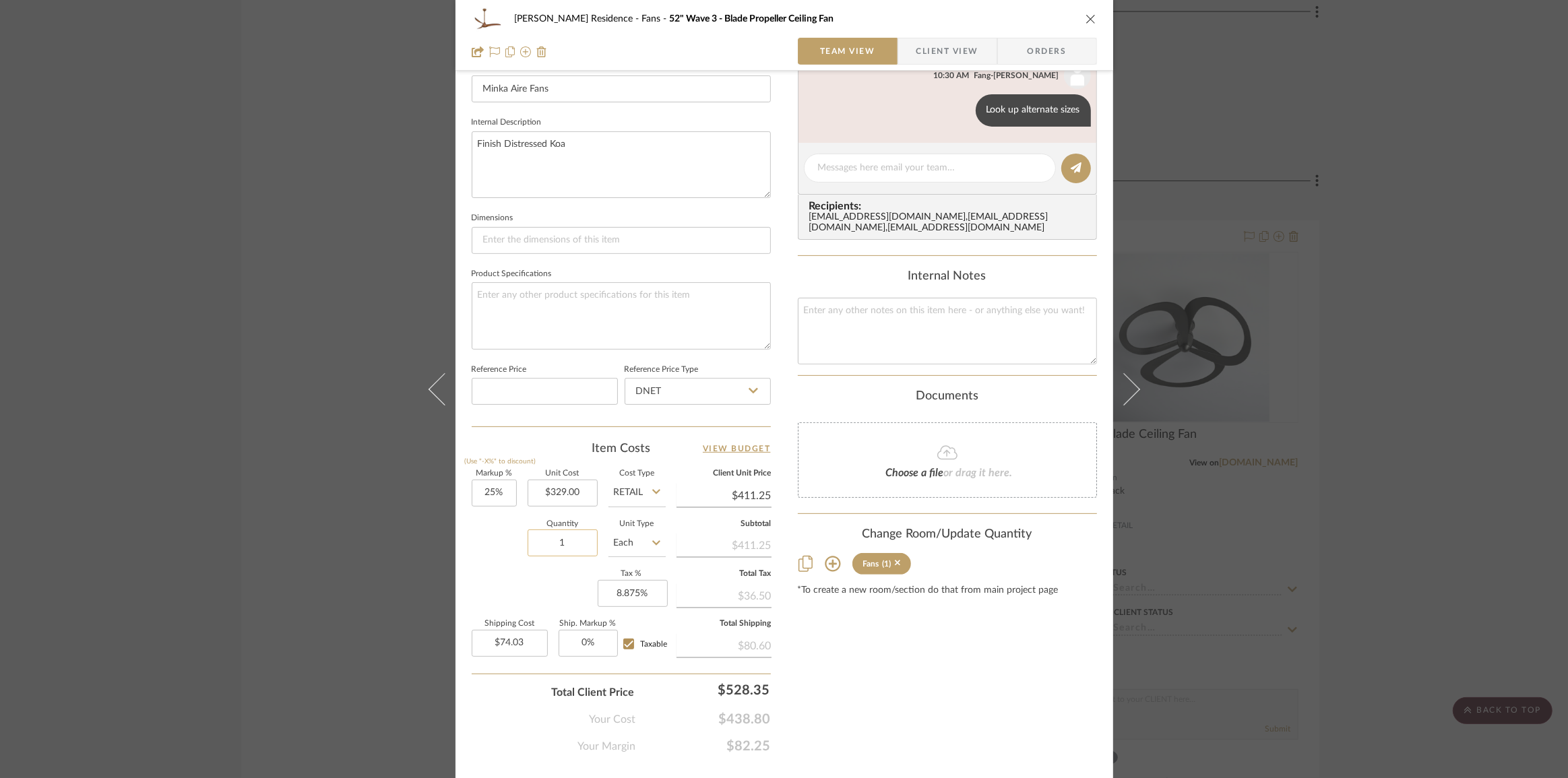
scroll to position [472, 0]
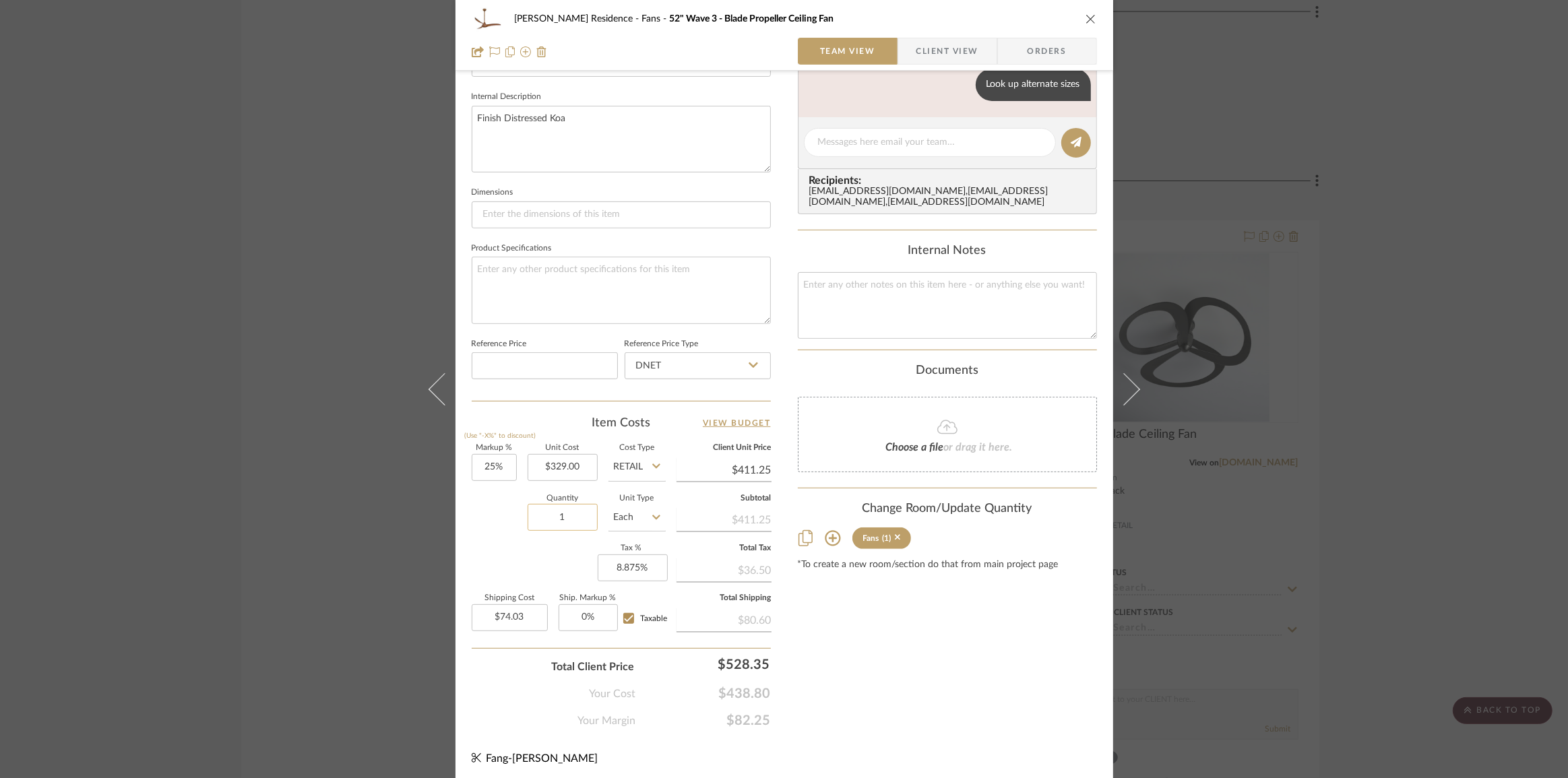
click at [568, 515] on input "1" at bounding box center [563, 517] width 70 height 27
type input "2"
click at [571, 415] on div "Item Costs View Budget" at bounding box center [621, 423] width 299 height 16
type input "$148.05"
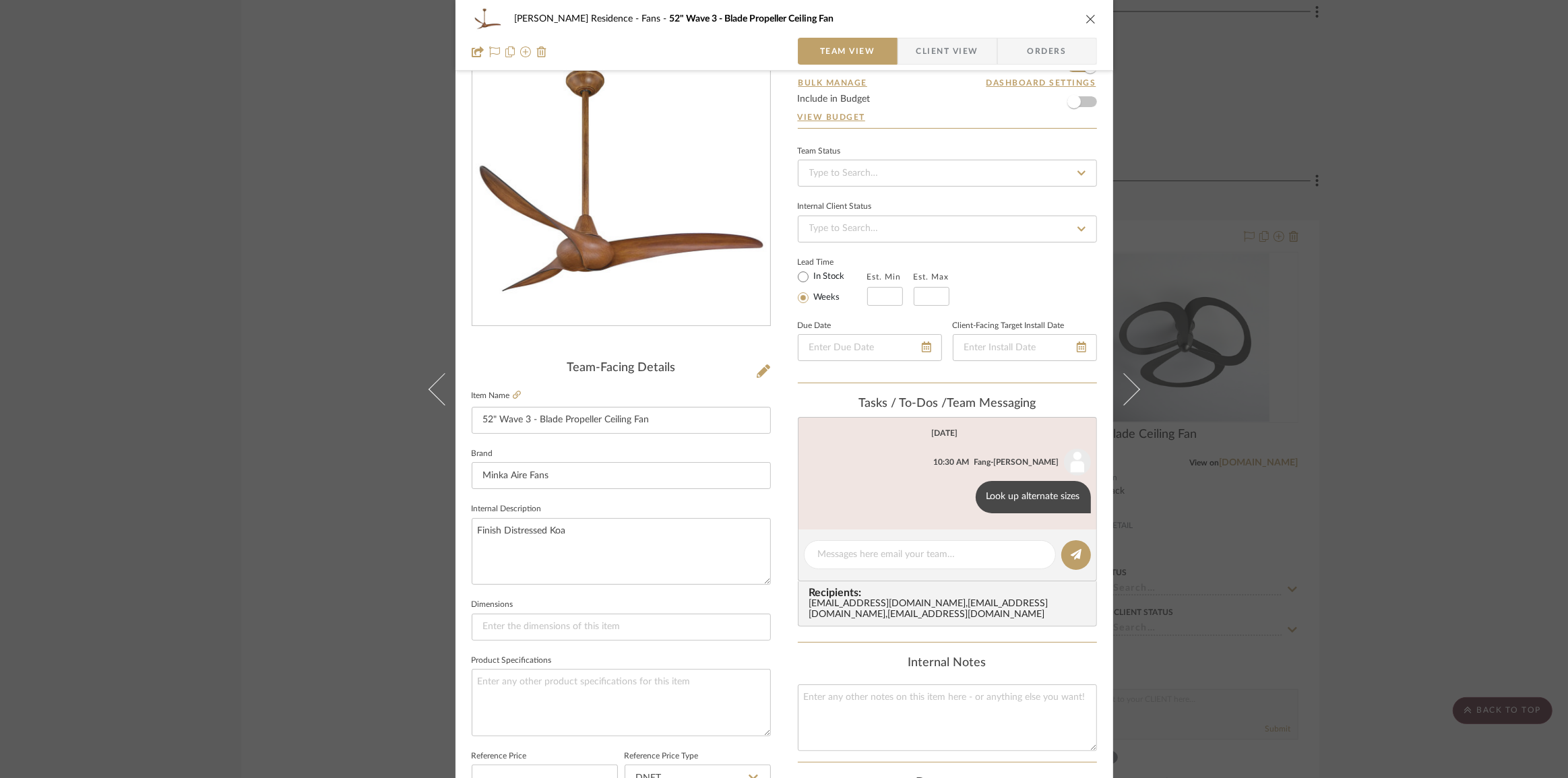
scroll to position [0, 0]
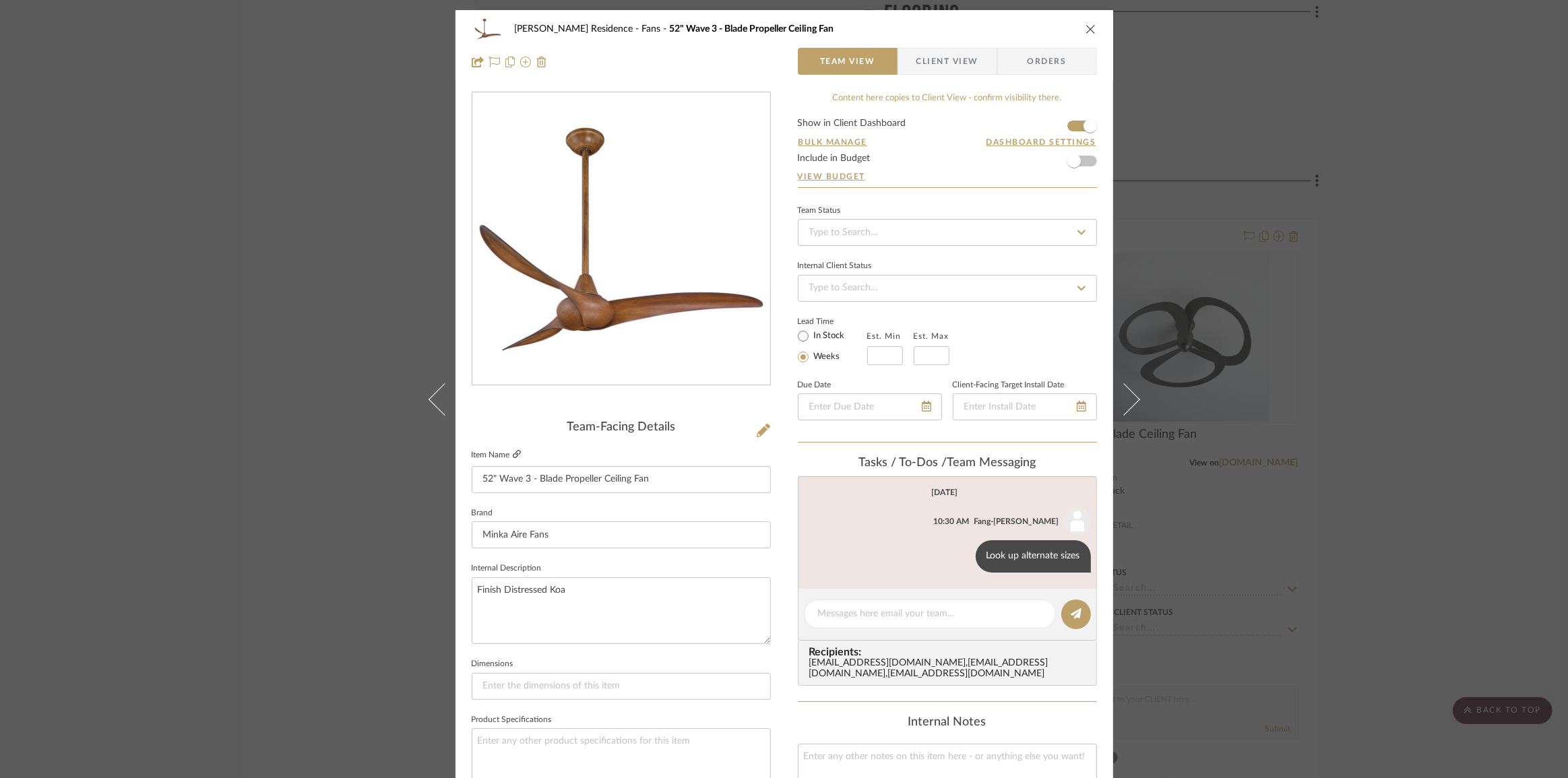
click at [513, 452] on icon at bounding box center [517, 454] width 8 height 8
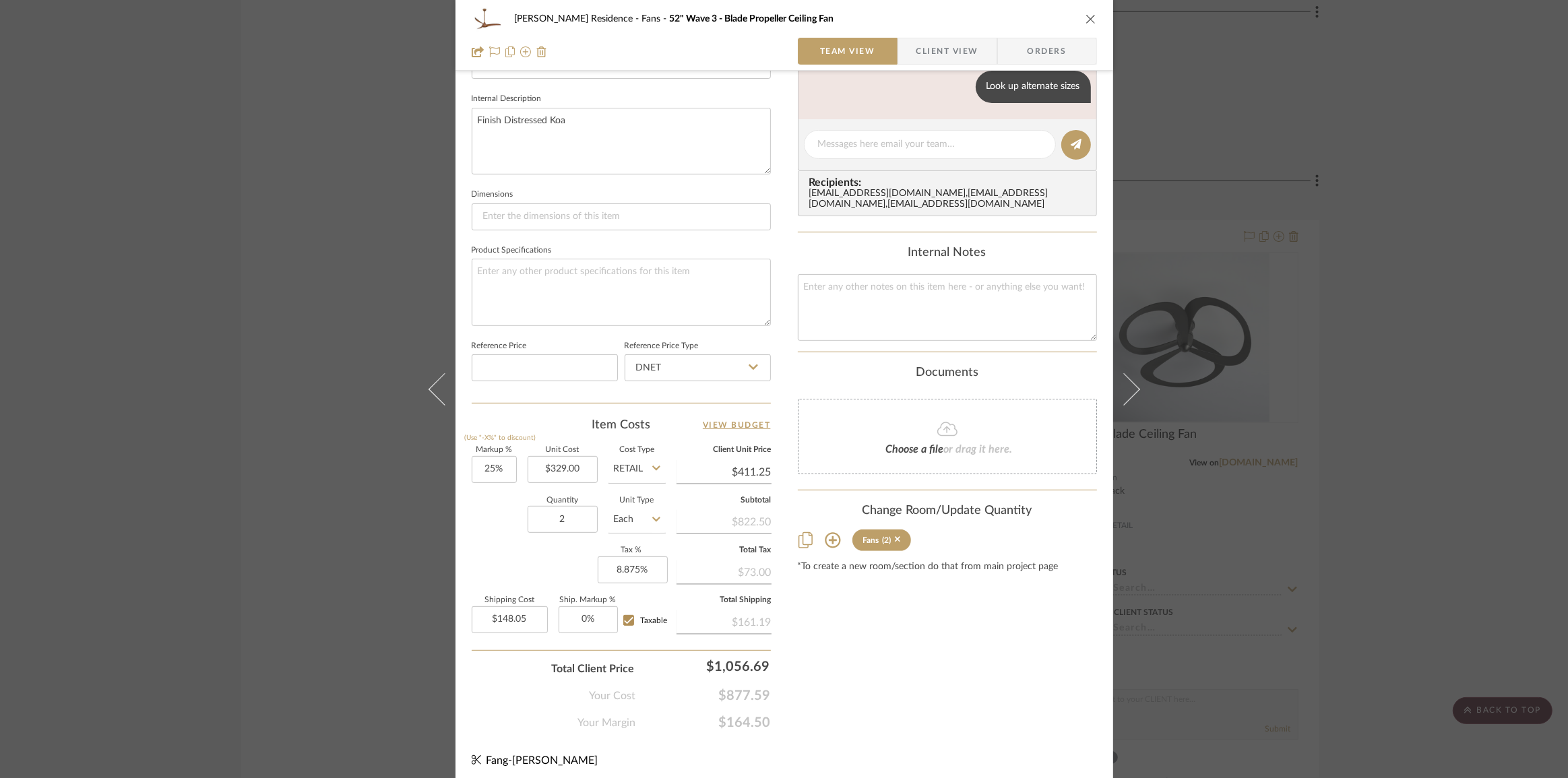
scroll to position [472, 0]
click at [500, 468] on input "25" at bounding box center [494, 468] width 46 height 27
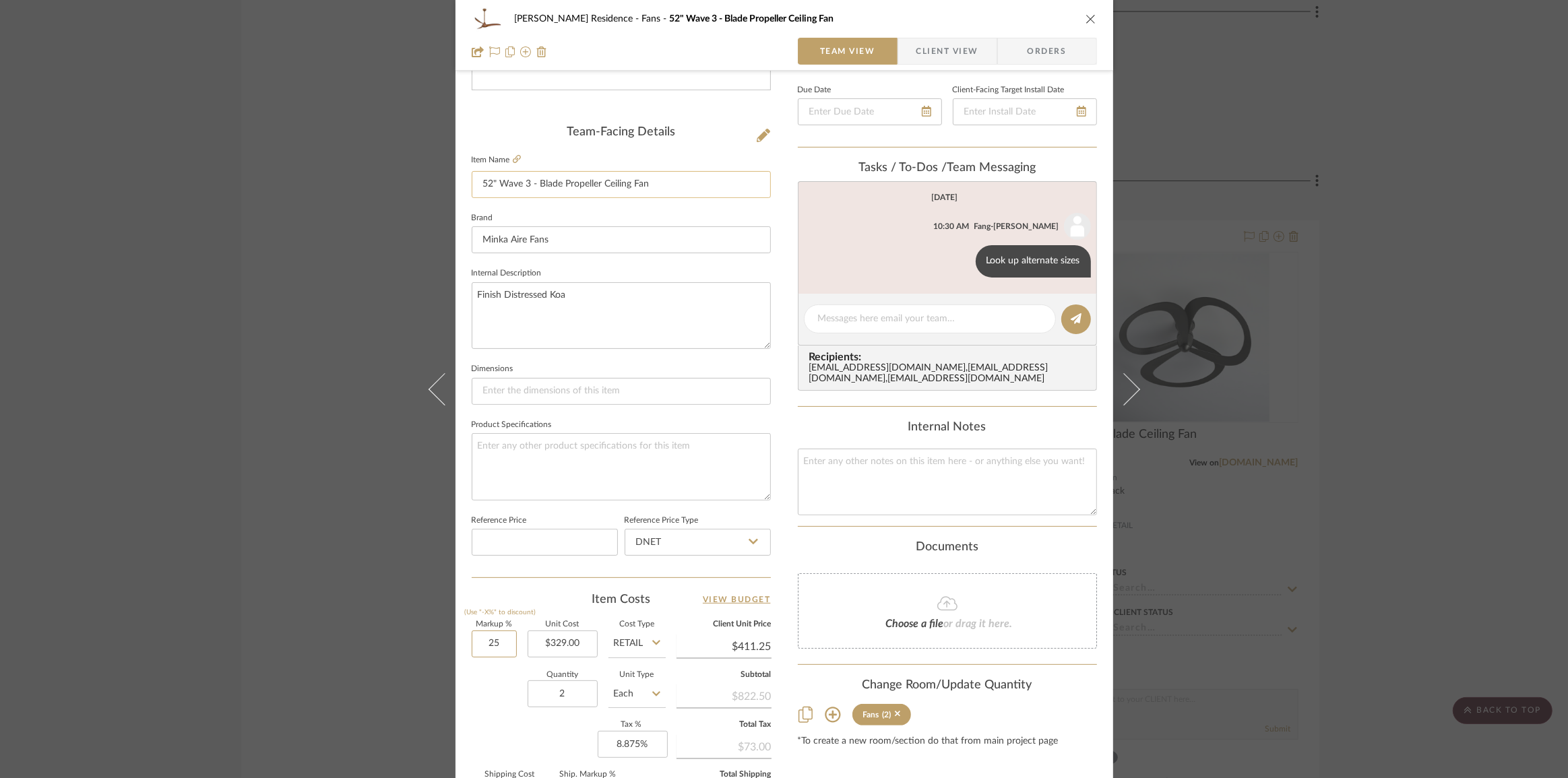
scroll to position [104, 0]
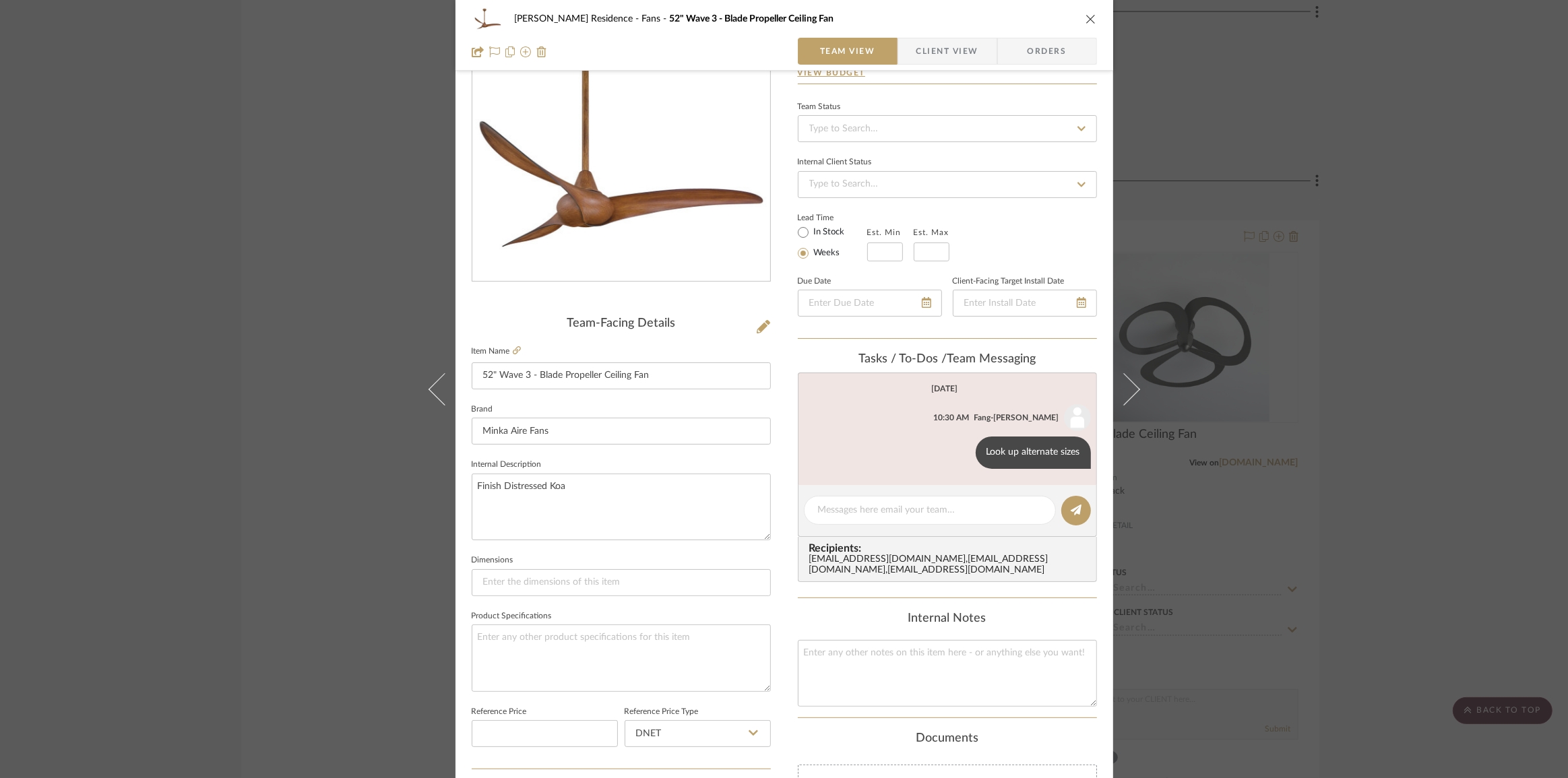
type input "25%"
click at [932, 54] on span "Client View" at bounding box center [948, 51] width 62 height 27
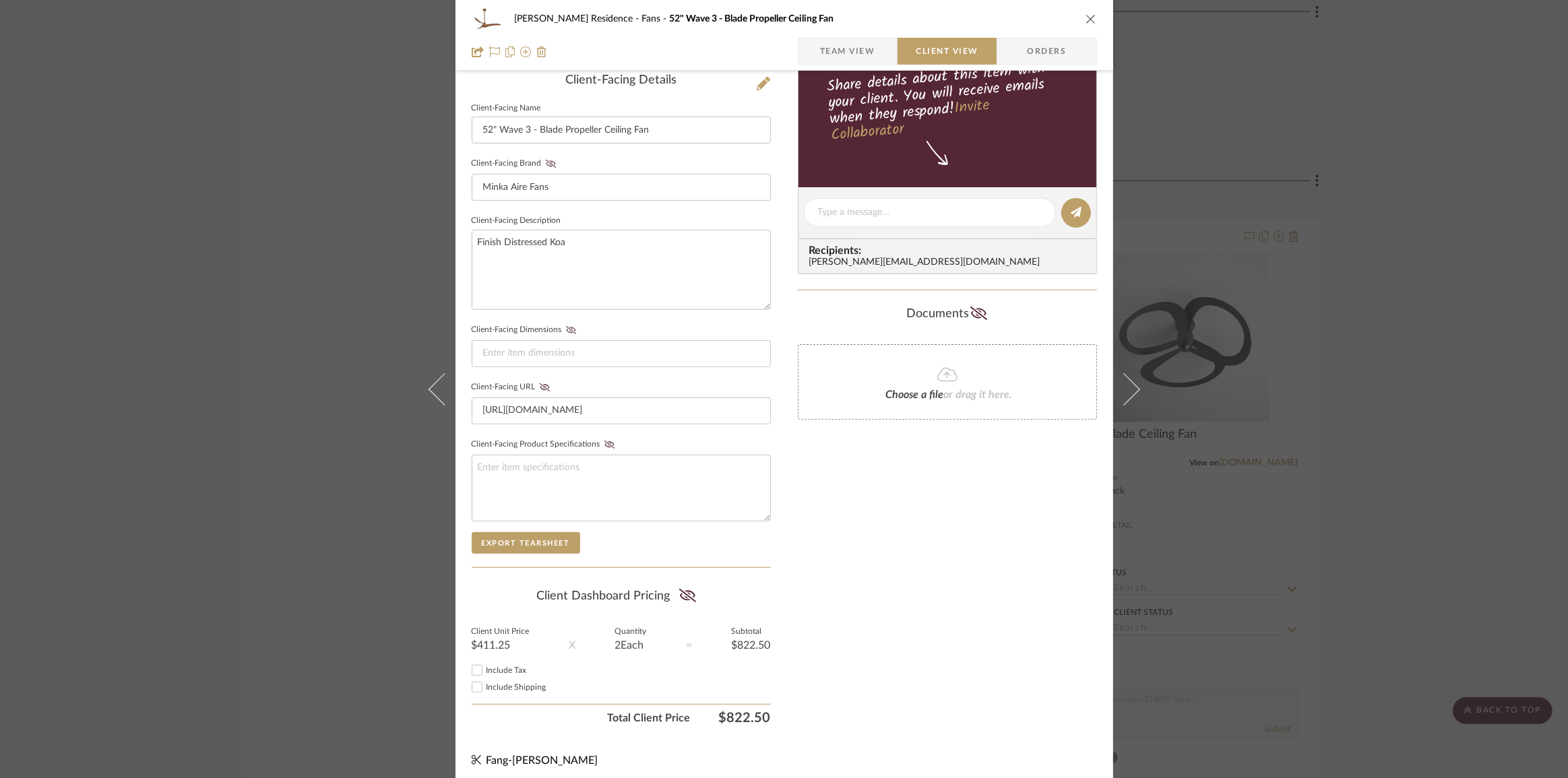
scroll to position [348, 0]
click at [849, 56] on span "Team View" at bounding box center [847, 51] width 55 height 27
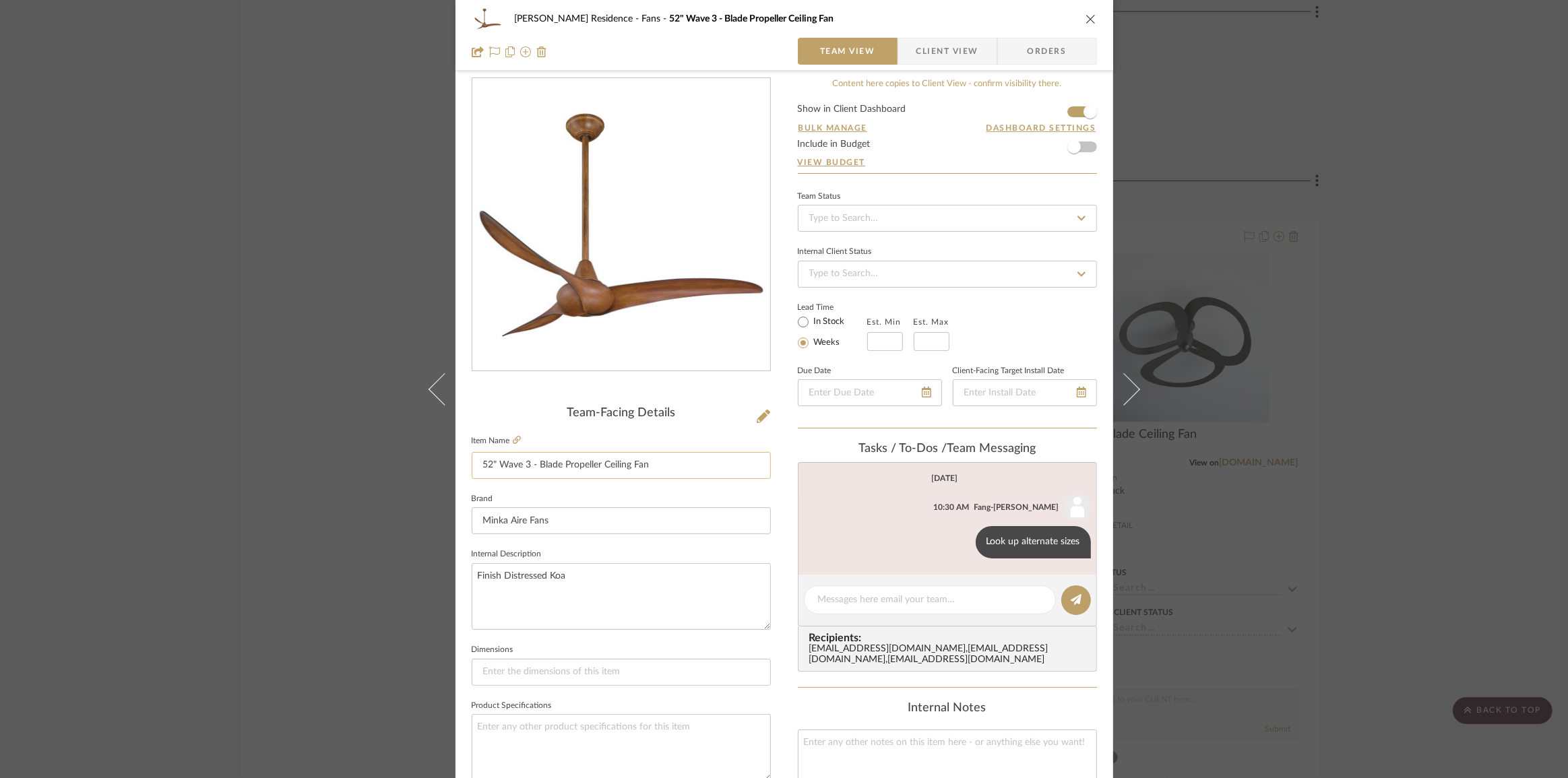
scroll to position [0, 0]
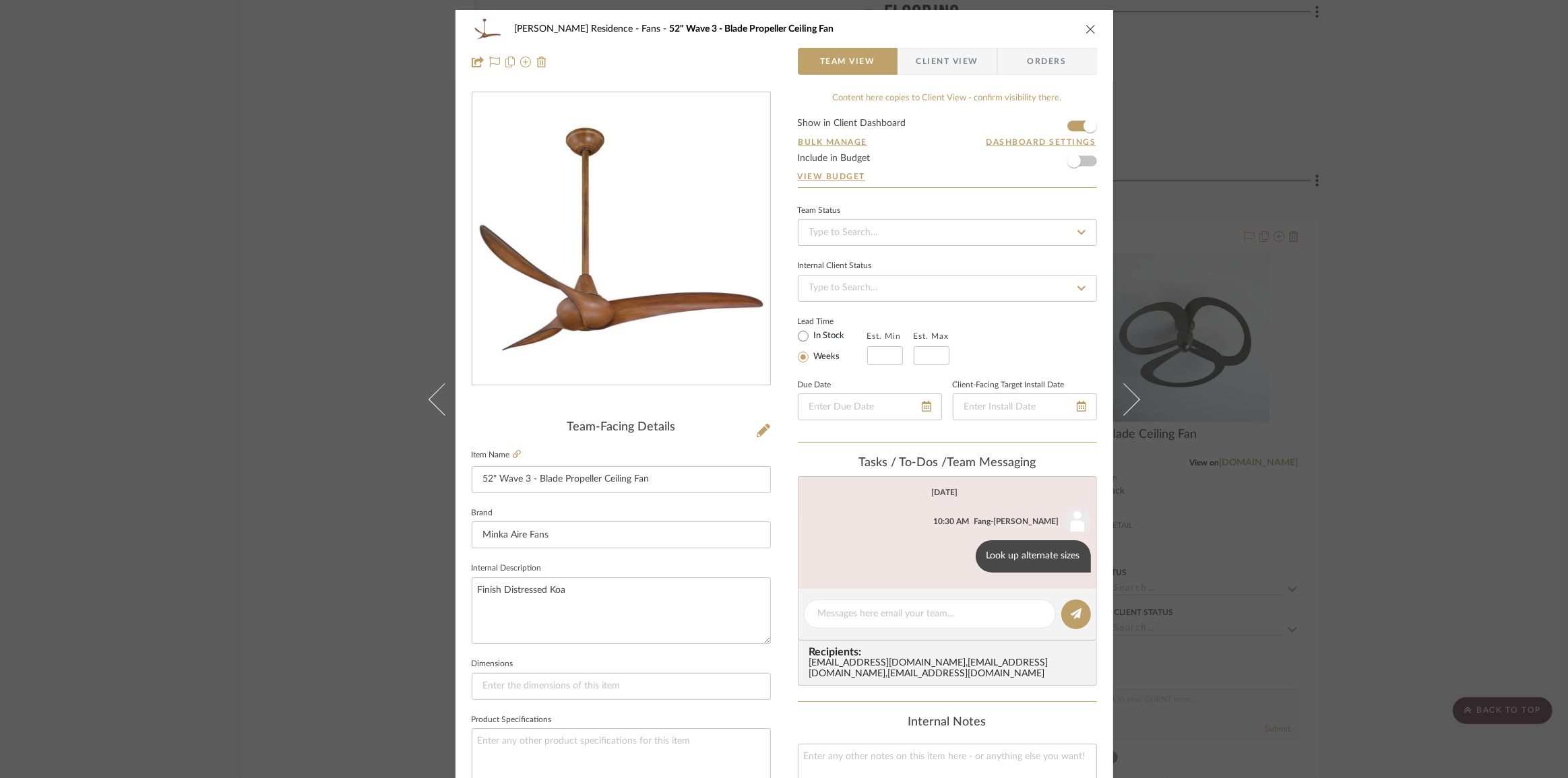
click at [1406, 437] on div "[PERSON_NAME] Residence Fans 52" Wave 3 - Blade Propeller Ceiling Fan Team View…" at bounding box center [784, 389] width 1568 height 778
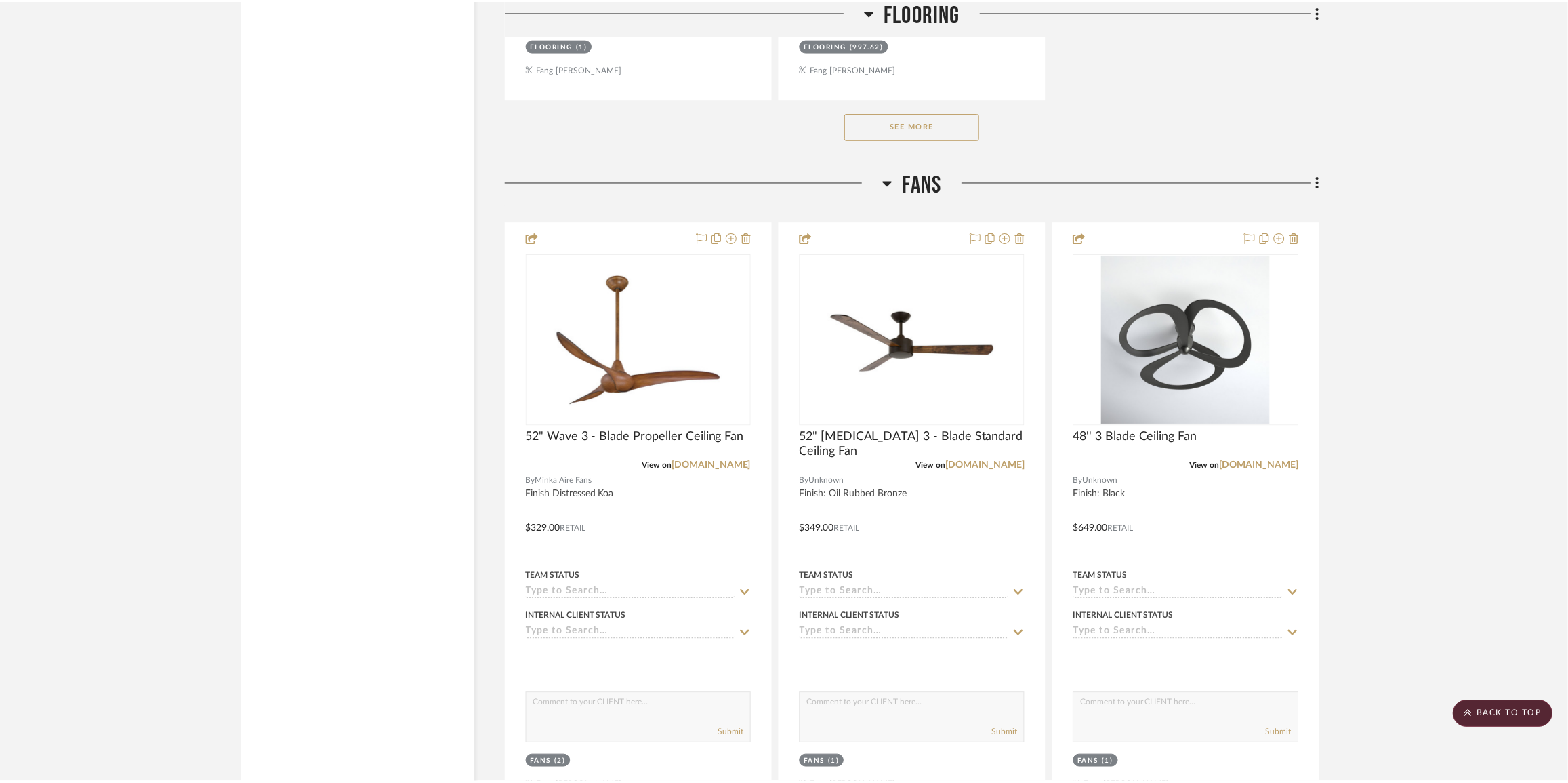
scroll to position [5907, 0]
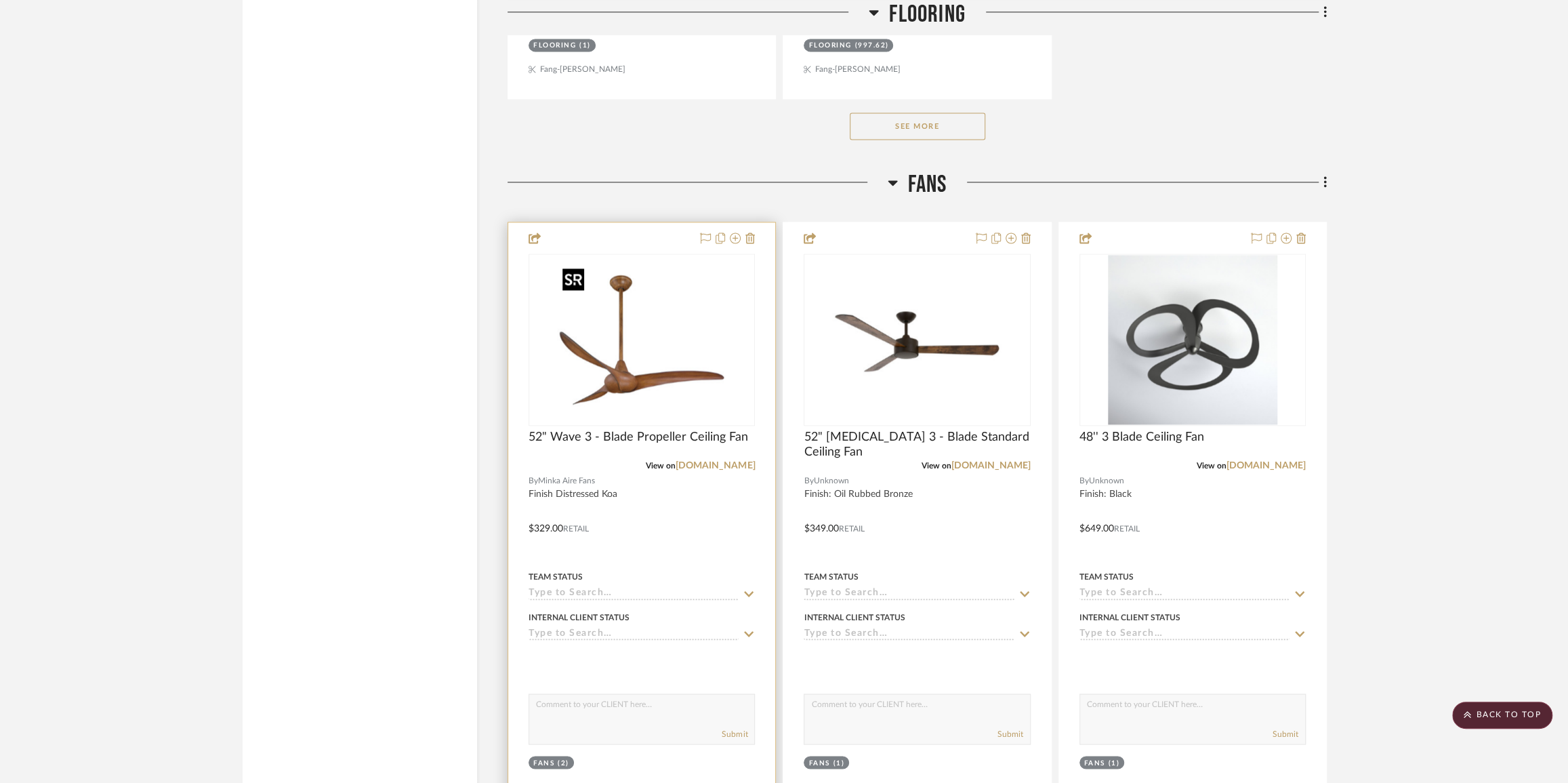
click at [630, 388] on img "0" at bounding box center [641, 339] width 169 height 169
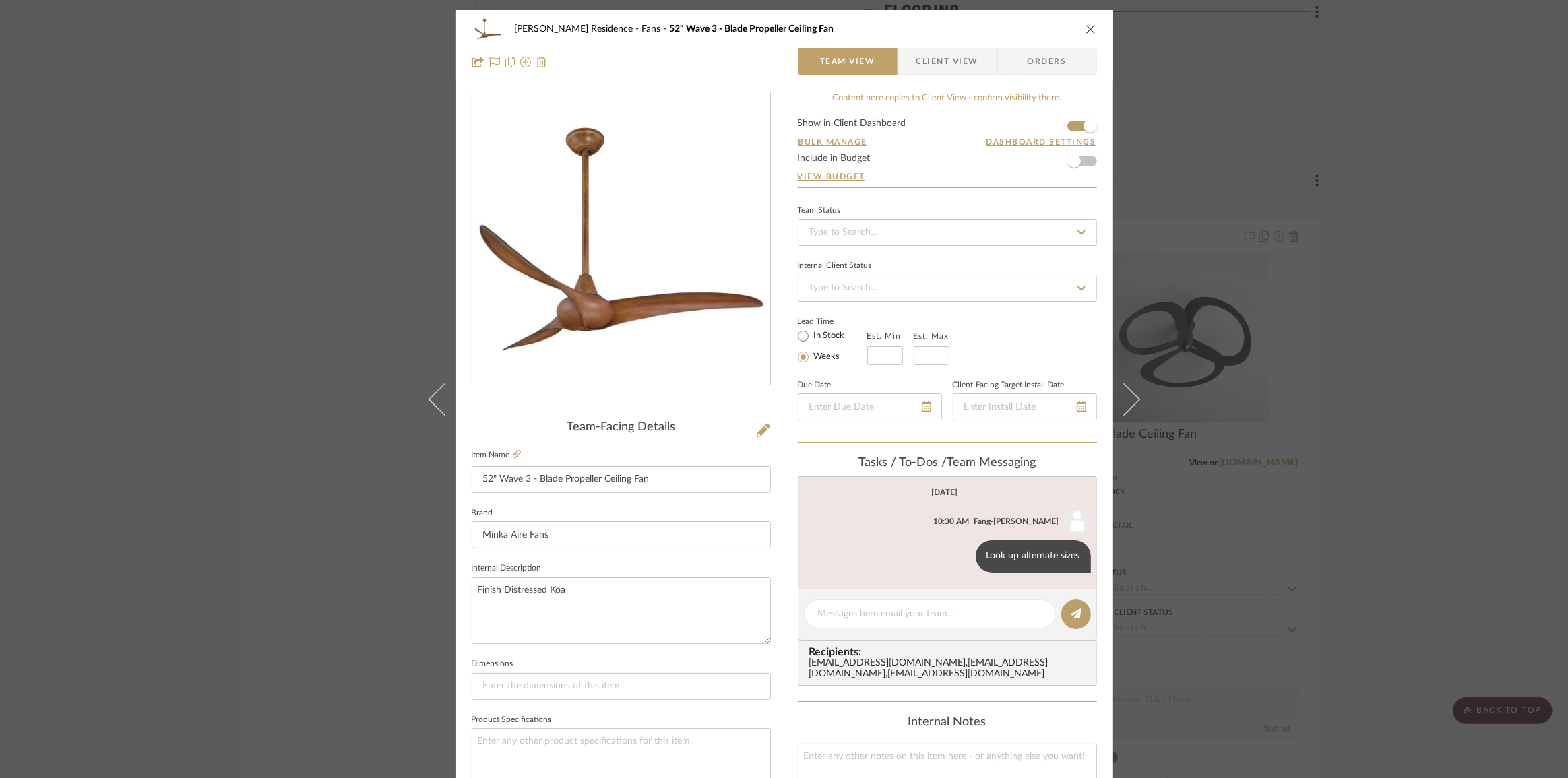
click at [1388, 576] on div "[PERSON_NAME] Residence Fans 52" Wave 3 - Blade Propeller Ceiling Fan Team View…" at bounding box center [784, 389] width 1568 height 778
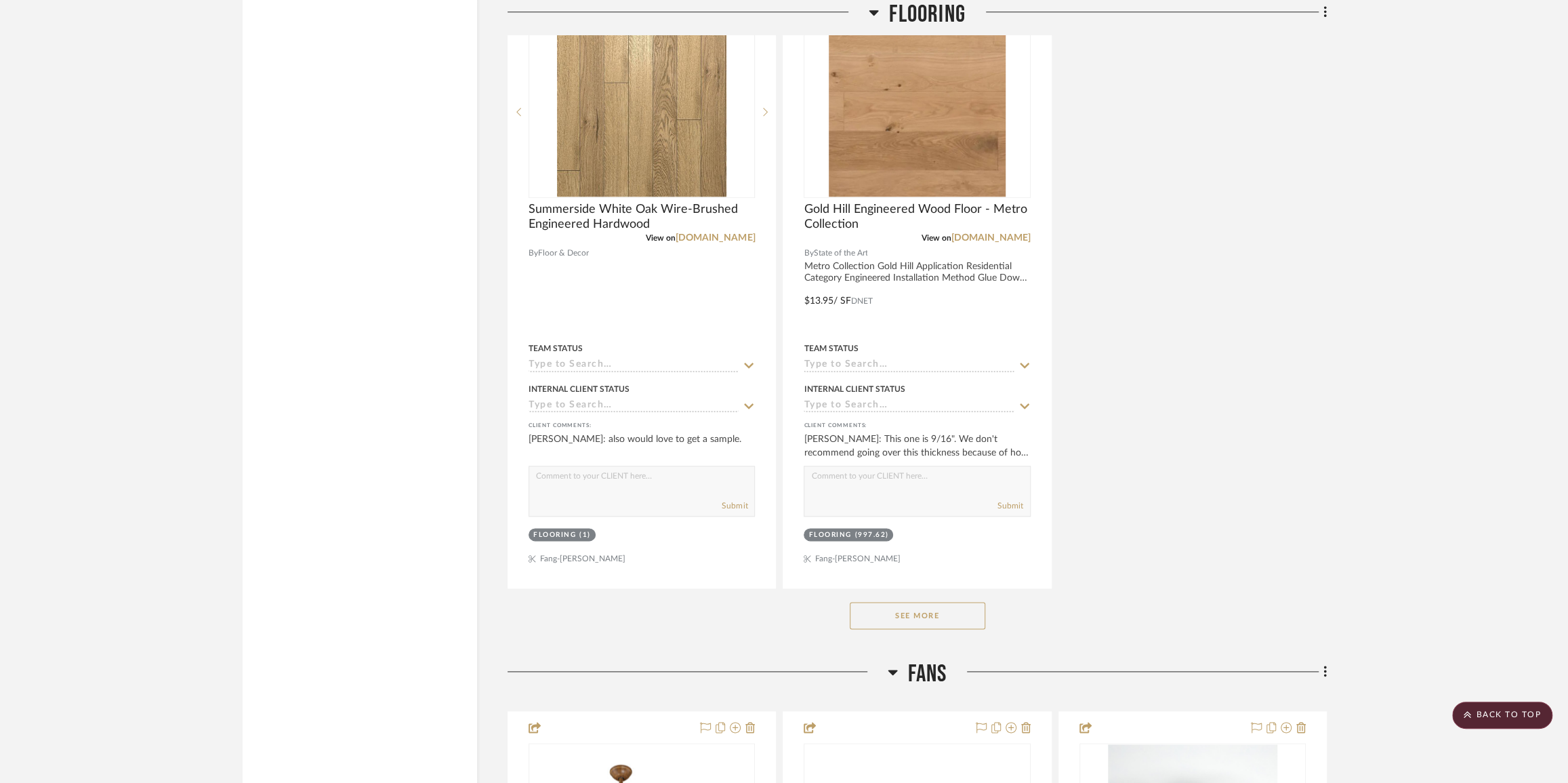
scroll to position [5291, 0]
